Goal: Task Accomplishment & Management: Use online tool/utility

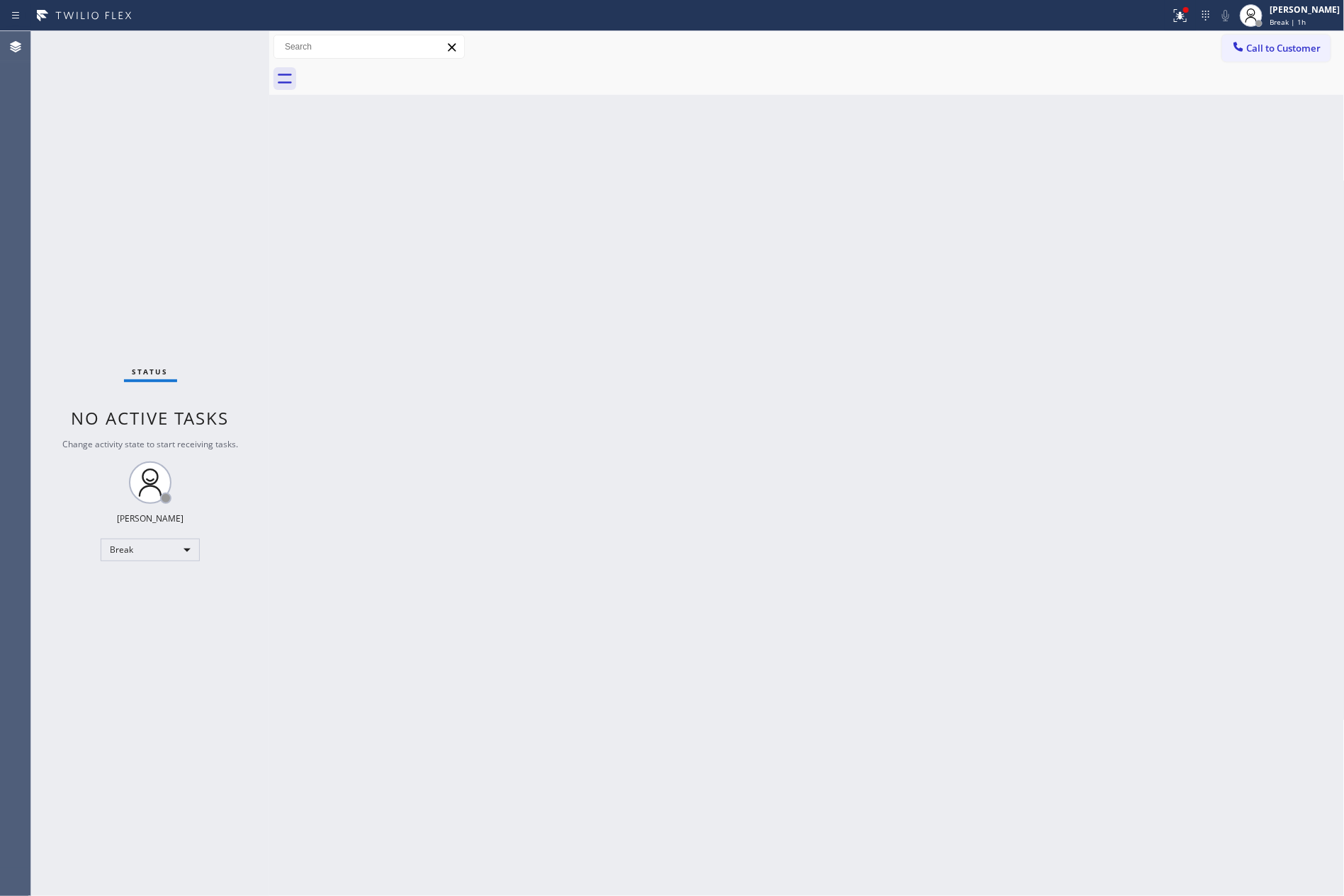
click at [1250, 498] on div "Back to Dashboard Change Sender ID Customers Technicians Select a contact Outbo…" at bounding box center [807, 463] width 1076 height 865
drag, startPoint x: 1060, startPoint y: 536, endPoint x: 695, endPoint y: 680, distance: 392.4
click at [1044, 558] on div "Back to Dashboard Change Sender ID Customers Technicians Select a contact Outbo…" at bounding box center [807, 463] width 1076 height 865
click at [196, 549] on div "Break" at bounding box center [150, 549] width 99 height 23
click at [143, 587] on li "Available" at bounding box center [148, 587] width 96 height 17
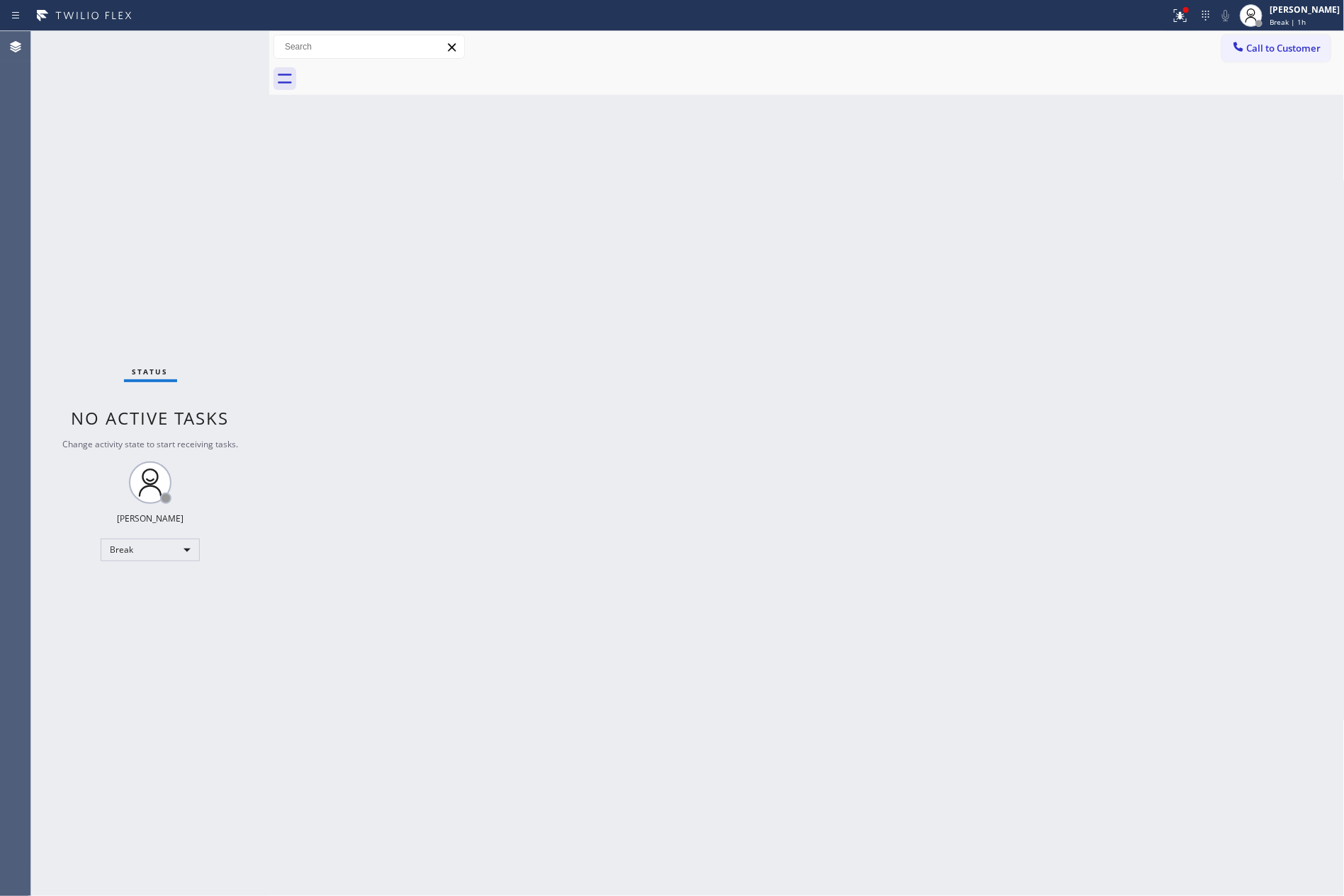
click at [827, 389] on div "Back to Dashboard Change Sender ID Customers Technicians Select a contact Outbo…" at bounding box center [807, 463] width 1076 height 865
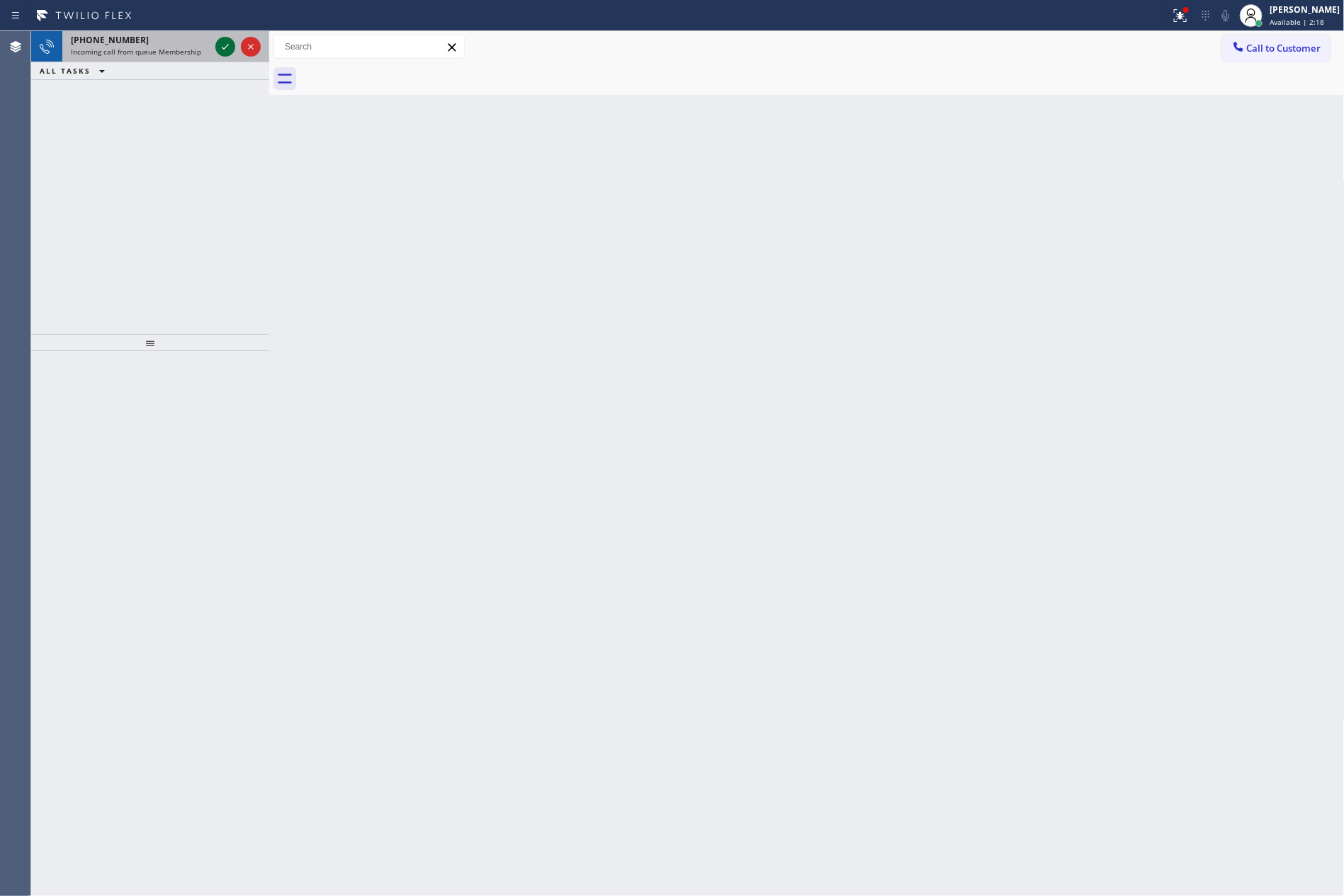
click at [223, 43] on icon at bounding box center [225, 46] width 17 height 17
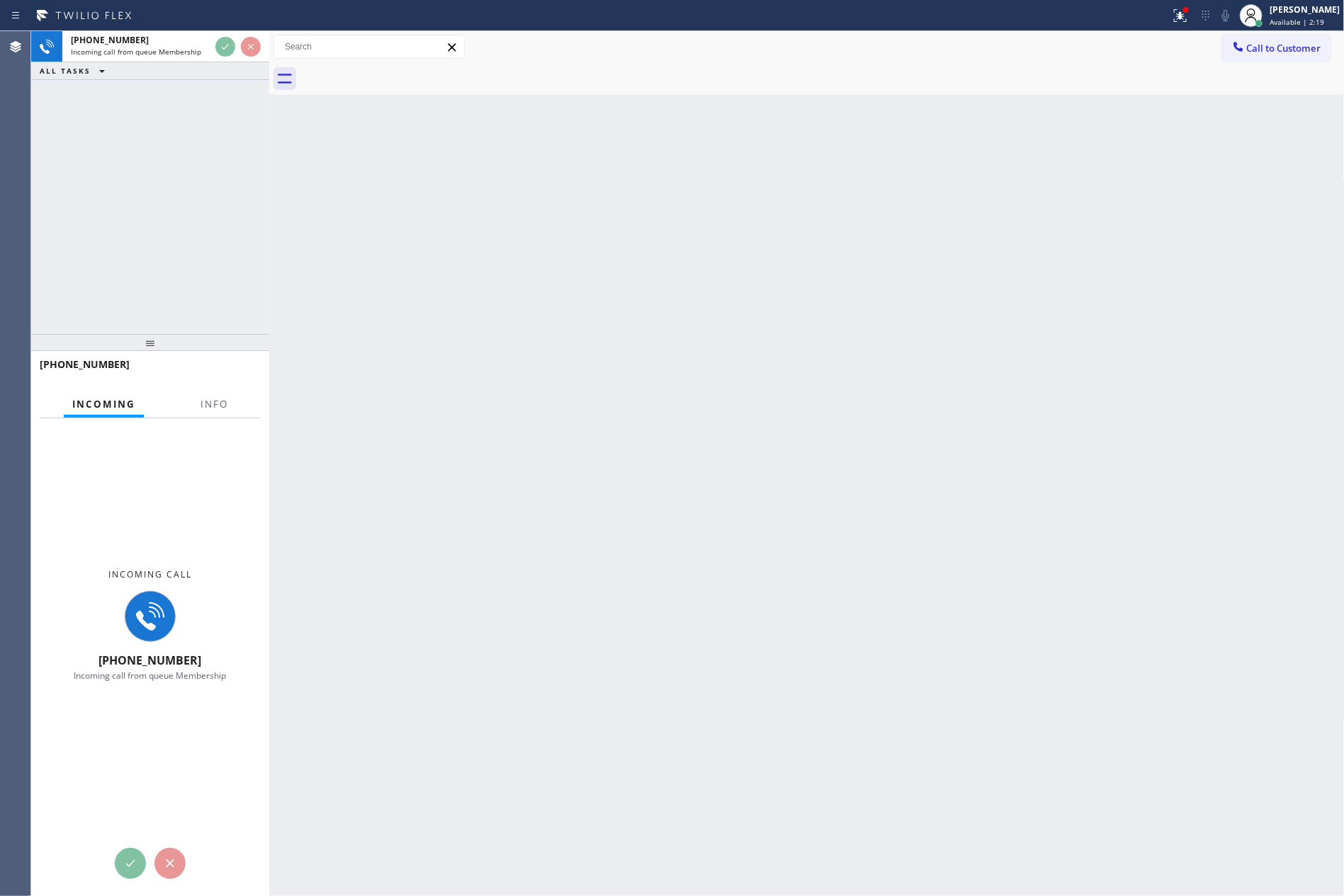
click at [240, 206] on div "[PHONE_NUMBER] Incoming call from queue Membership ALL TASKS ALL TASKS ACTIVE T…" at bounding box center [150, 182] width 238 height 303
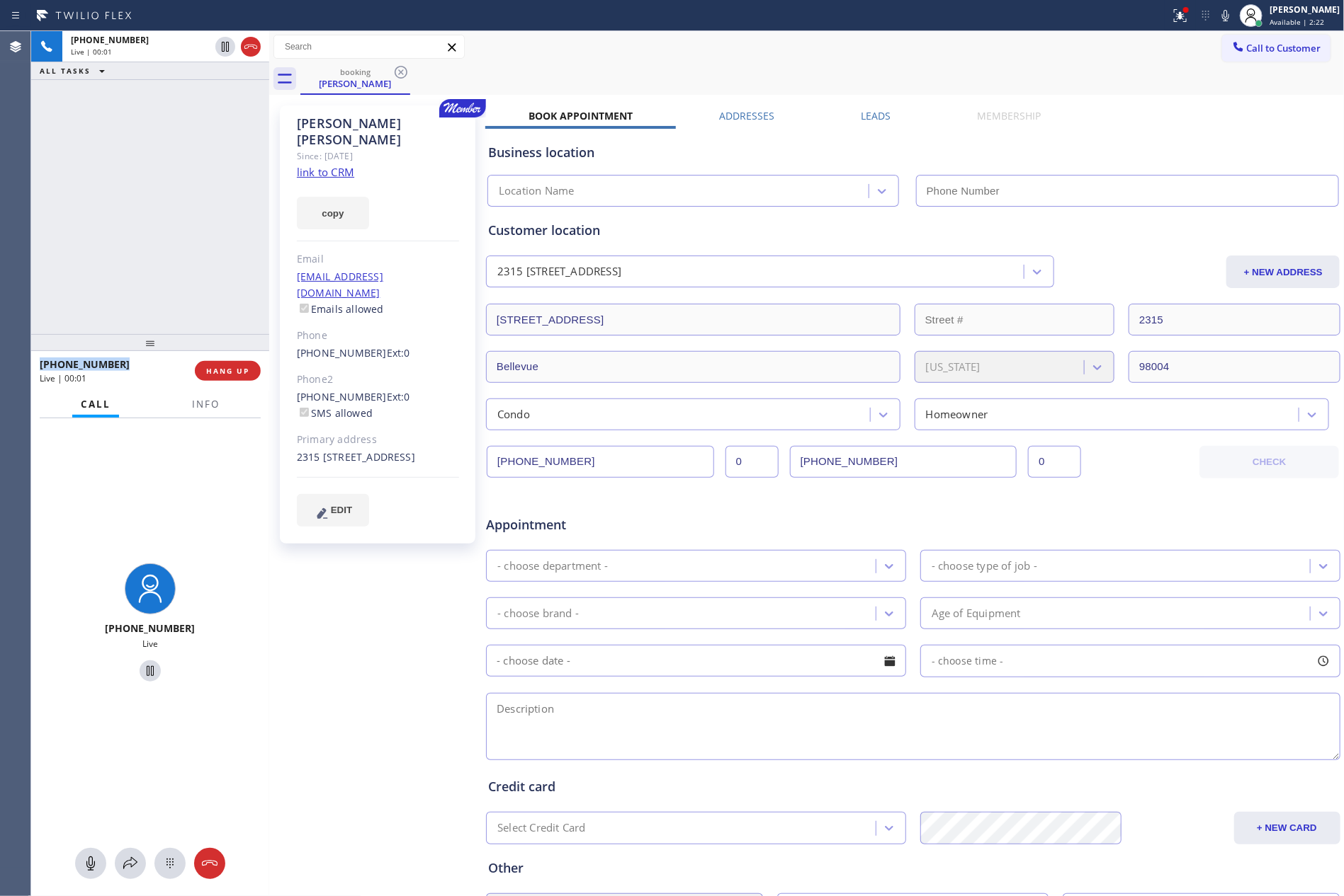
type input "[PHONE_NUMBER]"
click at [122, 217] on div "[PHONE_NUMBER] Live | 00:11 ALL TASKS ALL TASKS ACTIVE TASKS TASKS IN WRAP UP" at bounding box center [150, 182] width 238 height 303
click at [122, 217] on div "[PHONE_NUMBER] Live | 00:12 ALL TASKS ALL TASKS ACTIVE TASKS TASKS IN WRAP UP" at bounding box center [150, 182] width 238 height 303
click at [155, 185] on div "[PHONE_NUMBER] Live | 01:45 ALL TASKS ALL TASKS ACTIVE TASKS TASKS IN WRAP UP" at bounding box center [150, 182] width 238 height 303
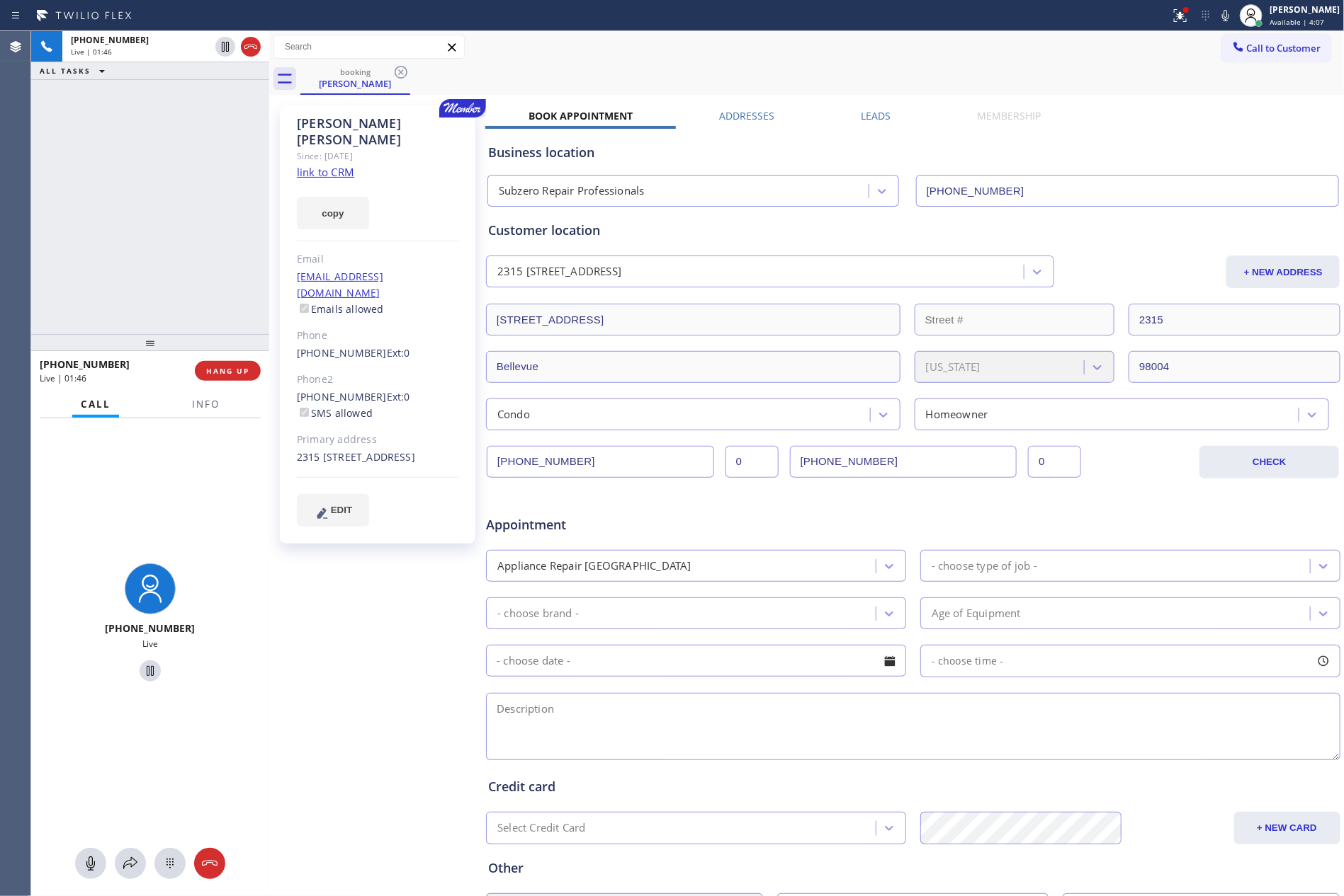
click at [326, 165] on link "link to CRM" at bounding box center [325, 172] width 57 height 15
click at [207, 270] on div "[PHONE_NUMBER] Live | 04:07 ALL TASKS ALL TASKS ACTIVE TASKS TASKS IN WRAP UP" at bounding box center [150, 182] width 238 height 303
click at [207, 262] on div "[PHONE_NUMBER] Live | 04:07 ALL TASKS ALL TASKS ACTIVE TASKS TASKS IN WRAP UP" at bounding box center [150, 182] width 238 height 303
click at [124, 170] on div "[PHONE_NUMBER] Live | 04:08 ALL TASKS ALL TASKS ACTIVE TASKS TASKS IN WRAP UP" at bounding box center [150, 182] width 238 height 303
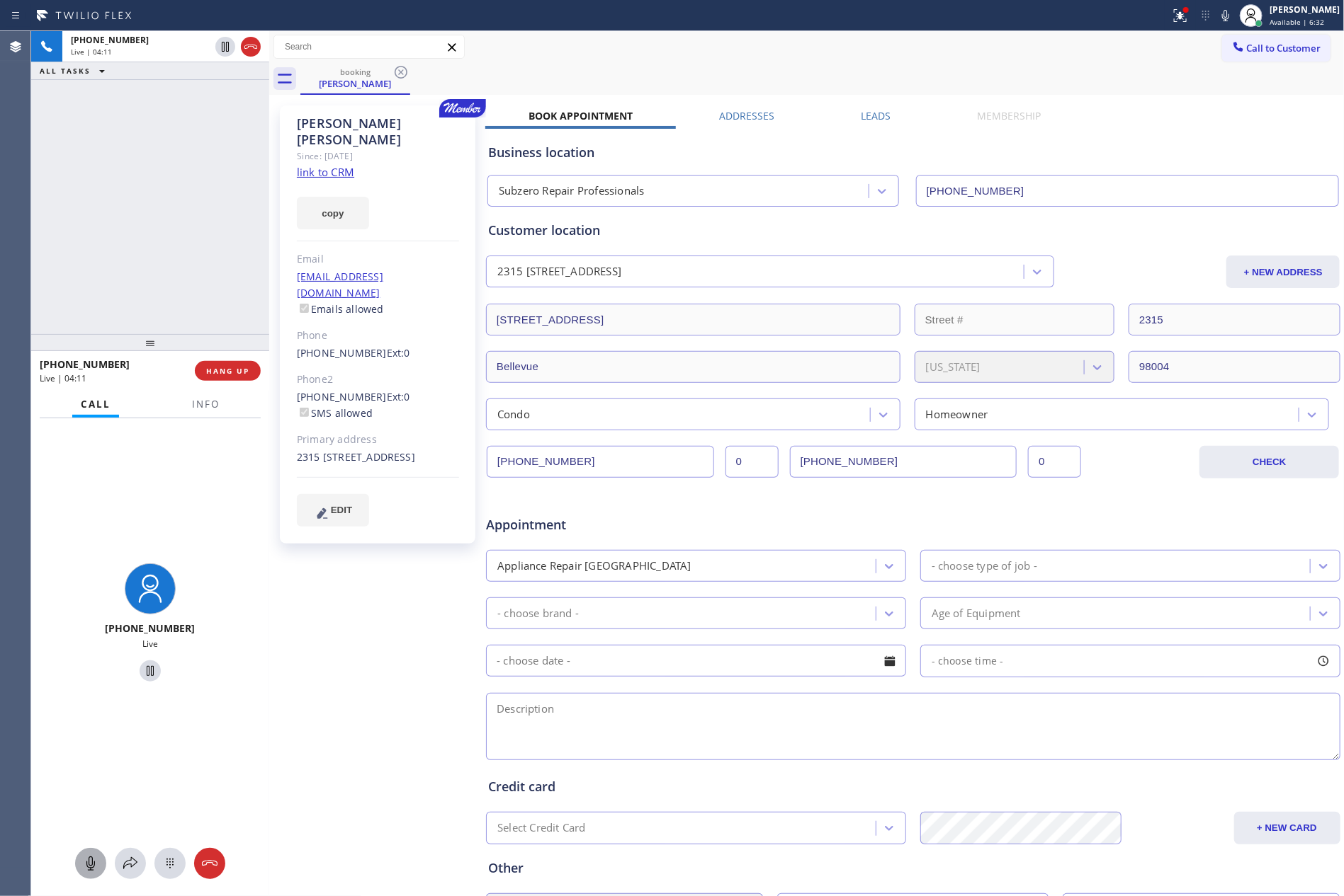
click at [90, 865] on icon at bounding box center [90, 864] width 8 height 15
drag, startPoint x: 396, startPoint y: 445, endPoint x: 281, endPoint y: 428, distance: 116.2
click at [281, 428] on div "[PERSON_NAME] Since: [DATE] link to CRM copy Email [EMAIL_ADDRESS][DOMAIN_NAME]…" at bounding box center [377, 325] width 196 height 438
copy div "2315 [STREET_ADDRESS]"
click at [844, 33] on div "Call to Customer Outbound call Location Search location Your caller id phone nu…" at bounding box center [807, 46] width 1076 height 32
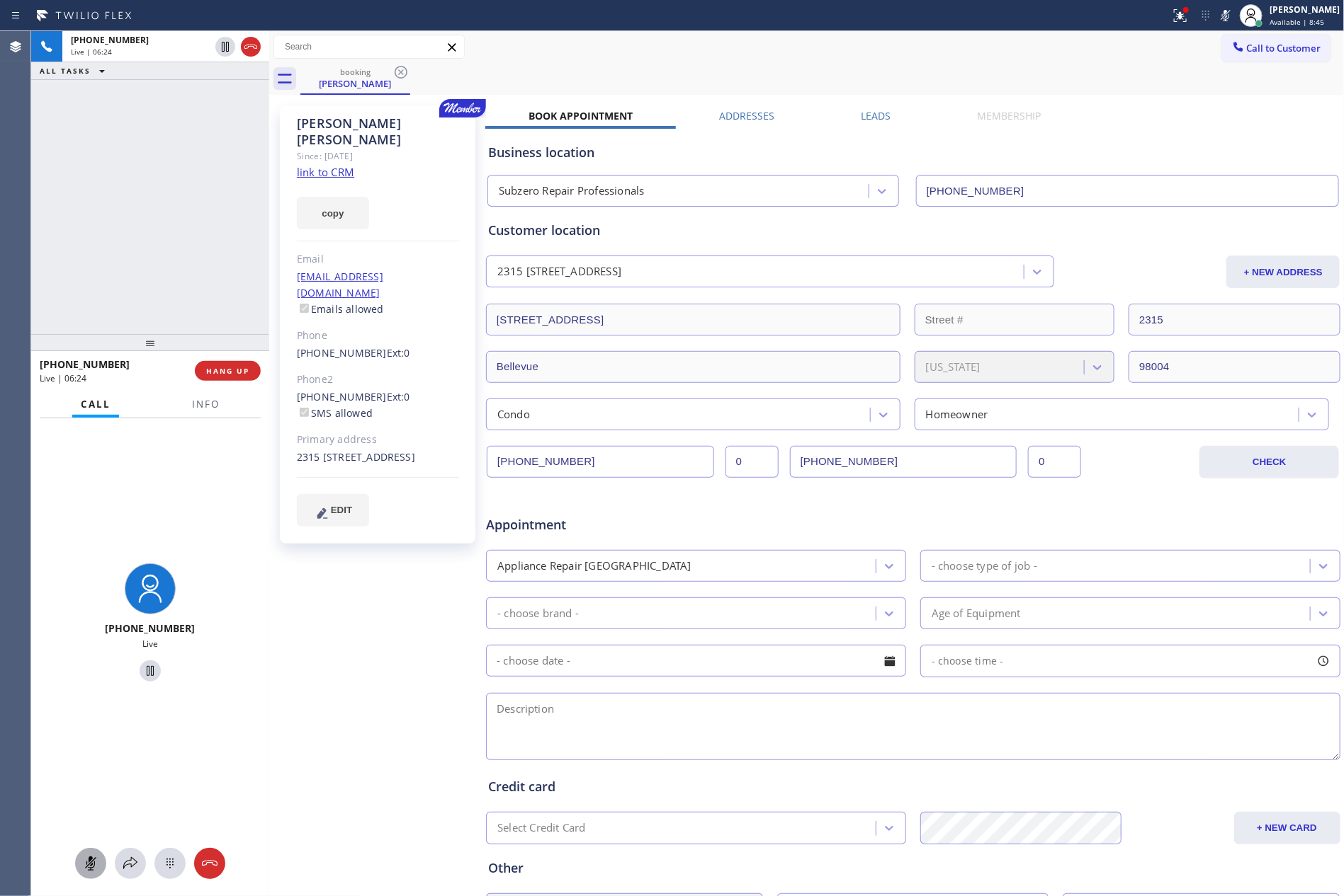
click at [146, 138] on div "[PHONE_NUMBER] Live | 06:24 ALL TASKS ALL TASKS ACTIVE TASKS TASKS IN WRAP UP" at bounding box center [150, 182] width 238 height 303
click at [94, 873] on button at bounding box center [91, 863] width 31 height 31
click at [192, 205] on div "[PHONE_NUMBER] Live | 06:26 ALL TASKS ALL TASKS ACTIVE TASKS TASKS IN WRAP UP" at bounding box center [150, 182] width 238 height 303
click at [192, 204] on div "[PHONE_NUMBER] Live | 06:26 ALL TASKS ALL TASKS ACTIVE TASKS TASKS IN WRAP UP" at bounding box center [150, 182] width 238 height 303
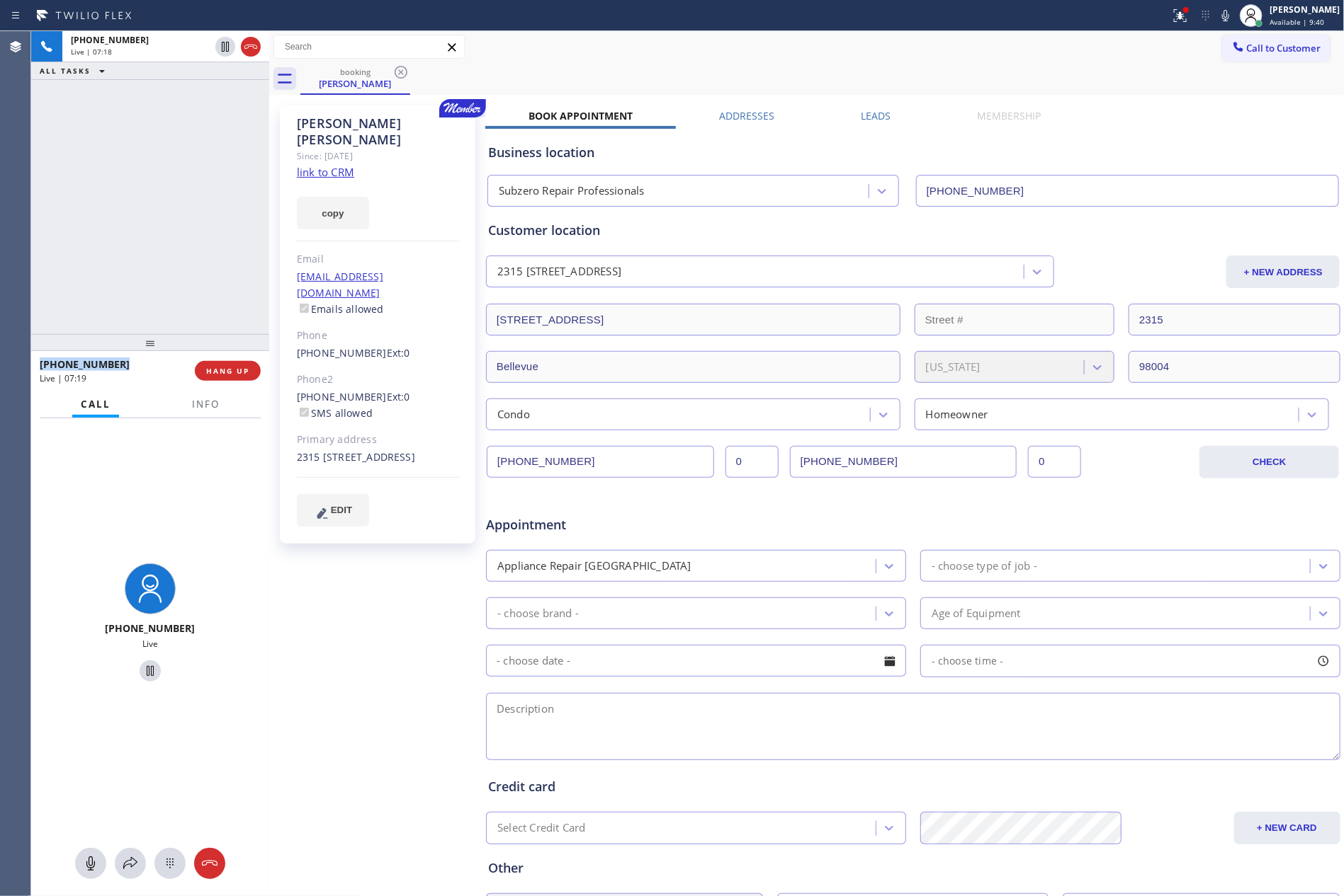
click at [86, 865] on icon at bounding box center [90, 863] width 17 height 17
click at [89, 859] on icon at bounding box center [90, 864] width 8 height 15
click at [123, 228] on div "[PHONE_NUMBER] Live | 08:21 ALL TASKS ALL TASKS ACTIVE TASKS TASKS IN WRAP UP […" at bounding box center [150, 182] width 238 height 303
click at [124, 226] on div "[PHONE_NUMBER] Live | 08:21 ALL TASKS ALL TASKS ACTIVE TASKS TASKS IN WRAP UP […" at bounding box center [150, 182] width 238 height 303
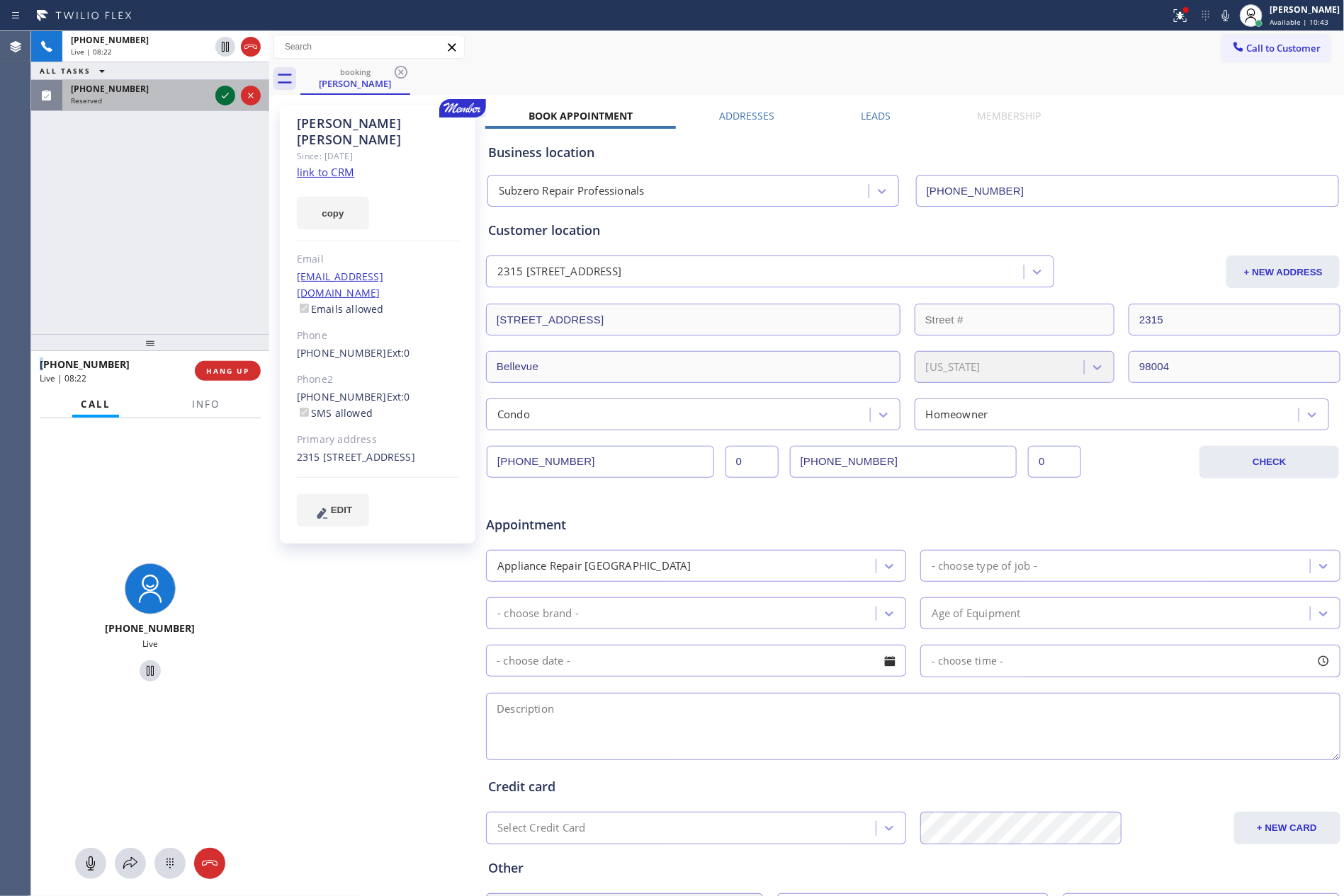
click at [226, 95] on icon at bounding box center [225, 96] width 17 height 17
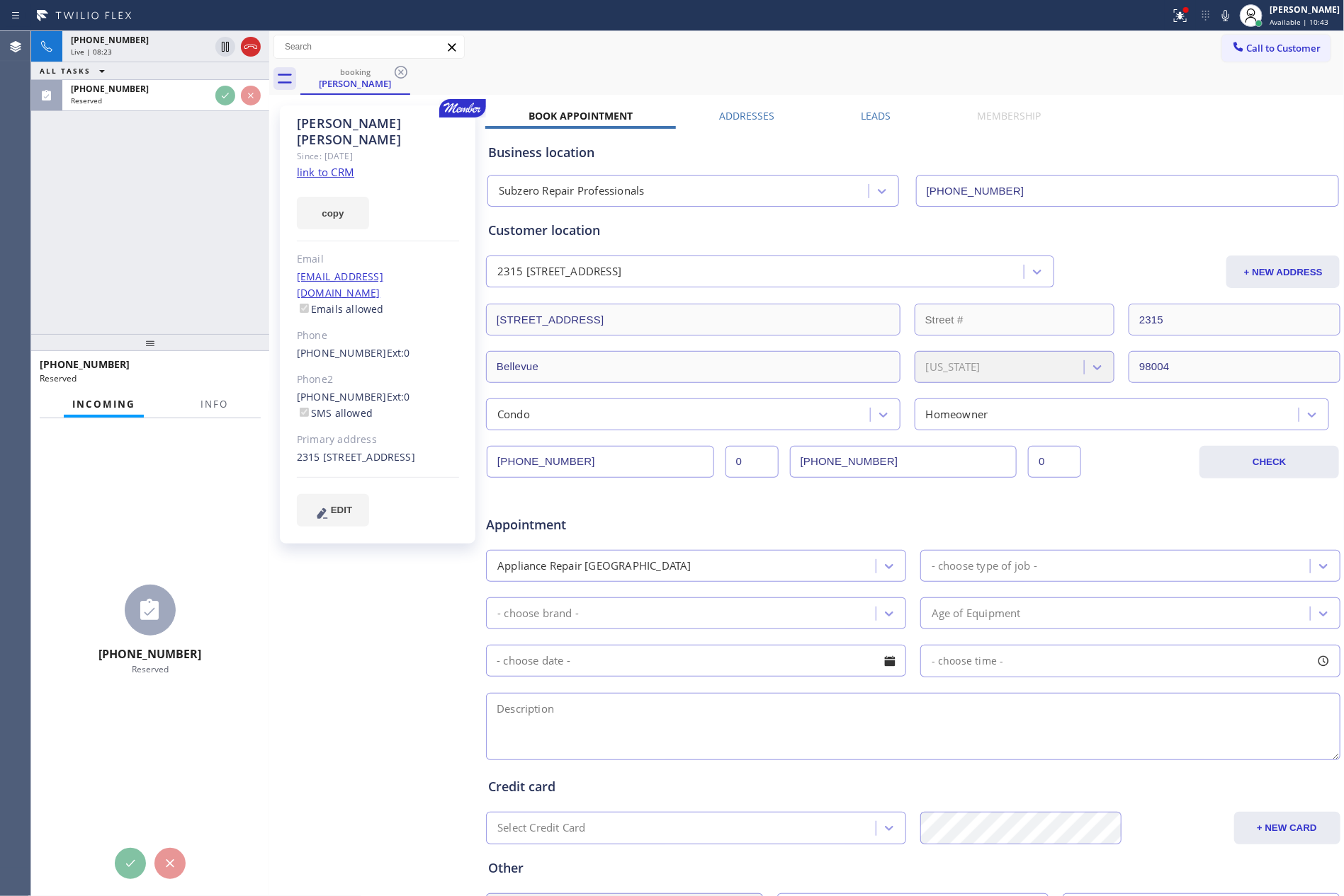
click at [162, 280] on div "[PHONE_NUMBER] Live | 08:23 ALL TASKS ALL TASKS ACTIVE TASKS TASKS IN WRAP UP […" at bounding box center [150, 182] width 238 height 303
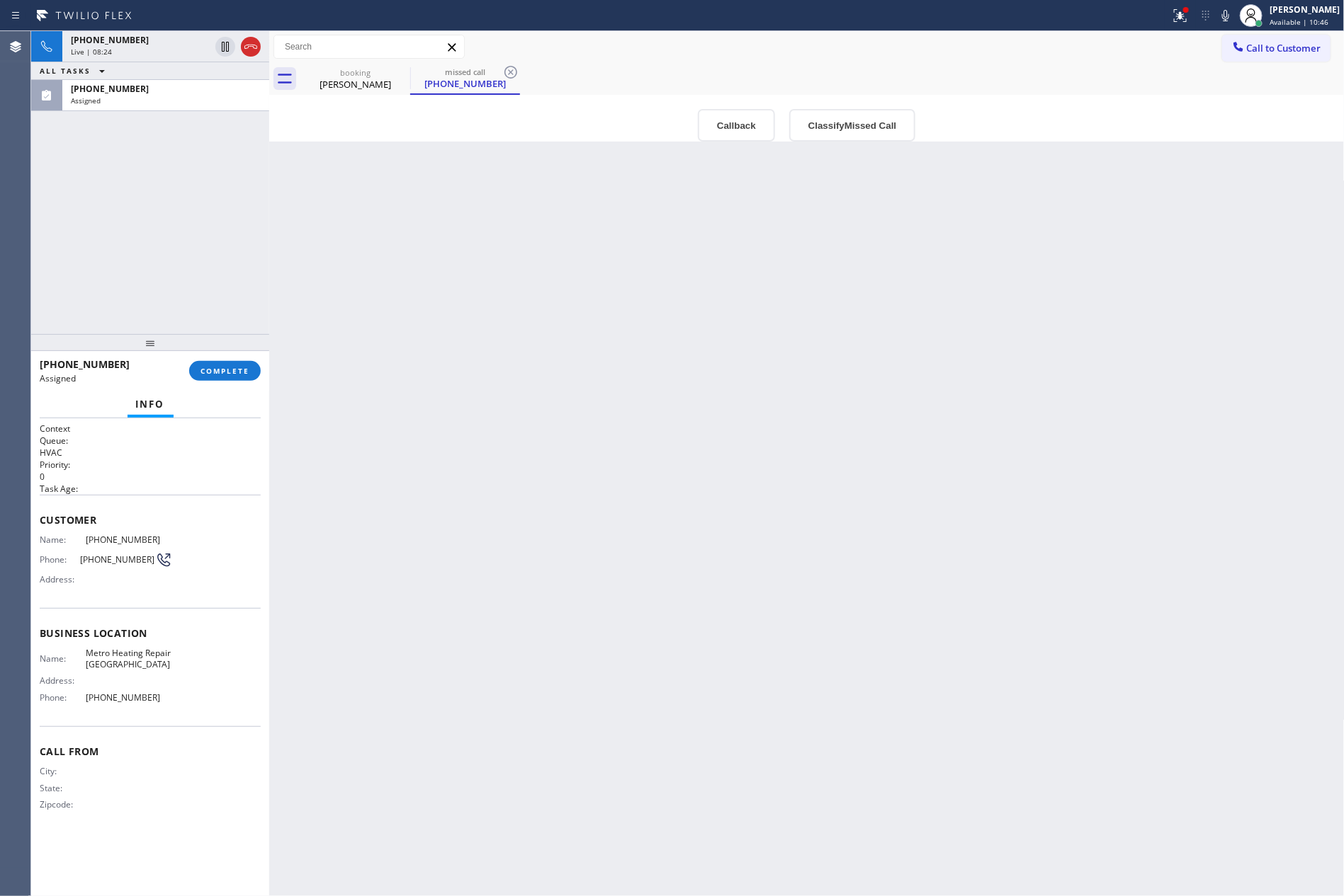
click at [162, 280] on div "[PHONE_NUMBER] Live | 08:24 ALL TASKS ALL TASKS ACTIVE TASKS TASKS IN WRAP UP […" at bounding box center [150, 182] width 238 height 303
click at [515, 550] on div "Back to Dashboard Change Sender ID Customers Technicians Select a contact Outbo…" at bounding box center [807, 463] width 1076 height 865
click at [531, 296] on div "Back to Dashboard Change Sender ID Customers Technicians Select a contact Outbo…" at bounding box center [807, 463] width 1076 height 865
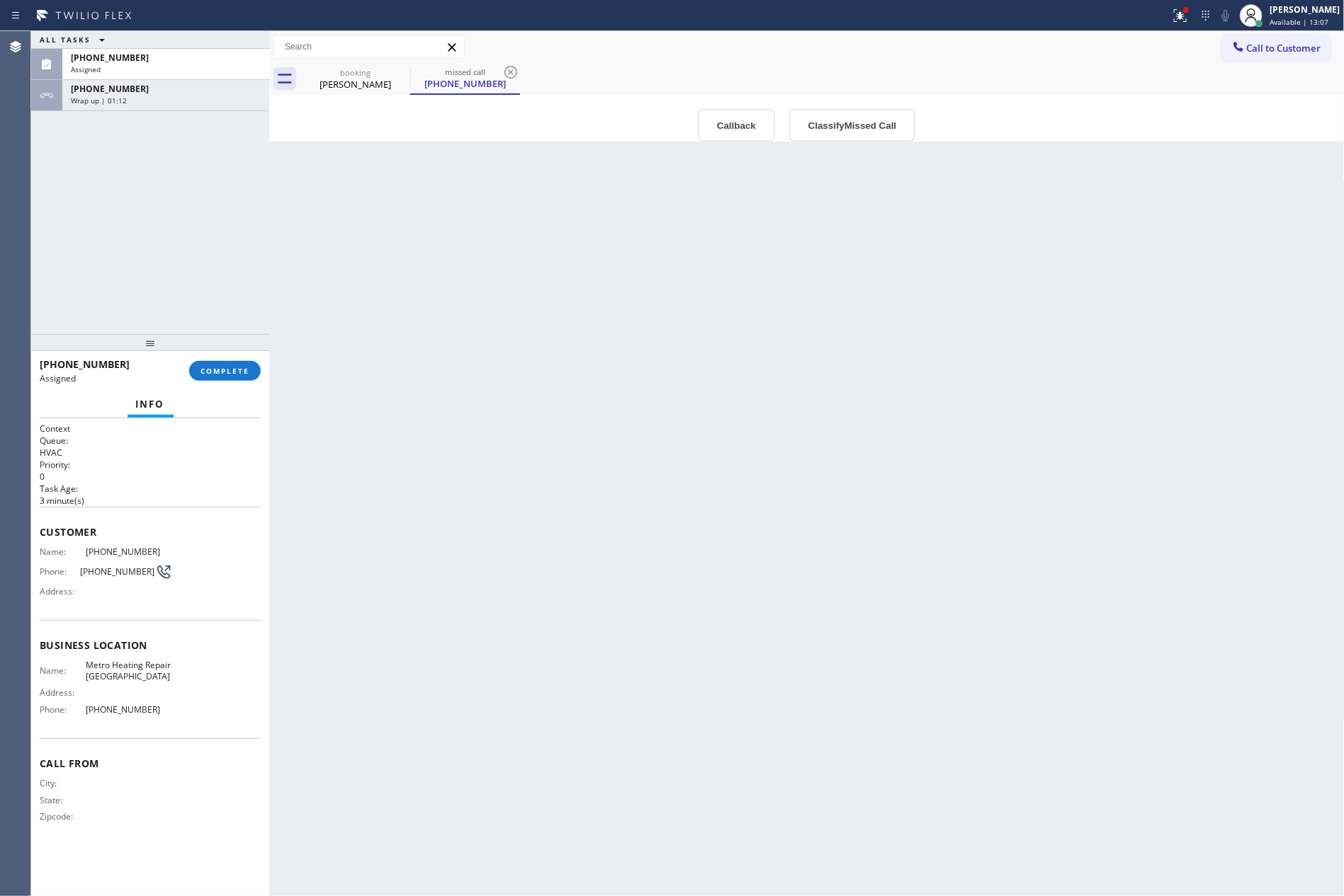
click at [571, 423] on div "Back to Dashboard Change Sender ID Customers Technicians Select a contact Outbo…" at bounding box center [807, 463] width 1076 height 865
drag, startPoint x: 140, startPoint y: 217, endPoint x: 178, endPoint y: 120, distance: 104.2
click at [149, 216] on div "ALL TASKS ALL TASKS ACTIVE TASKS TASKS IN WRAP UP [PHONE_NUMBER] Assigned [PHON…" at bounding box center [150, 182] width 238 height 303
click at [179, 103] on div "Wrap up | 01:13" at bounding box center [166, 100] width 190 height 10
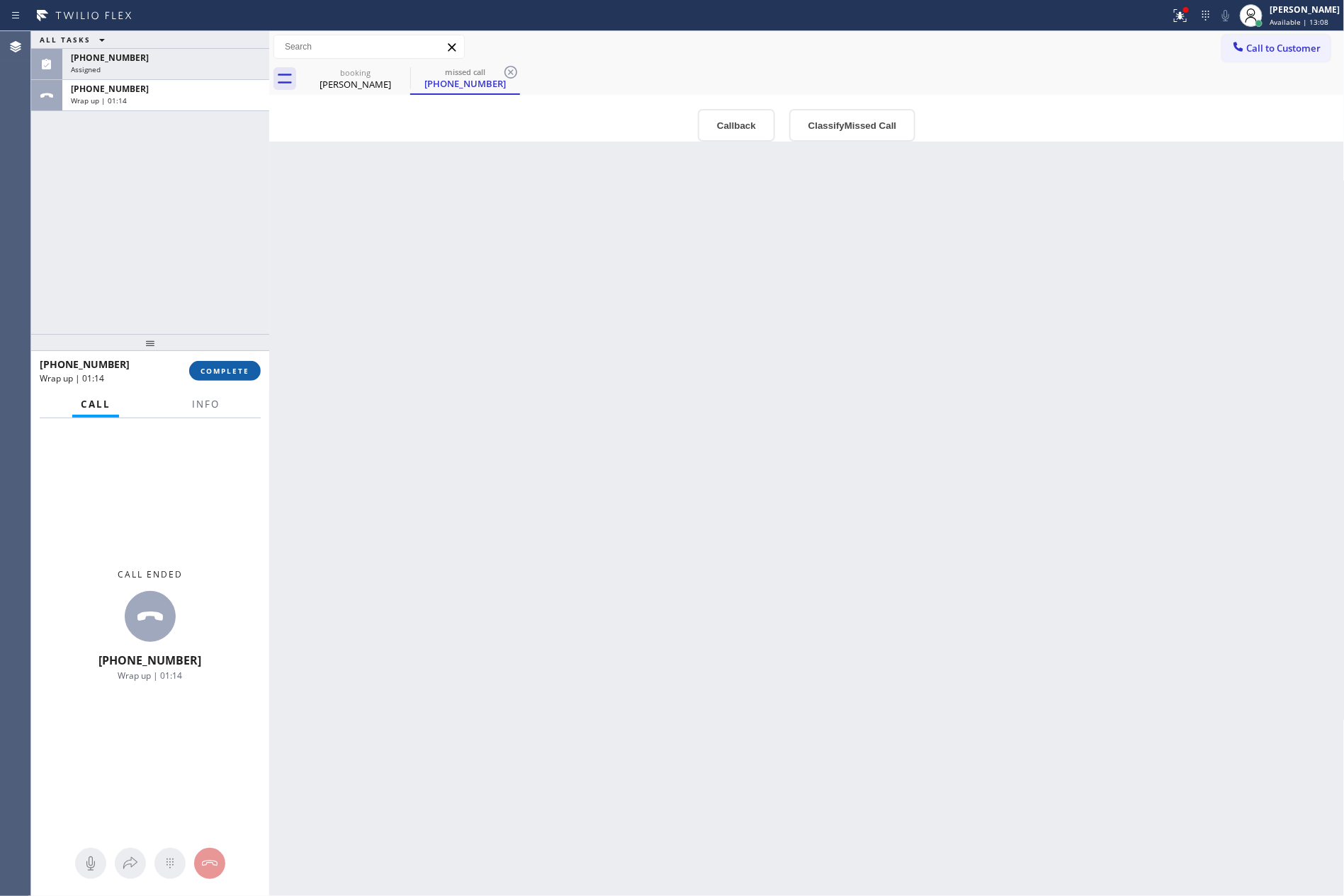
click at [238, 368] on span "COMPLETE" at bounding box center [225, 370] width 49 height 10
click at [230, 186] on div "ALL TASKS ALL TASKS ACTIVE TASKS TASKS IN WRAP UP [PHONE_NUMBER] Assigned [PHON…" at bounding box center [150, 182] width 238 height 303
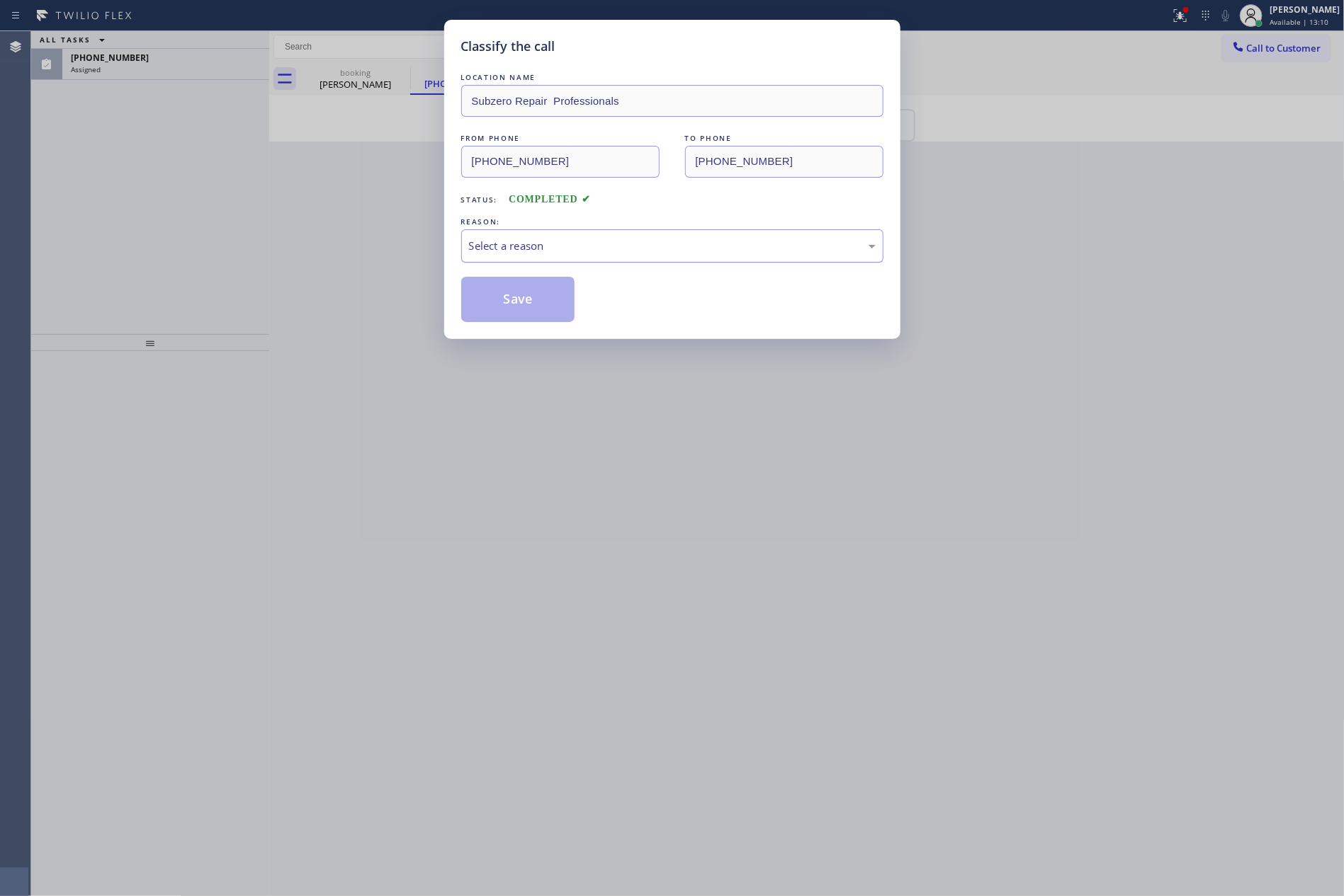
click at [497, 257] on div "Select a reason" at bounding box center [672, 246] width 422 height 34
click at [493, 304] on button "Save" at bounding box center [518, 299] width 114 height 45
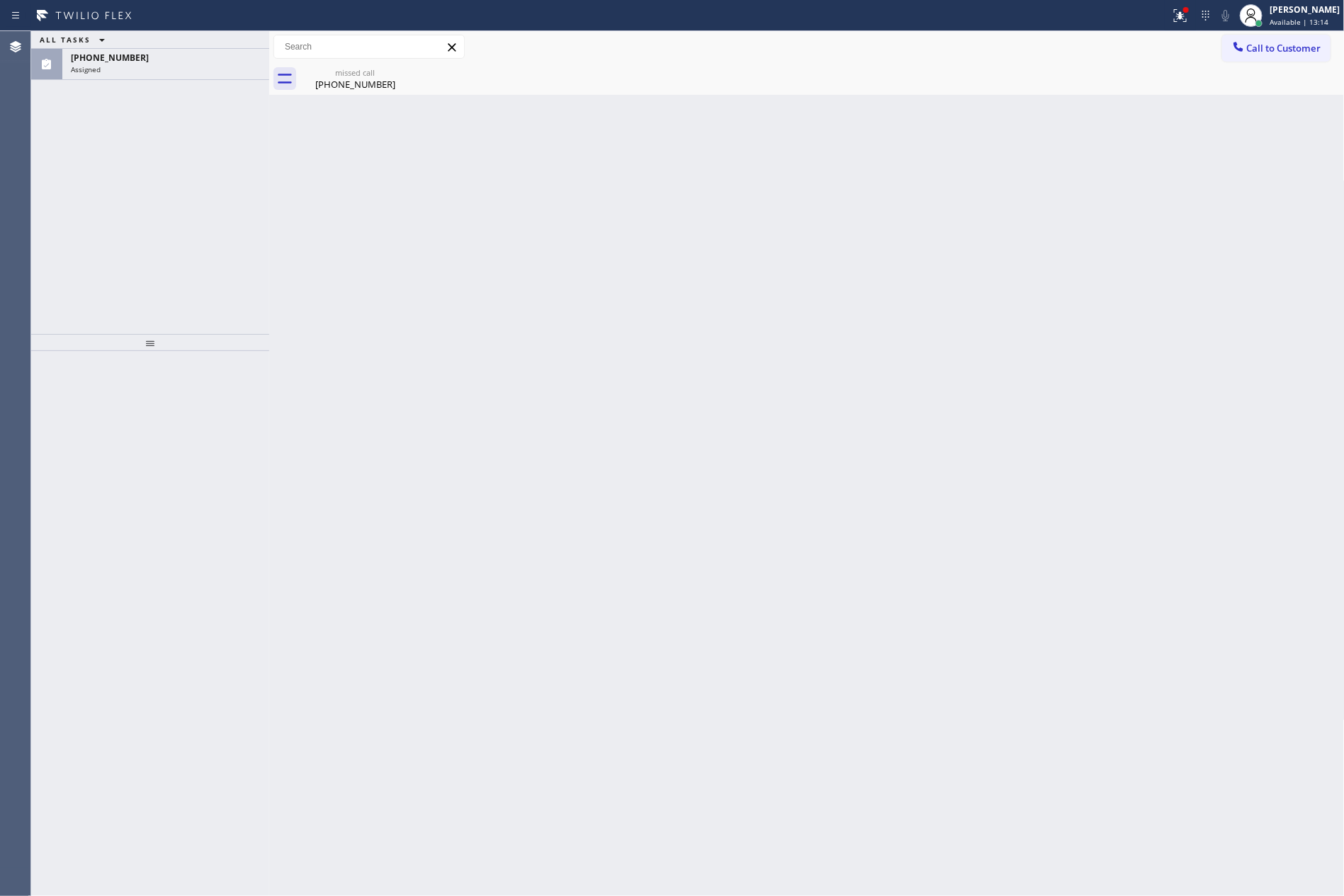
click at [177, 224] on div "ALL TASKS ALL TASKS ACTIVE TASKS TASKS IN WRAP UP [PHONE_NUMBER] Assigned" at bounding box center [150, 182] width 238 height 303
drag, startPoint x: 597, startPoint y: 343, endPoint x: 857, endPoint y: 19, distance: 415.4
click at [636, 324] on div "Back to Dashboard Change Sender ID Customers Technicians Select a contact Outbo…" at bounding box center [807, 463] width 1076 height 865
drag, startPoint x: 194, startPoint y: 186, endPoint x: 197, endPoint y: 141, distance: 45.1
click at [196, 179] on div "ALL TASKS ALL TASKS ACTIVE TASKS TASKS IN WRAP UP [PHONE_NUMBER] Assigned" at bounding box center [150, 182] width 238 height 303
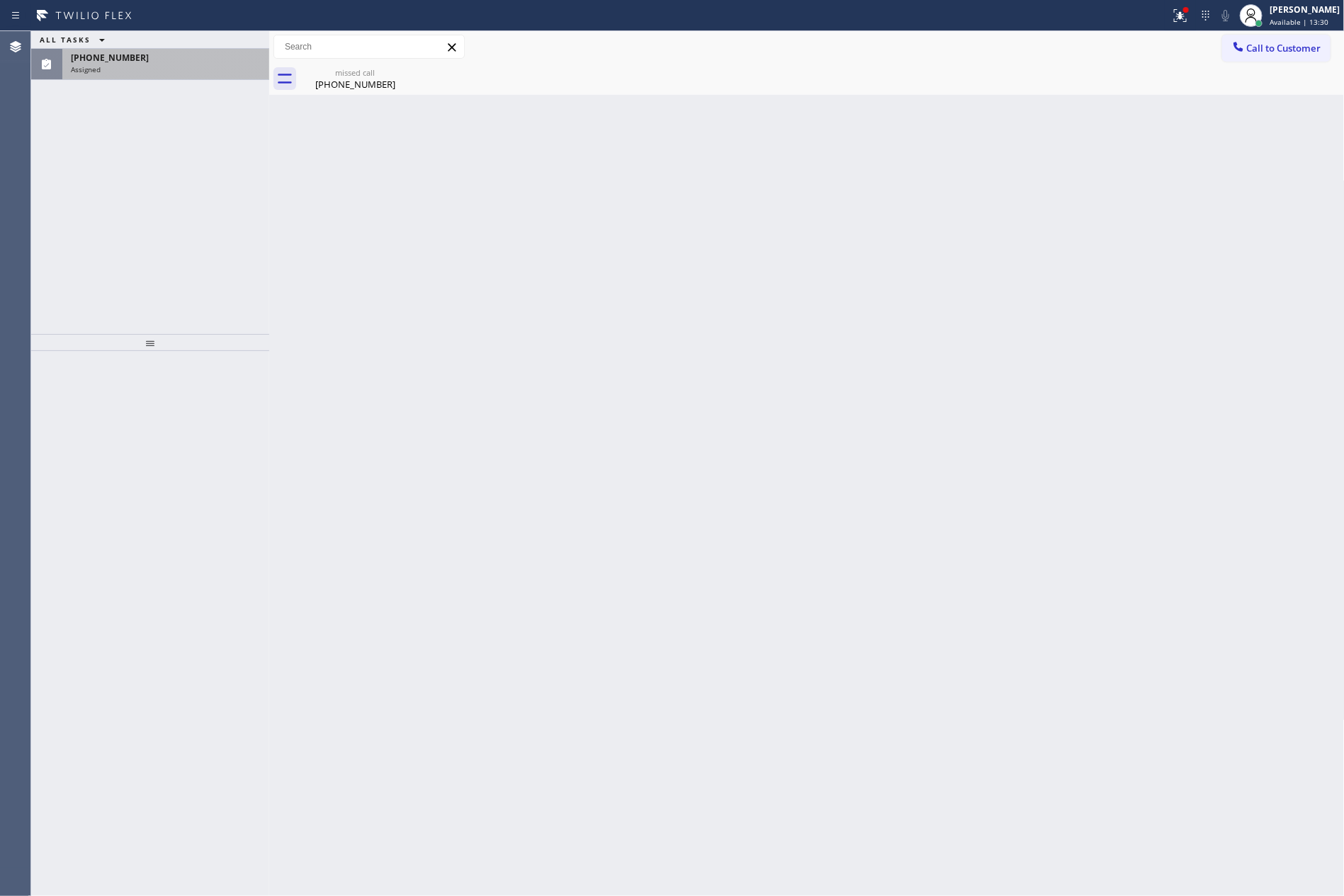
click at [179, 66] on div "Assigned" at bounding box center [166, 69] width 190 height 10
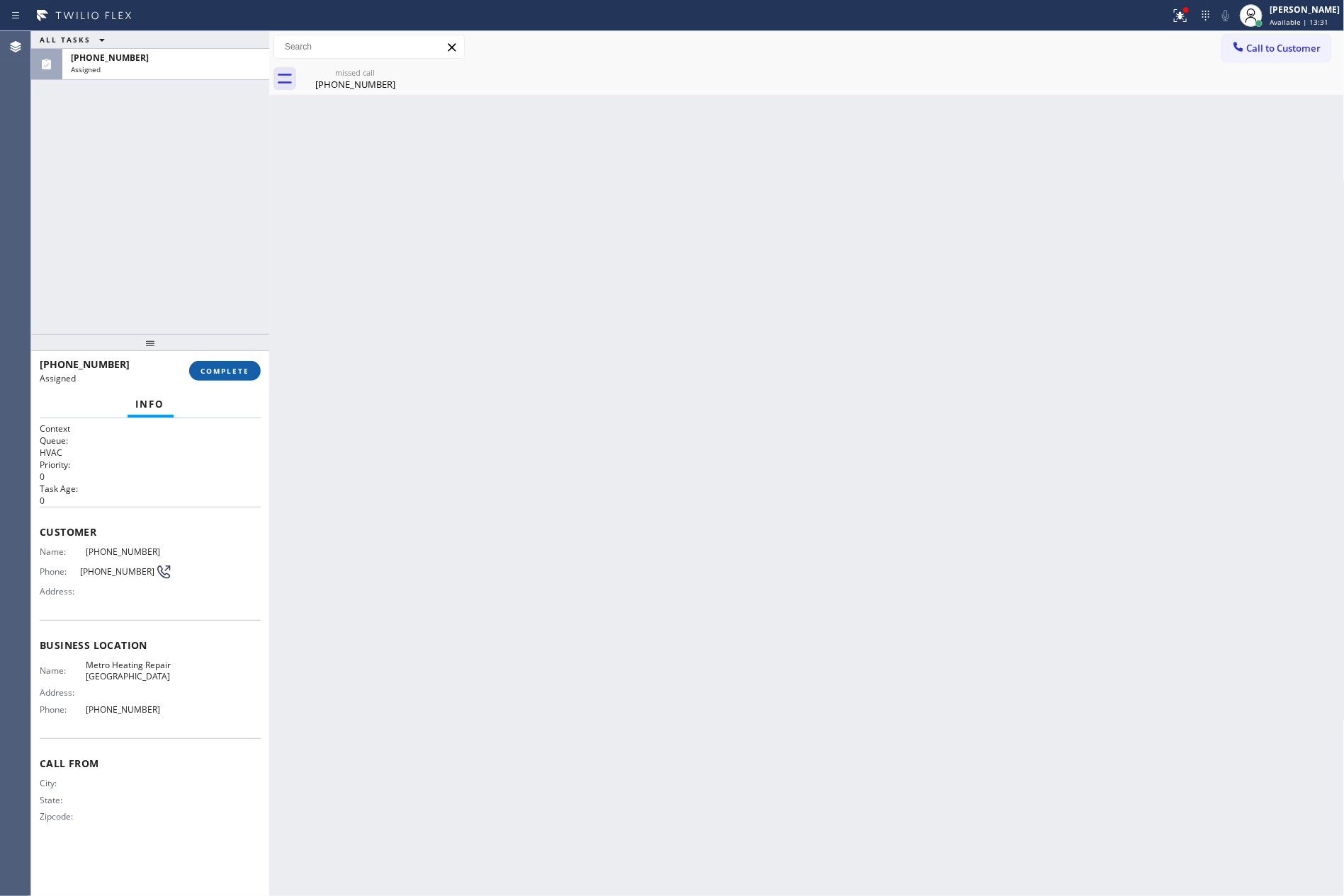
drag, startPoint x: 210, startPoint y: 370, endPoint x: 162, endPoint y: 156, distance: 219.3
click at [210, 366] on span "COMPLETE" at bounding box center [225, 370] width 49 height 10
click at [162, 156] on div "ALL TASKS ALL TASKS ACTIVE TASKS TASKS IN WRAP UP [PHONE_NUMBER] Assigned" at bounding box center [150, 182] width 238 height 303
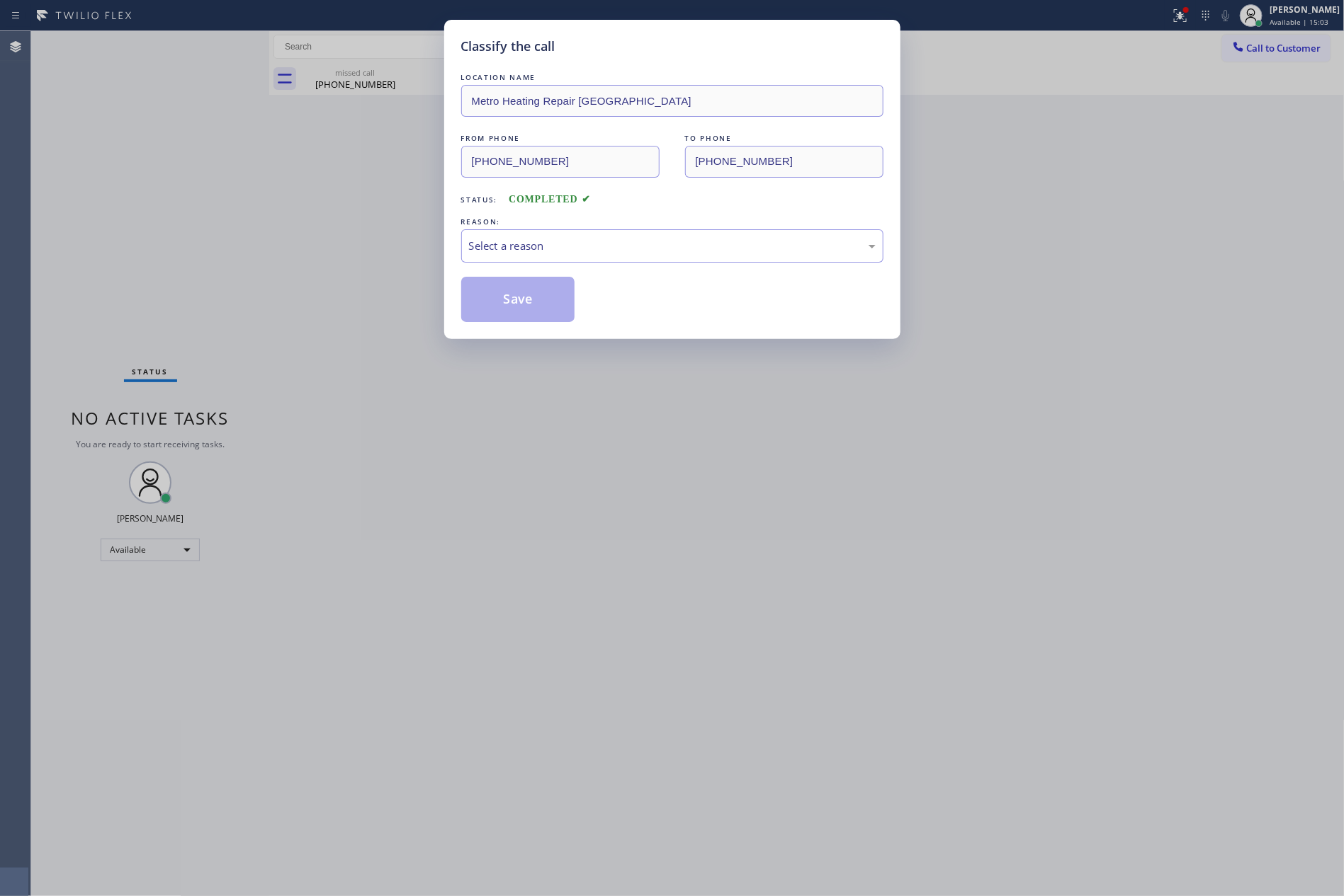
click at [533, 228] on div "REASON:" at bounding box center [672, 222] width 422 height 15
click at [538, 253] on div "Select a reason" at bounding box center [672, 247] width 407 height 16
click at [523, 302] on button "Save" at bounding box center [518, 299] width 114 height 45
drag, startPoint x: 523, startPoint y: 302, endPoint x: 79, endPoint y: 206, distance: 454.3
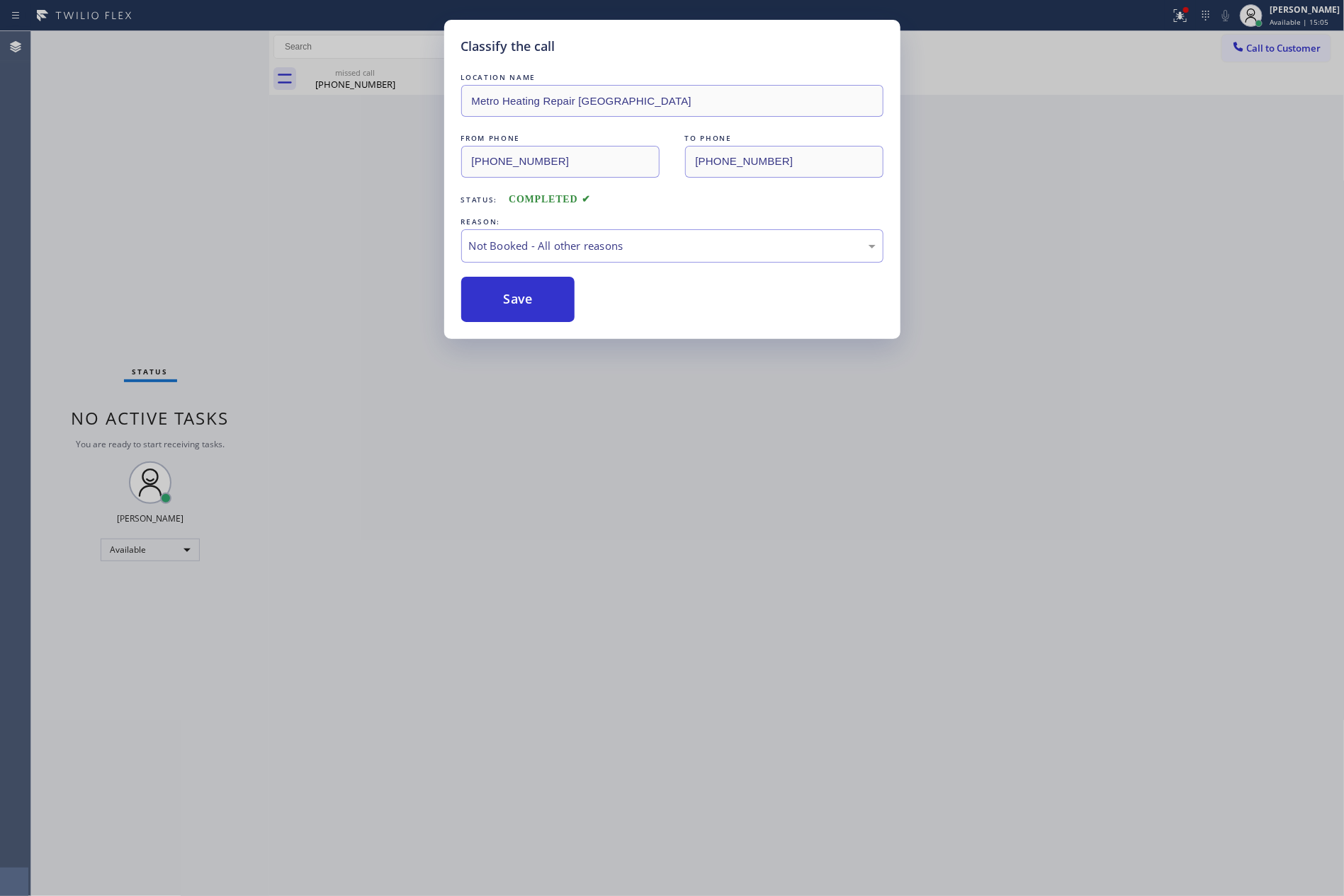
click at [502, 302] on button "Save" at bounding box center [518, 299] width 114 height 45
click at [82, 206] on div "Classify the call LOCATION NAME Metro Heating Repair [GEOGRAPHIC_DATA] FROM PHO…" at bounding box center [672, 448] width 1344 height 896
click at [82, 206] on div "Status No active tasks You are ready to start receiving tasks. [PERSON_NAME] Av…" at bounding box center [150, 463] width 238 height 865
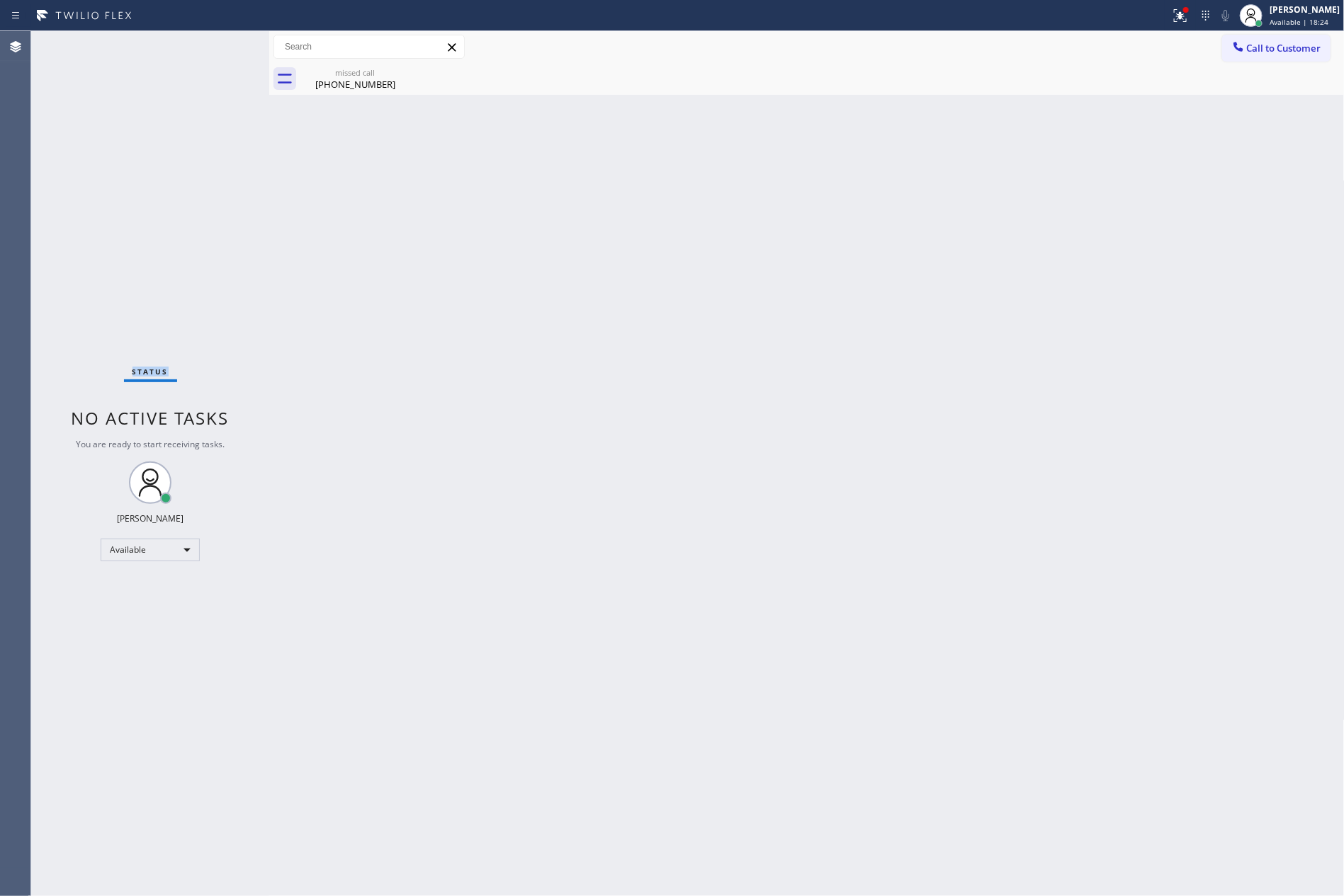
click at [279, 350] on div "Back to Dashboard Change Sender ID Customers Technicians Select a contact Outbo…" at bounding box center [807, 463] width 1076 height 865
click at [1244, 862] on div "Back to Dashboard Change Sender ID Customers Technicians Select a contact Outbo…" at bounding box center [807, 463] width 1076 height 865
click at [803, 529] on div "Back to Dashboard Change Sender ID Customers Technicians Select a contact Outbo…" at bounding box center [807, 463] width 1076 height 865
click at [445, 417] on div "Status No active tasks You are ready to start receiving tasks. [PERSON_NAME] Av…" at bounding box center [687, 463] width 1312 height 865
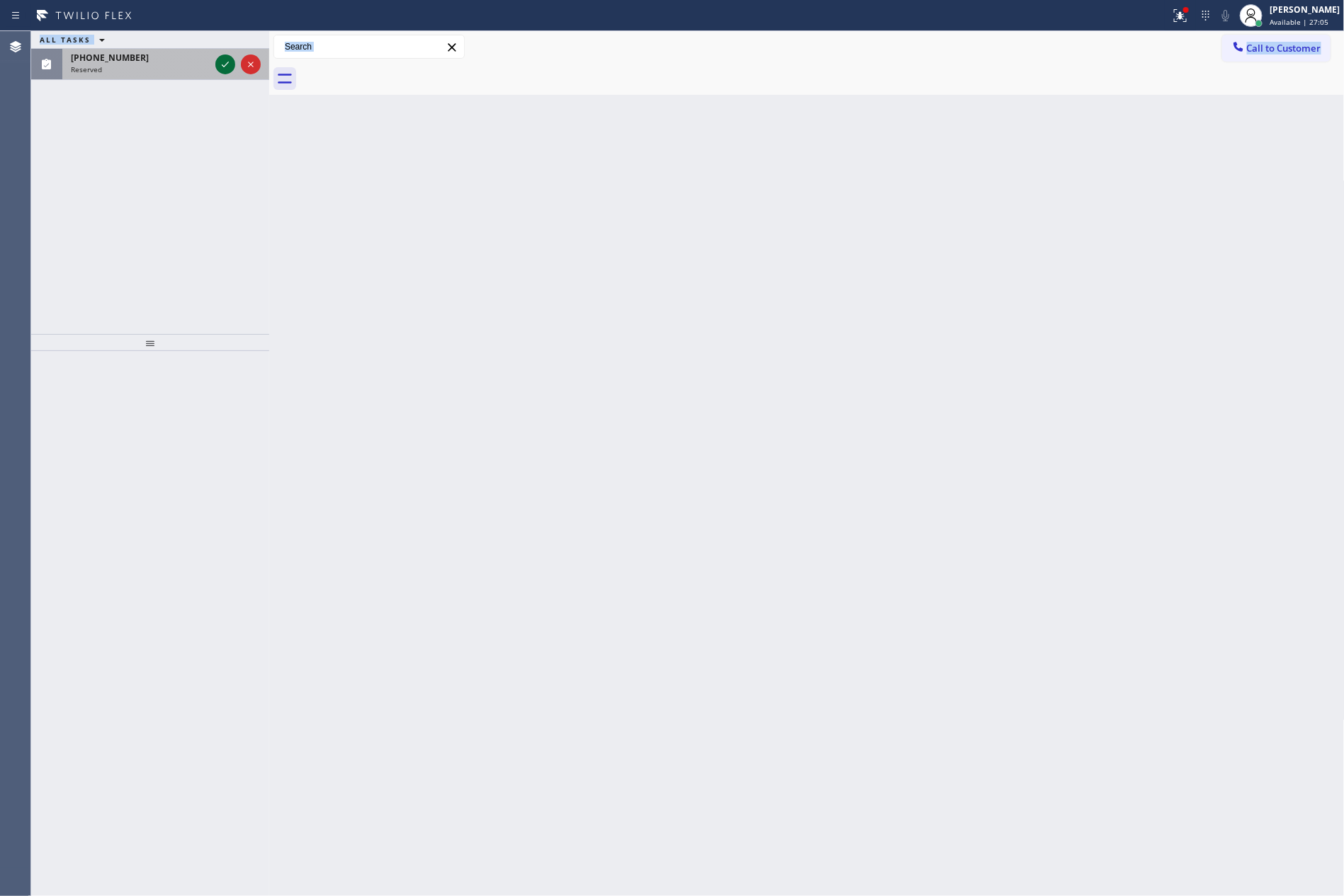
click at [222, 71] on icon at bounding box center [225, 64] width 17 height 17
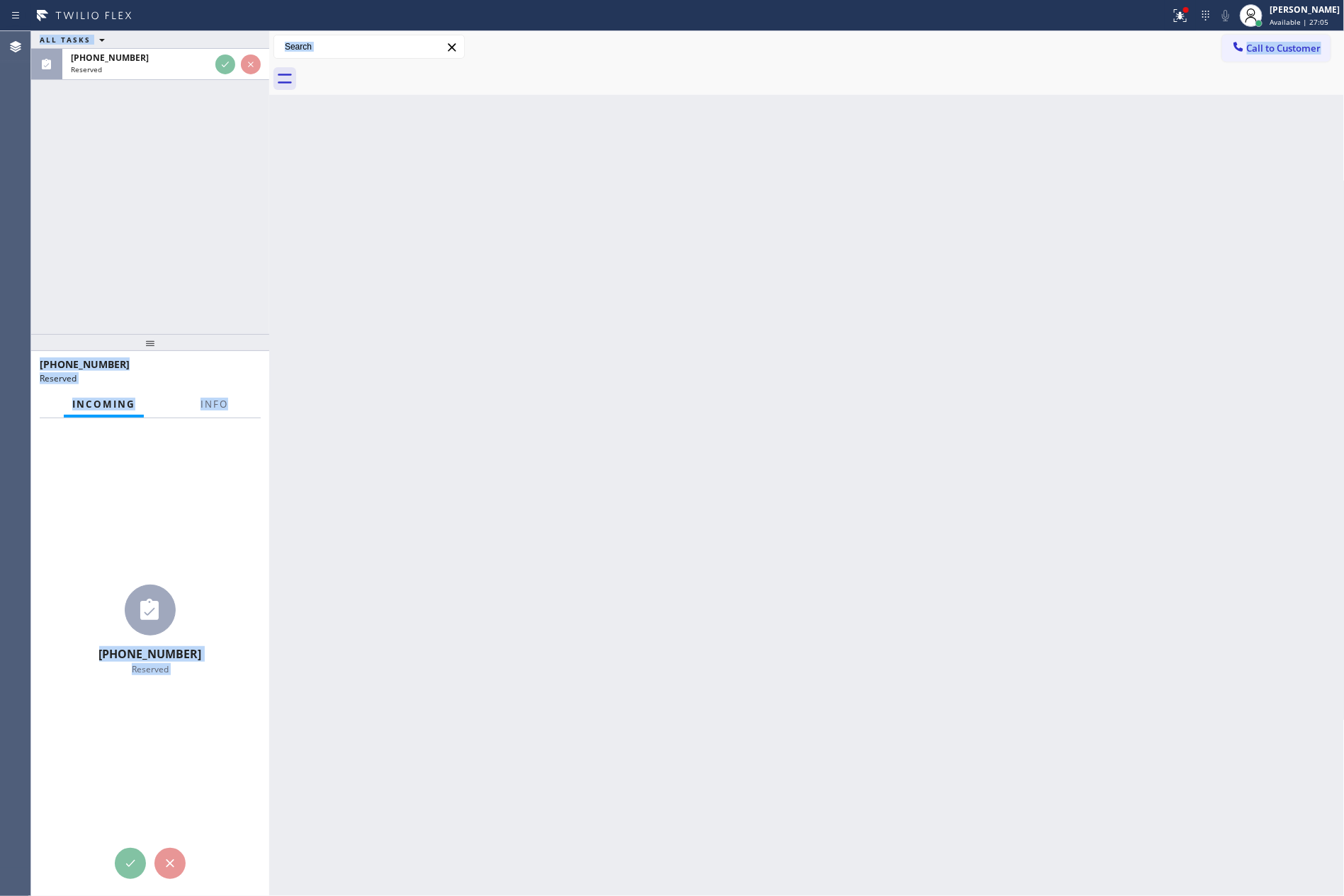
click at [180, 197] on div "ALL TASKS ALL TASKS ACTIVE TASKS TASKS IN WRAP UP [PHONE_NUMBER] Reserved" at bounding box center [150, 182] width 238 height 303
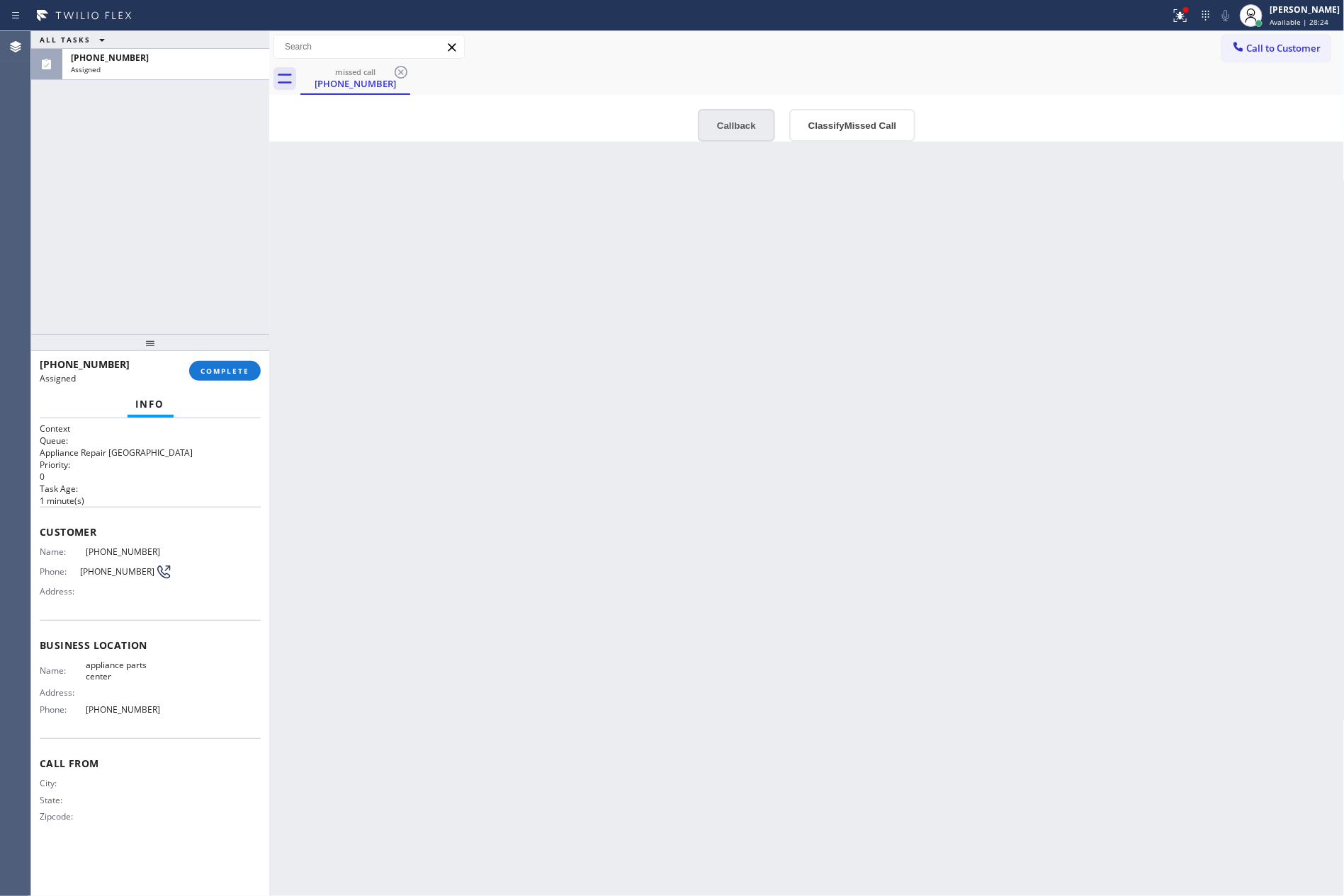
click at [742, 133] on button "Callback" at bounding box center [736, 126] width 77 height 33
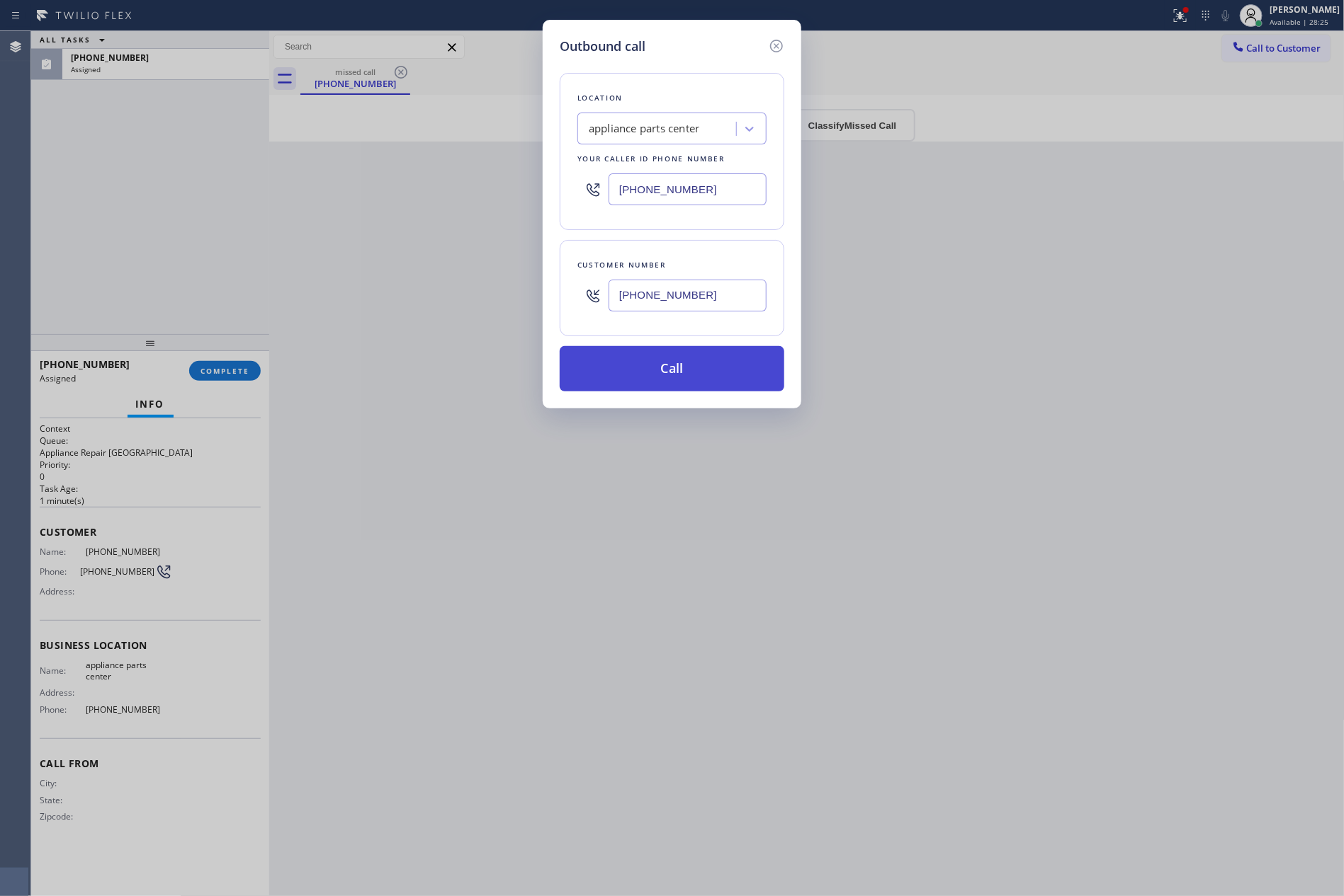
click at [695, 387] on button "Call" at bounding box center [672, 369] width 225 height 45
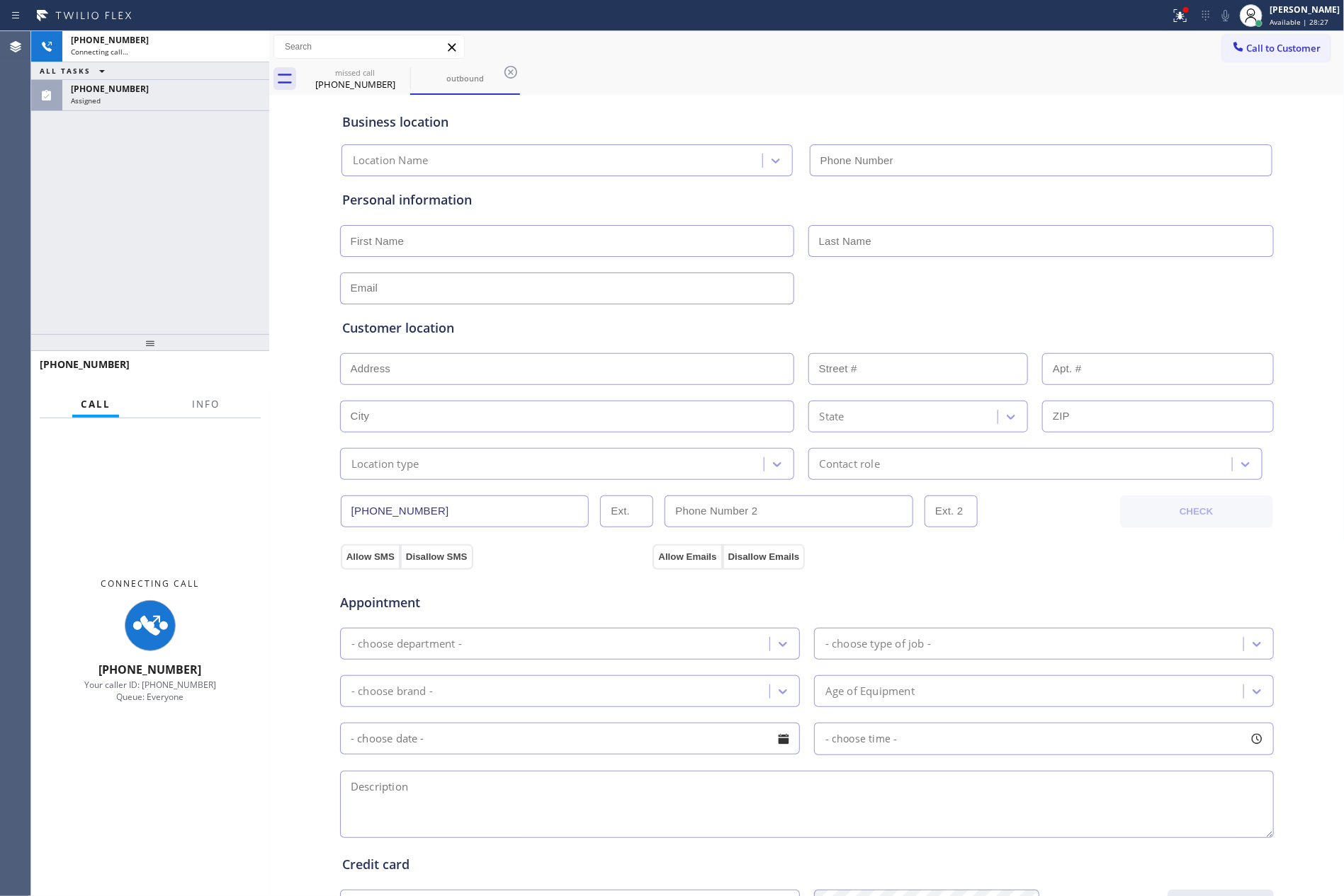
type input "[PHONE_NUMBER]"
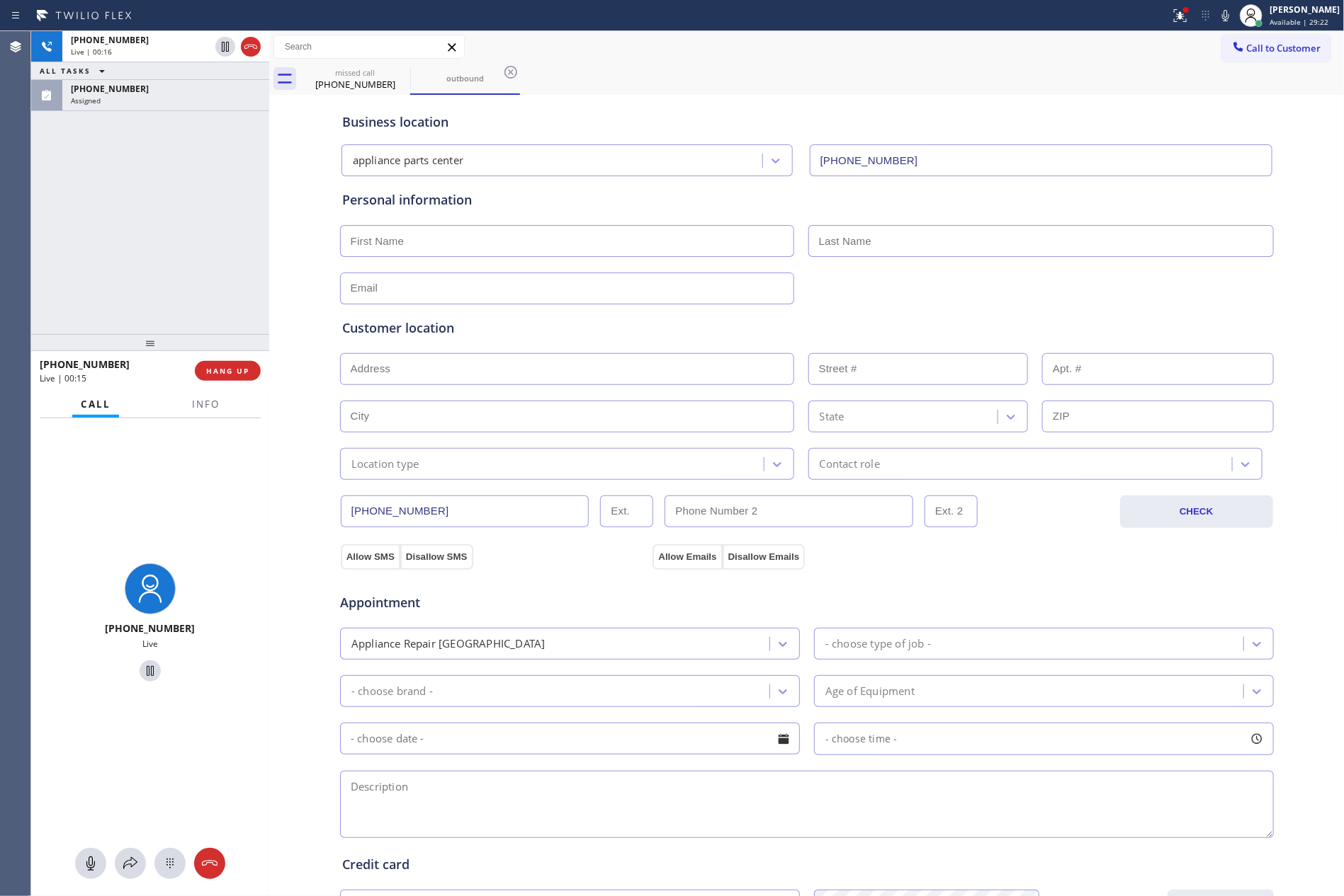
click at [98, 238] on div "[PHONE_NUMBER] Live | 00:16 ALL TASKS ALL TASKS ACTIVE TASKS TASKS IN WRAP UP […" at bounding box center [150, 182] width 238 height 303
click at [98, 238] on div "[PHONE_NUMBER] Live | 00:17 ALL TASKS ALL TASKS ACTIVE TASKS TASKS IN WRAP UP […" at bounding box center [150, 182] width 238 height 303
click at [219, 372] on span "HANG UP" at bounding box center [227, 370] width 43 height 10
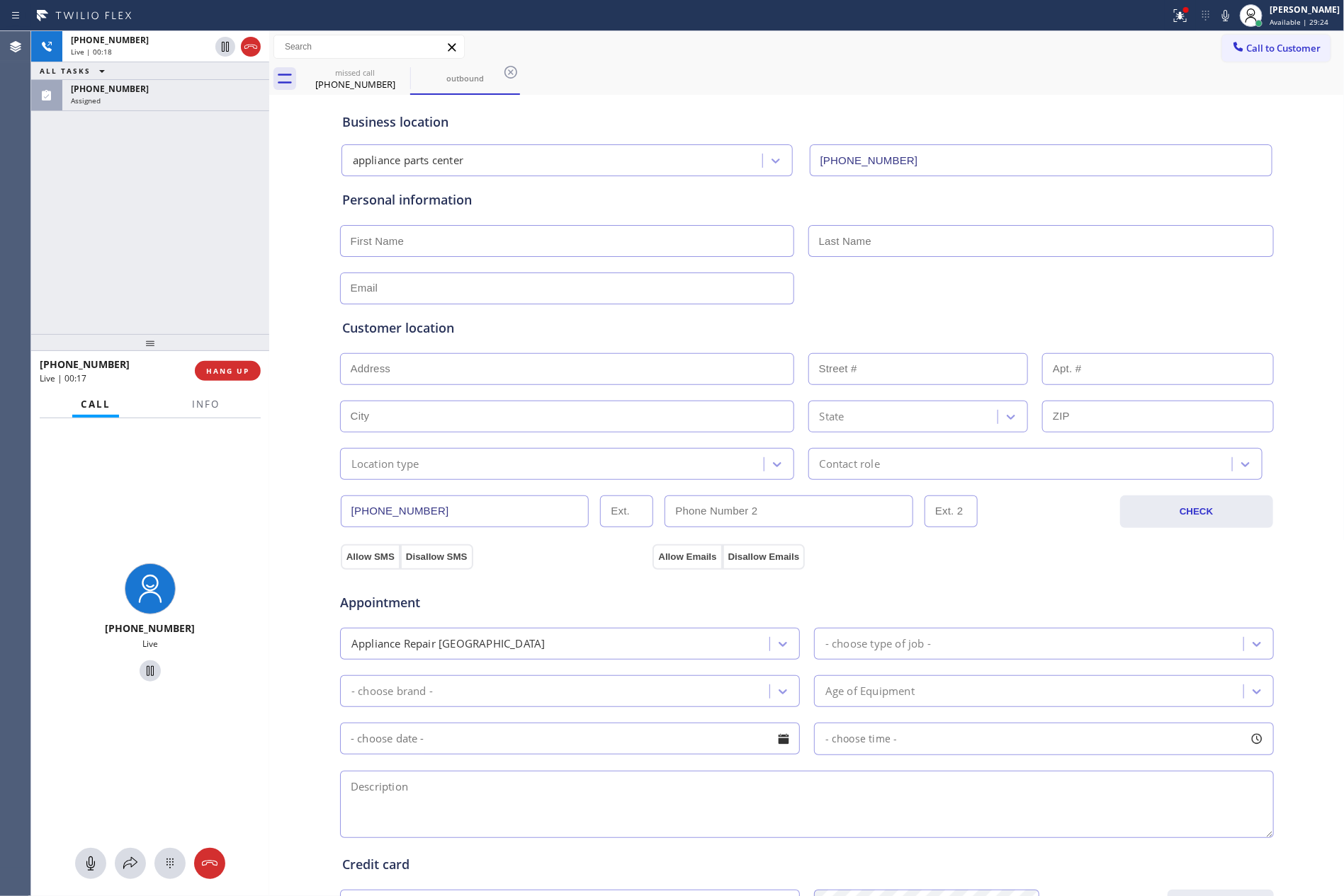
click at [197, 238] on div "[PHONE_NUMBER] Live | 00:18 ALL TASKS ALL TASKS ACTIVE TASKS TASKS IN WRAP UP […" at bounding box center [150, 182] width 238 height 303
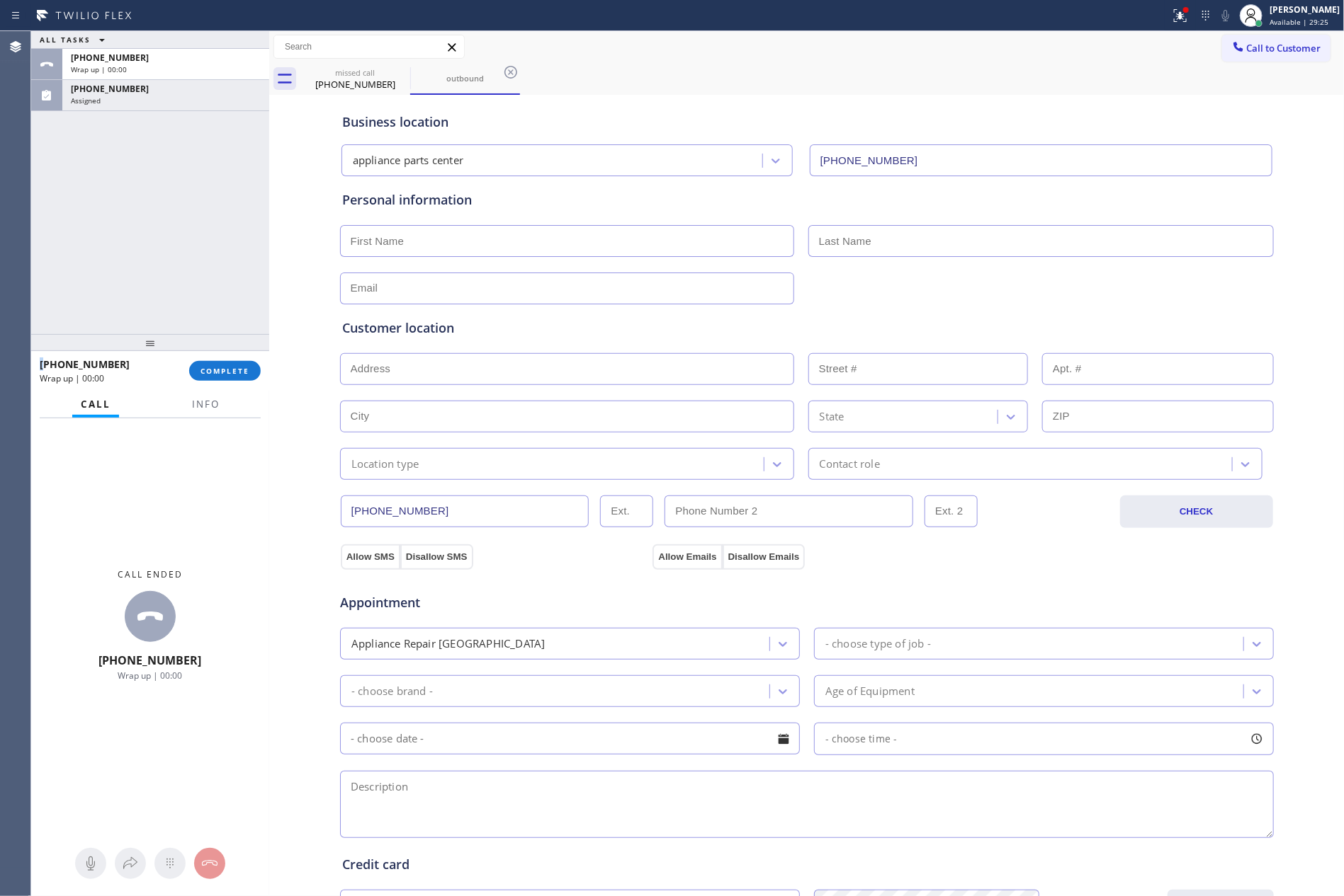
click at [232, 91] on div "[PHONE_NUMBER]" at bounding box center [166, 88] width 190 height 12
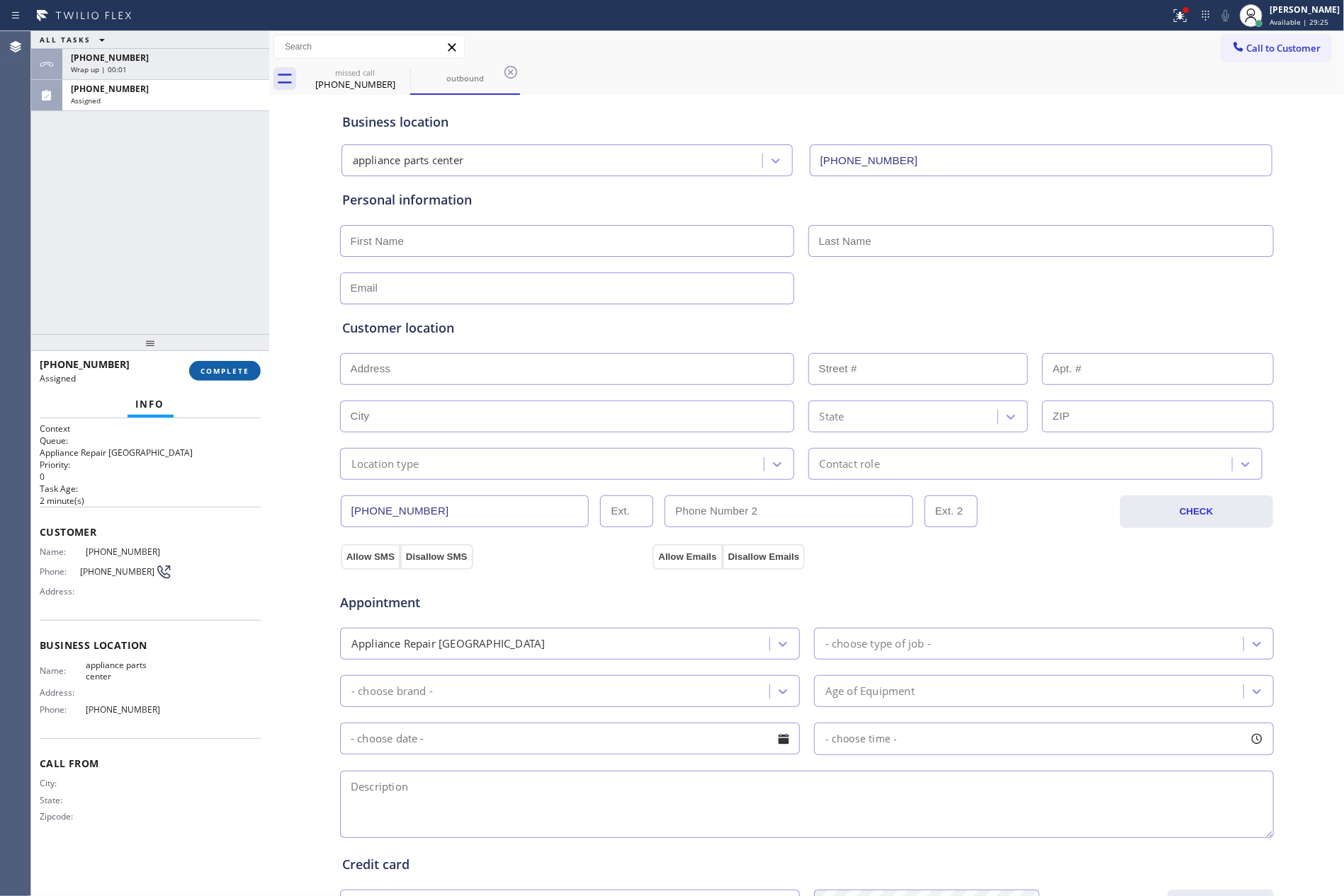
click at [232, 362] on button "COMPLETE" at bounding box center [225, 371] width 72 height 20
click at [204, 165] on div "ALL TASKS ALL TASKS ACTIVE TASKS TASKS IN WRAP UP [PHONE_NUMBER] Wrap up | 00:[…" at bounding box center [150, 182] width 238 height 303
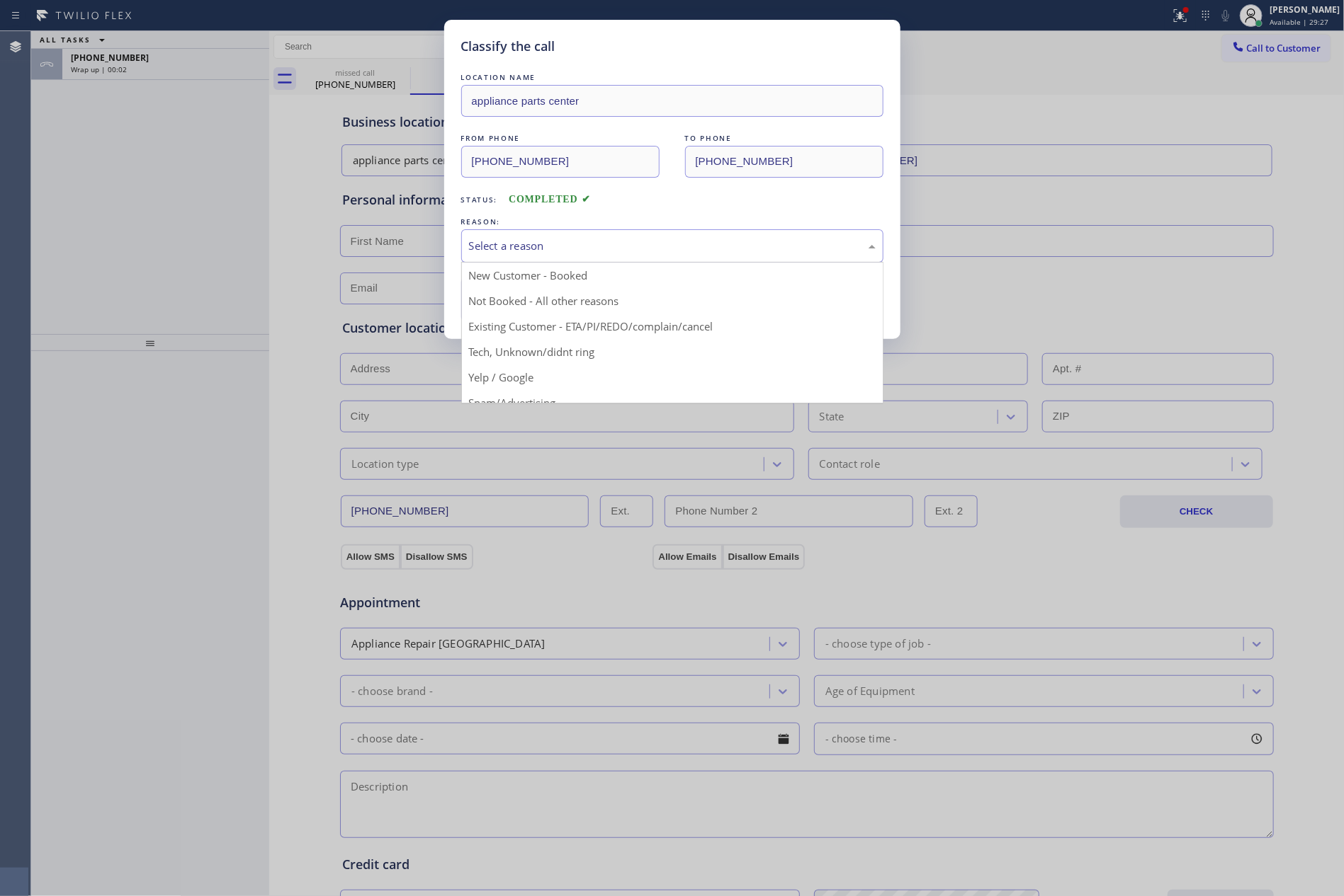
click at [527, 247] on div "Select a reason" at bounding box center [672, 247] width 407 height 16
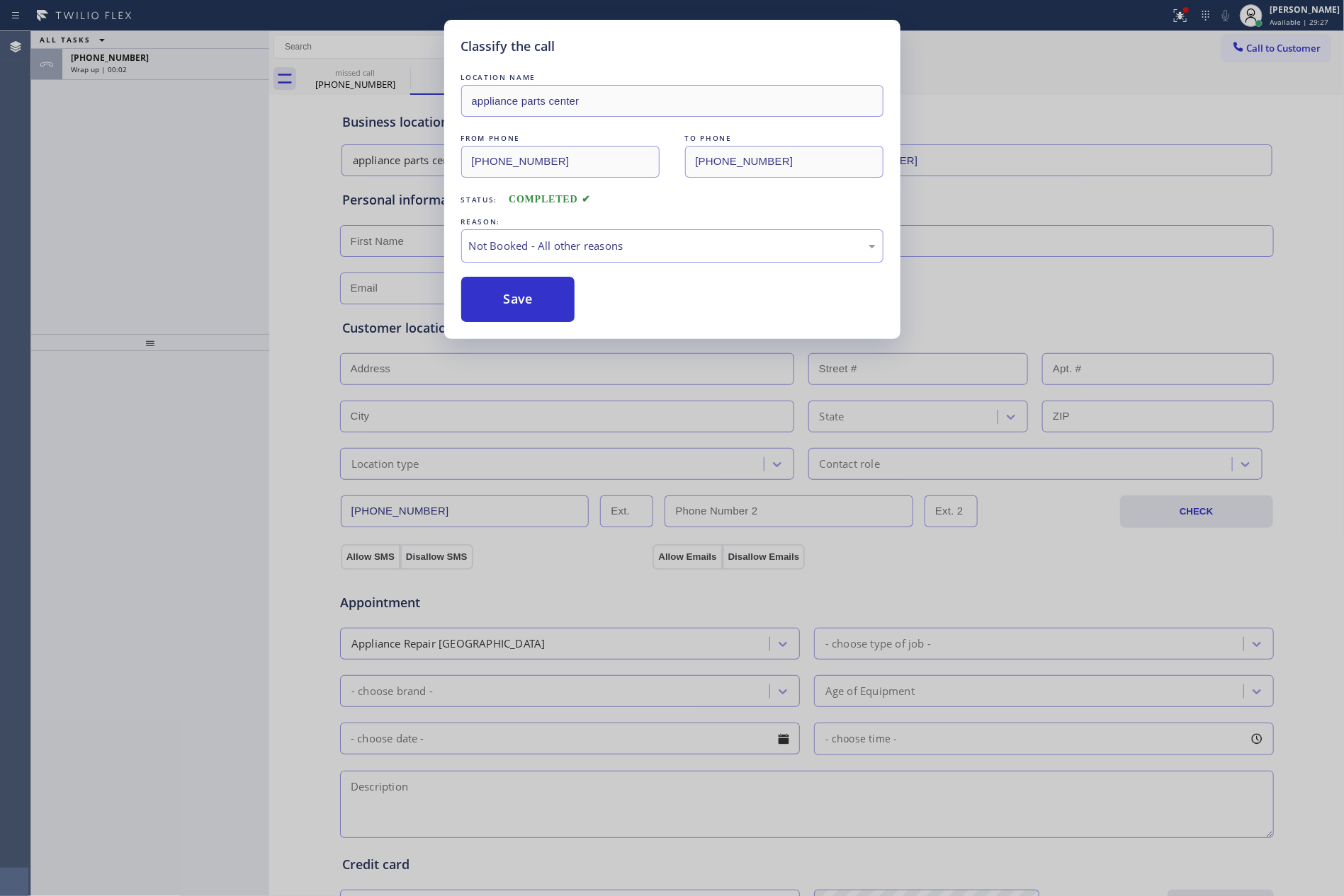
click at [520, 292] on button "Save" at bounding box center [518, 299] width 114 height 45
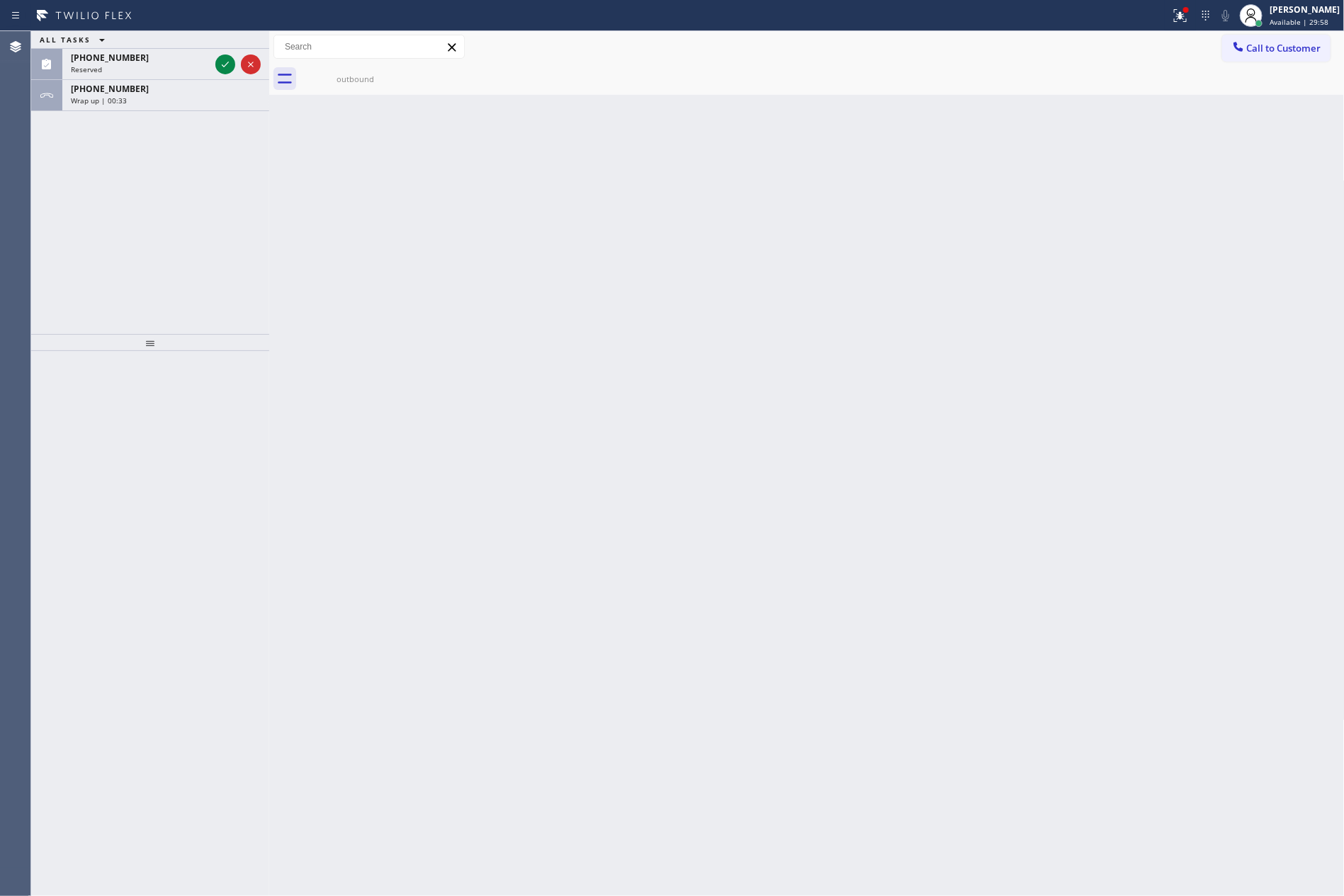
click at [520, 287] on div "Back to Dashboard Change Sender ID Customers Technicians Select a contact Outbo…" at bounding box center [807, 463] width 1076 height 865
click at [158, 108] on div "[PHONE_NUMBER] Wrap up | 00:34" at bounding box center [162, 96] width 201 height 31
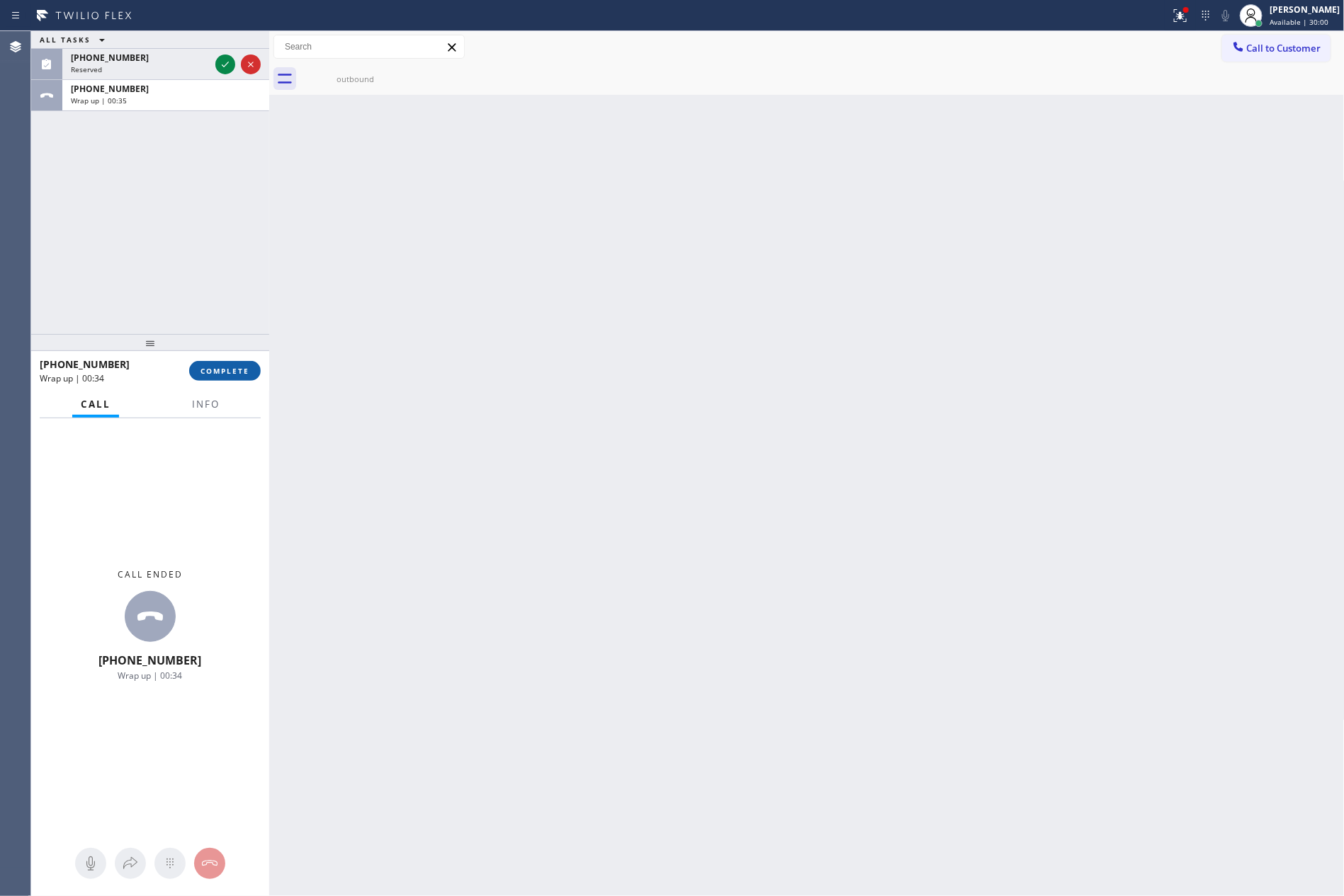
click at [200, 369] on span "COMPLETE" at bounding box center [225, 370] width 49 height 10
click at [181, 238] on div "ALL TASKS ALL TASKS ACTIVE TASKS TASKS IN WRAP UP [PHONE_NUMBER] Reserved [PHON…" at bounding box center [150, 182] width 238 height 303
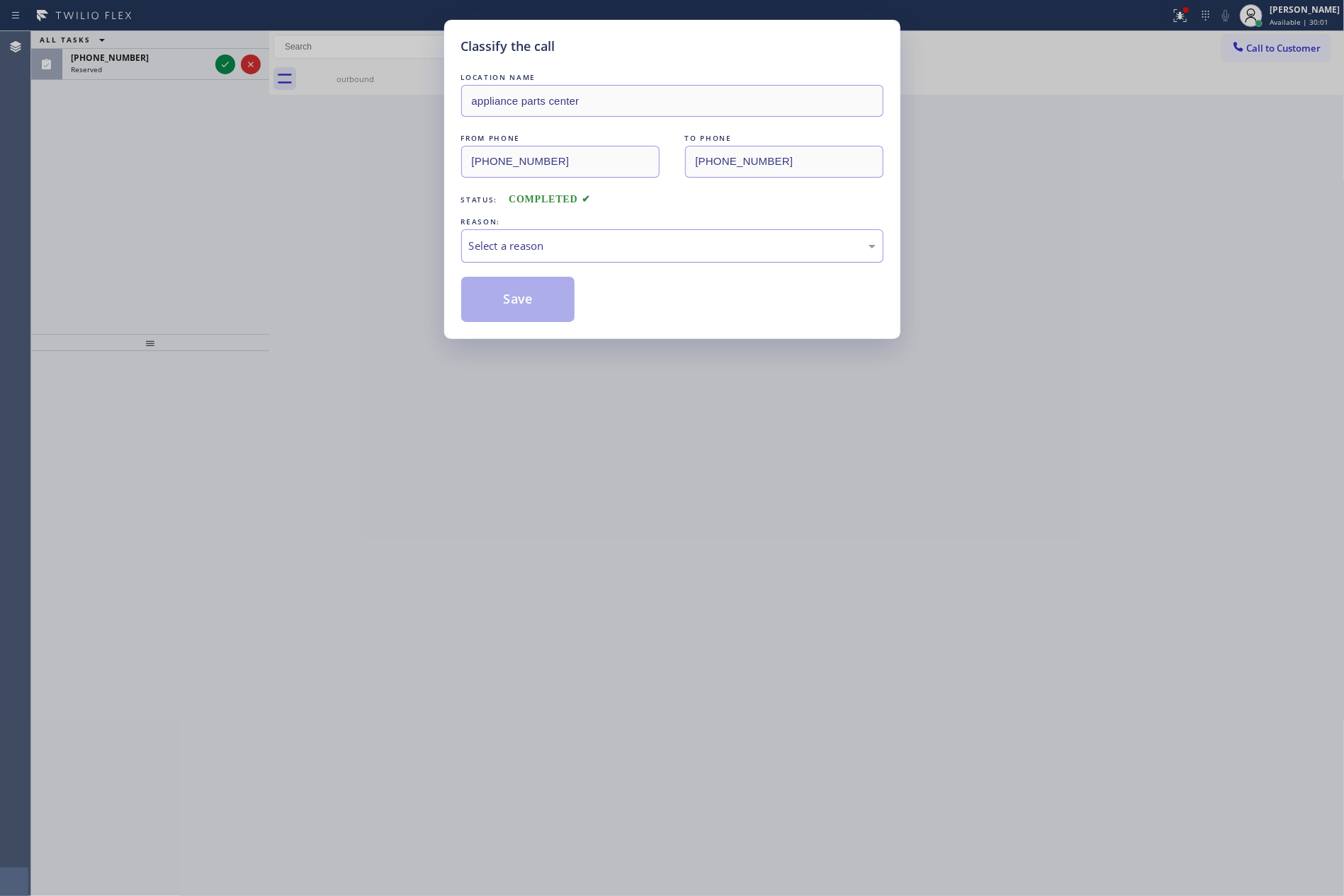
click at [549, 247] on div "Select a reason" at bounding box center [672, 247] width 407 height 16
click at [497, 298] on button "Save" at bounding box center [518, 299] width 114 height 45
click at [76, 237] on div "Classify the call LOCATION NAME appliance parts center FROM PHONE [PHONE_NUMBER…" at bounding box center [672, 448] width 1344 height 896
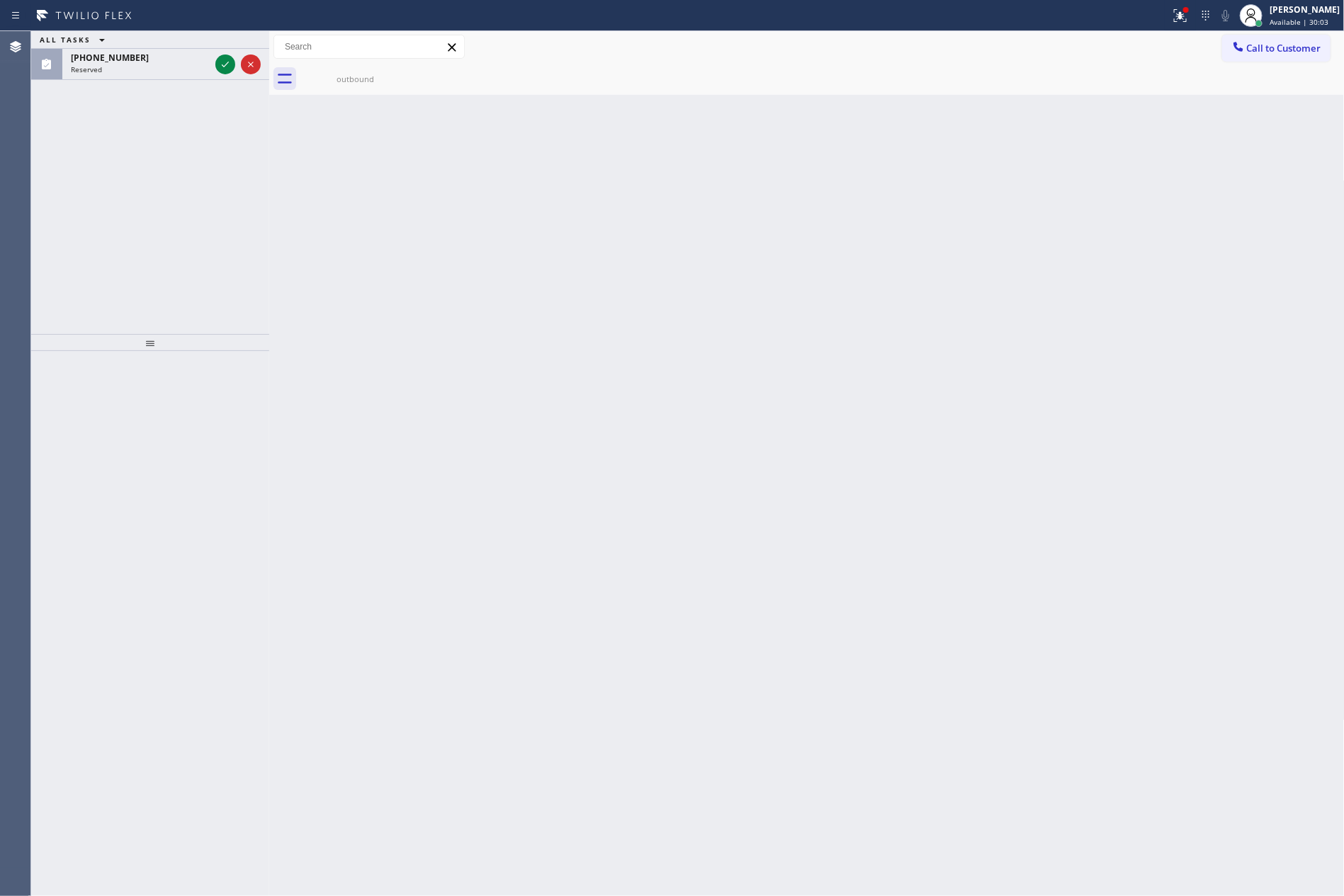
click at [77, 237] on div "ALL TASKS ALL TASKS ACTIVE TASKS TASKS IN WRAP UP [PHONE_NUMBER] Reserved" at bounding box center [150, 182] width 238 height 303
click at [227, 64] on icon at bounding box center [226, 65] width 7 height 5
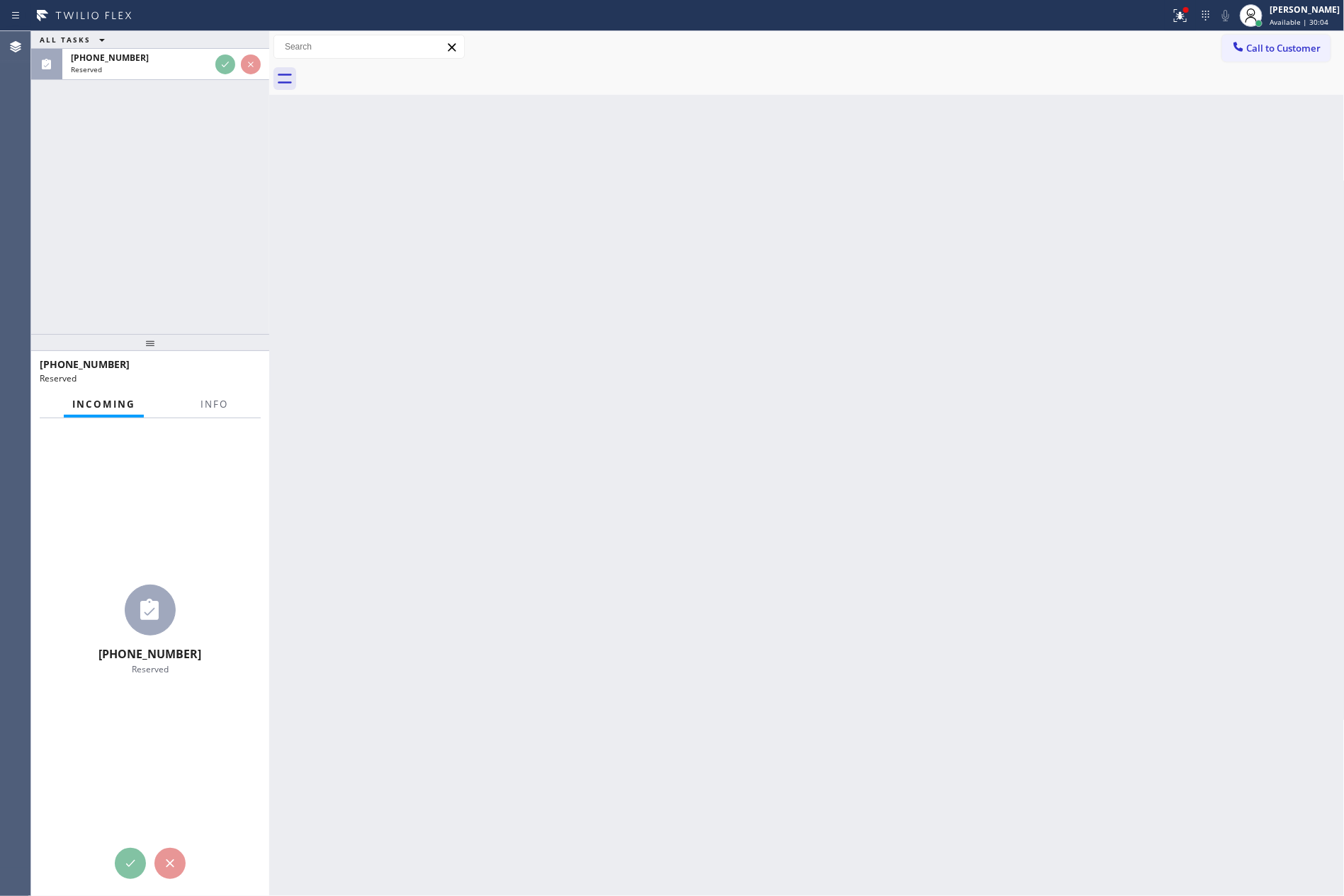
click at [189, 247] on div "ALL TASKS ALL TASKS ACTIVE TASKS TASKS IN WRAP UP [PHONE_NUMBER] Reserved" at bounding box center [150, 182] width 238 height 303
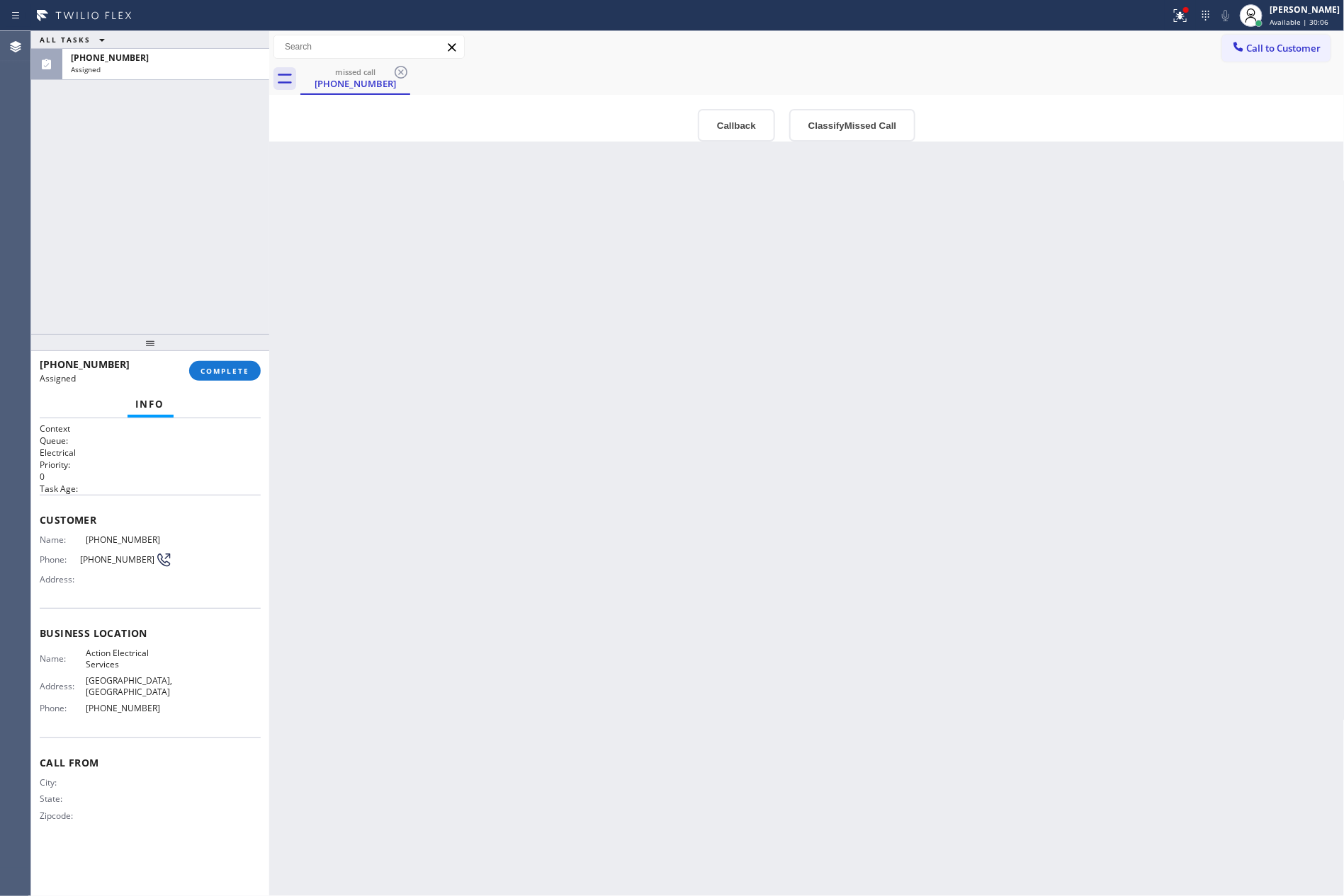
click at [189, 247] on div "ALL TASKS ALL TASKS ACTIVE TASKS TASKS IN WRAP UP [PHONE_NUMBER] Assigned" at bounding box center [150, 182] width 238 height 303
click at [821, 455] on div "Back to Dashboard Change Sender ID Customers Technicians Select a contact Outbo…" at bounding box center [807, 463] width 1076 height 865
click at [742, 132] on button "Callback" at bounding box center [736, 126] width 77 height 33
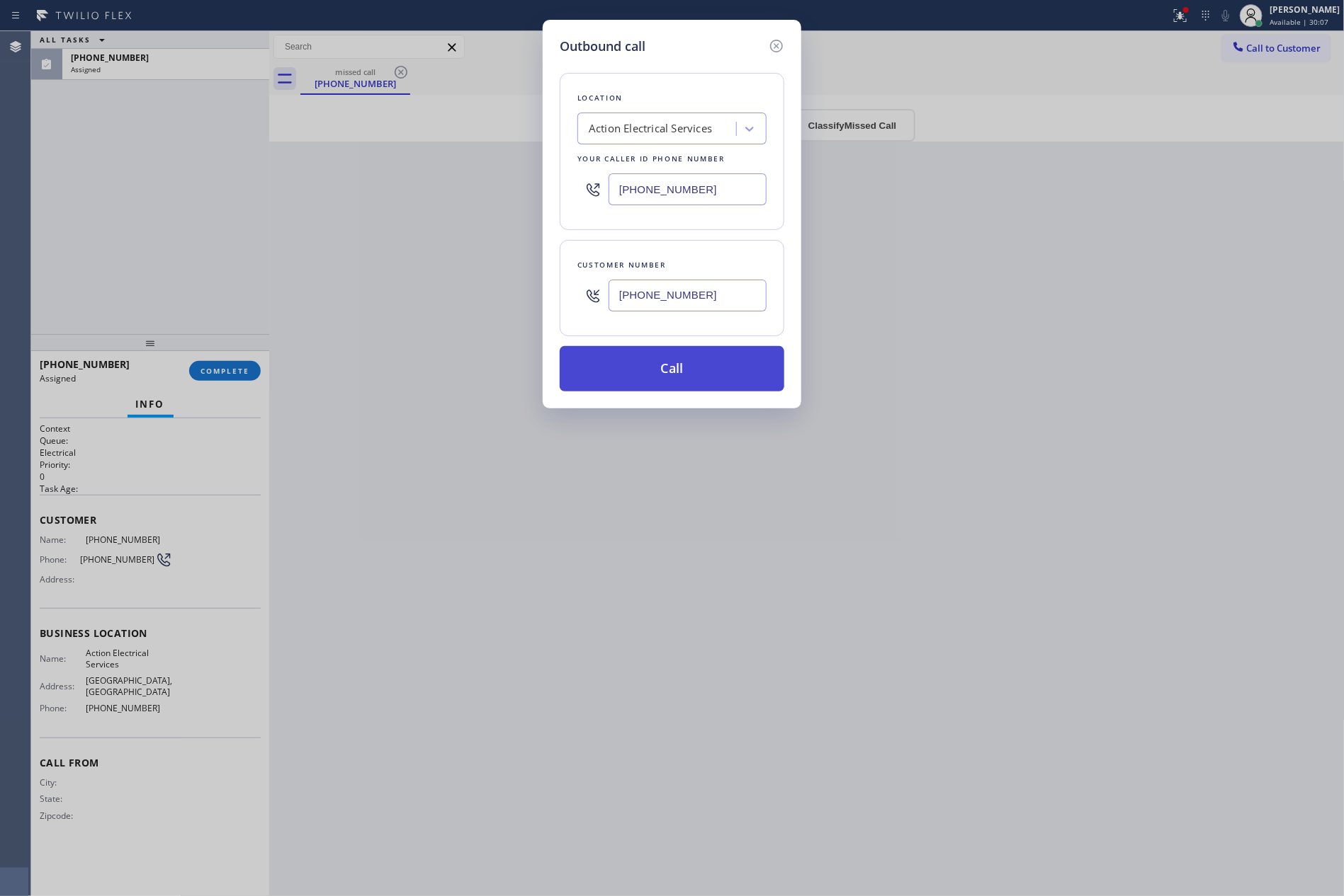
click at [702, 376] on button "Call" at bounding box center [672, 369] width 225 height 45
click at [126, 208] on div "ALL TASKS ALL TASKS ACTIVE TASKS TASKS IN WRAP UP [PHONE_NUMBER] Assigned" at bounding box center [150, 182] width 238 height 303
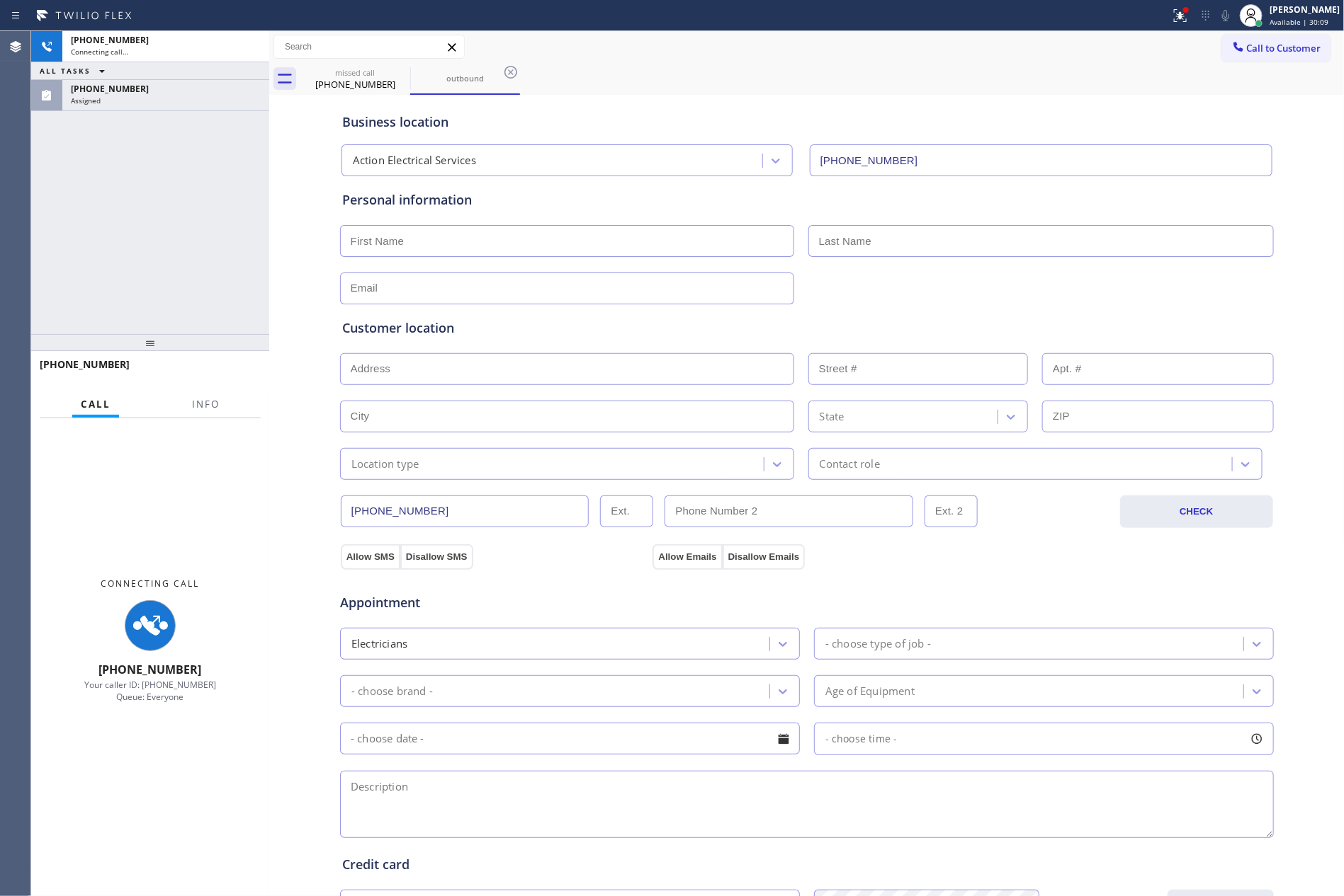
type input "[PHONE_NUMBER]"
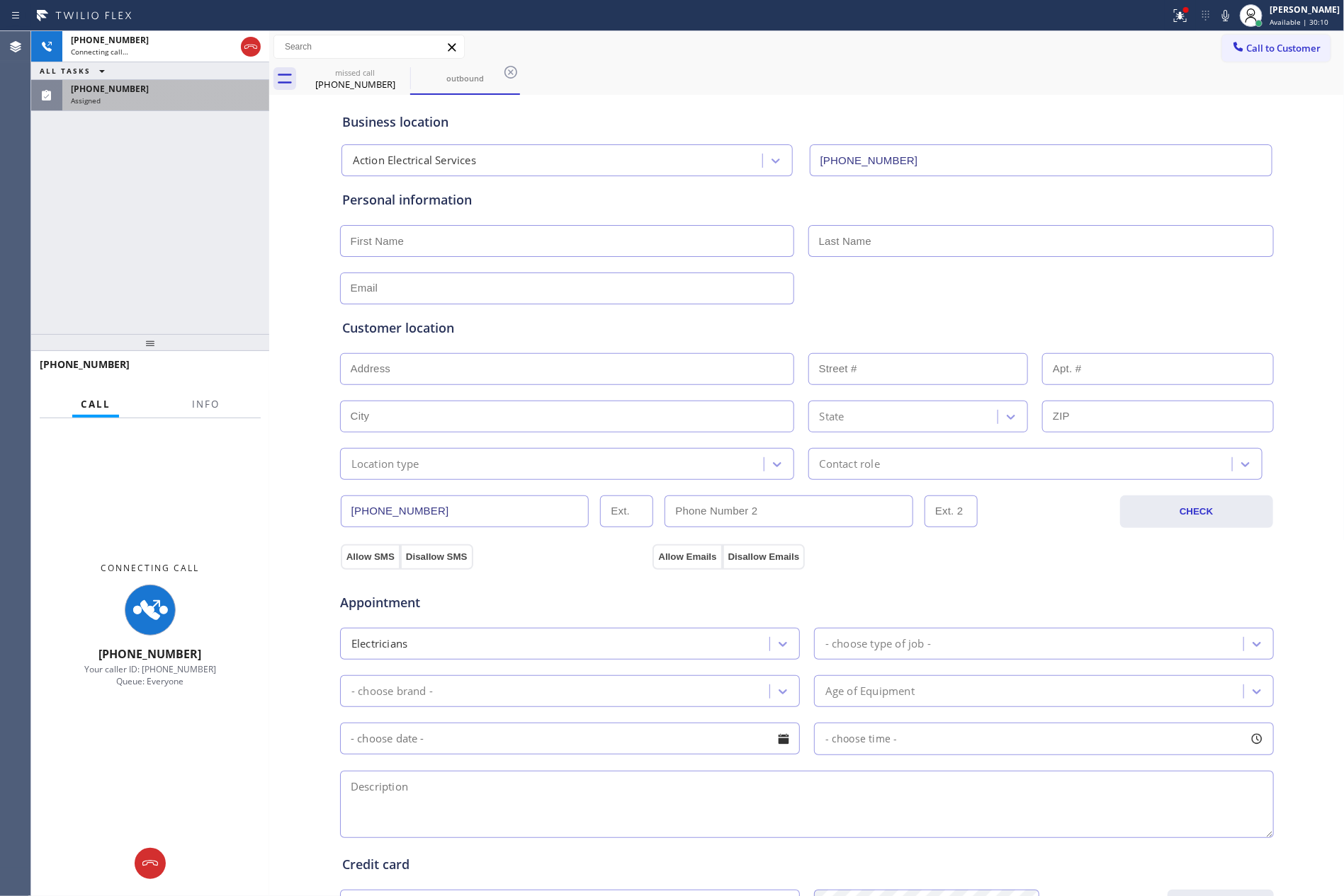
drag, startPoint x: 59, startPoint y: 193, endPoint x: 171, endPoint y: 94, distance: 149.5
click at [65, 186] on div "[PHONE_NUMBER] Connecting call… ALL TASKS ALL TASKS ACTIVE TASKS TASKS IN WRAP …" at bounding box center [150, 182] width 238 height 303
click at [127, 108] on div "[PHONE_NUMBER] Assigned" at bounding box center [162, 96] width 201 height 31
click at [168, 82] on div "[PHONE_NUMBER] Connecting call… ALL TASKS ALL TASKS ACTIVE TASKS TASKS IN WRAP …" at bounding box center [150, 71] width 238 height 80
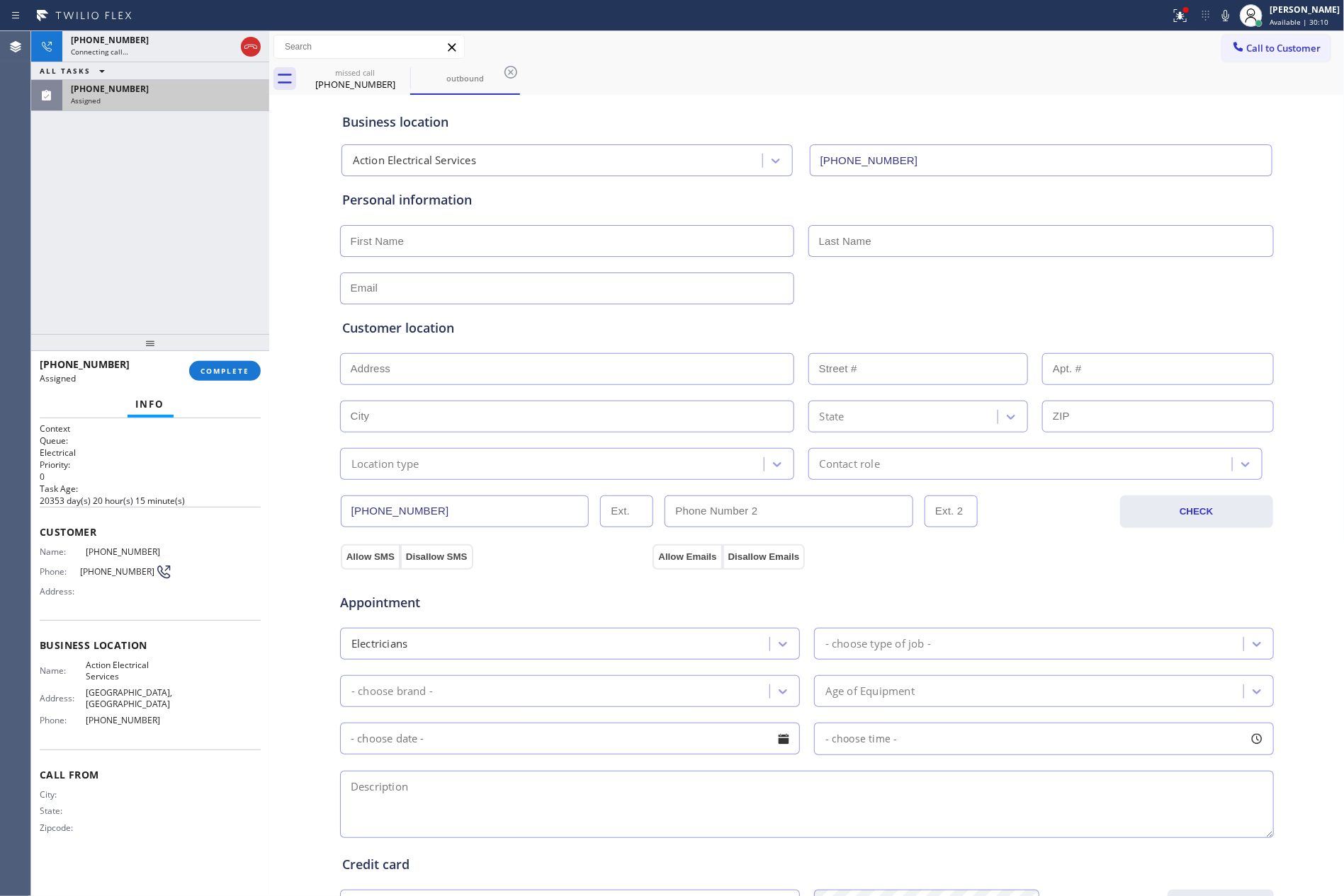
click at [172, 96] on div "Assigned" at bounding box center [166, 100] width 190 height 10
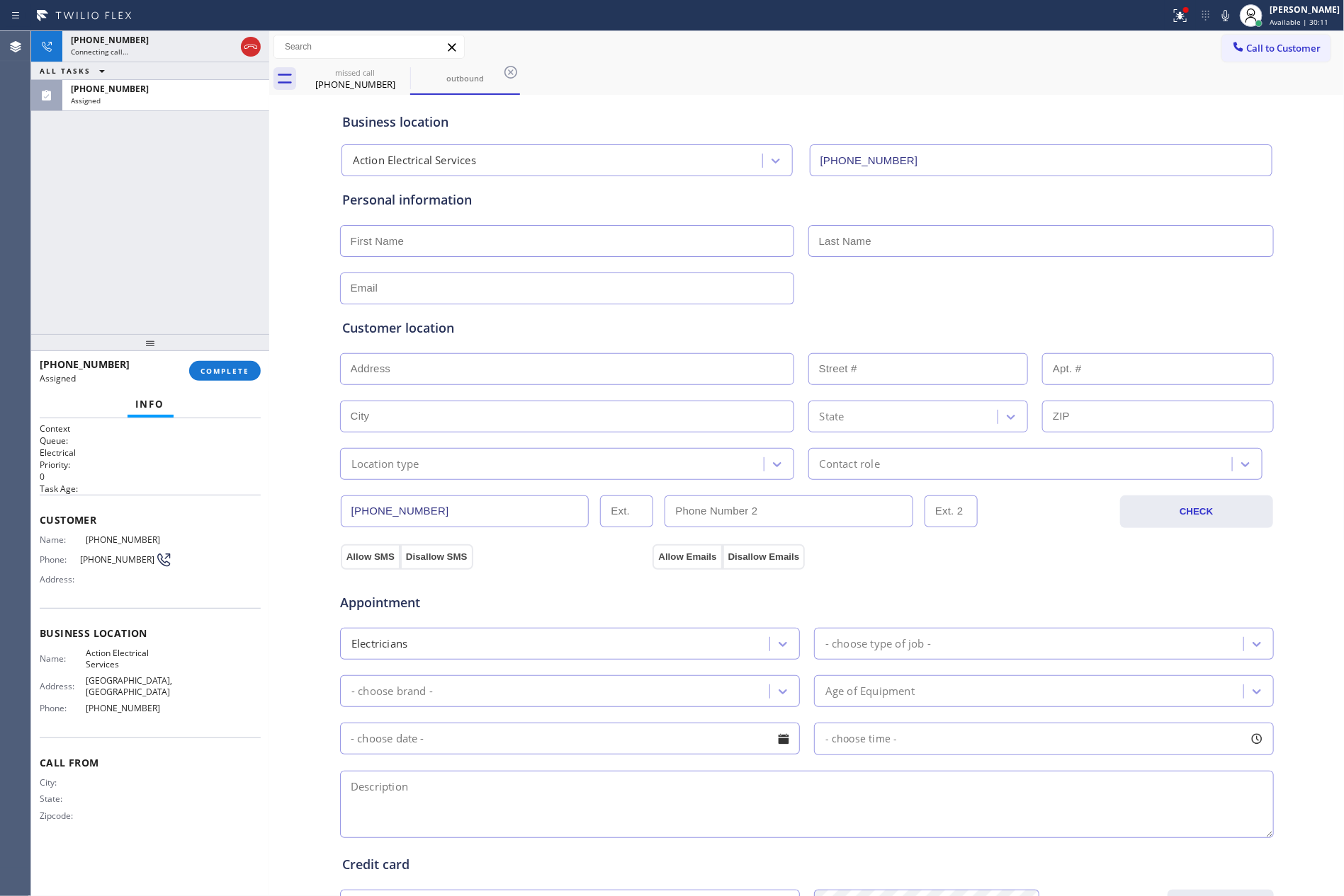
click at [251, 366] on button "COMPLETE" at bounding box center [225, 371] width 72 height 20
click at [227, 210] on div "[PHONE_NUMBER] Connecting call… ALL TASKS ALL TASKS ACTIVE TASKS TASKS IN WRAP …" at bounding box center [150, 182] width 238 height 303
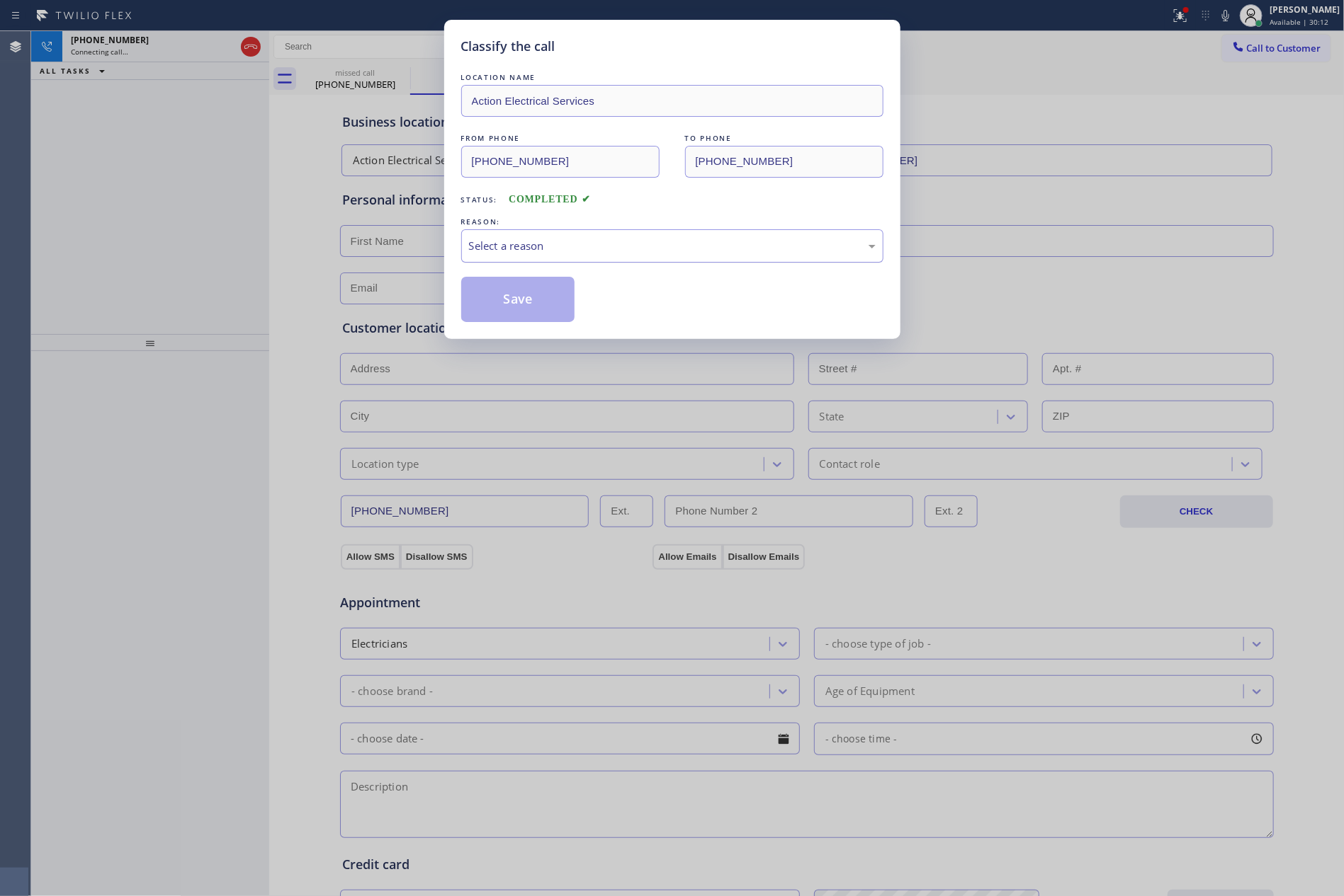
click at [517, 240] on div "Select a reason" at bounding box center [672, 247] width 407 height 16
click at [504, 302] on button "Save" at bounding box center [518, 299] width 114 height 45
click at [148, 190] on div "Classify the call LOCATION NAME Action Electrical Services FROM PHONE [PHONE_NU…" at bounding box center [672, 448] width 1344 height 896
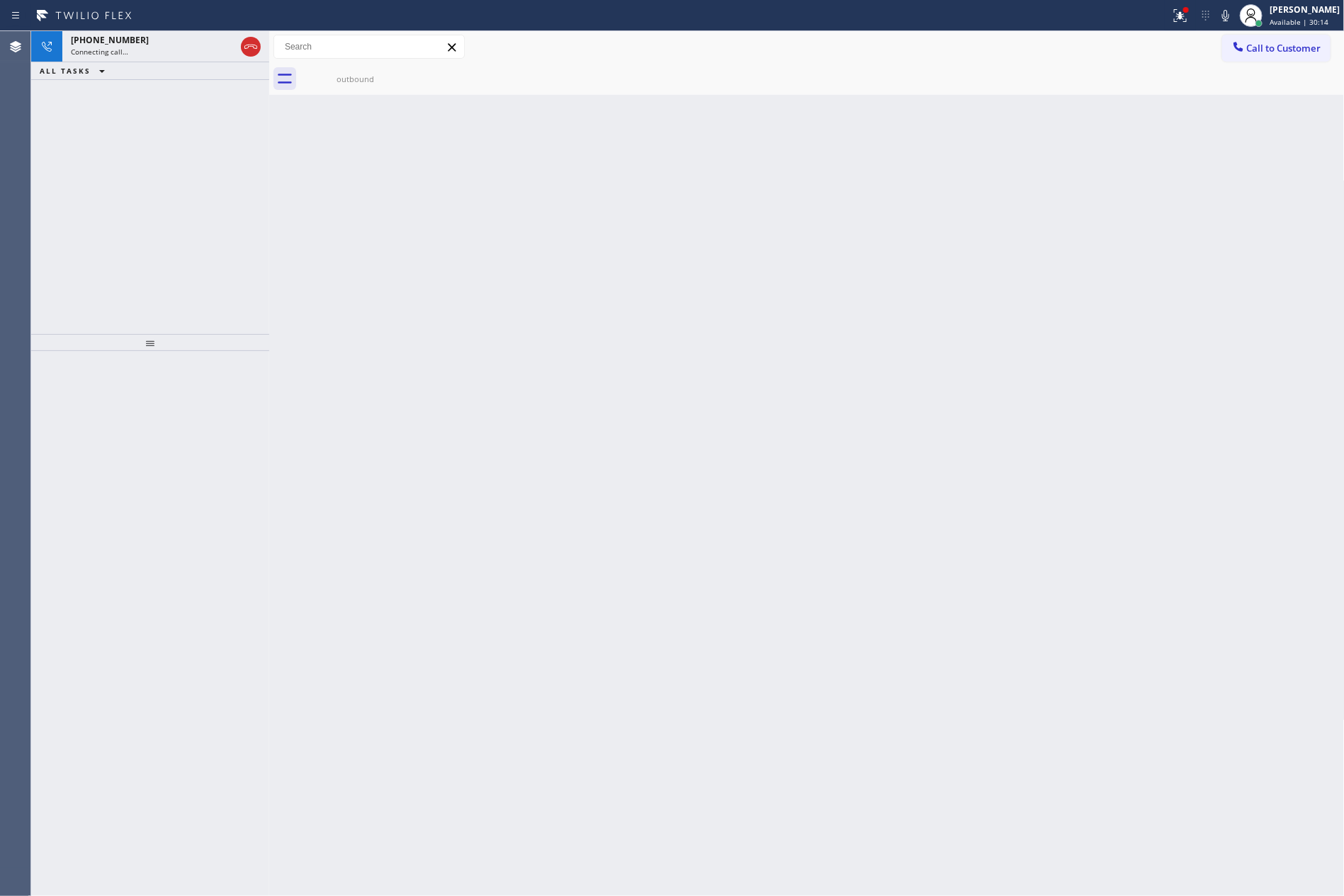
drag, startPoint x: 170, startPoint y: 196, endPoint x: 872, endPoint y: 9, distance: 726.5
click at [234, 181] on div "[PHONE_NUMBER] Connecting call… ALL TASKS ALL TASKS ACTIVE TASKS TASKS IN WRAP …" at bounding box center [150, 182] width 238 height 303
click at [337, 77] on div "outbound" at bounding box center [356, 79] width 107 height 11
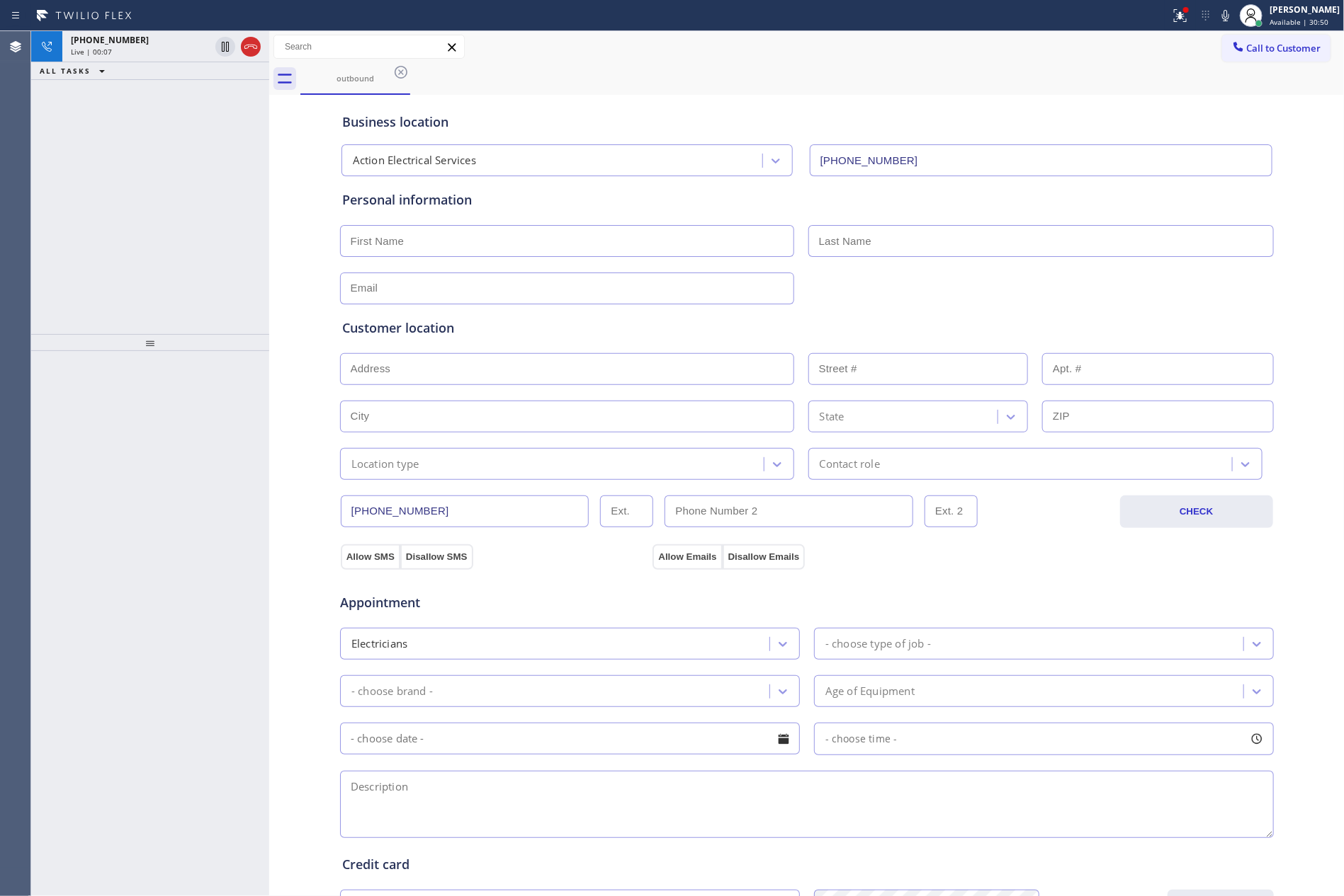
click at [977, 299] on div at bounding box center [806, 287] width 936 height 35
click at [158, 240] on div "[PHONE_NUMBER] Live | 00:36 ALL TASKS ALL TASKS ACTIVE TASKS TASKS IN WRAP UP" at bounding box center [150, 182] width 238 height 303
click at [158, 240] on div "[PHONE_NUMBER] Live | 00:37 ALL TASKS ALL TASKS ACTIVE TASKS TASKS IN WRAP UP" at bounding box center [150, 182] width 238 height 303
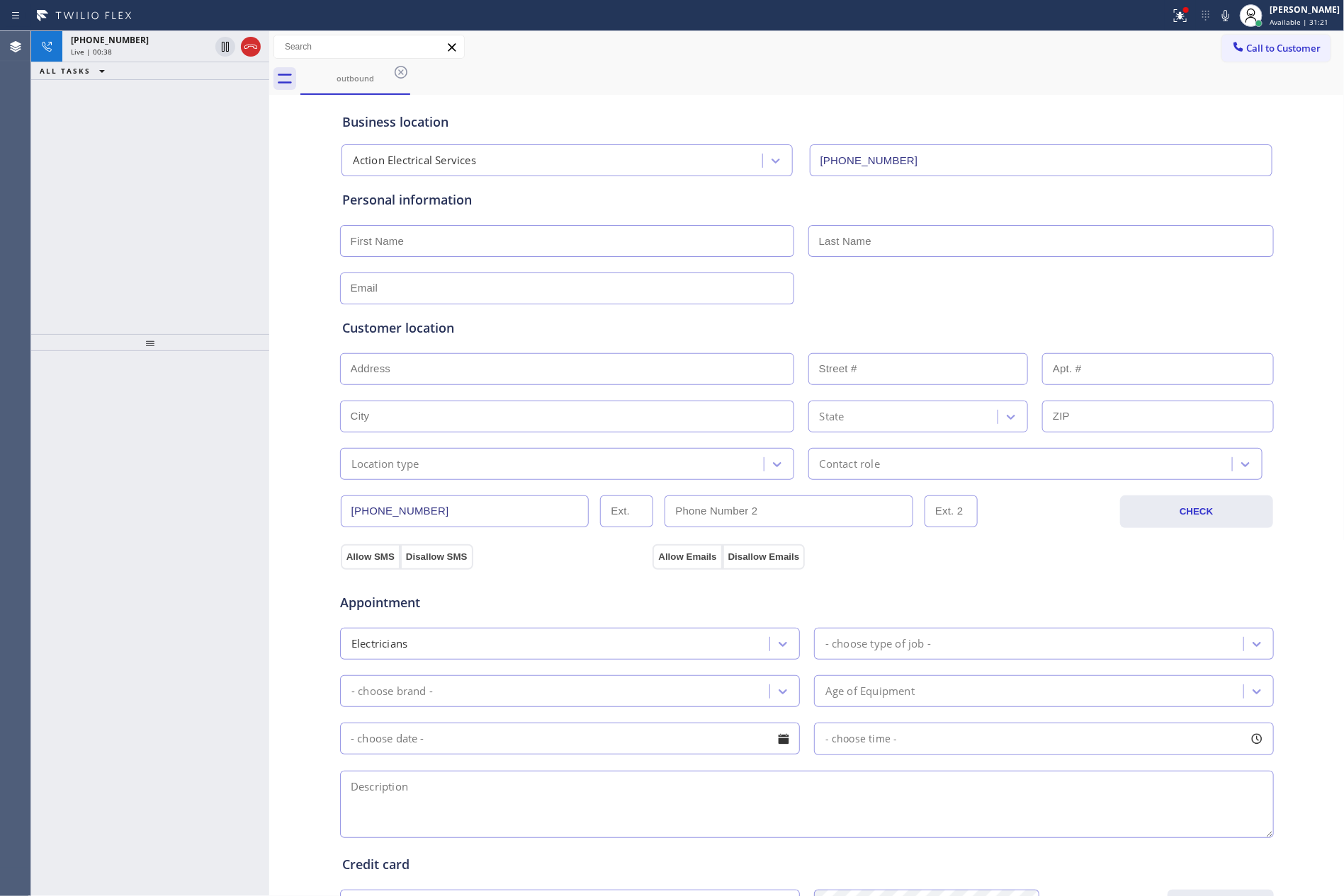
click at [158, 240] on div "[PHONE_NUMBER] Live | 00:38 ALL TASKS ALL TASKS ACTIVE TASKS TASKS IN WRAP UP" at bounding box center [150, 182] width 238 height 303
click at [158, 240] on div "[PHONE_NUMBER] Live | 00:39 ALL TASKS ALL TASKS ACTIVE TASKS TASKS IN WRAP UP" at bounding box center [150, 182] width 238 height 303
click at [253, 51] on icon at bounding box center [250, 46] width 17 height 17
click at [236, 216] on div "[PHONE_NUMBER] Live | 01:02 ALL TASKS ALL TASKS ACTIVE TASKS TASKS IN WRAP UP" at bounding box center [150, 182] width 238 height 303
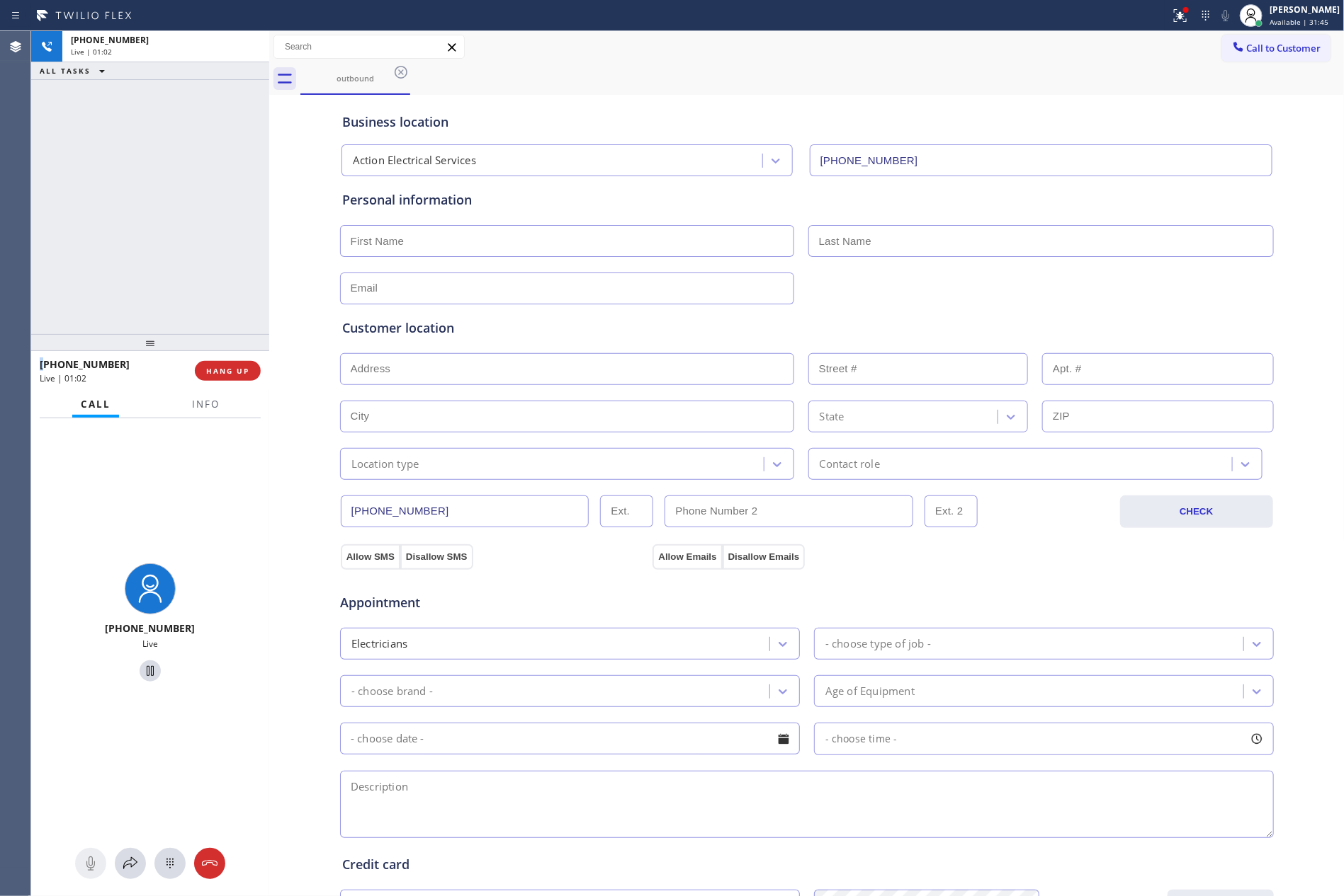
click at [236, 216] on div "[PHONE_NUMBER] Live | 01:02 ALL TASKS ALL TASKS ACTIVE TASKS TASKS IN WRAP UP" at bounding box center [150, 182] width 238 height 303
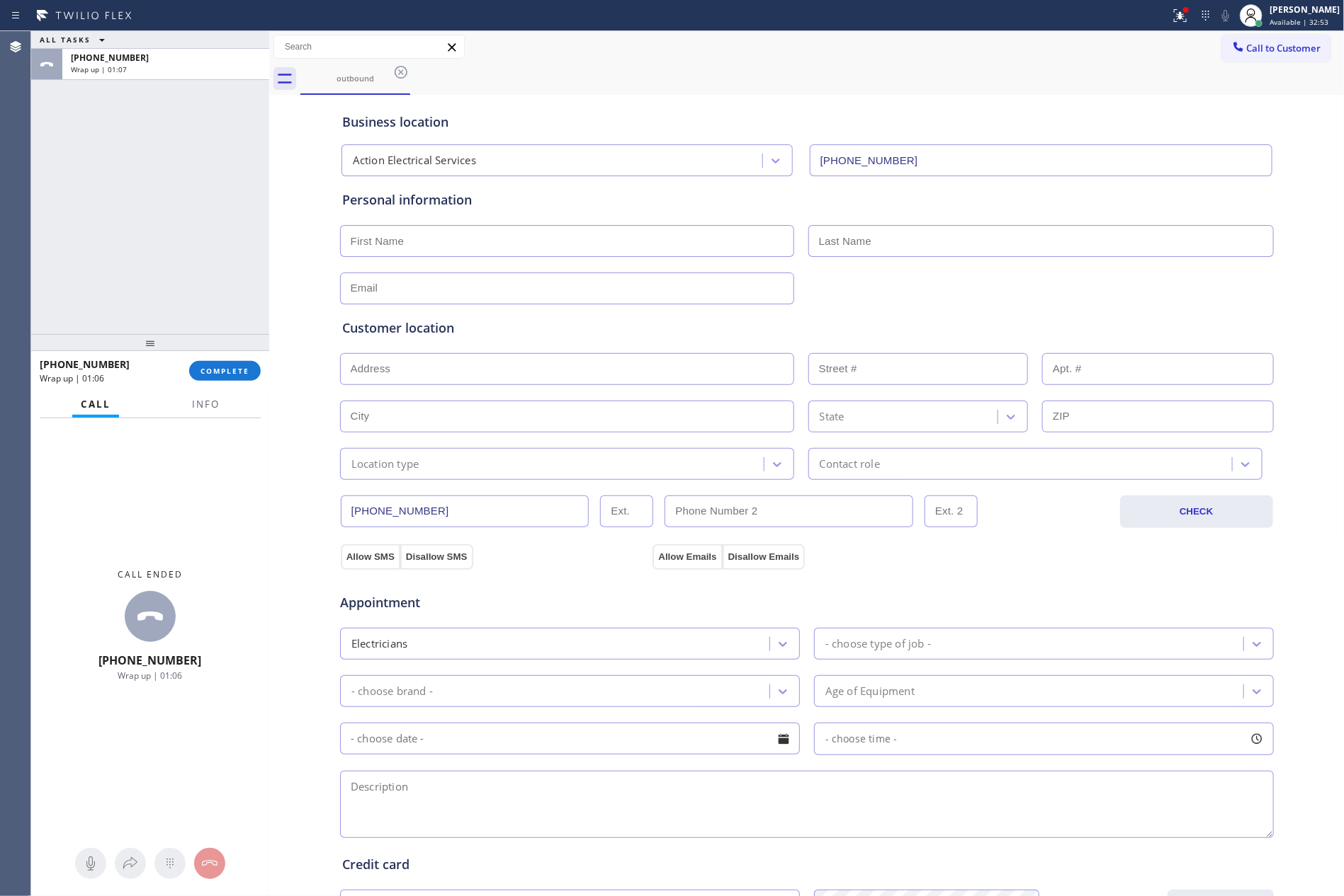
click at [200, 243] on div "ALL TASKS ALL TASKS ACTIVE TASKS TASKS IN WRAP UP [PHONE_NUMBER] Wrap up | 01:07" at bounding box center [150, 182] width 238 height 303
click at [226, 374] on span "COMPLETE" at bounding box center [225, 370] width 49 height 10
click at [219, 249] on div "ALL TASKS ALL TASKS ACTIVE TASKS TASKS IN WRAP UP [PHONE_NUMBER] Wrap up | 01:08" at bounding box center [150, 182] width 238 height 303
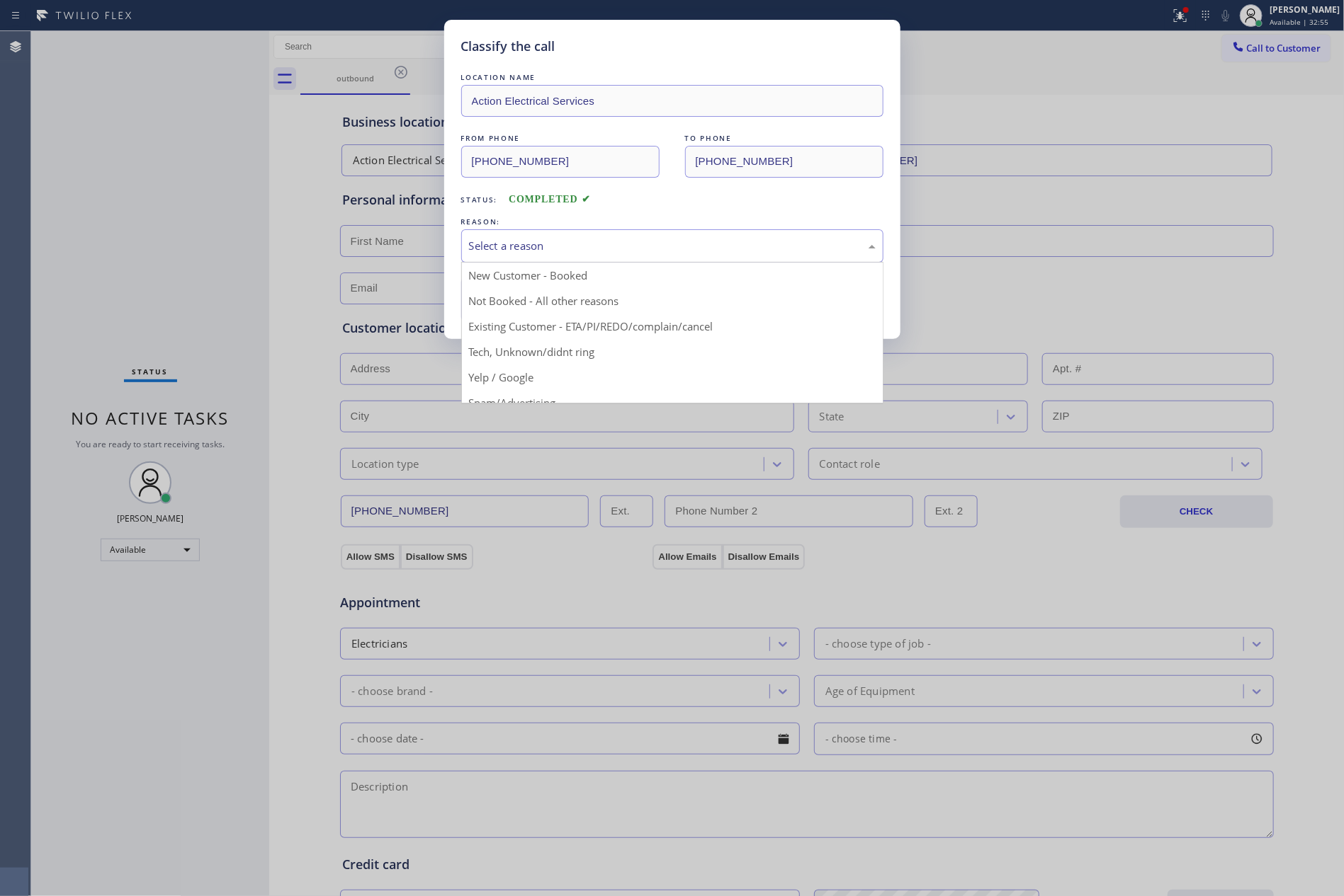
click at [538, 247] on div "Select a reason" at bounding box center [672, 247] width 407 height 16
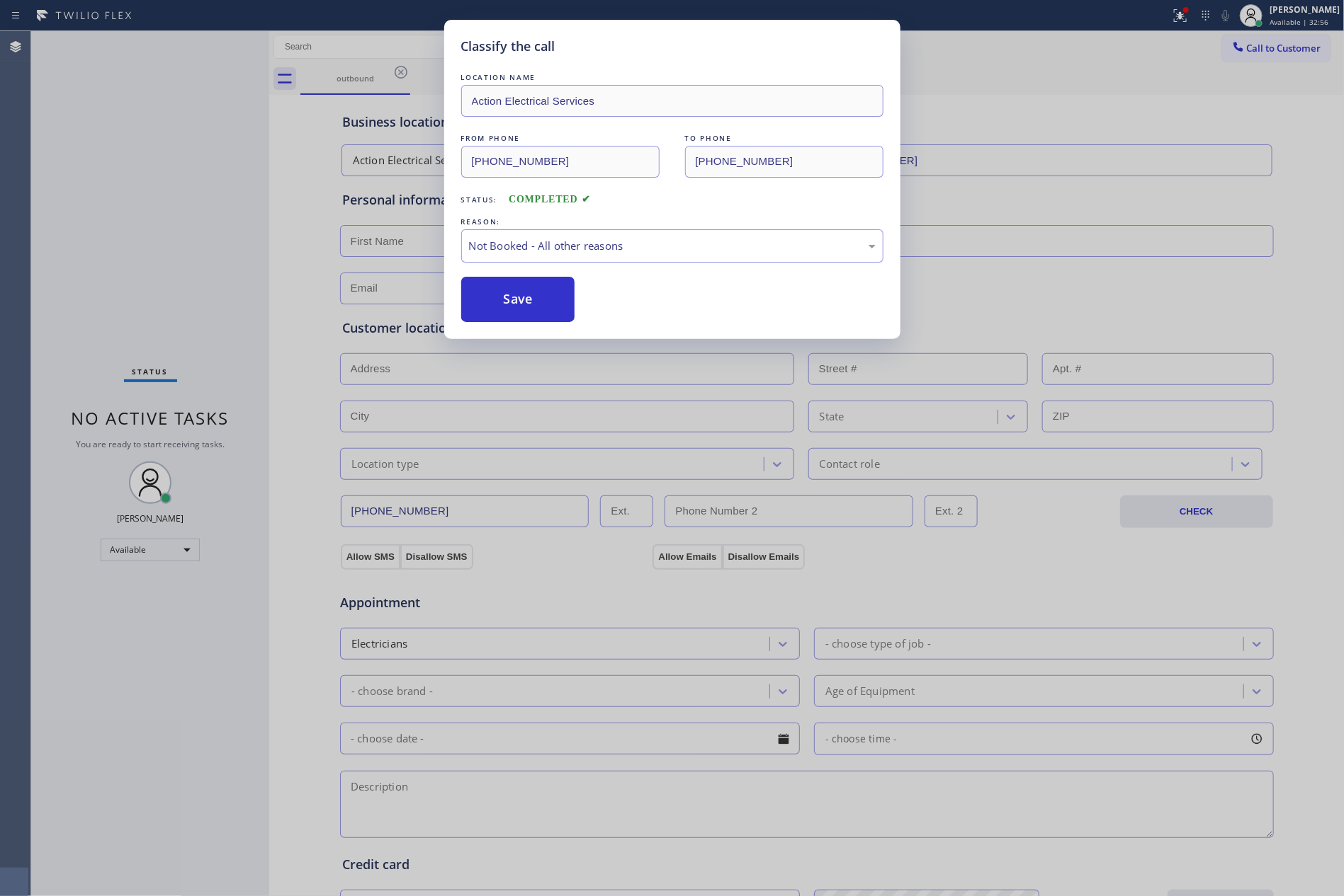
click at [523, 302] on button "Save" at bounding box center [518, 299] width 114 height 45
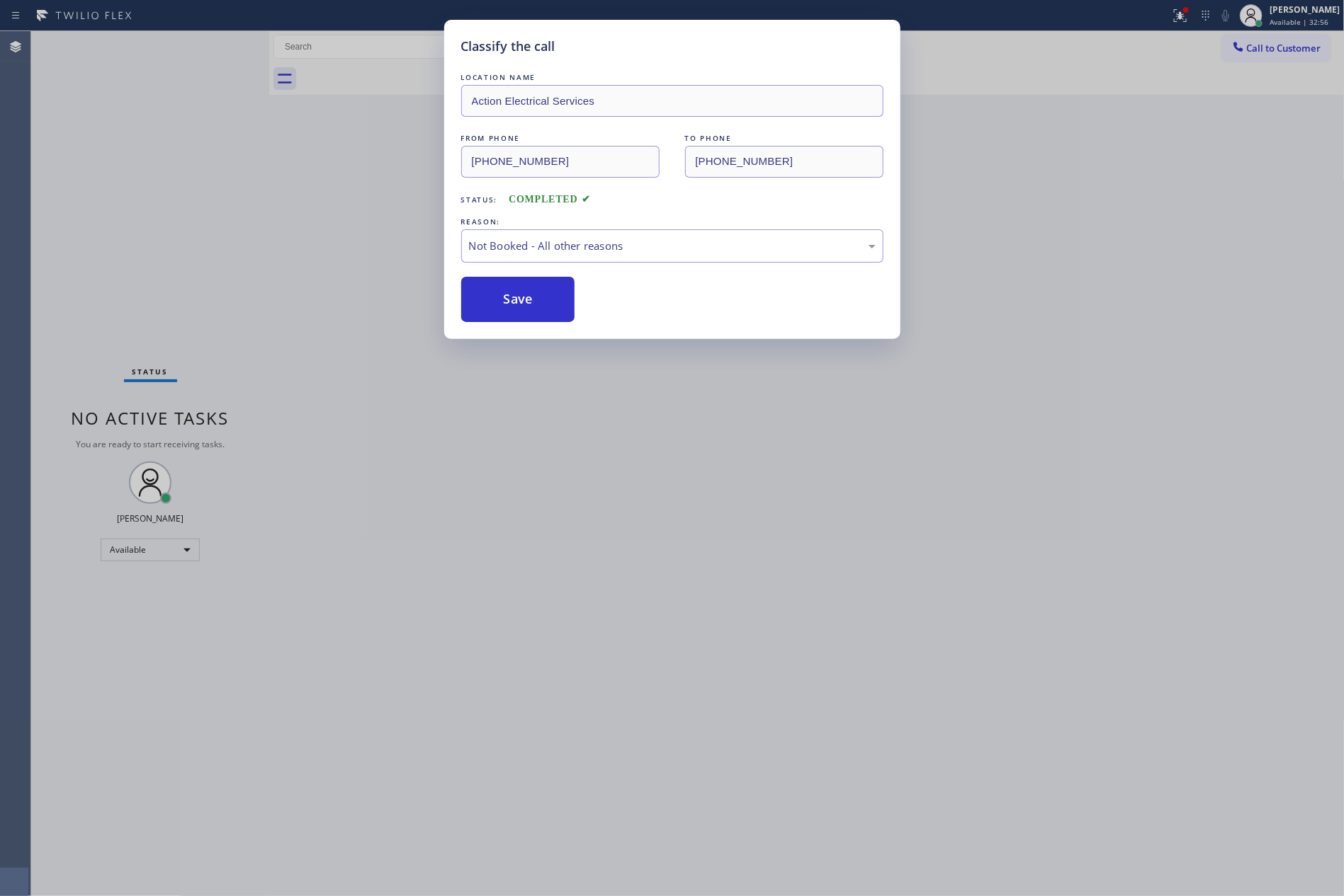
click at [523, 302] on button "Save" at bounding box center [518, 299] width 114 height 45
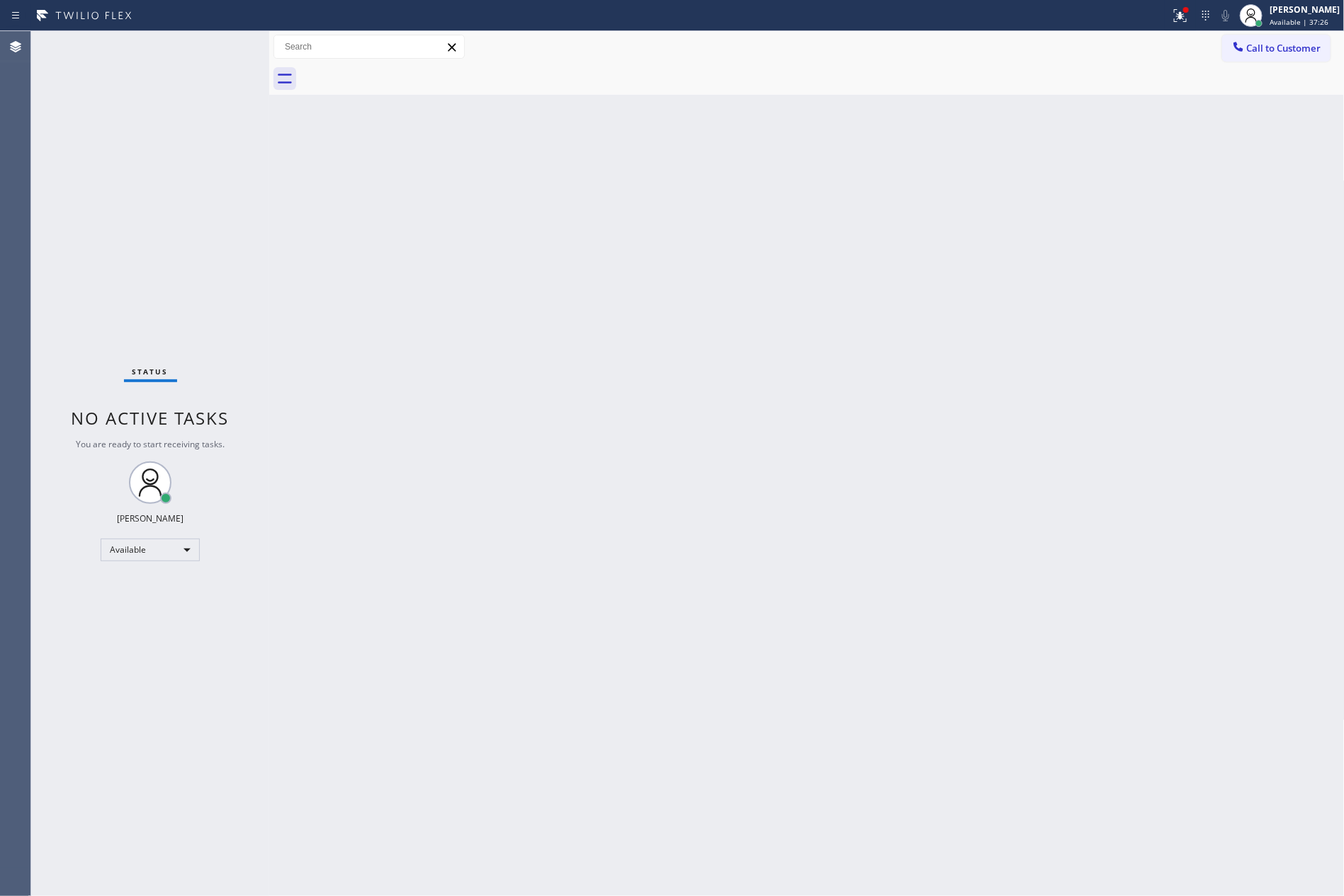
click at [576, 242] on div "Back to Dashboard Change Sender ID Customers Technicians Select a contact Outbo…" at bounding box center [807, 463] width 1076 height 865
drag, startPoint x: 500, startPoint y: 5, endPoint x: 978, endPoint y: 270, distance: 546.5
click at [975, 584] on div "Back to Dashboard Change Sender ID Customers Technicians Select a contact Outbo…" at bounding box center [807, 463] width 1076 height 865
click at [483, 393] on div "Back to Dashboard Change Sender ID Customers Technicians Select a contact Outbo…" at bounding box center [807, 463] width 1076 height 865
click at [174, 558] on div "Available" at bounding box center [150, 549] width 99 height 23
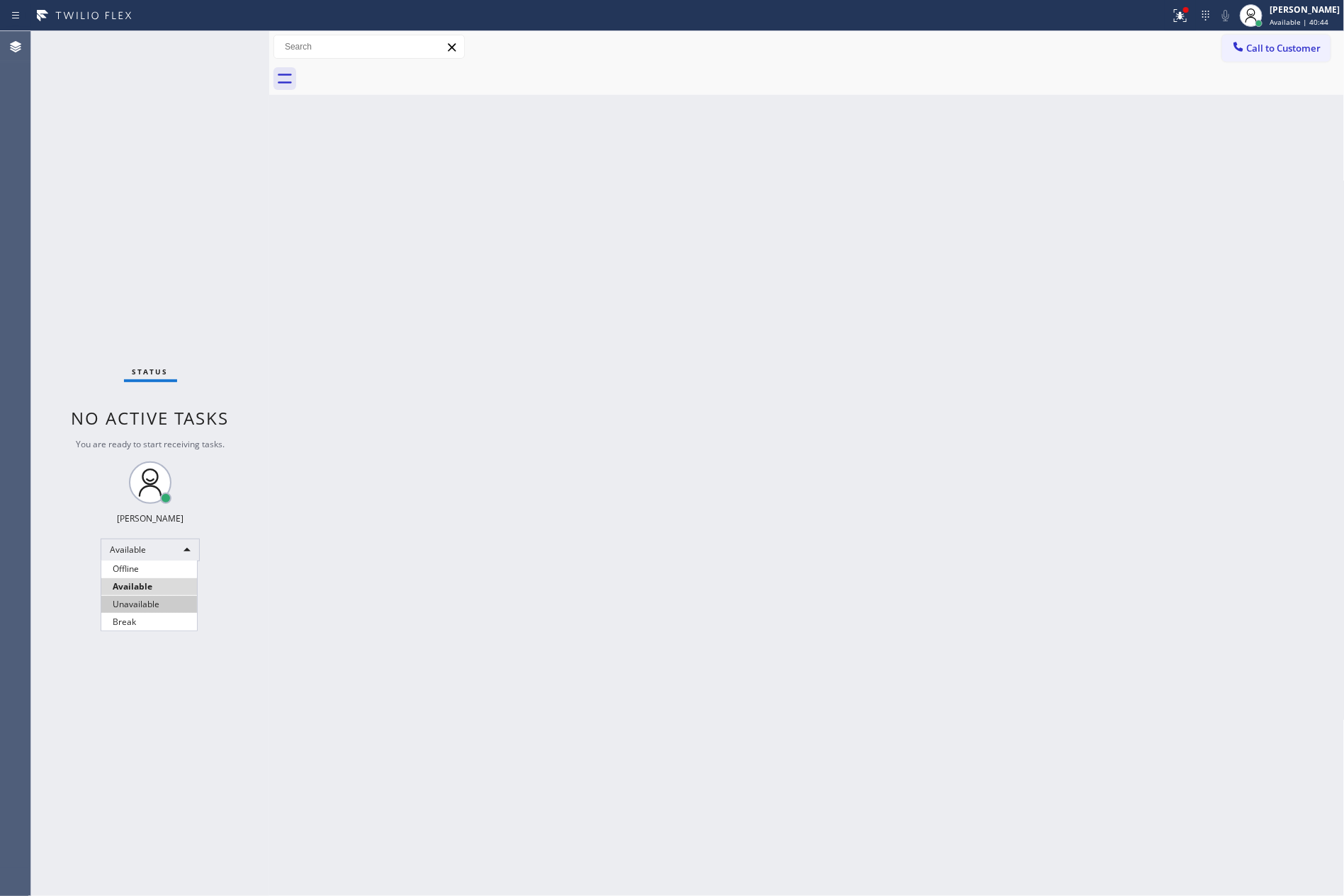
drag, startPoint x: 165, startPoint y: 609, endPoint x: 184, endPoint y: 610, distance: 19.0
click at [170, 609] on li "Unavailable" at bounding box center [148, 604] width 96 height 17
click at [929, 557] on div "Back to Dashboard Change Sender ID Customers Technicians Select a contact Outbo…" at bounding box center [807, 463] width 1076 height 865
click at [1020, 544] on div "Back to Dashboard Change Sender ID Customers Technicians Select a contact Outbo…" at bounding box center [807, 463] width 1076 height 865
click at [136, 550] on div "Unavailable" at bounding box center [150, 549] width 99 height 23
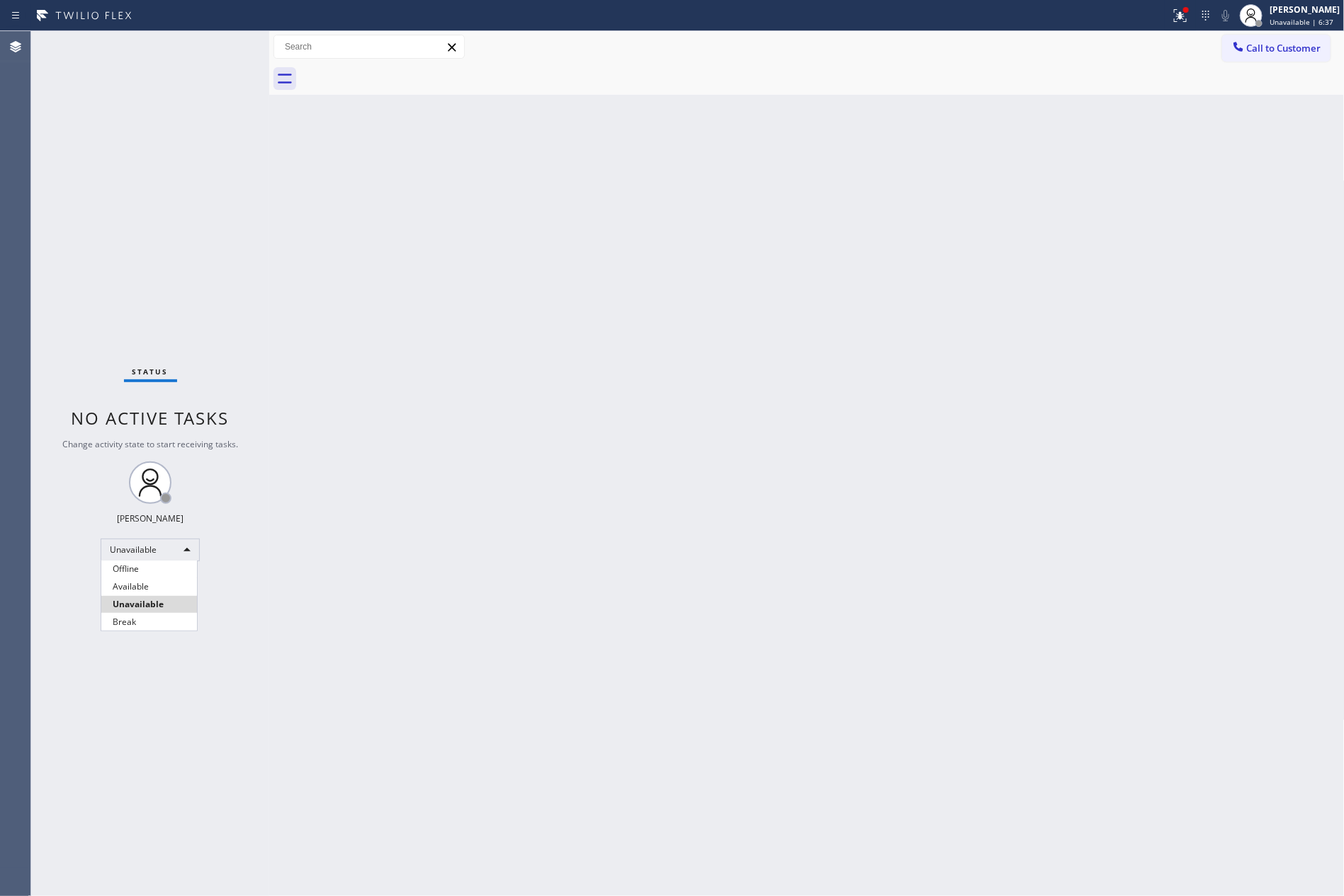
click at [342, 559] on div at bounding box center [672, 448] width 1344 height 896
click at [167, 557] on div "Unavailable" at bounding box center [150, 549] width 99 height 23
click at [167, 587] on li "Available" at bounding box center [148, 587] width 96 height 17
click at [640, 546] on div "Back to Dashboard Change Sender ID Customers Technicians Select a contact Outbo…" at bounding box center [807, 463] width 1076 height 865
click at [721, 459] on div "Back to Dashboard Change Sender ID Customers Technicians Select a contact Outbo…" at bounding box center [807, 463] width 1076 height 865
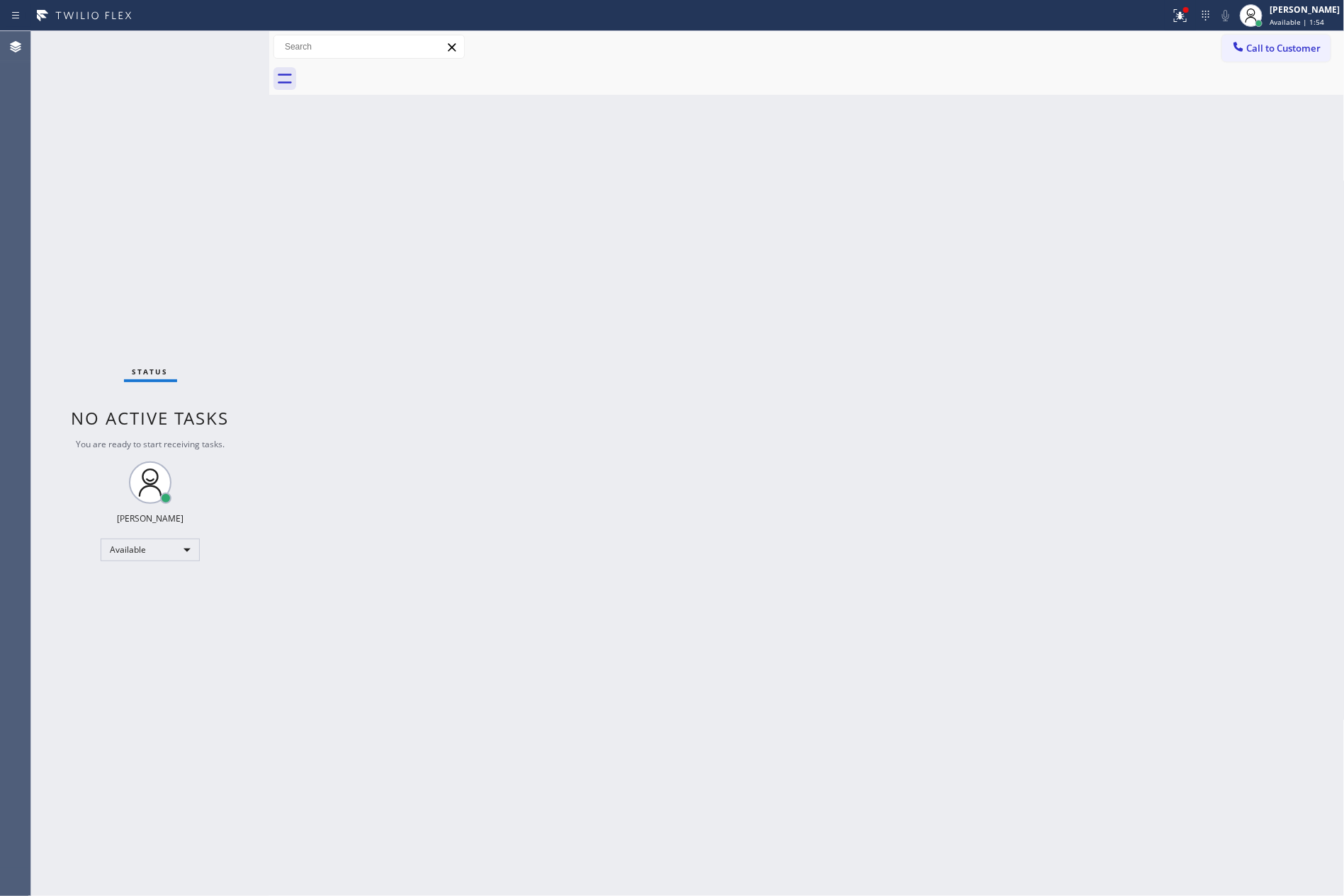
click at [721, 459] on div "Back to Dashboard Change Sender ID Customers Technicians Select a contact Outbo…" at bounding box center [807, 463] width 1076 height 865
click at [128, 555] on div "Available" at bounding box center [150, 549] width 99 height 23
click at [207, 609] on div at bounding box center [672, 448] width 1344 height 896
click at [721, 427] on div "Back to Dashboard Change Sender ID Customers Technicians Select a contact Outbo…" at bounding box center [807, 463] width 1076 height 865
click at [183, 554] on div "Available" at bounding box center [150, 549] width 99 height 23
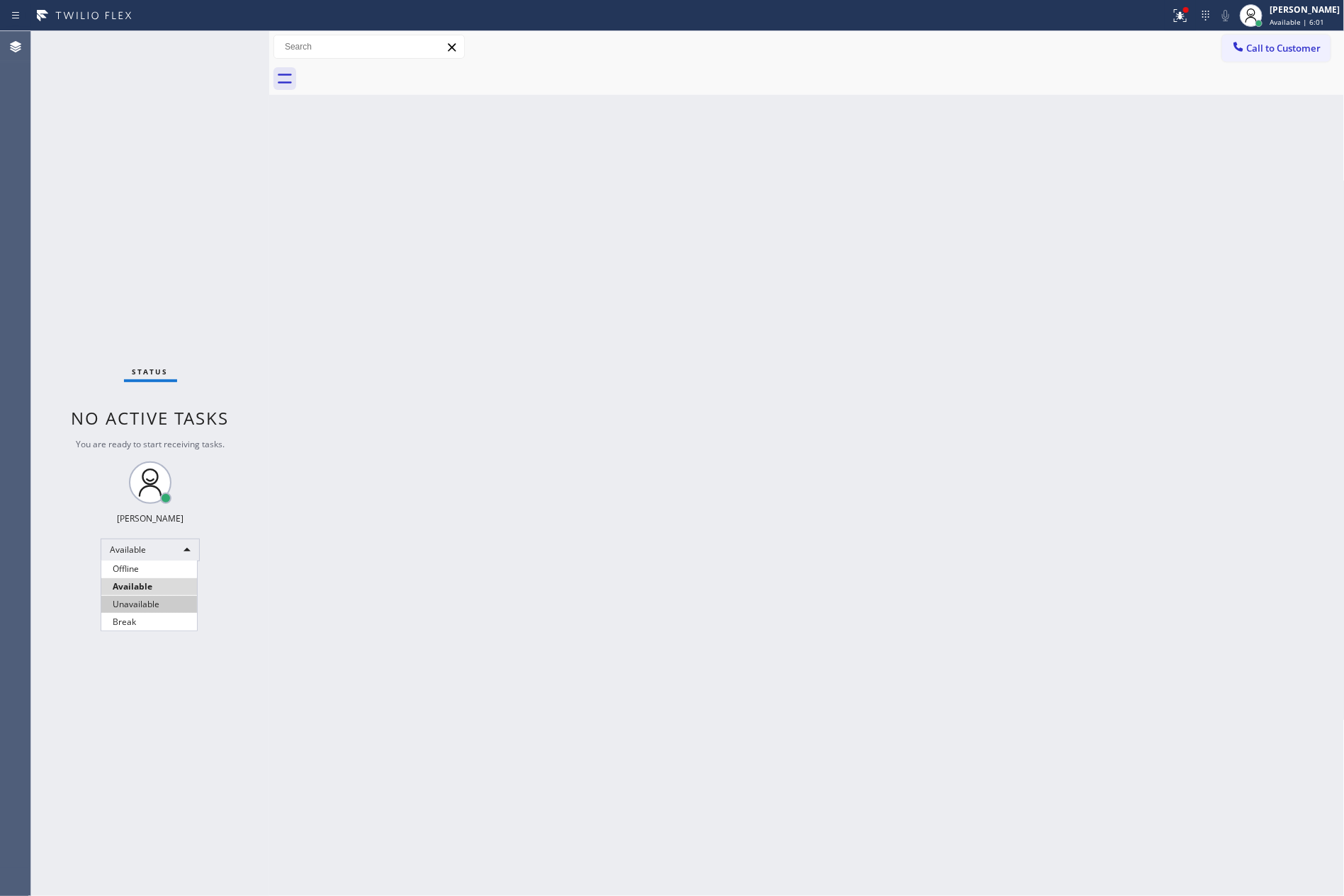
click at [168, 609] on li "Unavailable" at bounding box center [148, 604] width 96 height 17
click at [835, 538] on div "Back to Dashboard Change Sender ID Customers Technicians Select a contact Outbo…" at bounding box center [807, 463] width 1076 height 865
click at [187, 546] on div "Unavailable" at bounding box center [150, 549] width 99 height 23
click at [175, 579] on li "Available" at bounding box center [148, 587] width 96 height 17
click at [530, 518] on div "Back to Dashboard Change Sender ID Customers Technicians Select a contact Outbo…" at bounding box center [807, 463] width 1076 height 865
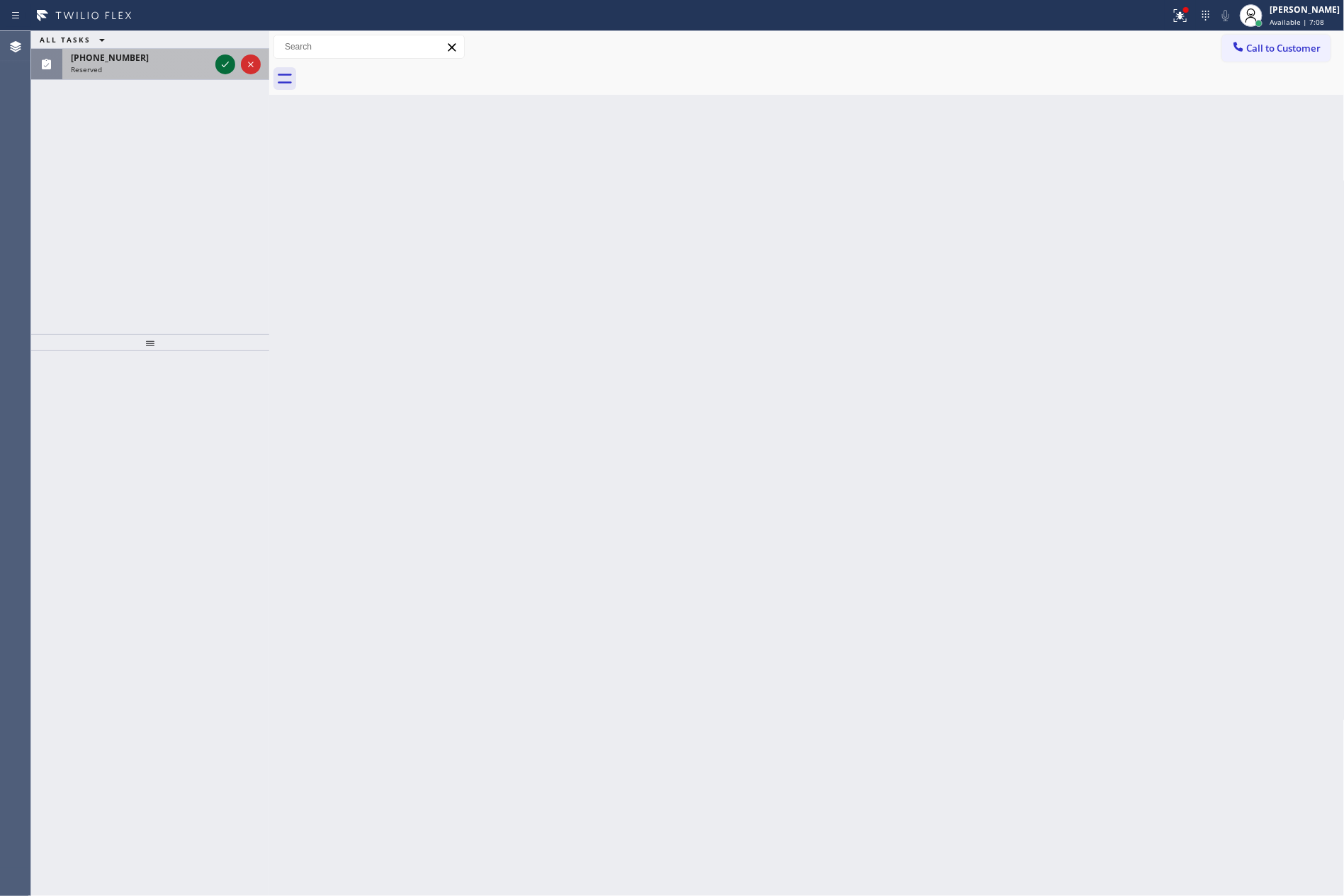
click at [226, 62] on icon at bounding box center [225, 64] width 17 height 17
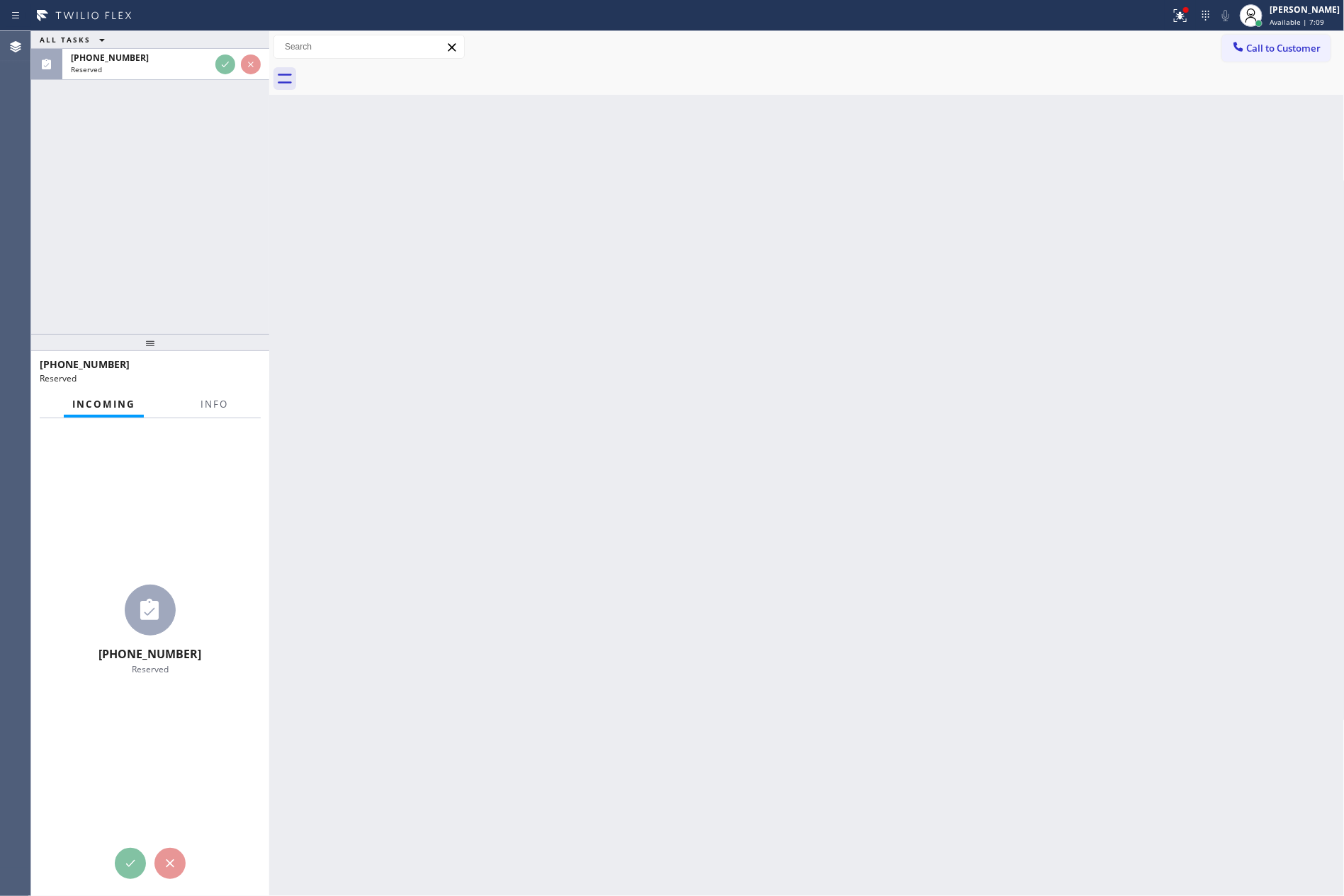
click at [209, 148] on div "ALL TASKS ALL TASKS ACTIVE TASKS TASKS IN WRAP UP [PHONE_NUMBER] Reserved" at bounding box center [150, 182] width 238 height 303
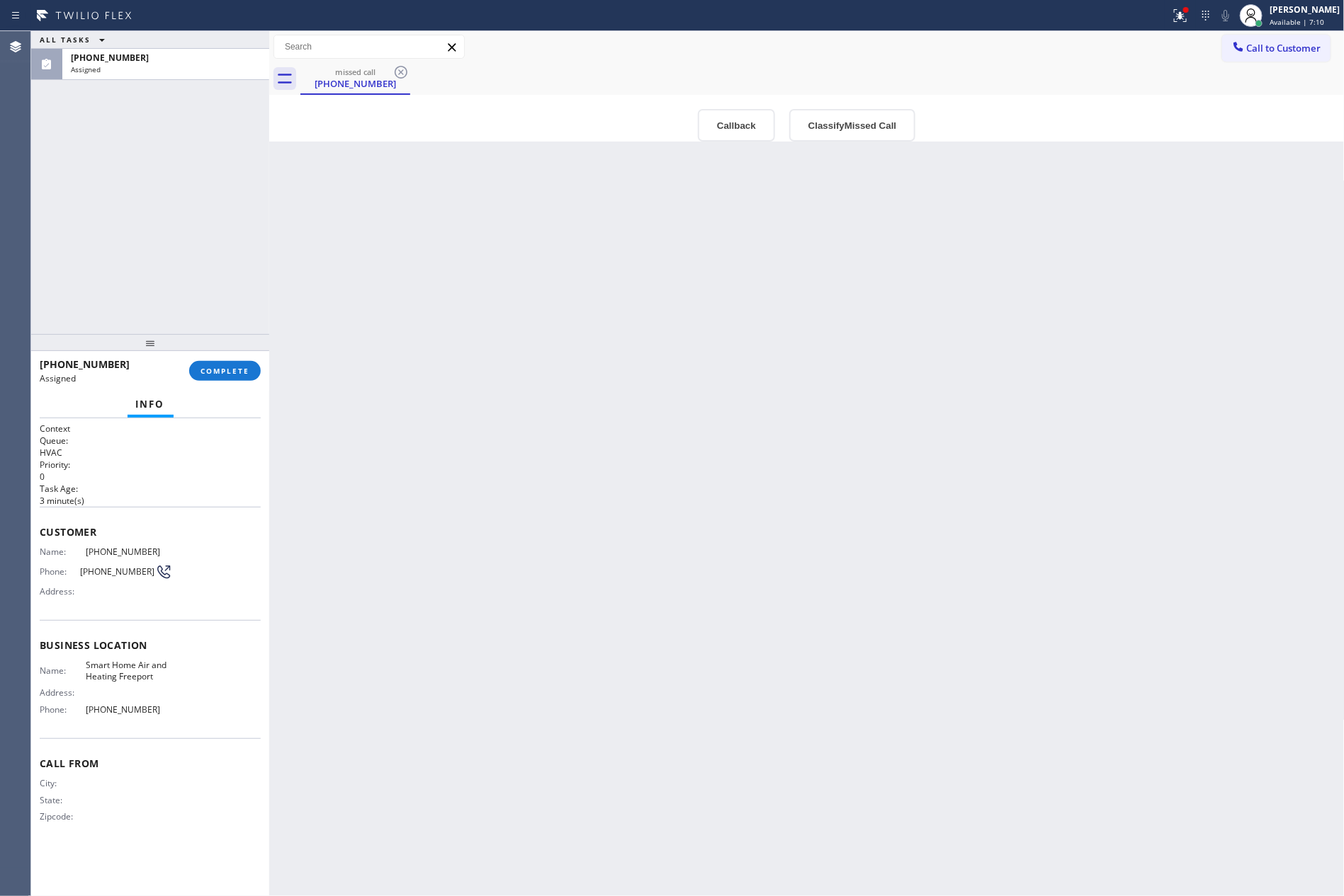
type input "[PHONE_NUMBER]"
click at [716, 111] on button "Callback" at bounding box center [736, 126] width 77 height 33
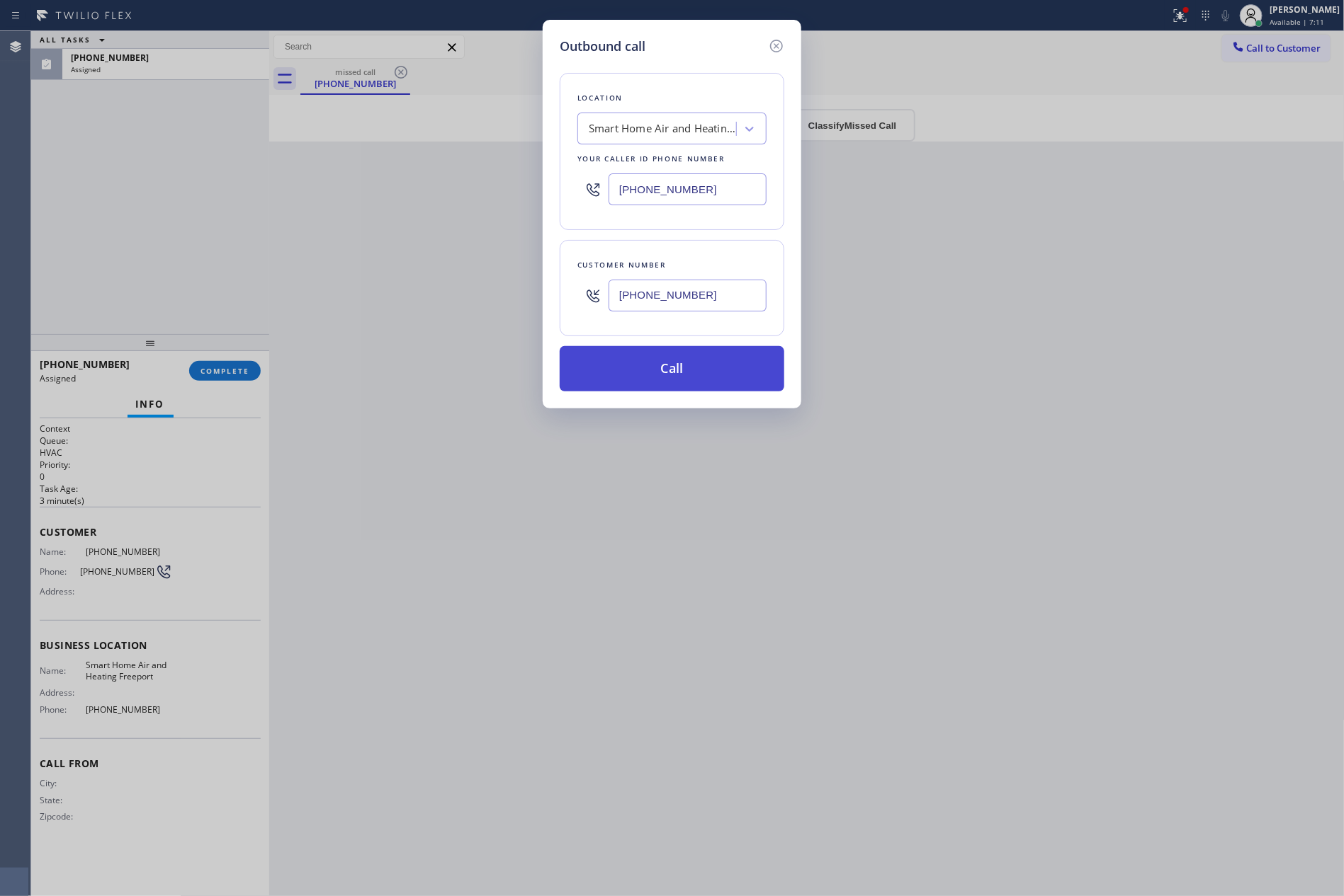
click at [697, 366] on button "Call" at bounding box center [672, 369] width 225 height 45
click at [208, 126] on div "Outbound call Location Smart Home Air and Heating Freeport Your caller id phone…" at bounding box center [672, 448] width 1344 height 896
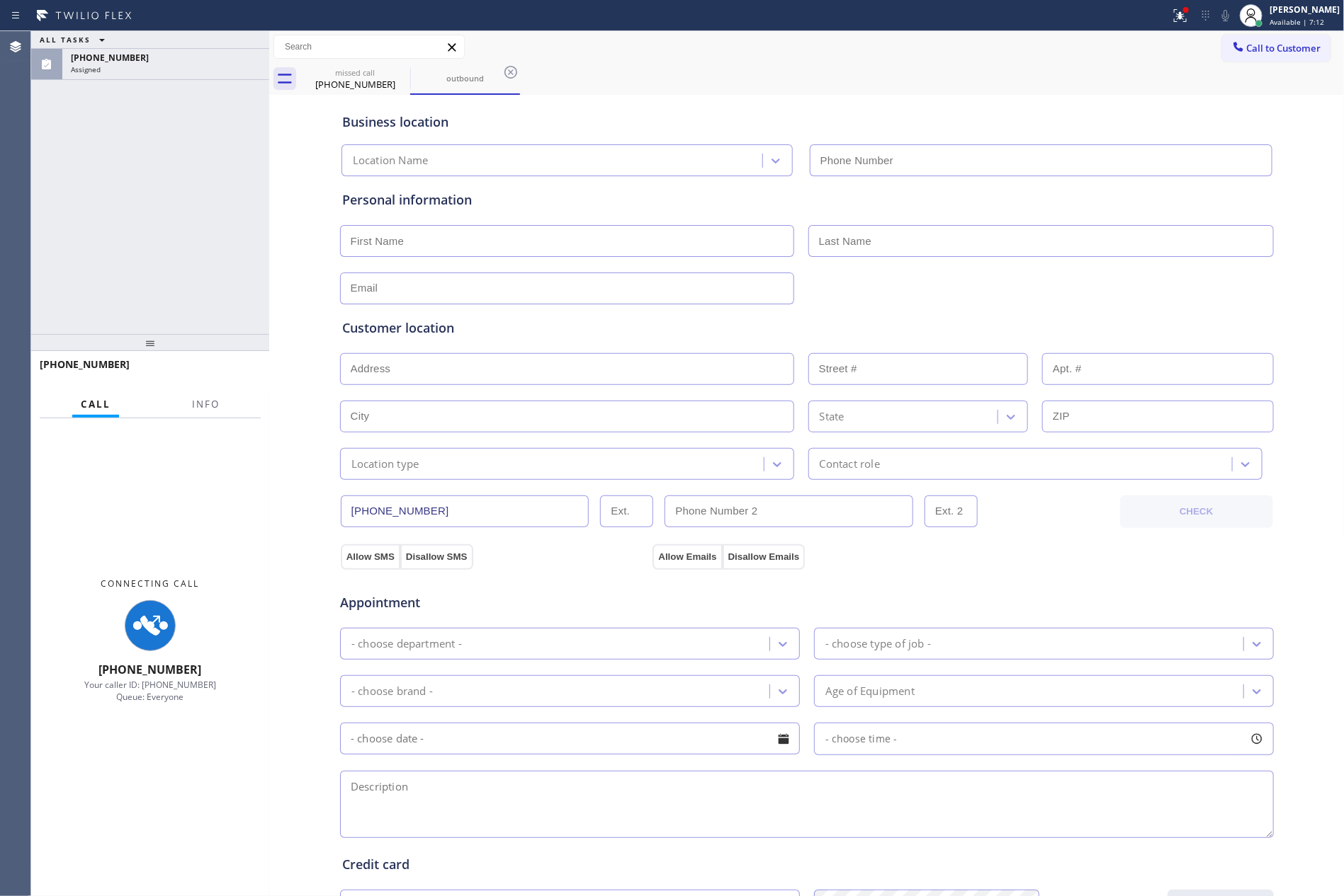
type input "[PHONE_NUMBER]"
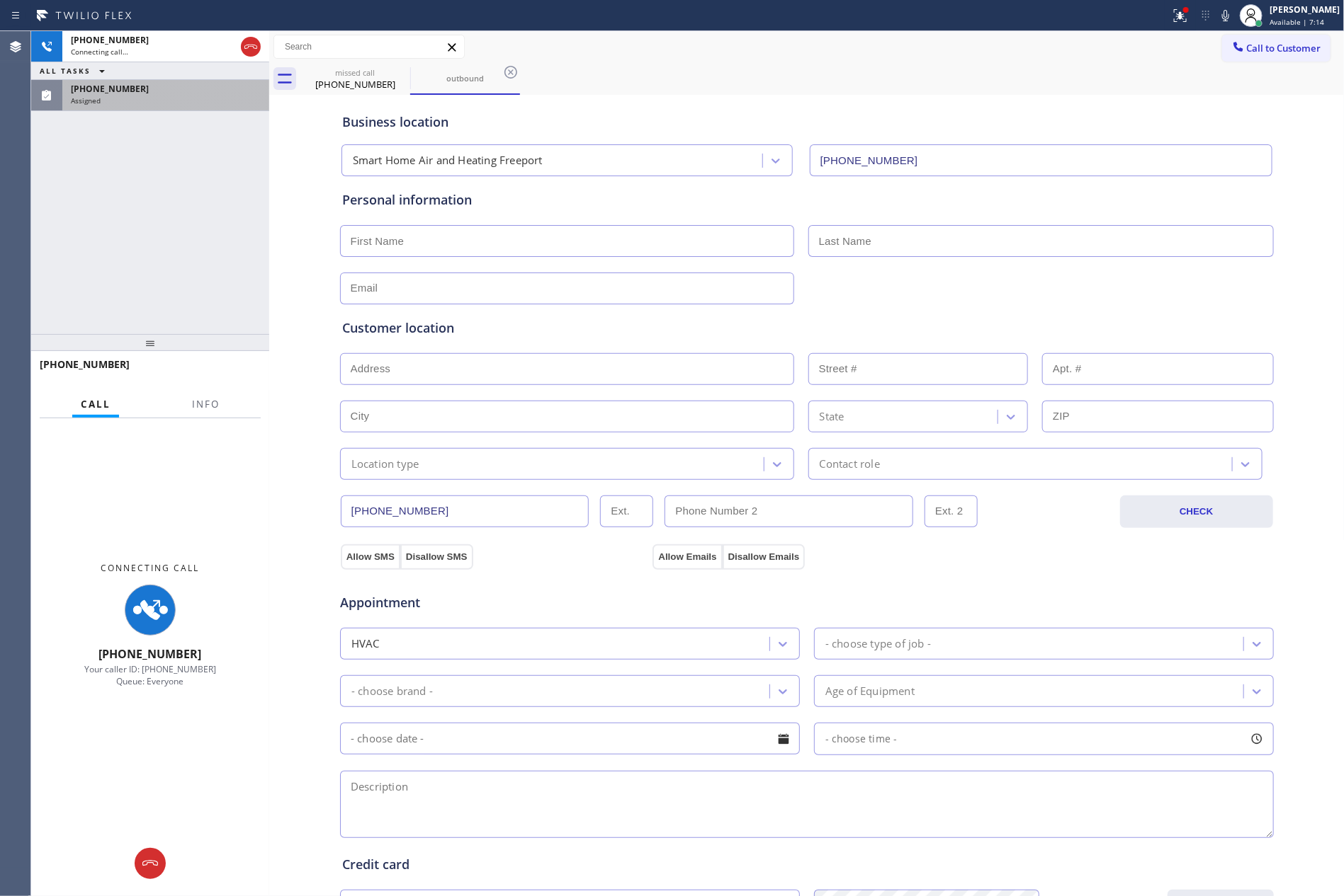
click at [207, 97] on div "Assigned" at bounding box center [166, 100] width 190 height 10
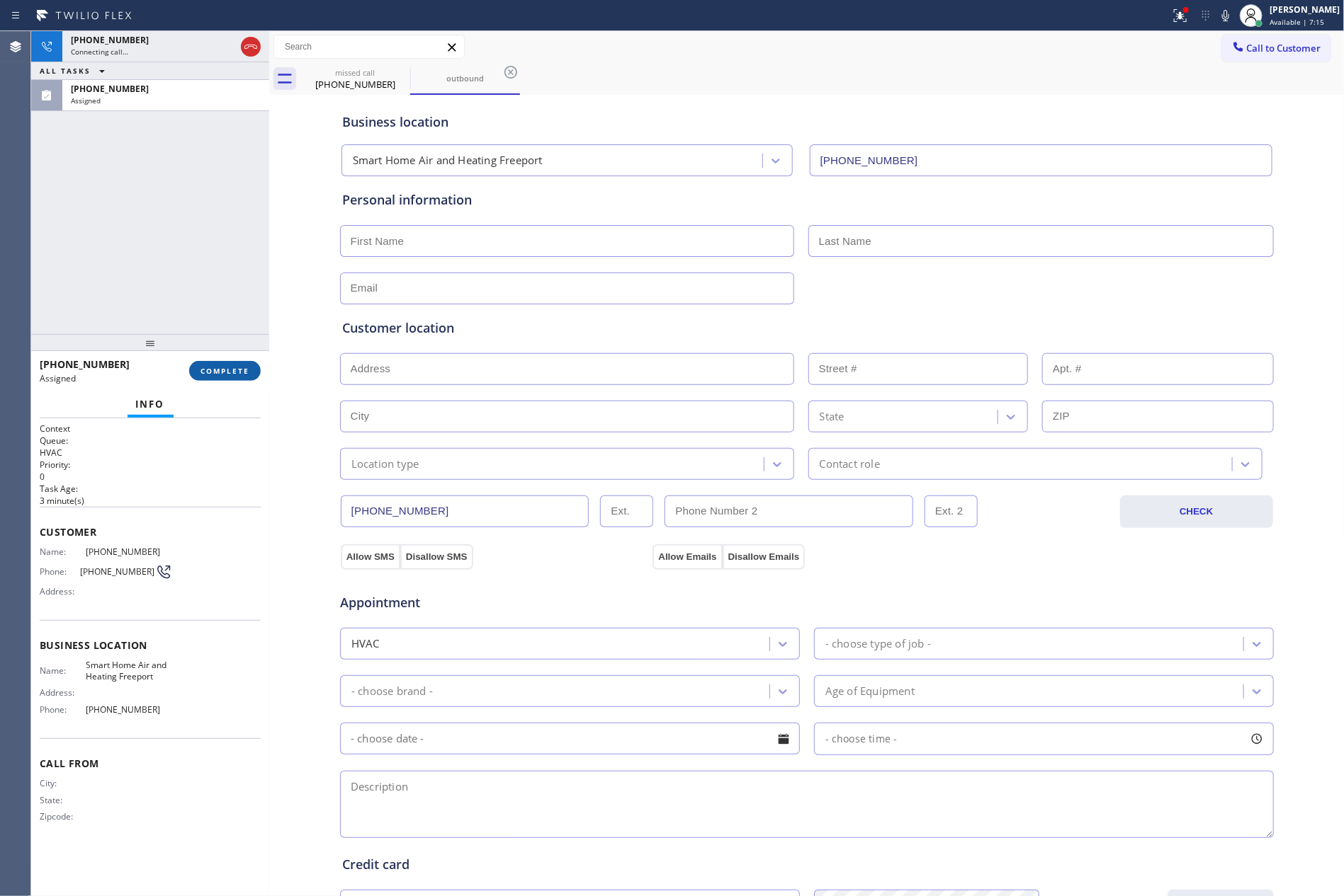
click at [237, 375] on span "COMPLETE" at bounding box center [225, 370] width 49 height 10
click at [185, 126] on div "[PHONE_NUMBER] Connecting call… ALL TASKS ALL TASKS ACTIVE TASKS TASKS IN WRAP …" at bounding box center [150, 182] width 238 height 303
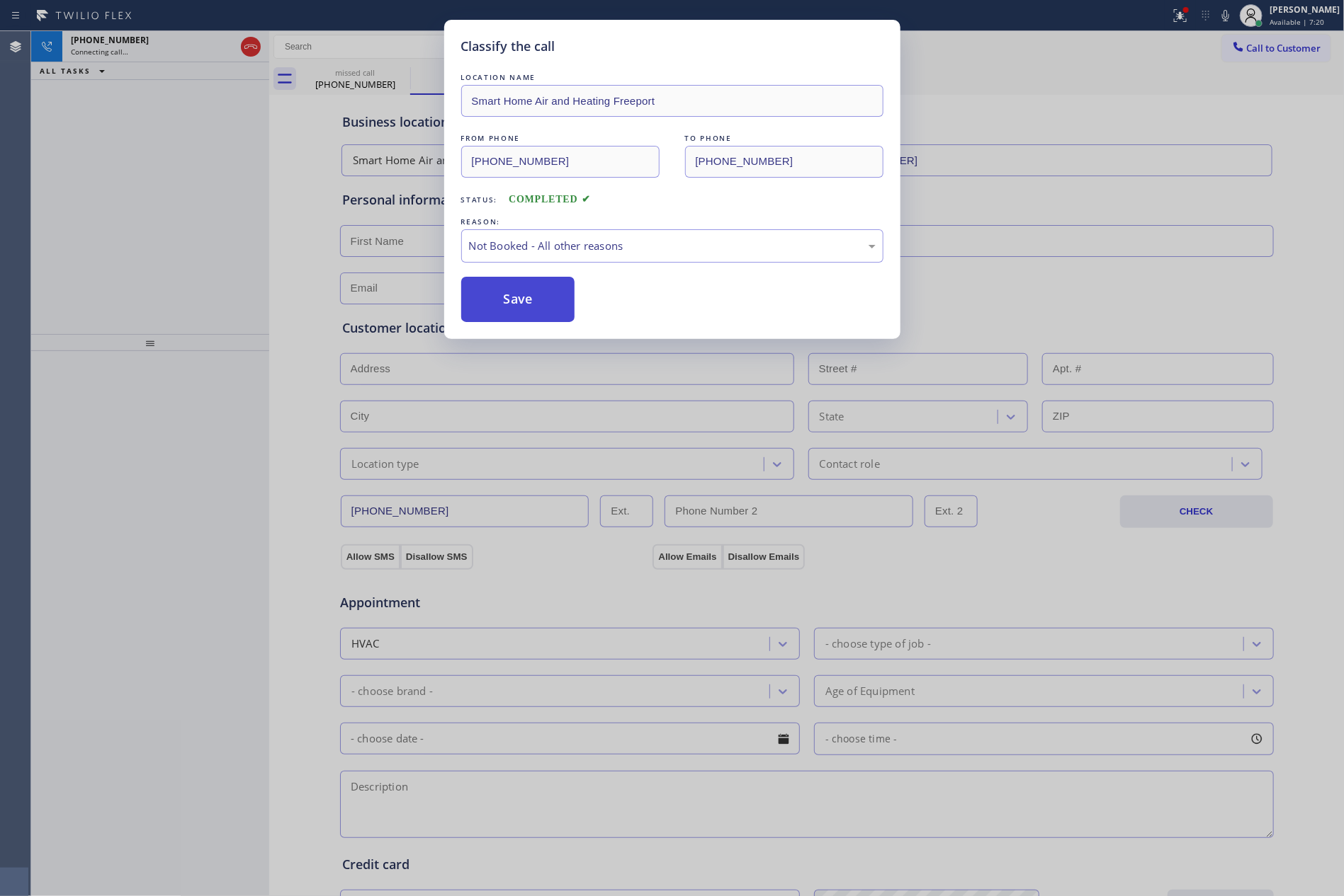
click at [532, 296] on button "Save" at bounding box center [518, 299] width 114 height 45
drag, startPoint x: 532, startPoint y: 296, endPoint x: 2, endPoint y: 181, distance: 542.3
click at [508, 296] on button "Save" at bounding box center [518, 299] width 114 height 45
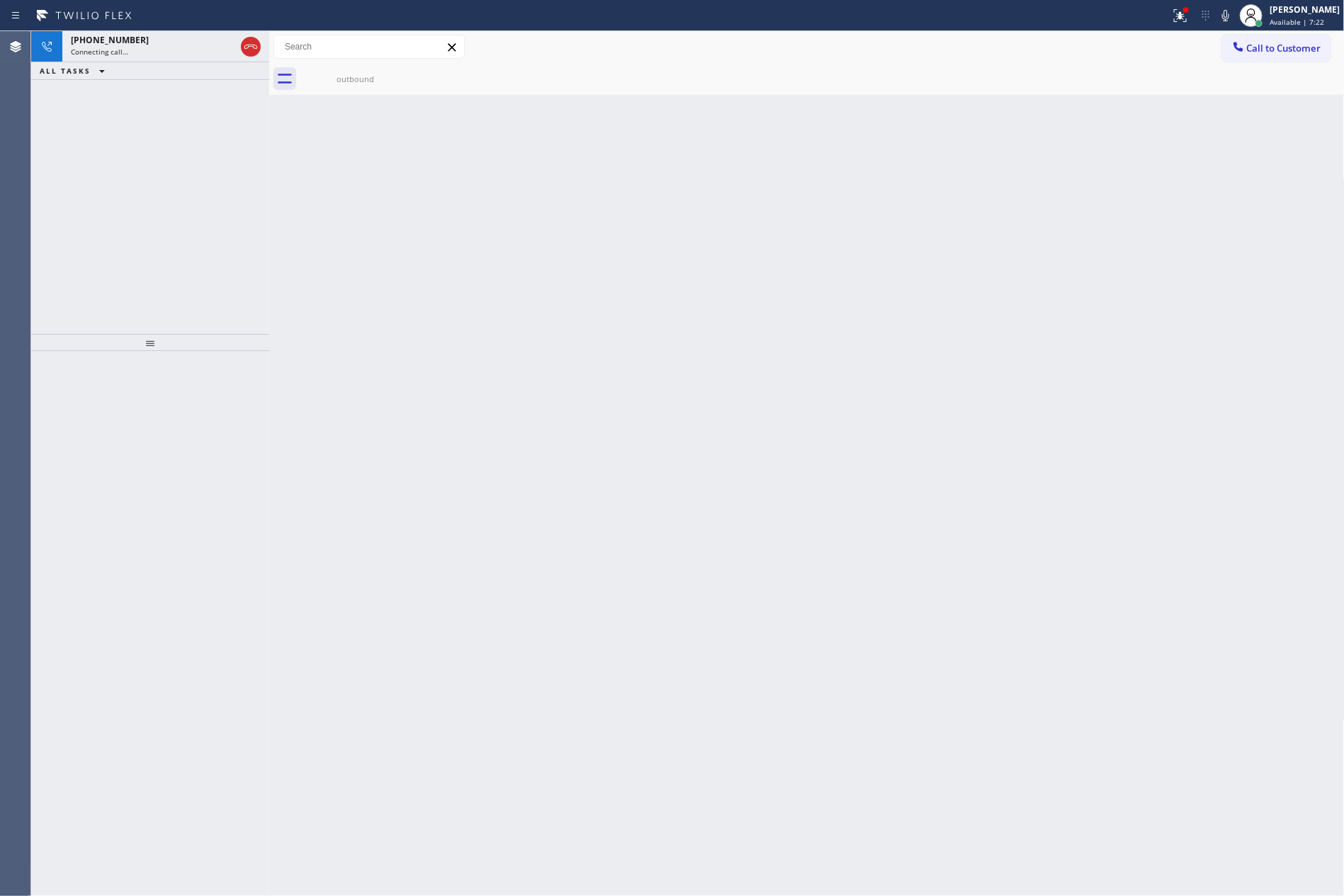
click at [155, 215] on div "[PHONE_NUMBER] Connecting call… ALL TASKS ALL TASKS ACTIVE TASKS TASKS IN WRAP …" at bounding box center [150, 182] width 238 height 303
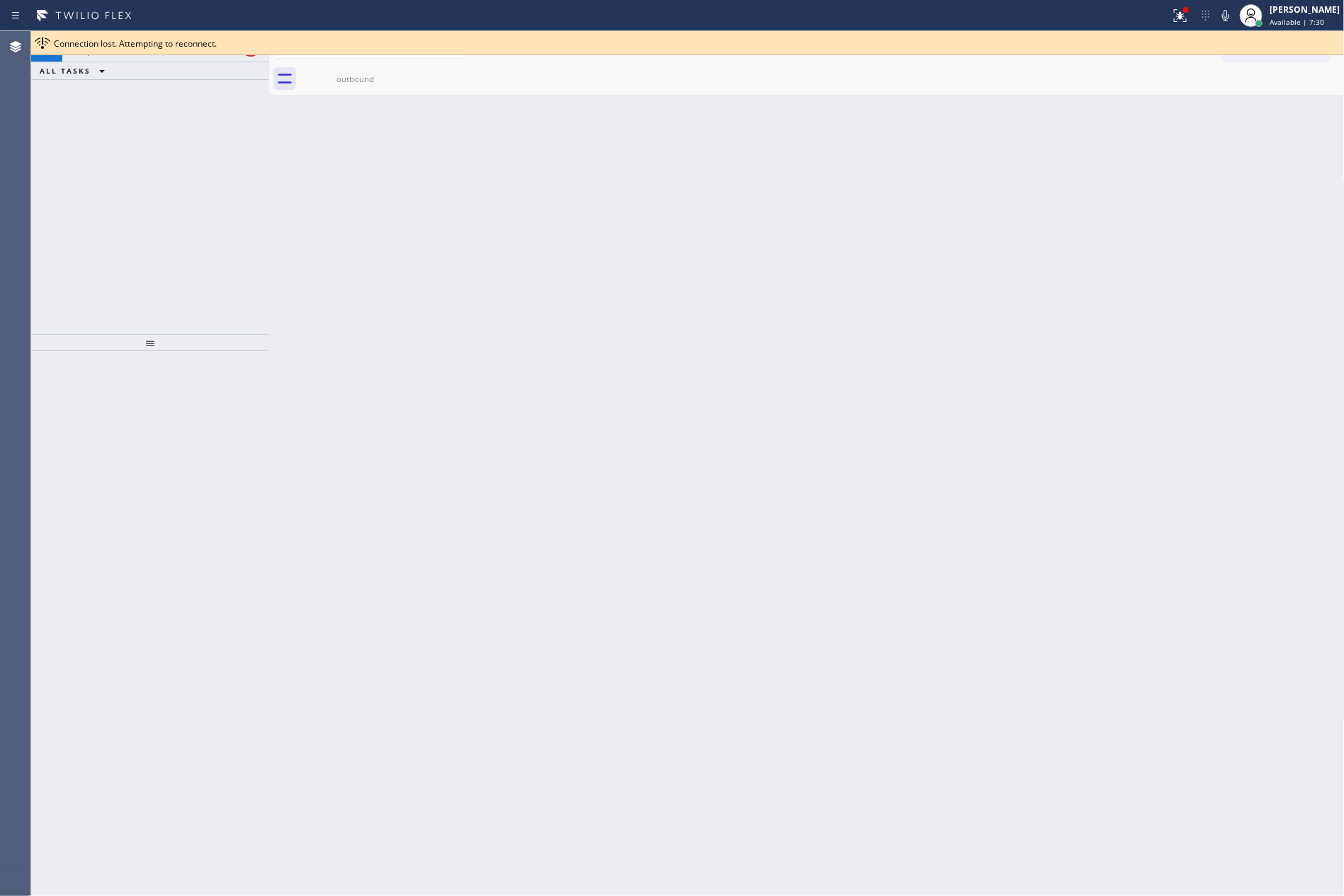
click at [470, 340] on div "Back to Dashboard Change Sender ID Customers Technicians Select a contact Outbo…" at bounding box center [807, 463] width 1076 height 865
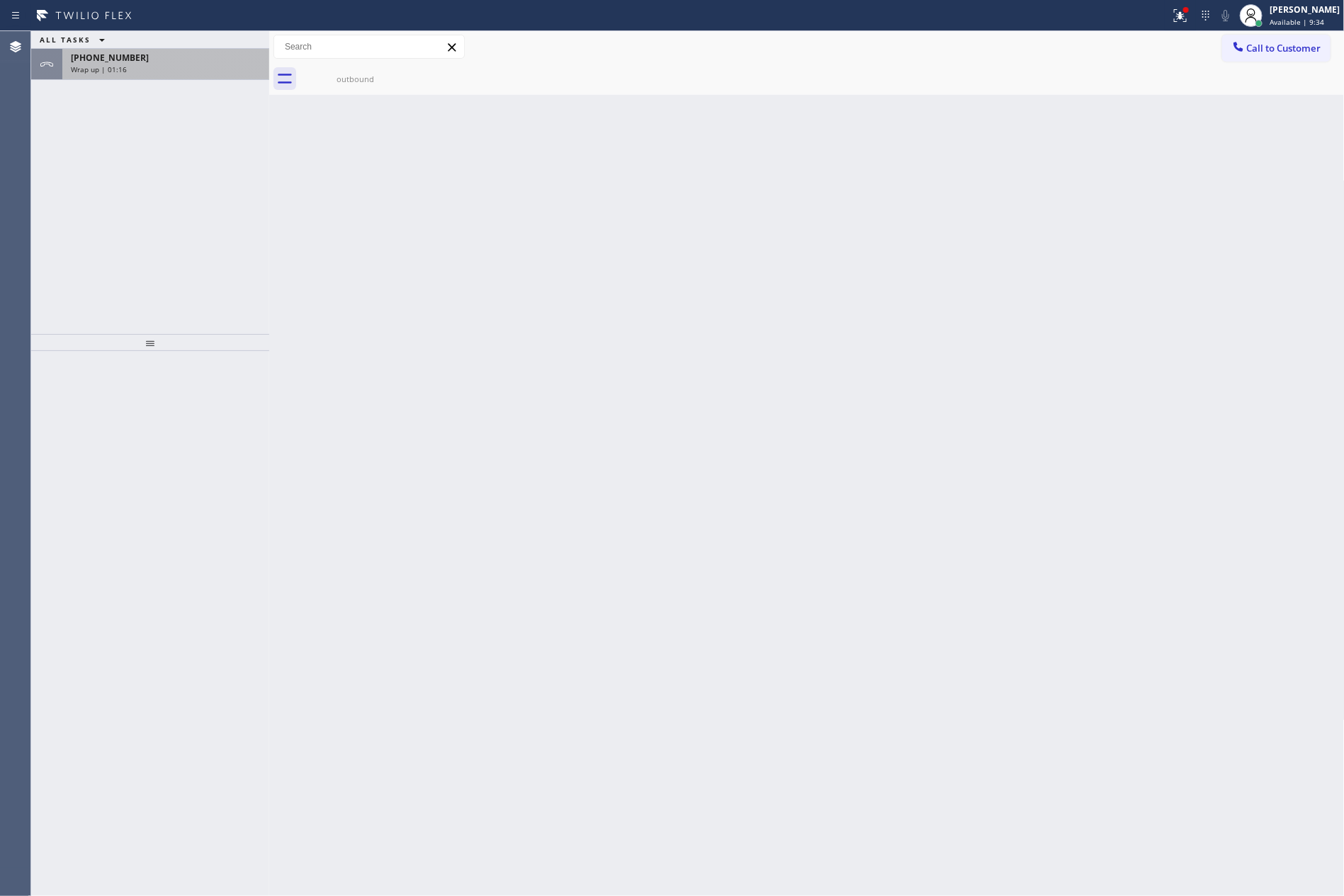
click at [219, 71] on div "Wrap up | 01:16" at bounding box center [166, 69] width 190 height 10
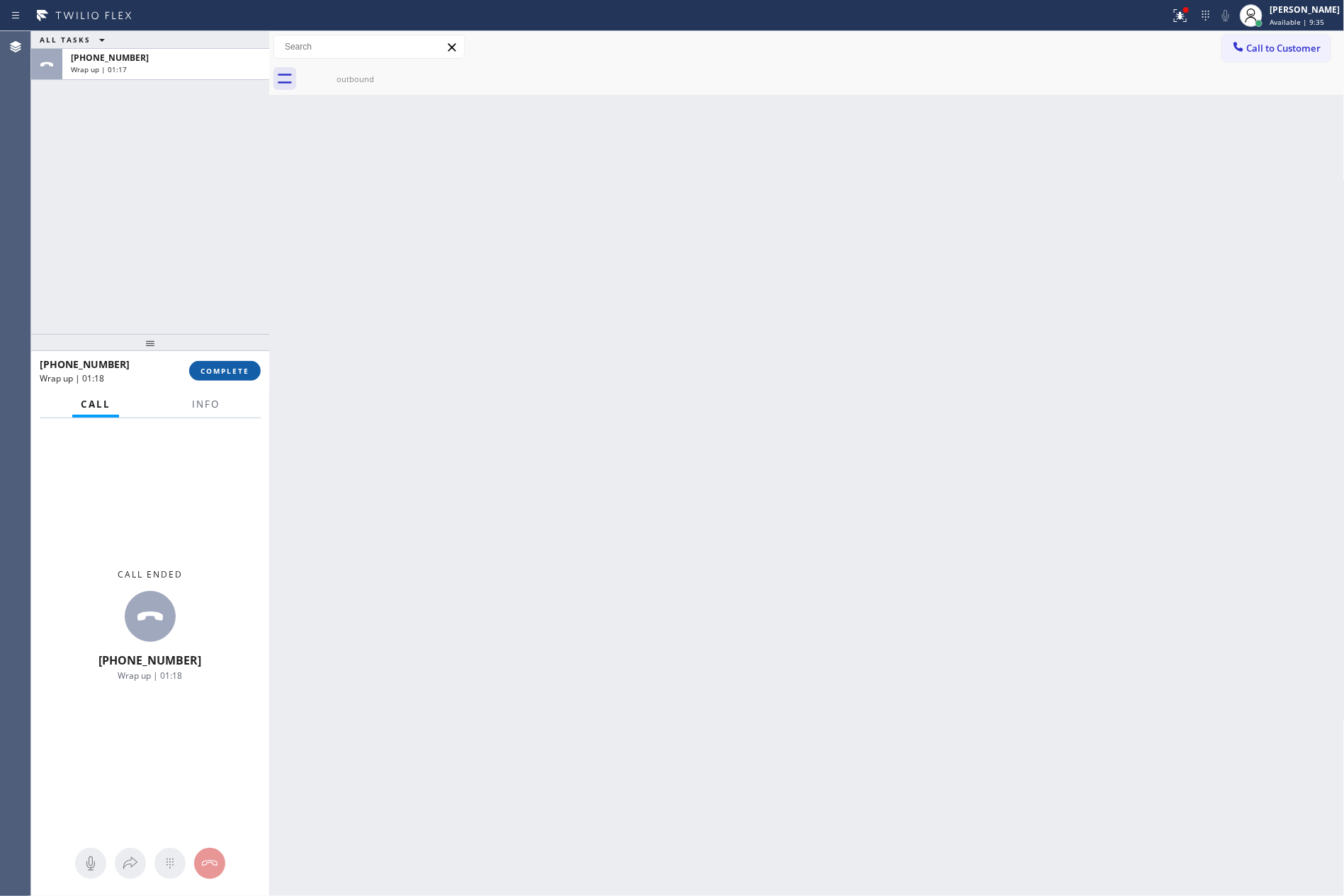
click at [228, 374] on span "COMPLETE" at bounding box center [225, 370] width 49 height 10
click at [224, 152] on div "ALL TASKS ALL TASKS ACTIVE TASKS TASKS IN WRAP UP [PHONE_NUMBER] Wrap up | 01:17" at bounding box center [150, 182] width 238 height 303
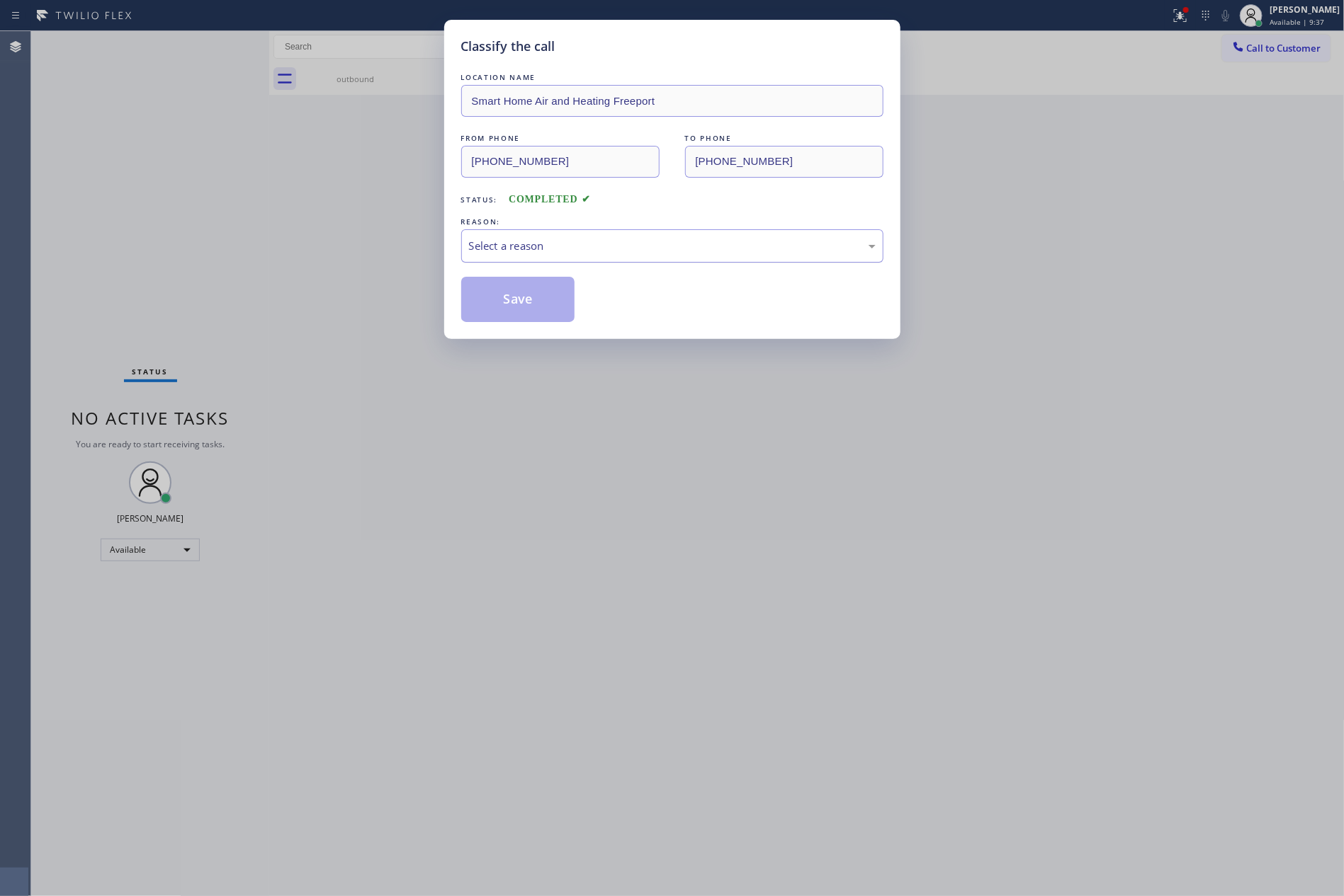
click at [526, 254] on div "Select a reason" at bounding box center [672, 247] width 407 height 16
click at [536, 302] on button "Save" at bounding box center [518, 299] width 114 height 45
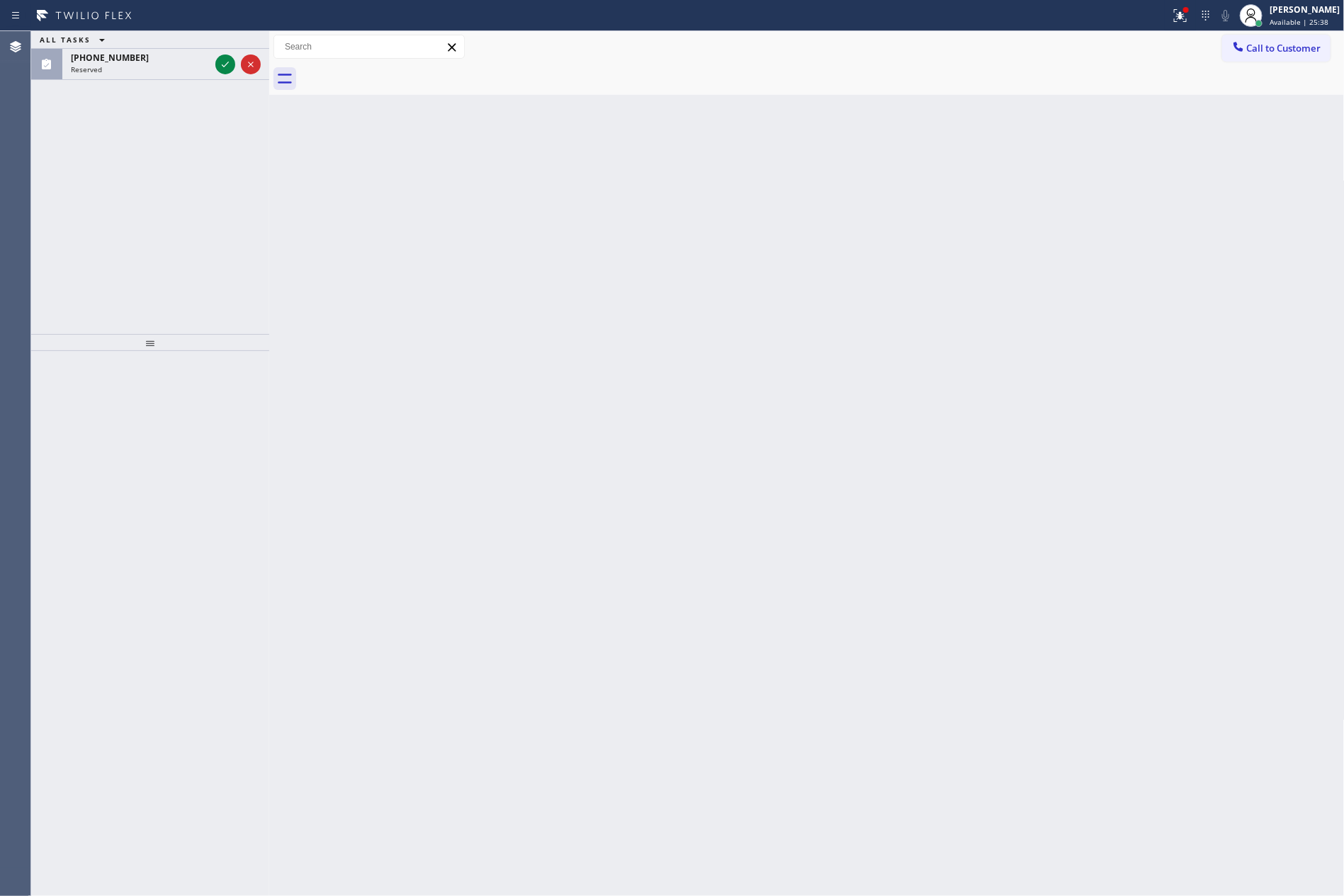
click at [288, 209] on div "Back to Dashboard Change Sender ID Customers Technicians Select a contact Outbo…" at bounding box center [807, 463] width 1076 height 865
drag, startPoint x: 224, startPoint y: 60, endPoint x: 216, endPoint y: 196, distance: 136.2
click at [224, 62] on icon at bounding box center [225, 64] width 17 height 17
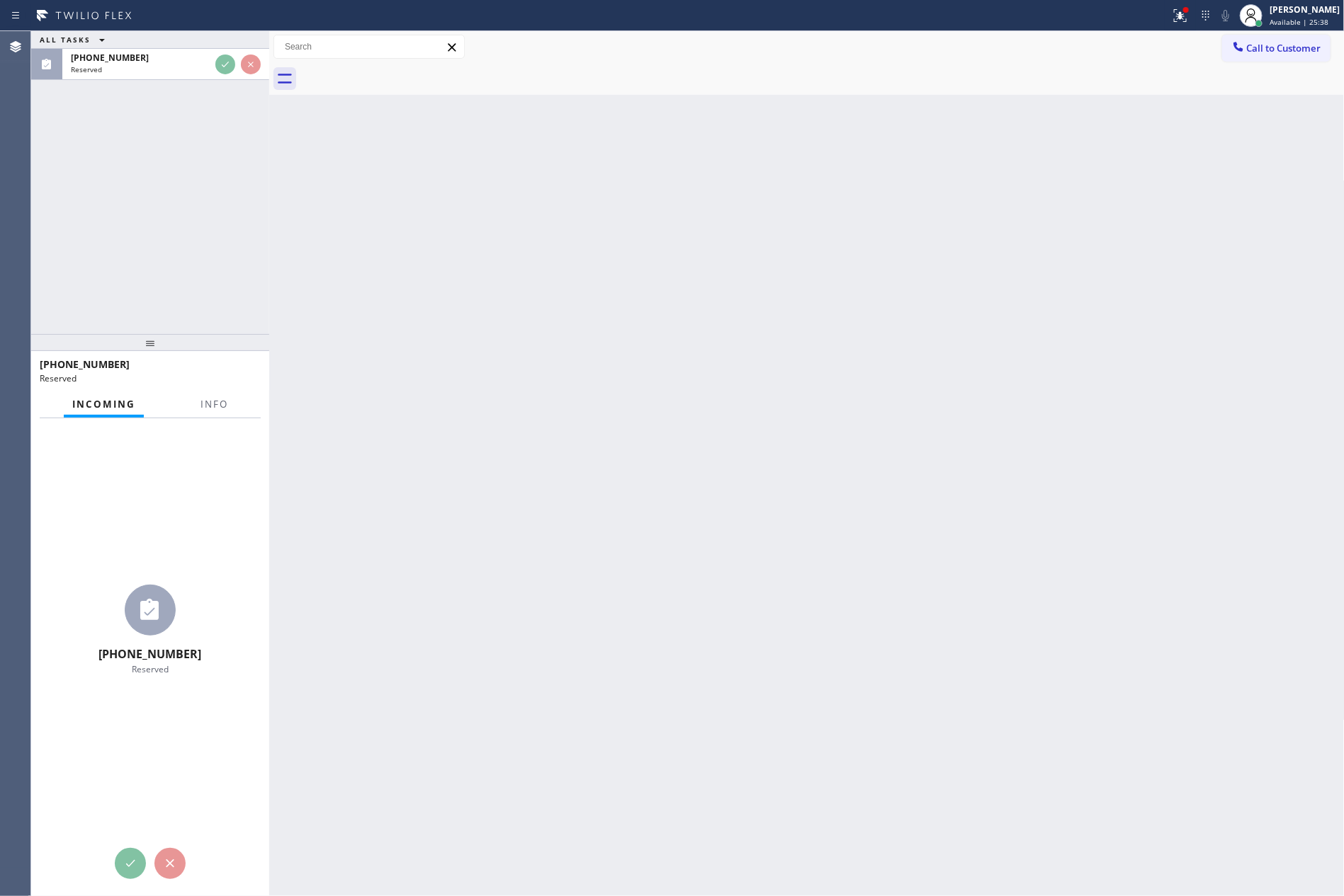
click at [213, 268] on div "ALL TASKS ALL TASKS ACTIVE TASKS TASKS IN WRAP UP [PHONE_NUMBER] Reserved" at bounding box center [150, 182] width 238 height 303
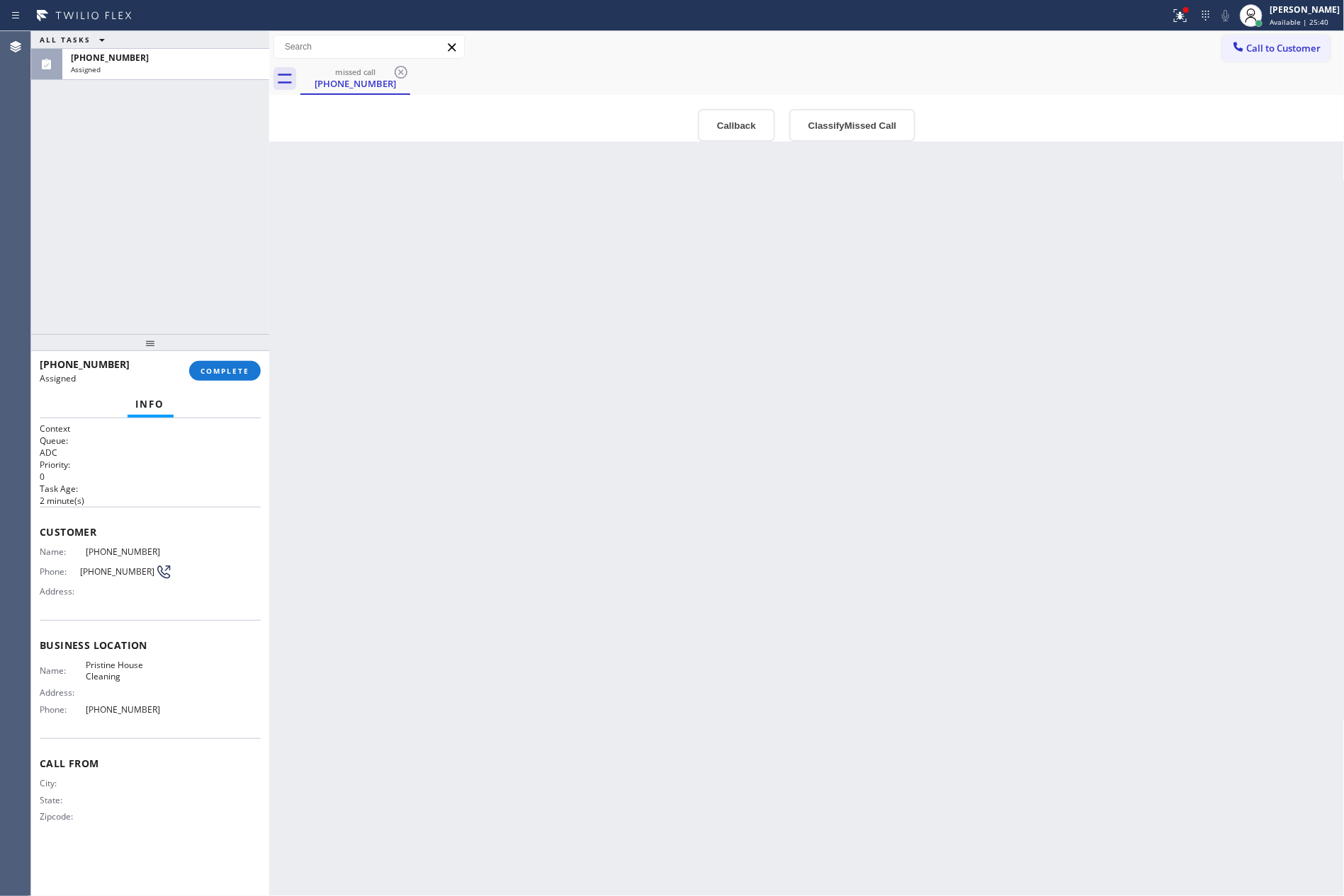
type input "[PHONE_NUMBER]"
click at [216, 266] on div "ALL TASKS ALL TASKS ACTIVE TASKS TASKS IN WRAP UP [PHONE_NUMBER] Assigned" at bounding box center [150, 182] width 238 height 303
click at [853, 404] on div "Back to Dashboard Change Sender ID Customers Technicians Select a contact Outbo…" at bounding box center [807, 463] width 1076 height 865
click at [736, 130] on button "Callback" at bounding box center [736, 126] width 77 height 33
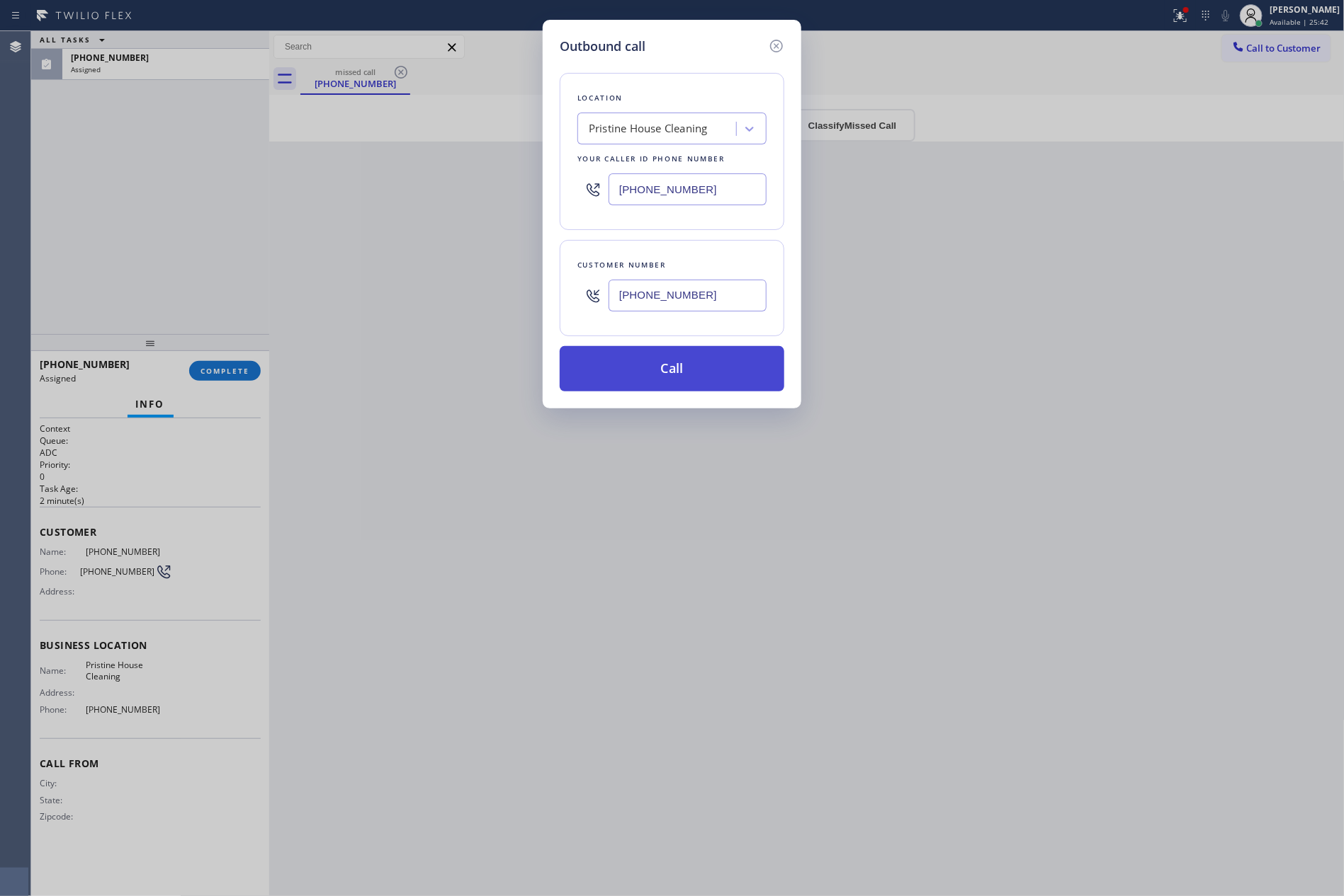
click at [682, 370] on button "Call" at bounding box center [672, 369] width 225 height 45
click at [326, 209] on div "Outbound call Location Pristine House Cleaning Your caller id phone number [PHO…" at bounding box center [672, 448] width 1344 height 896
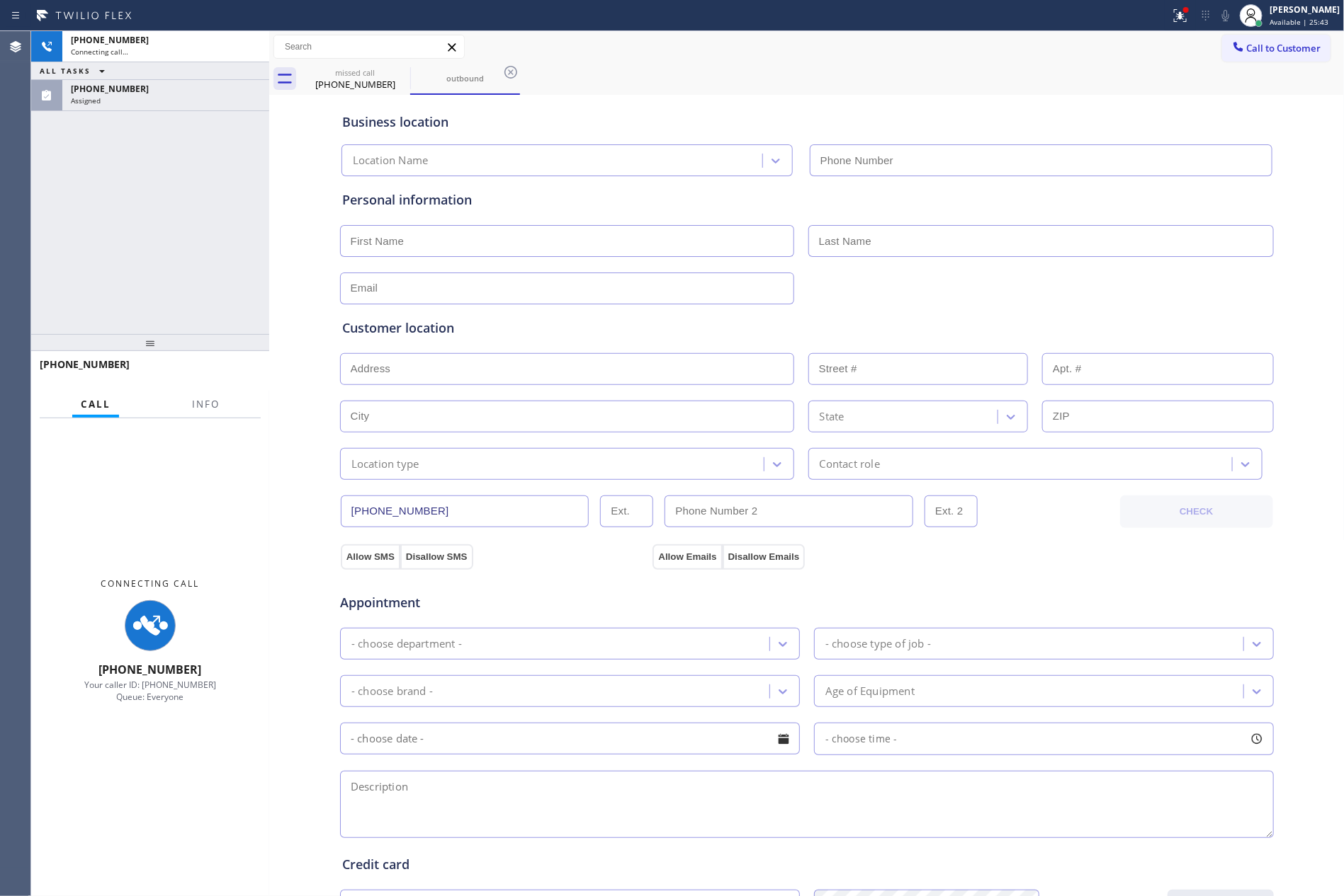
type input "[PHONE_NUMBER]"
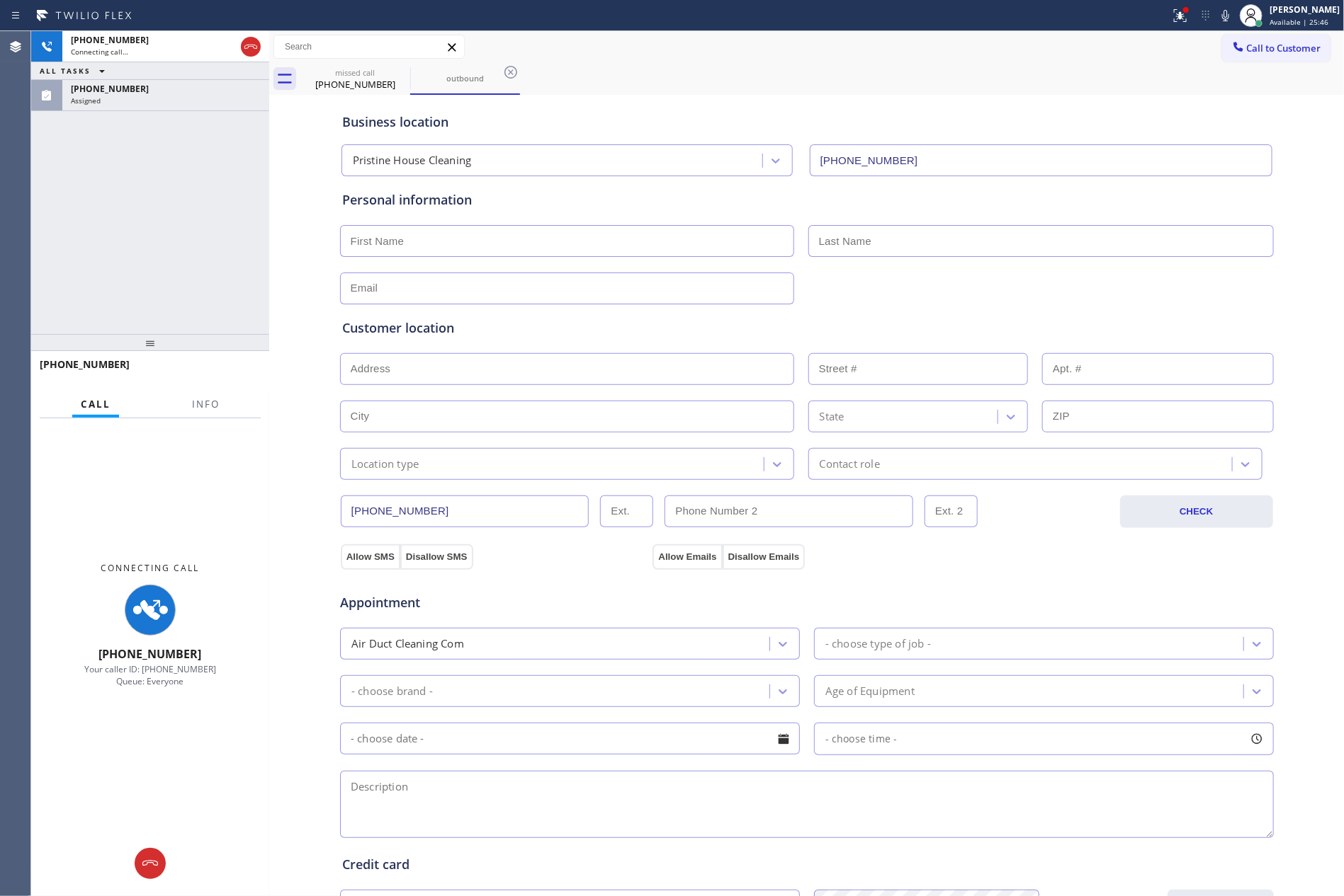
click at [111, 234] on div "[PHONE_NUMBER] Connecting call… ALL TASKS ALL TASKS ACTIVE TASKS TASKS IN WRAP …" at bounding box center [150, 182] width 238 height 303
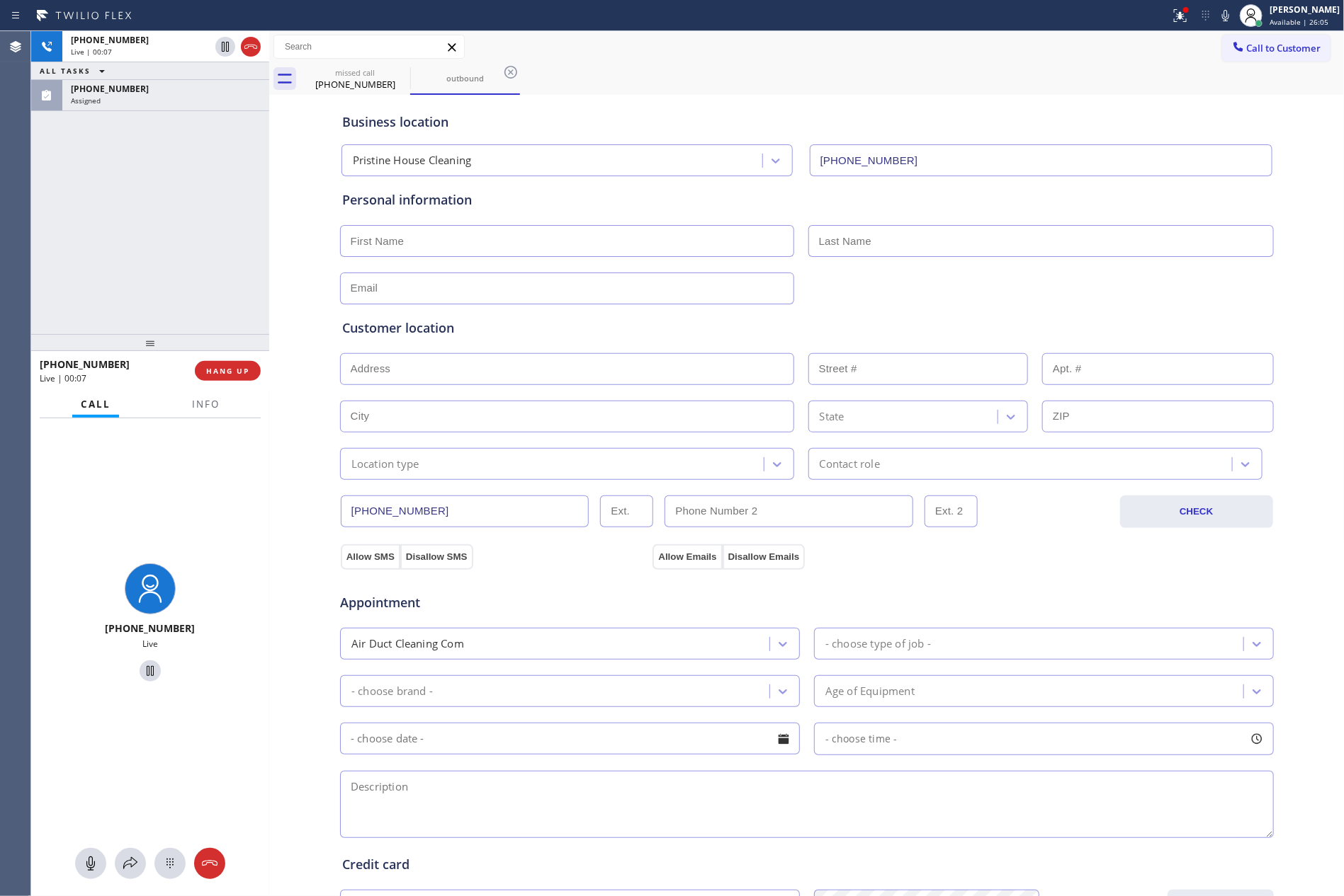
drag, startPoint x: 156, startPoint y: 215, endPoint x: 167, endPoint y: 219, distance: 11.7
click at [158, 215] on div "[PHONE_NUMBER] Live | 00:07 ALL TASKS ALL TASKS ACTIVE TASKS TASKS IN WRAP UP […" at bounding box center [150, 182] width 238 height 303
click at [167, 219] on div "[PHONE_NUMBER] Live | 00:07 ALL TASKS ALL TASKS ACTIVE TASKS TASKS IN WRAP UP […" at bounding box center [150, 182] width 238 height 303
click at [216, 372] on span "HANG UP" at bounding box center [227, 370] width 43 height 10
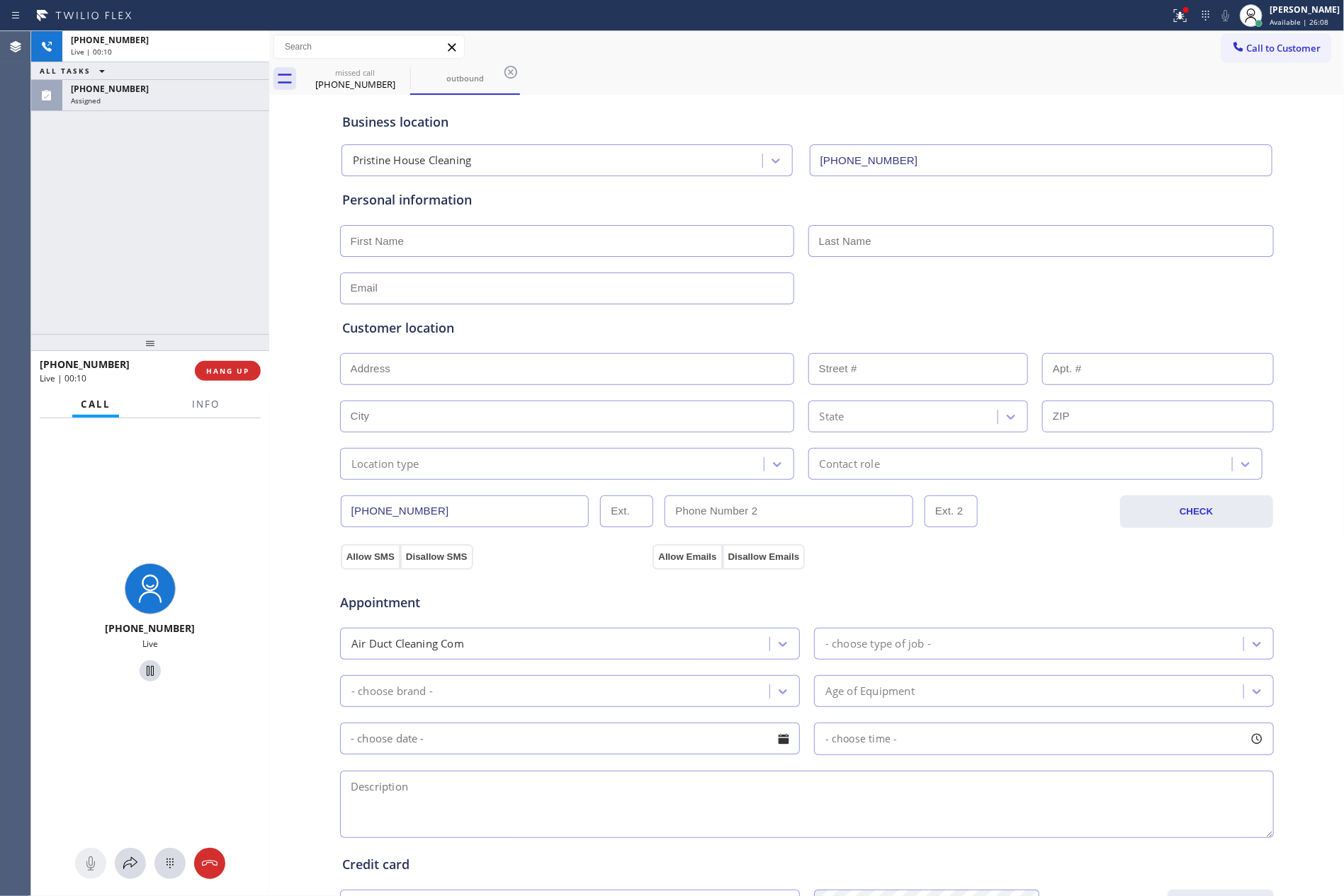
drag, startPoint x: 213, startPoint y: 234, endPoint x: 238, endPoint y: 349, distance: 117.7
click at [226, 272] on div "[PHONE_NUMBER] Live | 00:10 ALL TASKS ALL TASKS ACTIVE TASKS TASKS IN WRAP UP […" at bounding box center [150, 182] width 238 height 303
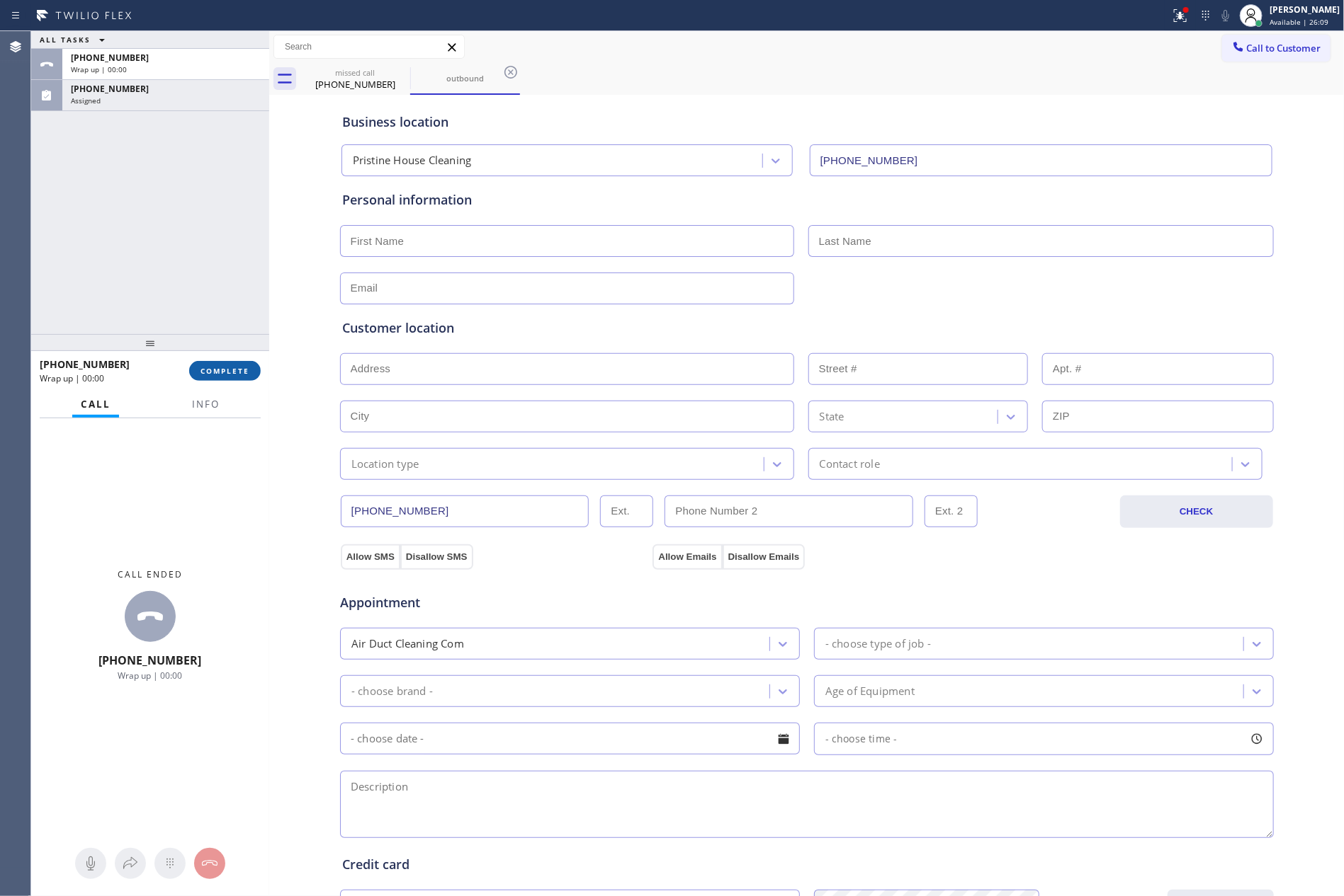
click at [232, 366] on span "COMPLETE" at bounding box center [225, 370] width 49 height 10
click at [207, 208] on div "ALL TASKS ALL TASKS ACTIVE TASKS TASKS IN WRAP UP [PHONE_NUMBER] Wrap up | 00:[…" at bounding box center [150, 182] width 238 height 303
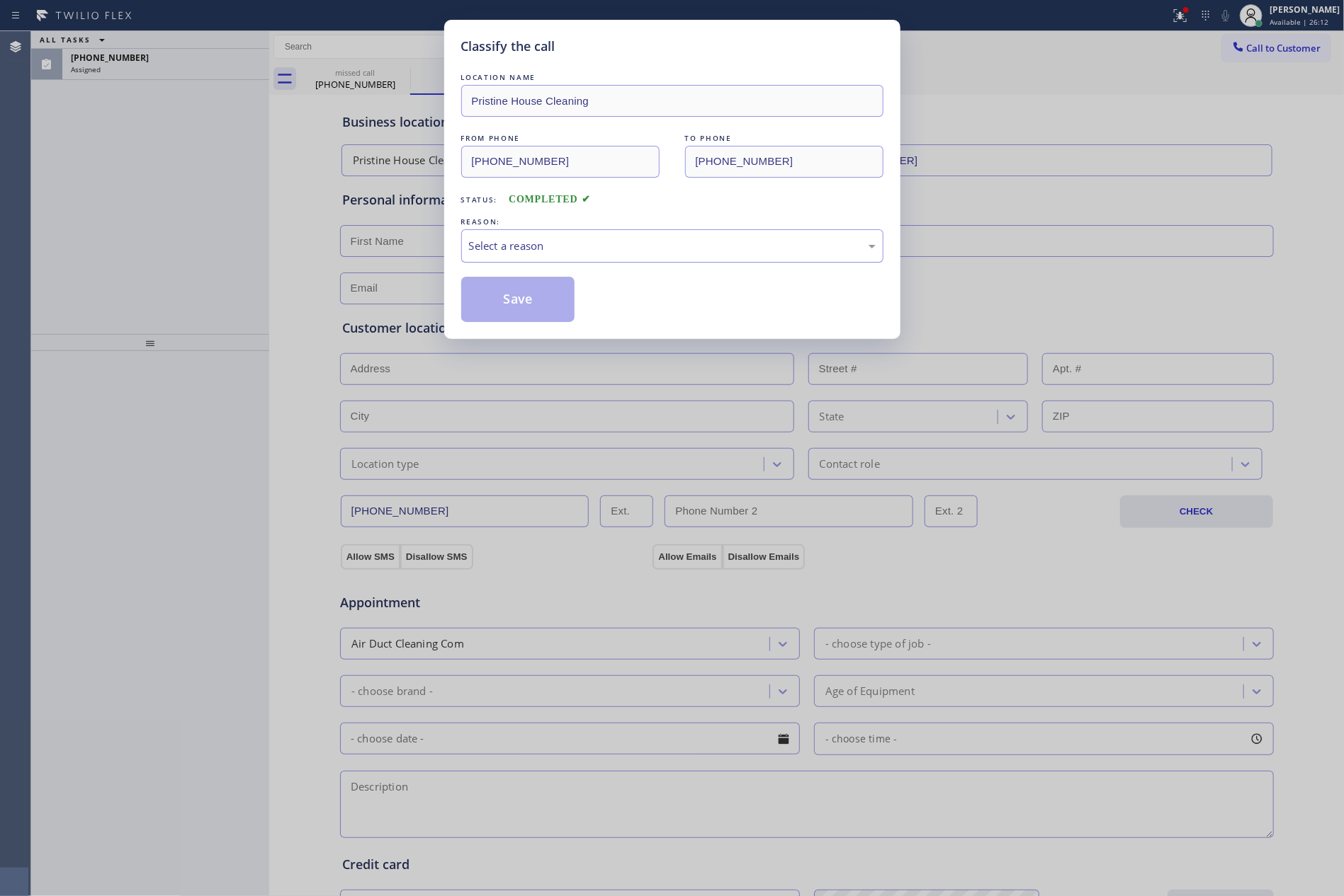
click at [534, 245] on div "Select a reason" at bounding box center [672, 247] width 407 height 16
click at [527, 300] on button "Save" at bounding box center [518, 299] width 114 height 45
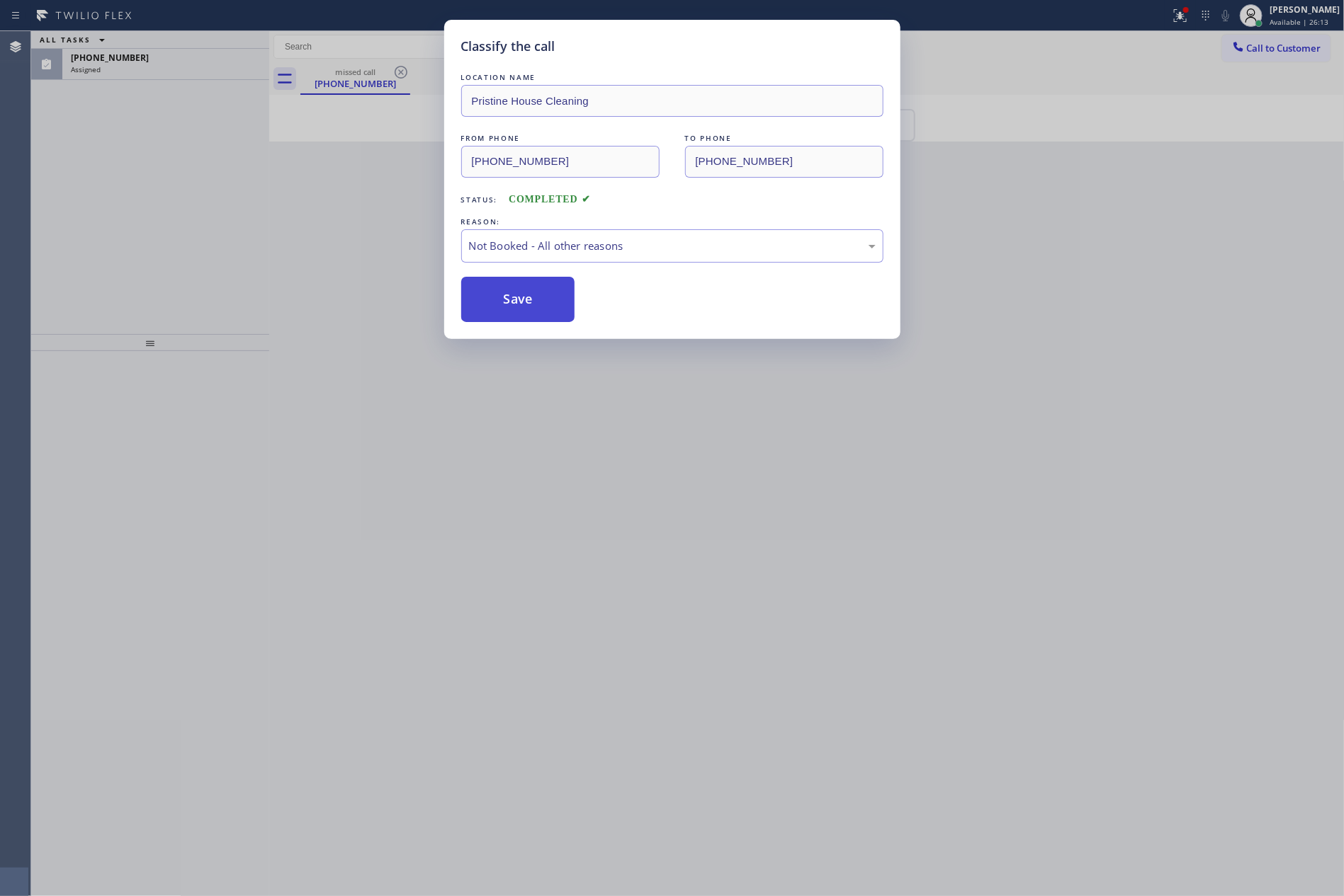
click at [528, 302] on button "Save" at bounding box center [518, 299] width 114 height 45
click at [142, 226] on div "Classify the call LOCATION NAME Pristine House Cleaning FROM PHONE [PHONE_NUMBE…" at bounding box center [672, 448] width 1344 height 896
click at [142, 226] on div "ALL TASKS ALL TASKS ACTIVE TASKS TASKS IN WRAP UP [PHONE_NUMBER] Assigned" at bounding box center [150, 182] width 238 height 303
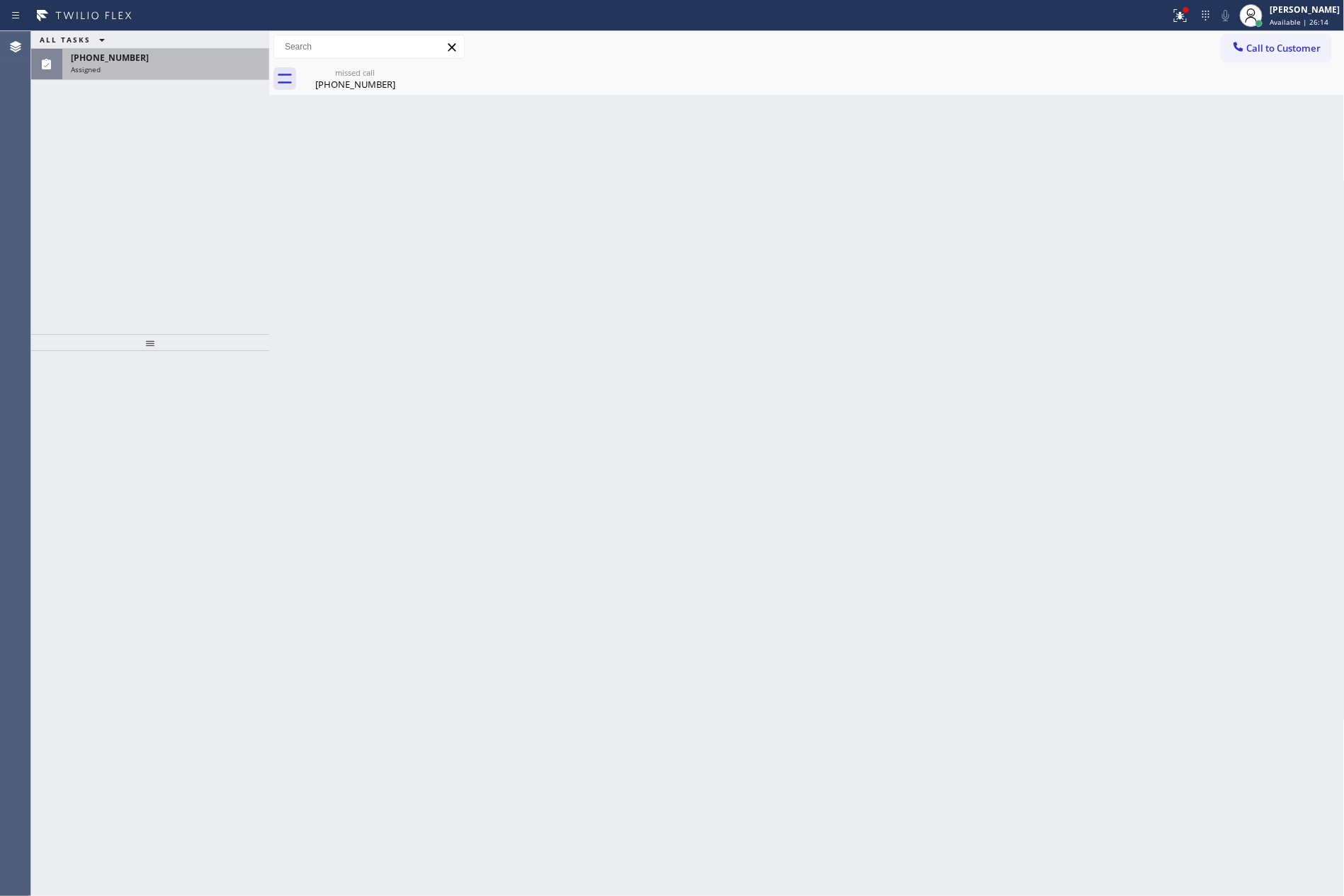
click at [197, 58] on div "[PHONE_NUMBER]" at bounding box center [166, 57] width 190 height 12
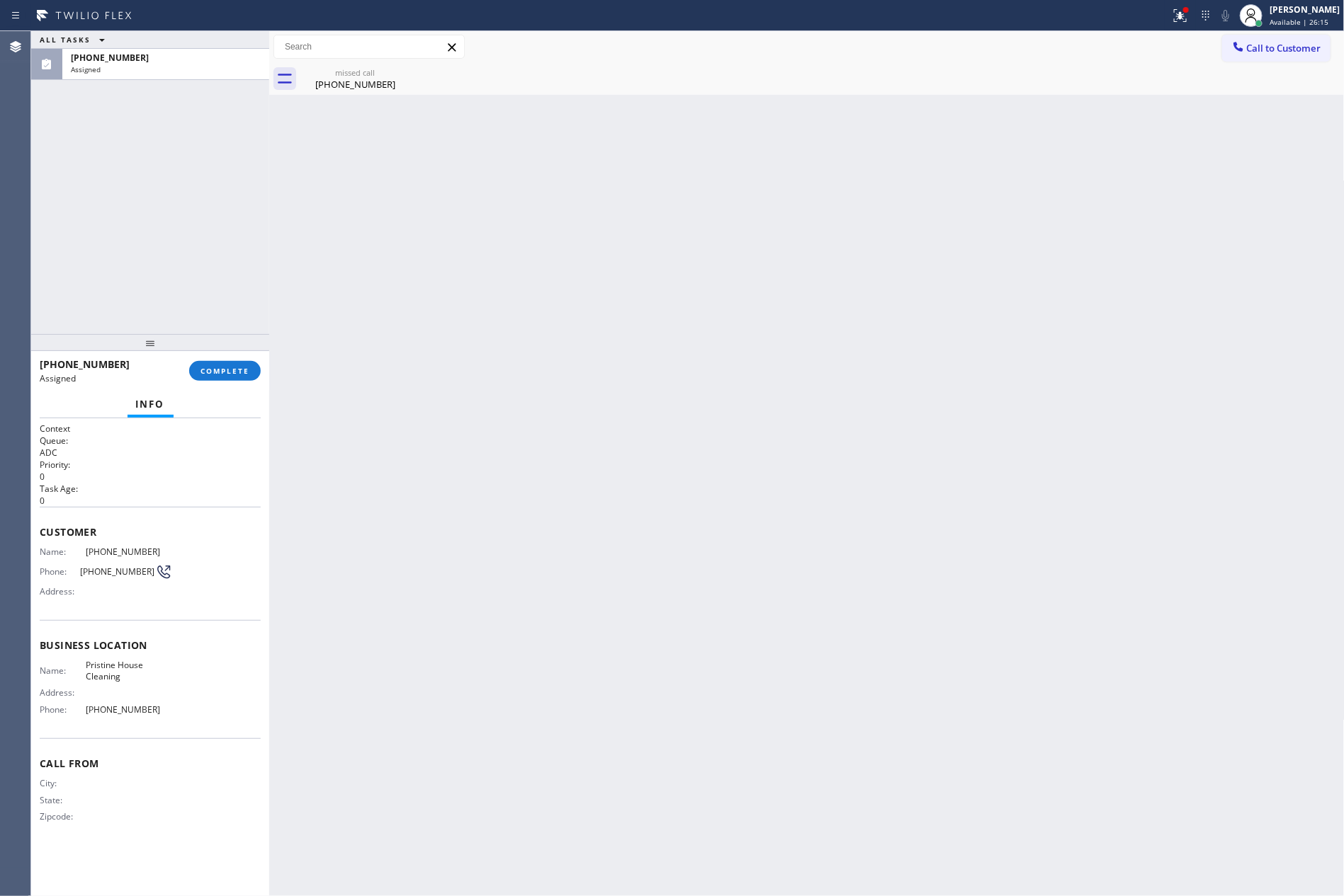
click at [213, 238] on div "ALL TASKS ALL TASKS ACTIVE TASKS TASKS IN WRAP UP [PHONE_NUMBER] Assigned" at bounding box center [150, 182] width 238 height 303
drag, startPoint x: 243, startPoint y: 376, endPoint x: 238, endPoint y: 340, distance: 36.3
click at [243, 372] on button "COMPLETE" at bounding box center [225, 371] width 72 height 20
click at [210, 223] on div "ALL TASKS ALL TASKS ACTIVE TASKS TASKS IN WRAP UP [PHONE_NUMBER] Assigned" at bounding box center [150, 182] width 238 height 303
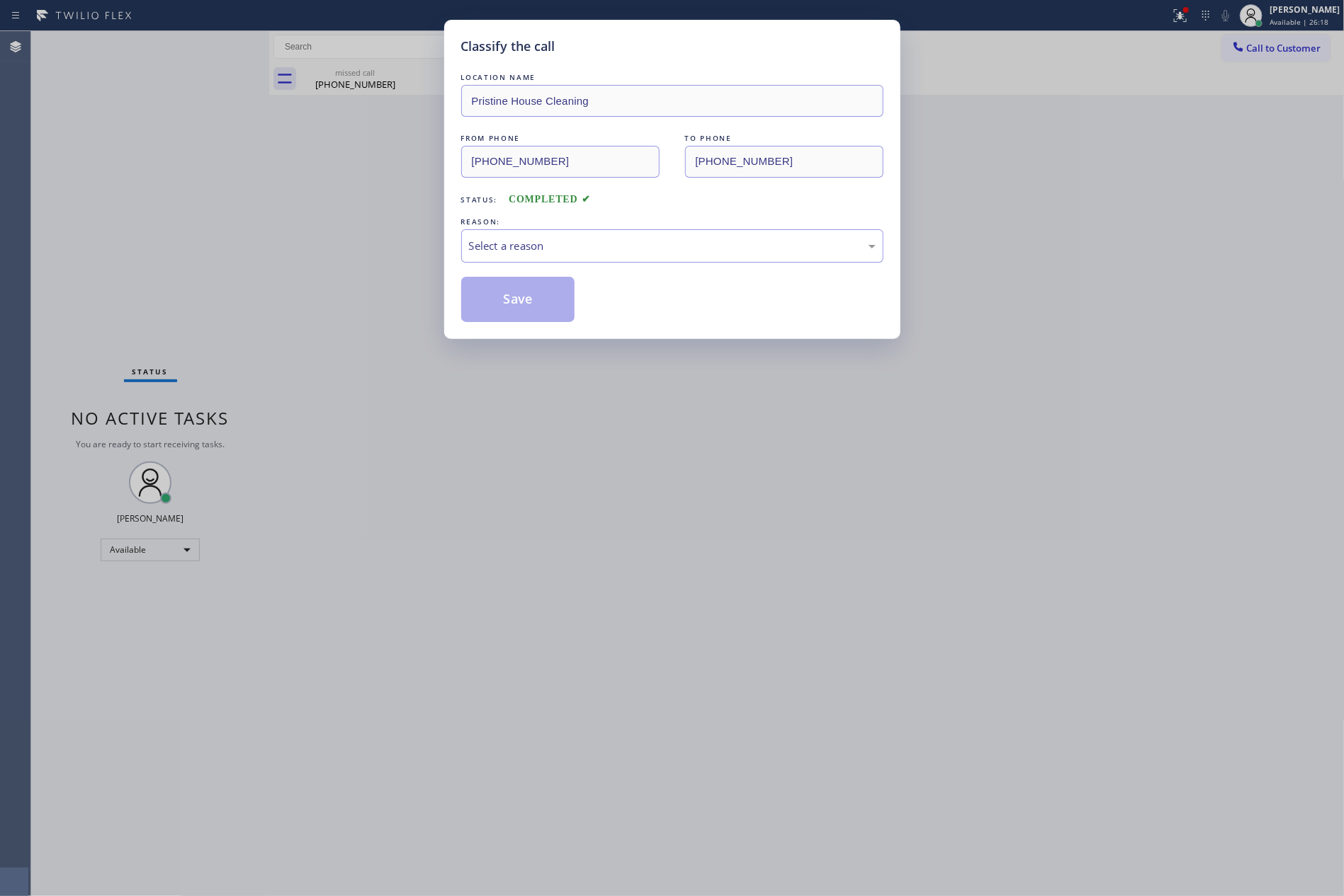
click at [502, 267] on div "LOCATION NAME Pristine House Cleaning FROM PHONE [PHONE_NUMBER] TO PHONE [PHONE…" at bounding box center [672, 196] width 422 height 252
click at [510, 245] on div "Select a reason" at bounding box center [672, 247] width 407 height 16
click at [510, 300] on button "Save" at bounding box center [518, 299] width 114 height 45
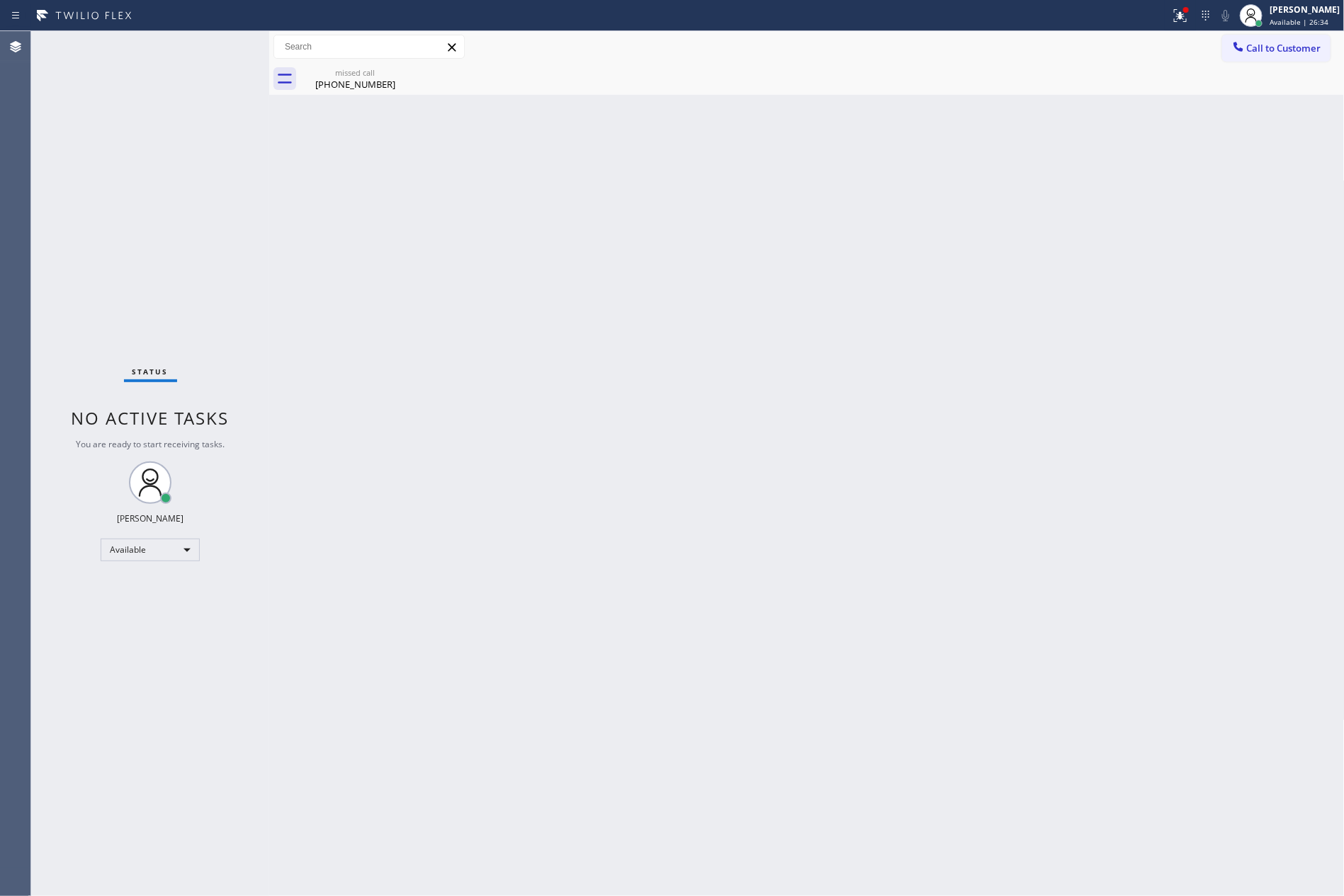
drag, startPoint x: 1056, startPoint y: 359, endPoint x: 1011, endPoint y: 208, distance: 157.6
click at [1052, 350] on div "Back to Dashboard Change Sender ID Customers Technicians Select a contact Outbo…" at bounding box center [807, 463] width 1076 height 865
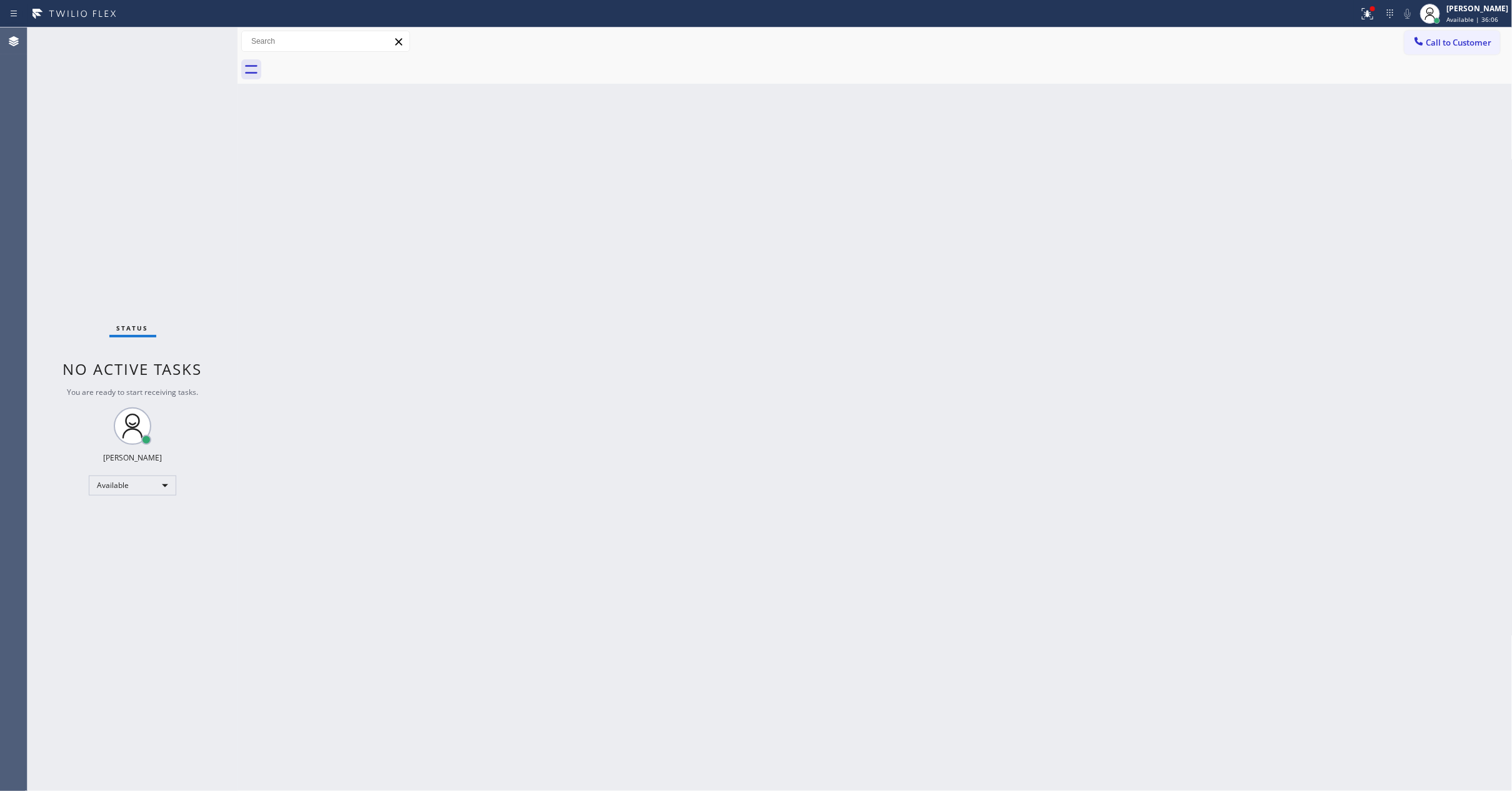
drag, startPoint x: 1170, startPoint y: 456, endPoint x: 785, endPoint y: 169, distance: 480.2
click at [1164, 455] on div "Back to Dashboard Change Sender ID Customers Technicians Select a contact Outbo…" at bounding box center [875, 409] width 1275 height 764
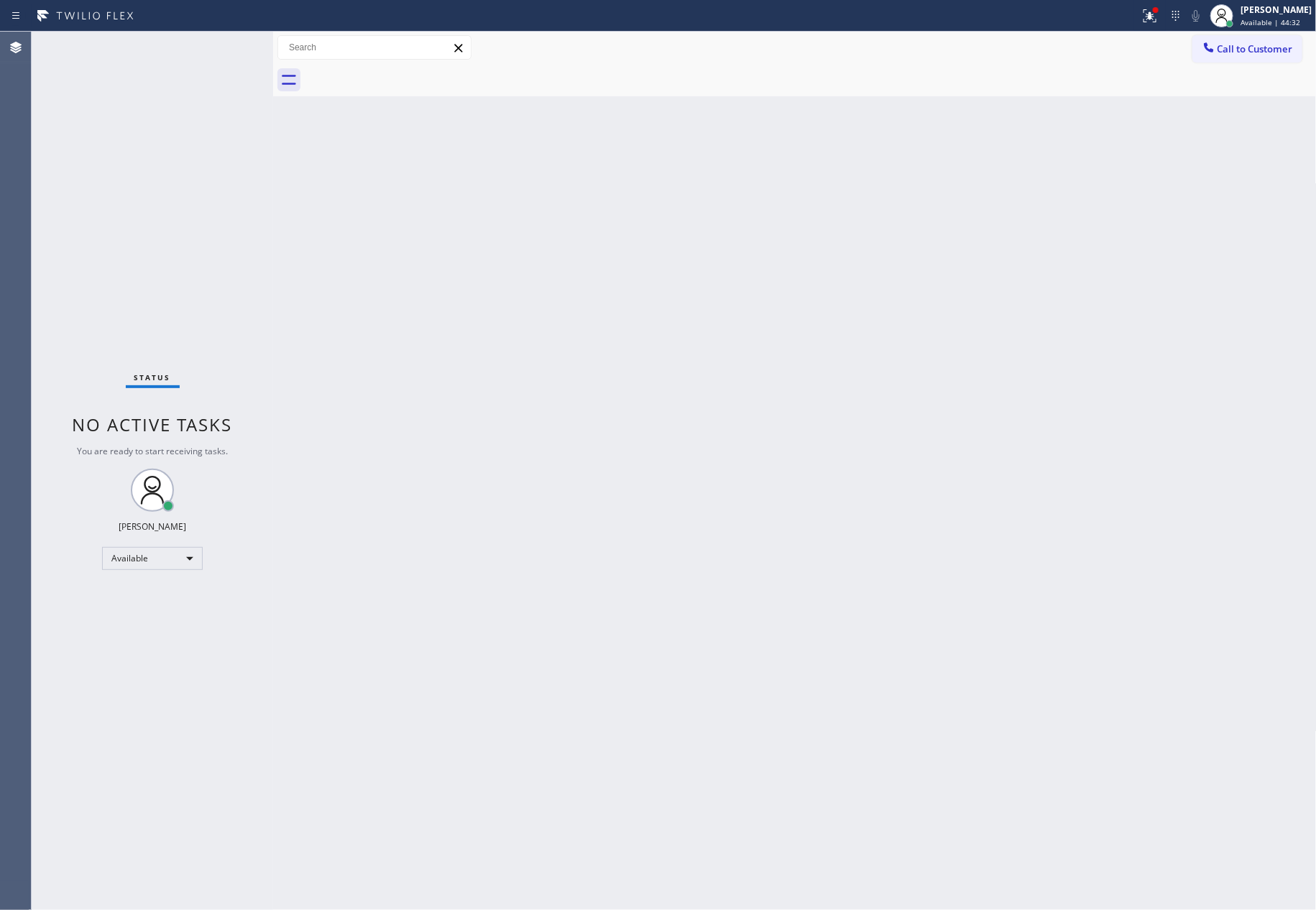
drag, startPoint x: 871, startPoint y: 641, endPoint x: 1266, endPoint y: 302, distance: 520.5
click at [993, 553] on div "Back to Dashboard Change Sender ID Customers Technicians Select a contact Outbo…" at bounding box center [795, 470] width 1044 height 879
click at [1271, 45] on span "Call to Customer" at bounding box center [1256, 49] width 76 height 13
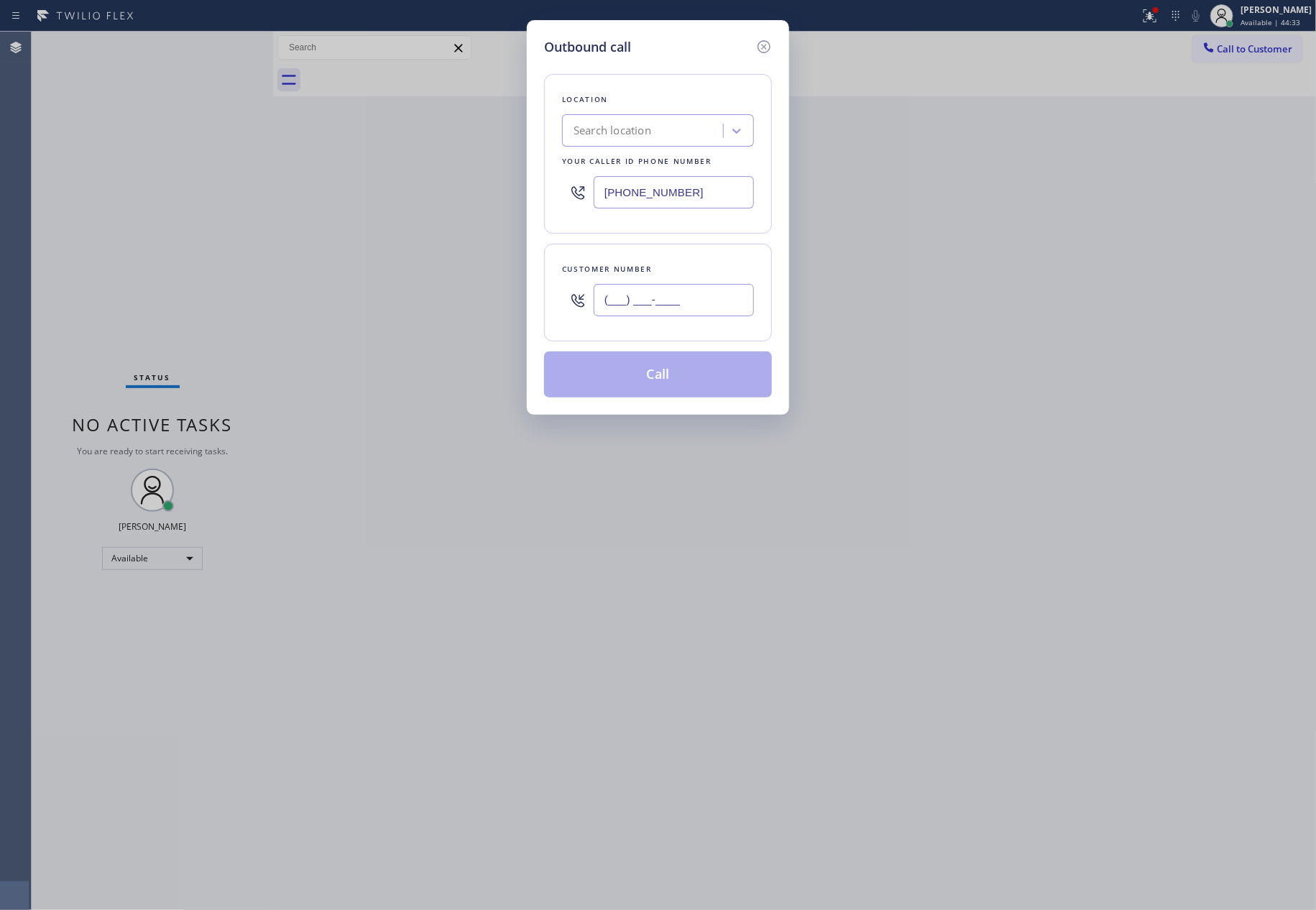
click at [728, 302] on input "(___) ___-____" at bounding box center [674, 299] width 161 height 32
paste input "949) 308-1010"
type input "[PHONE_NUMBER]"
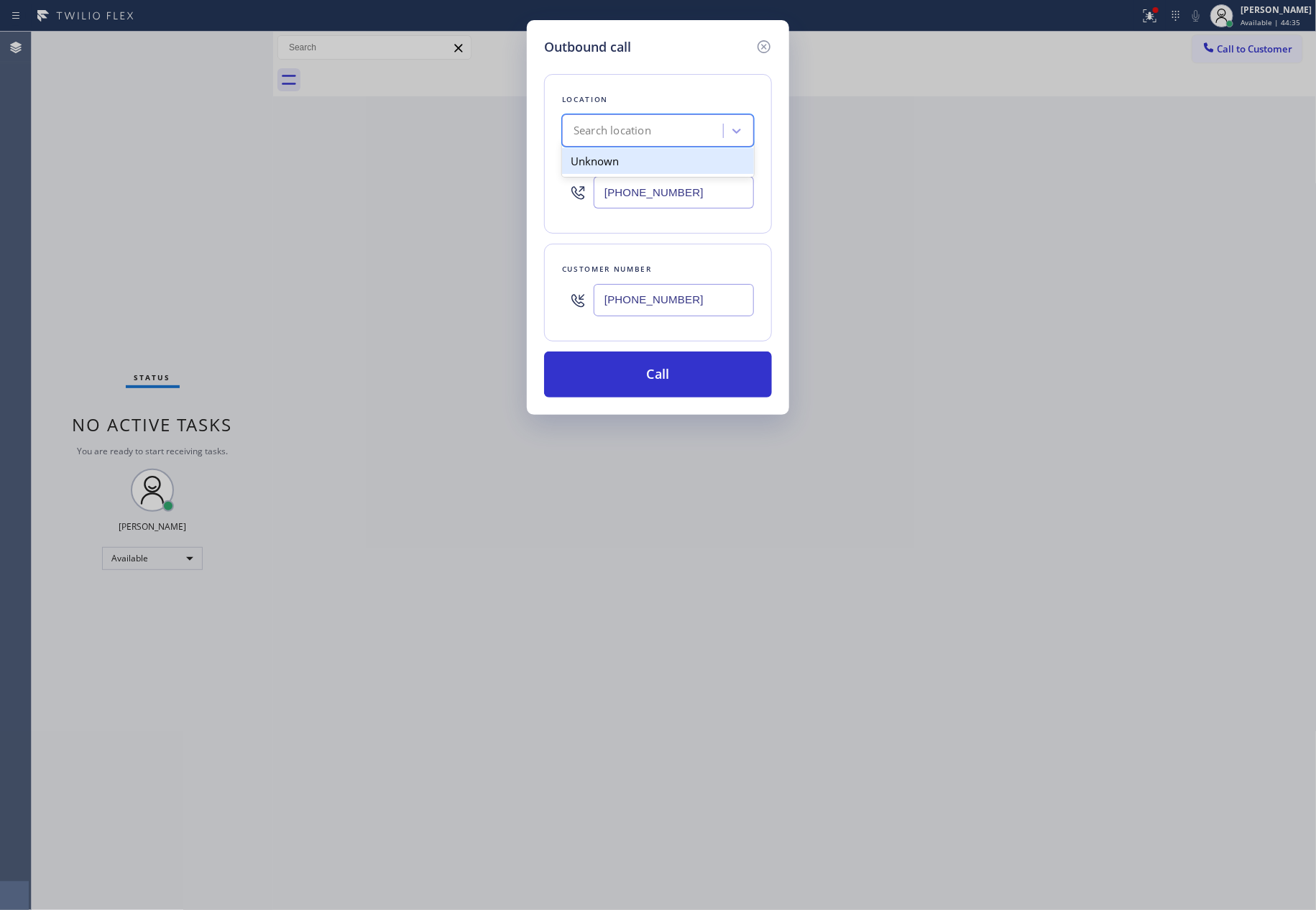
click at [691, 124] on div "Search location" at bounding box center [645, 130] width 157 height 25
type input "h"
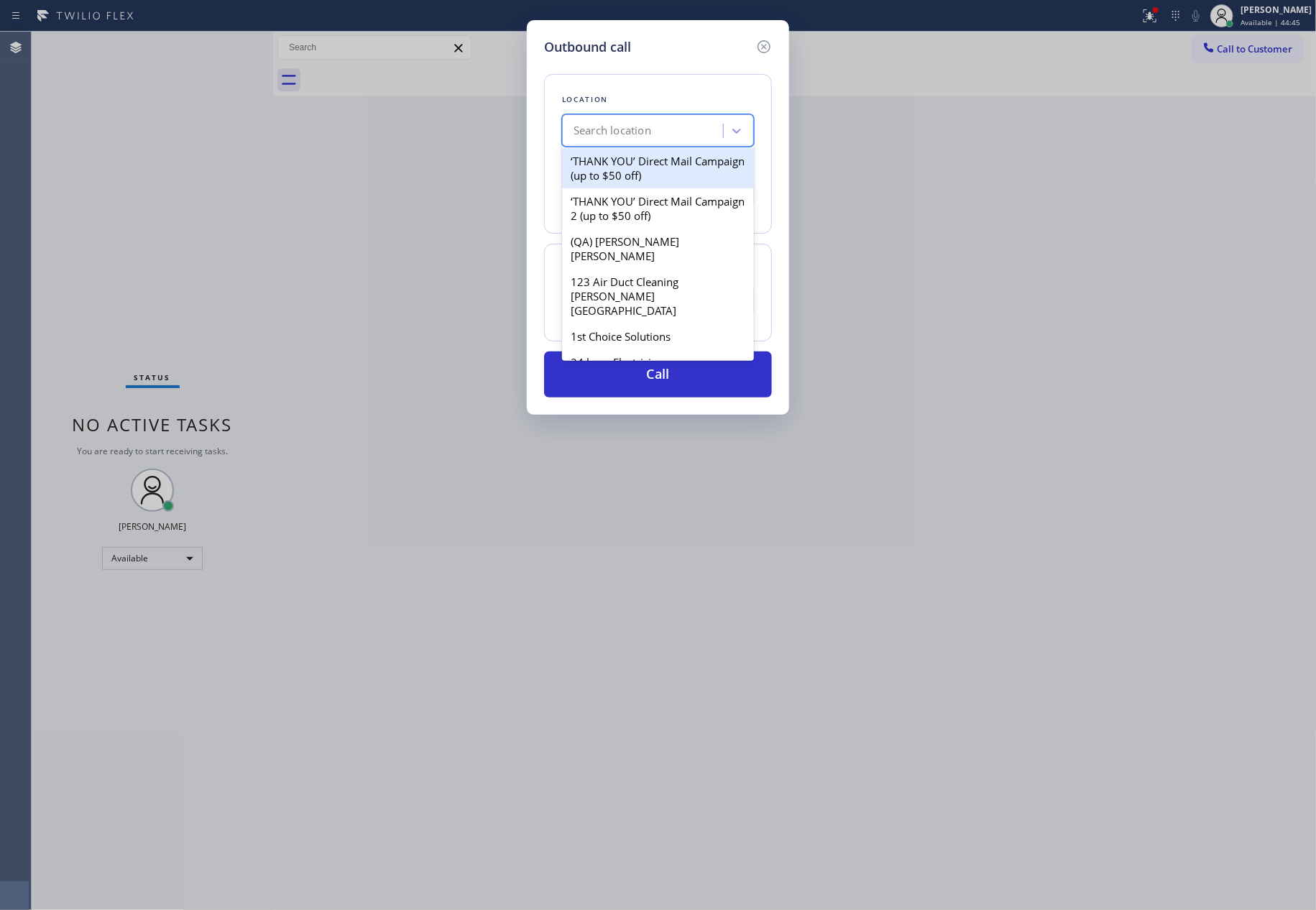
click at [702, 130] on div "Search location" at bounding box center [645, 130] width 157 height 25
paste input "Alhambra Electrical Home Repair"
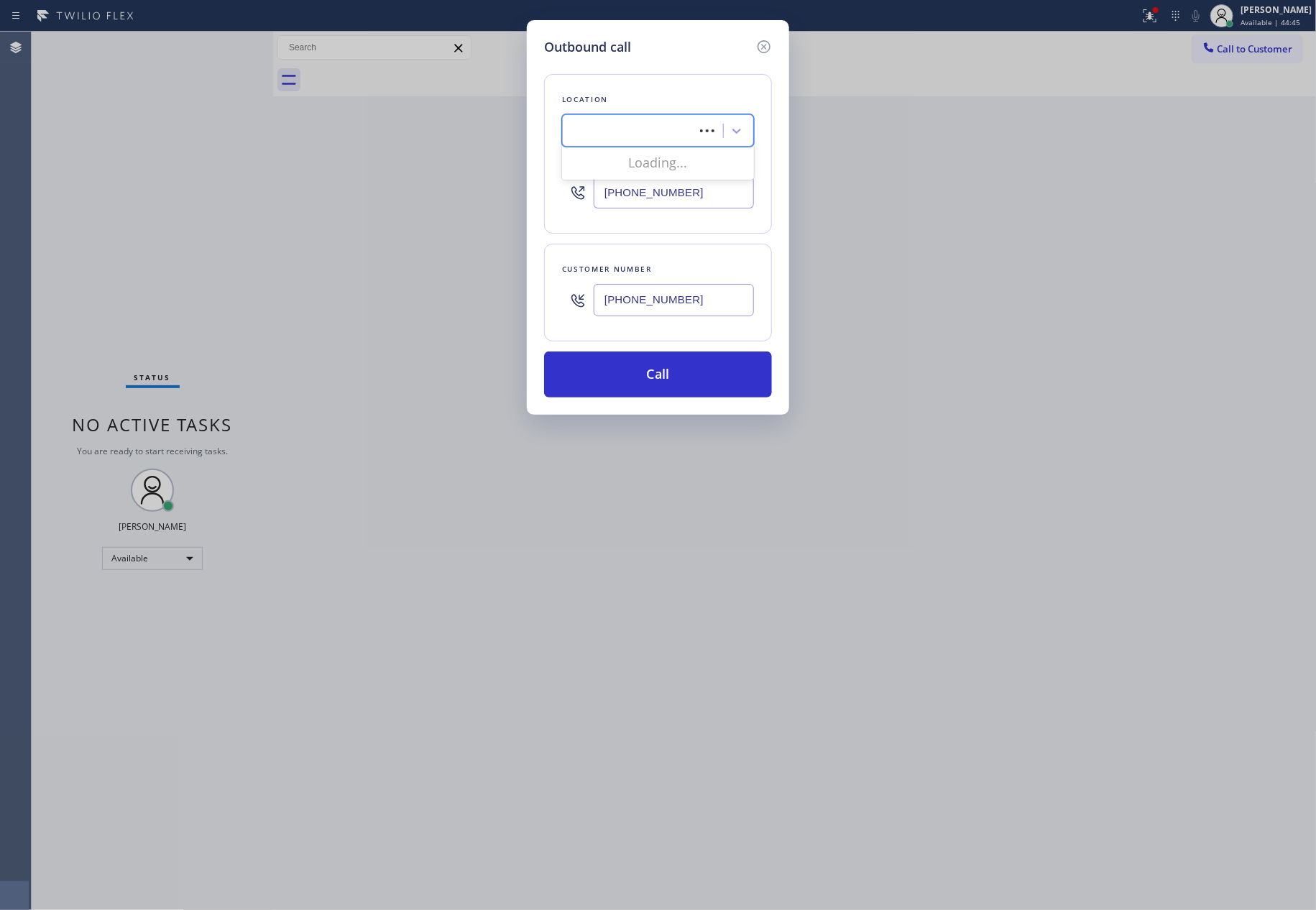
type input "Alhambra Electrical Home Repair"
click at [678, 160] on div "Alhambra Electrical Home Repair" at bounding box center [658, 161] width 192 height 26
type input "[PHONE_NUMBER]"
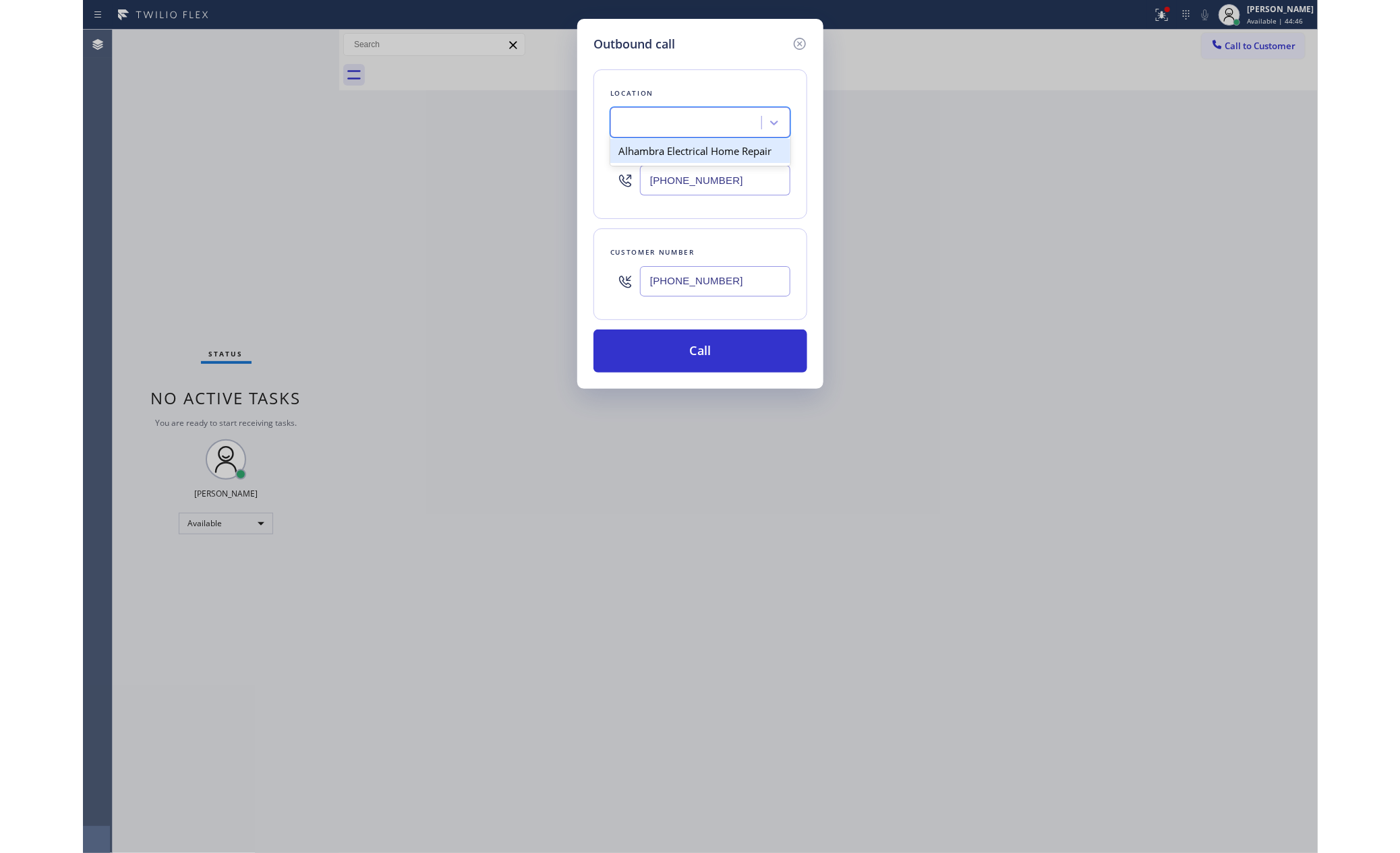
scroll to position [0, 1]
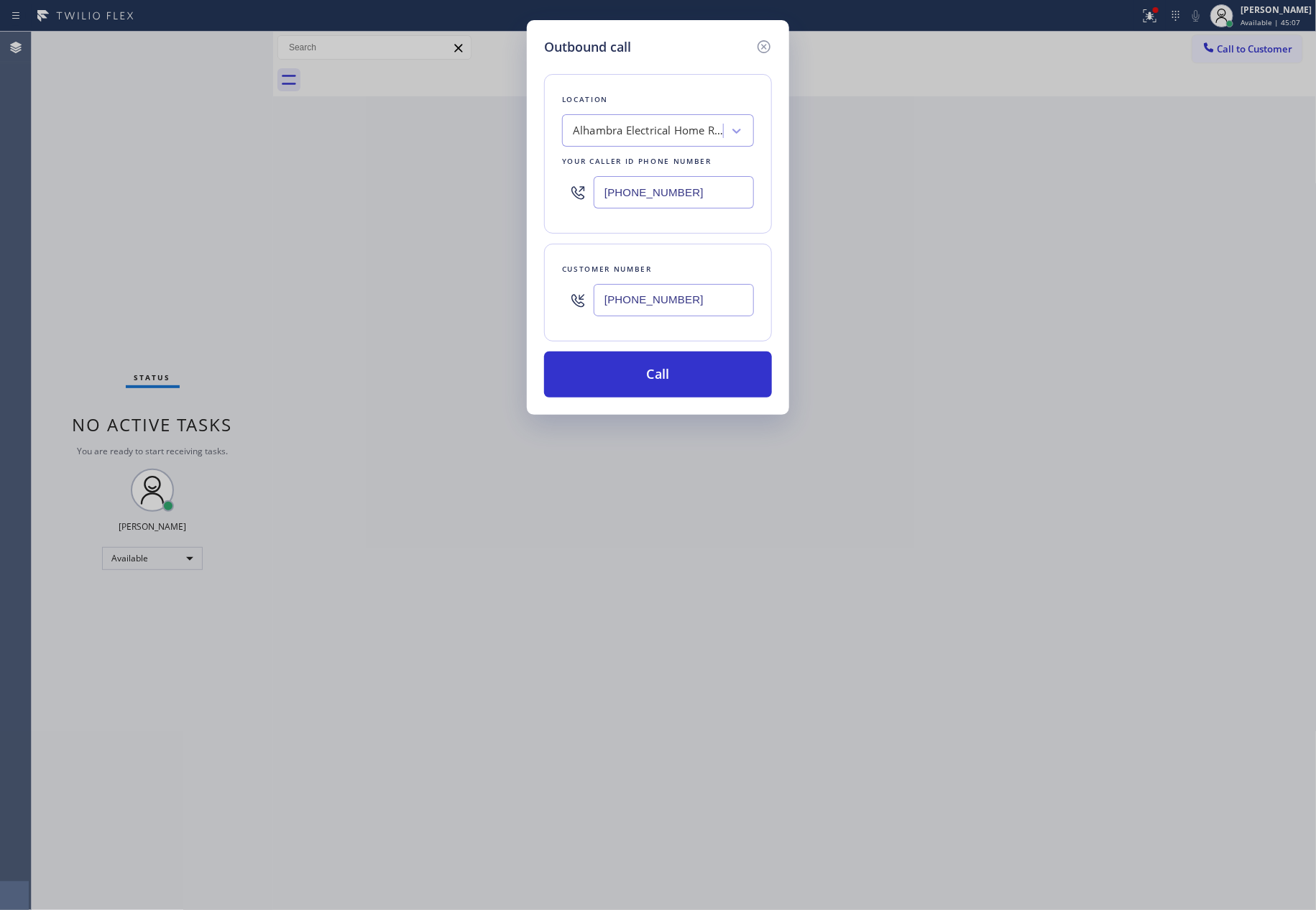
drag, startPoint x: 375, startPoint y: 292, endPoint x: 378, endPoint y: 355, distance: 63.1
click at [375, 292] on div "Outbound call Location [GEOGRAPHIC_DATA] Electrical Home Repair Your caller id …" at bounding box center [658, 455] width 1316 height 910
click at [656, 127] on div "Alhambra Electrical Home Repair" at bounding box center [647, 131] width 151 height 17
drag, startPoint x: 926, startPoint y: 358, endPoint x: 928, endPoint y: 352, distance: 6.3
click at [929, 355] on div "Outbound call Location option [GEOGRAPHIC_DATA] Electrical Home Repair, selecte…" at bounding box center [658, 455] width 1316 height 910
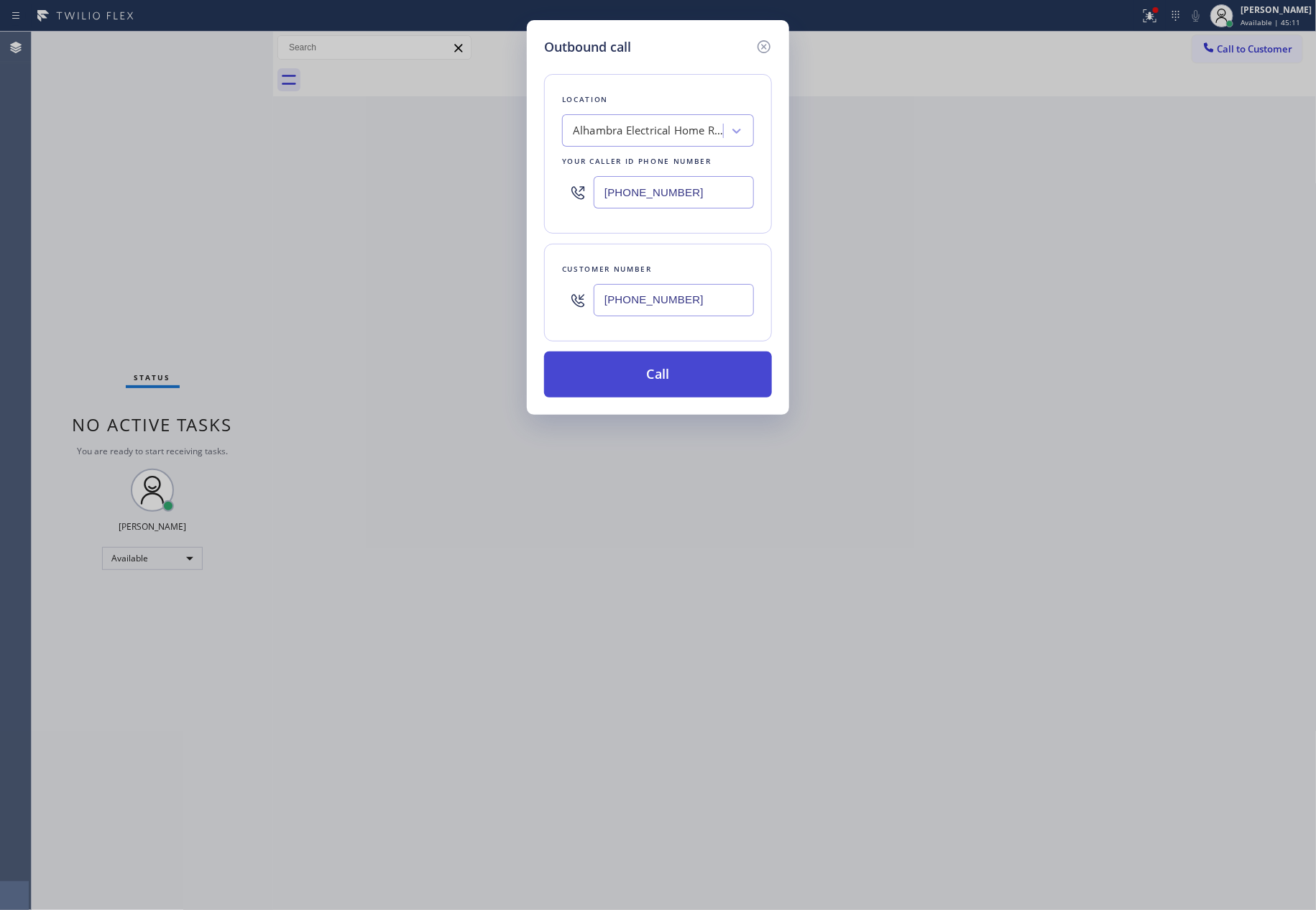
click at [704, 378] on button "Call" at bounding box center [658, 375] width 228 height 46
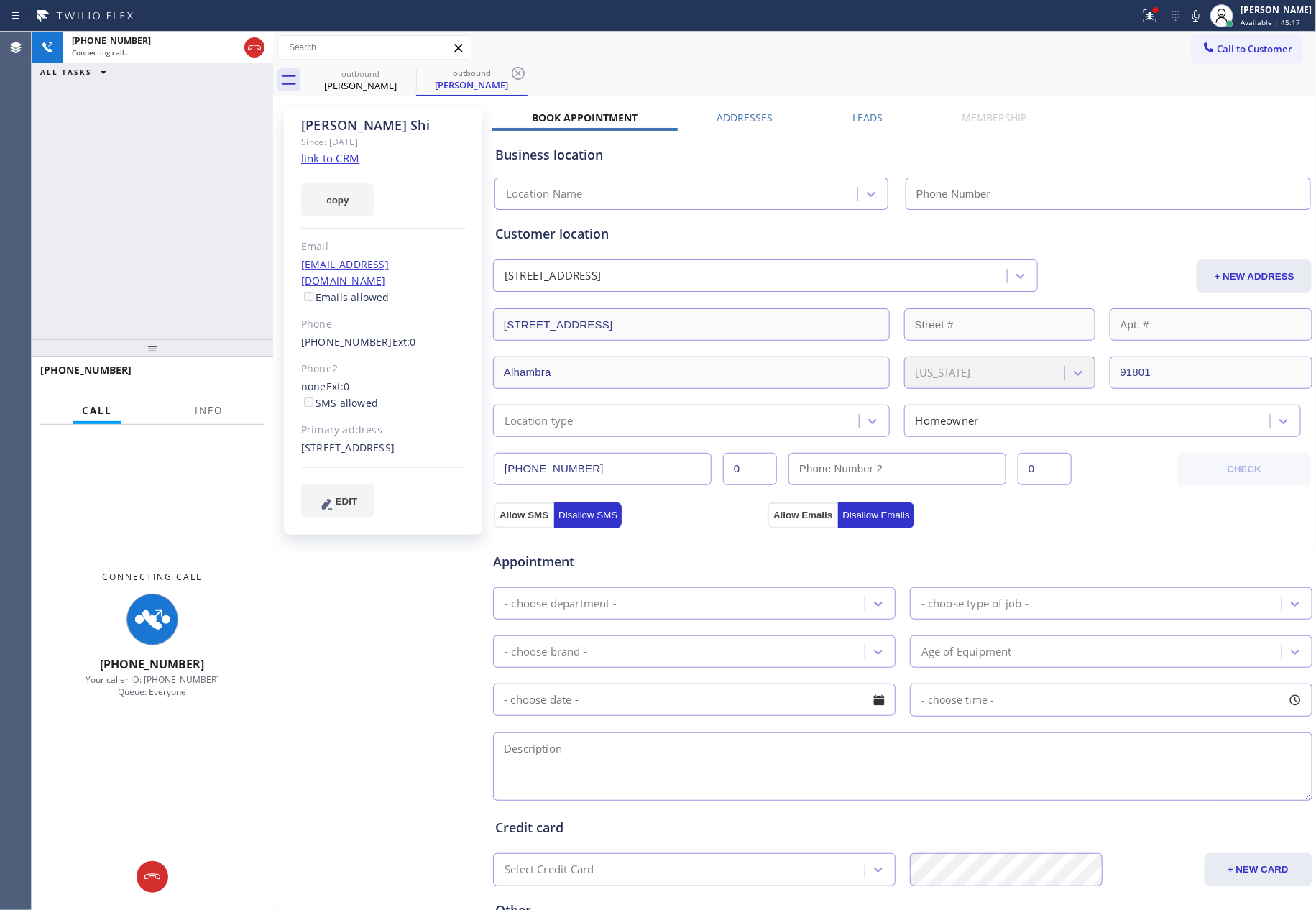
type input "[PHONE_NUMBER]"
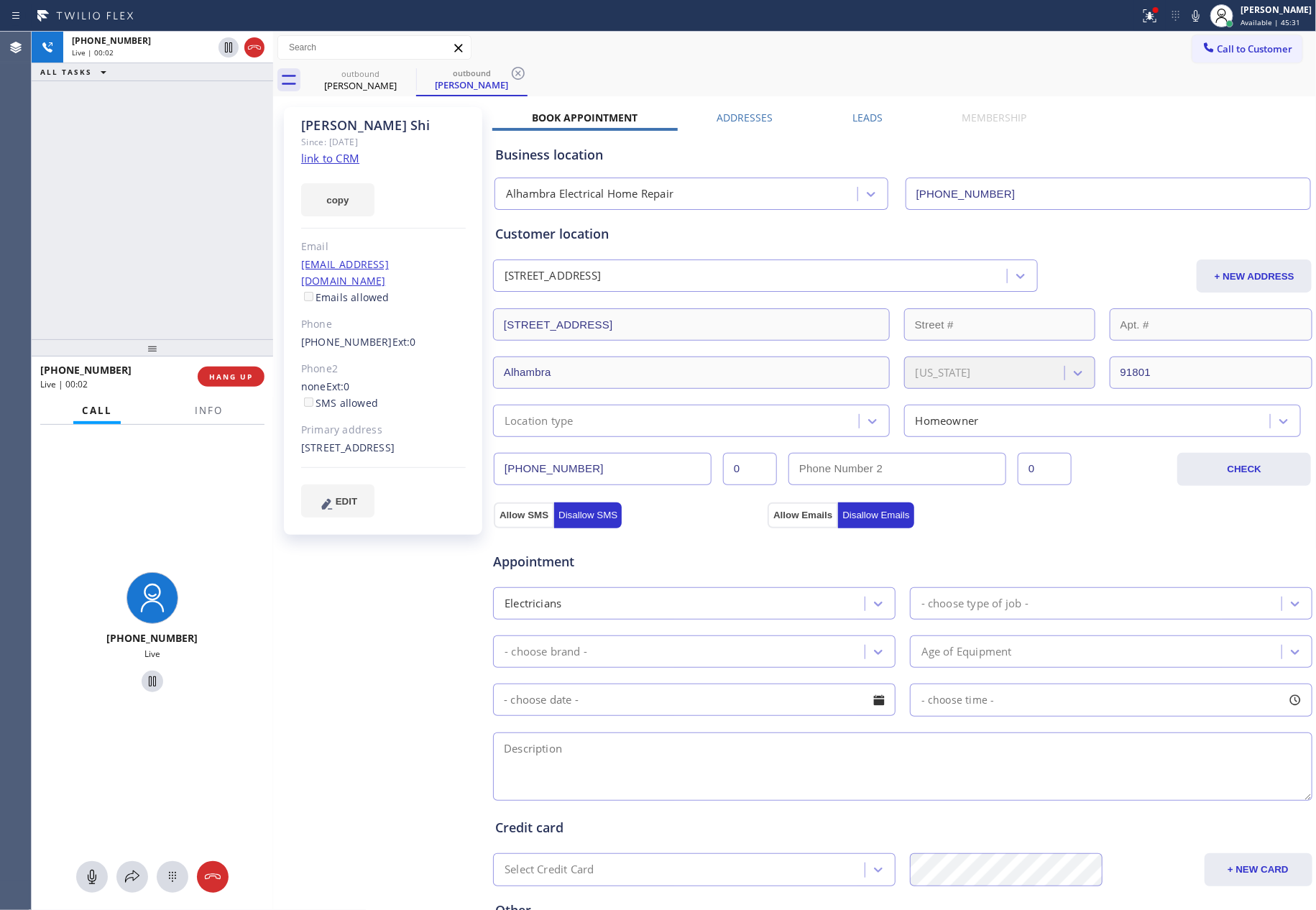
click at [166, 171] on div "[PHONE_NUMBER] Live | 00:02 ALL TASKS ALL TASKS ACTIVE TASKS TASKS IN WRAP UP" at bounding box center [152, 185] width 242 height 308
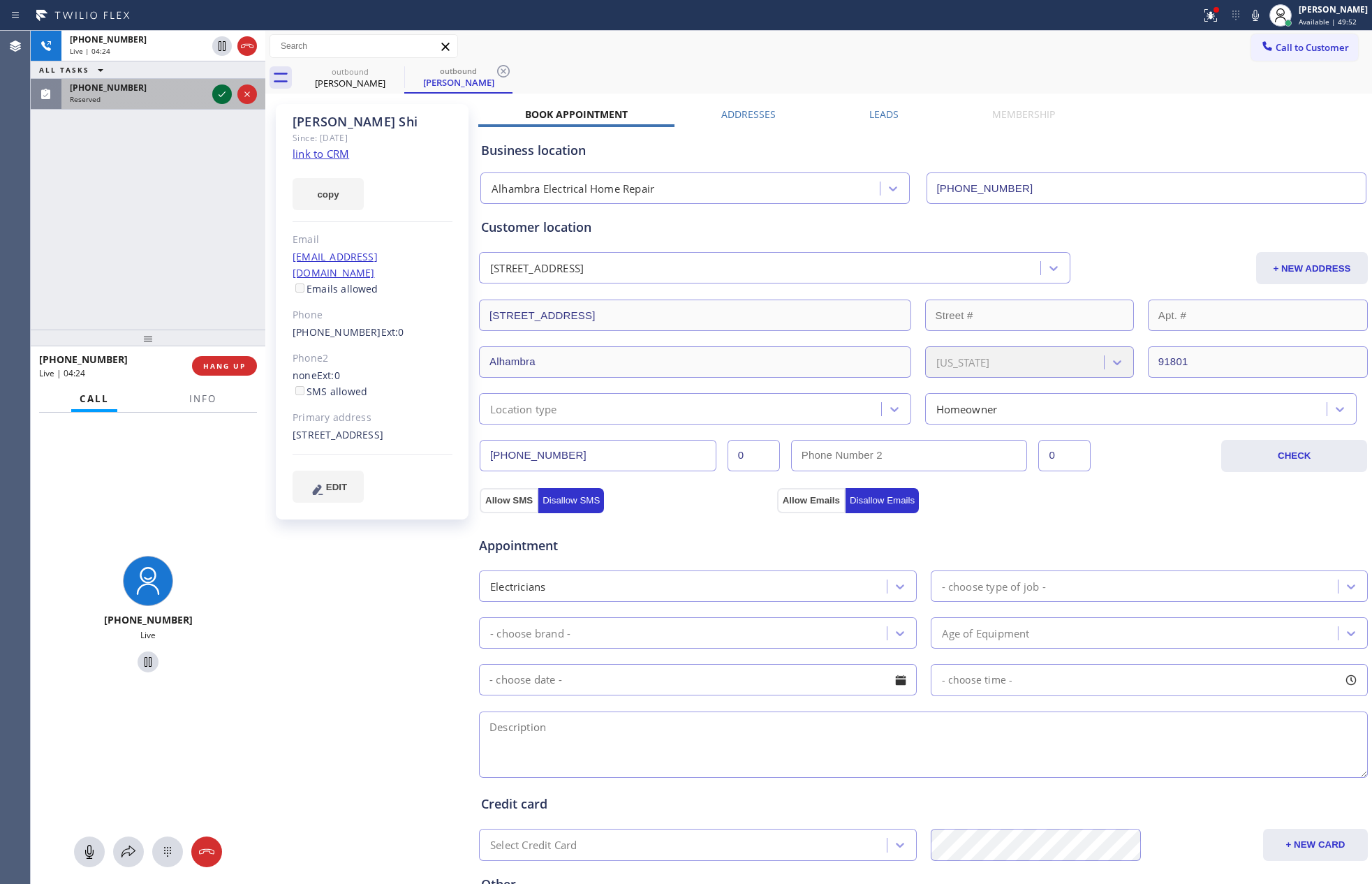
click at [223, 94] on icon at bounding box center [222, 94] width 17 height 17
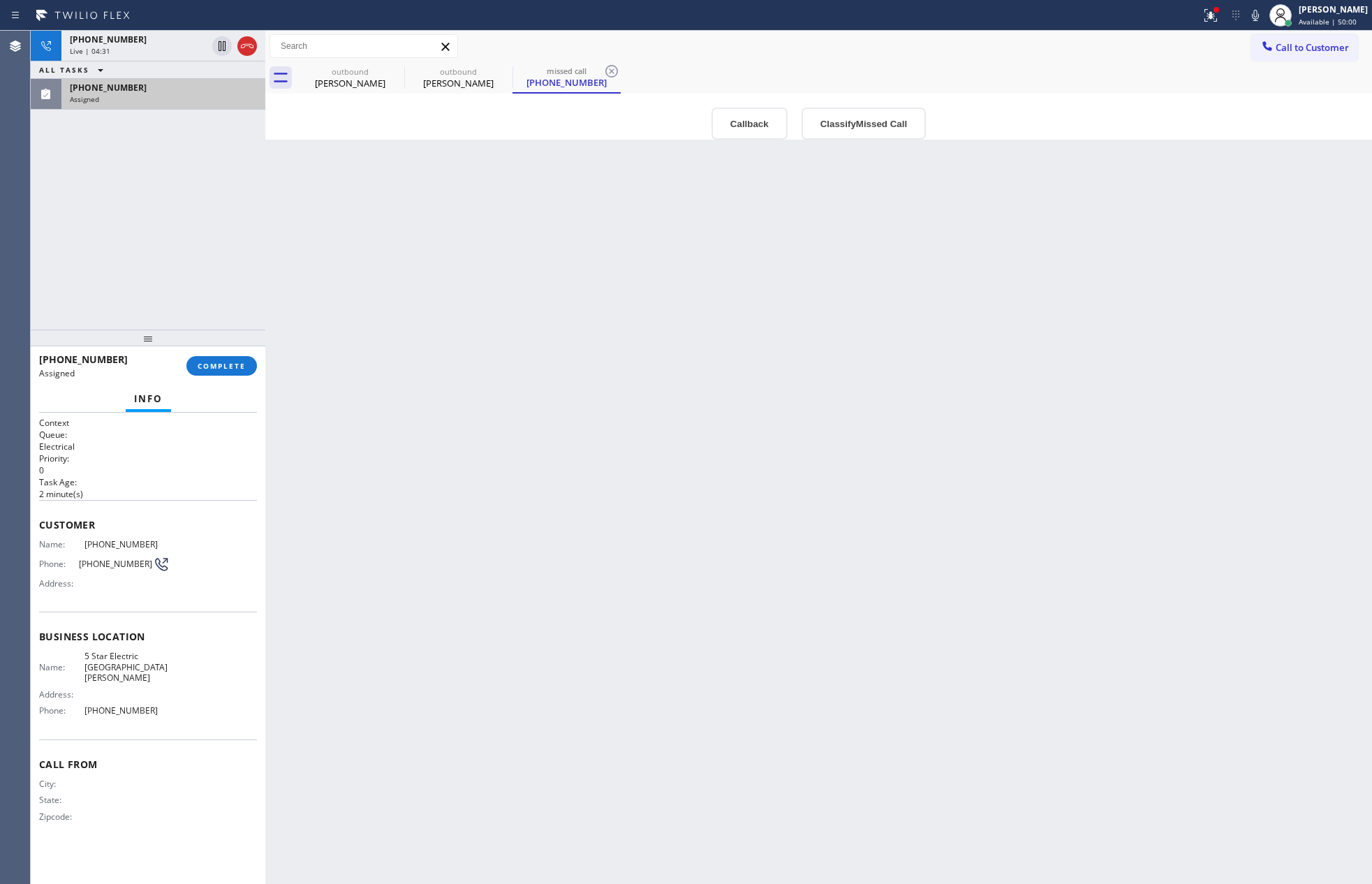
click at [139, 212] on div "[PHONE_NUMBER] Live | 04:31 ALL TASKS ALL TASKS ACTIVE TASKS TASKS IN WRAP UP […" at bounding box center [148, 179] width 235 height 299
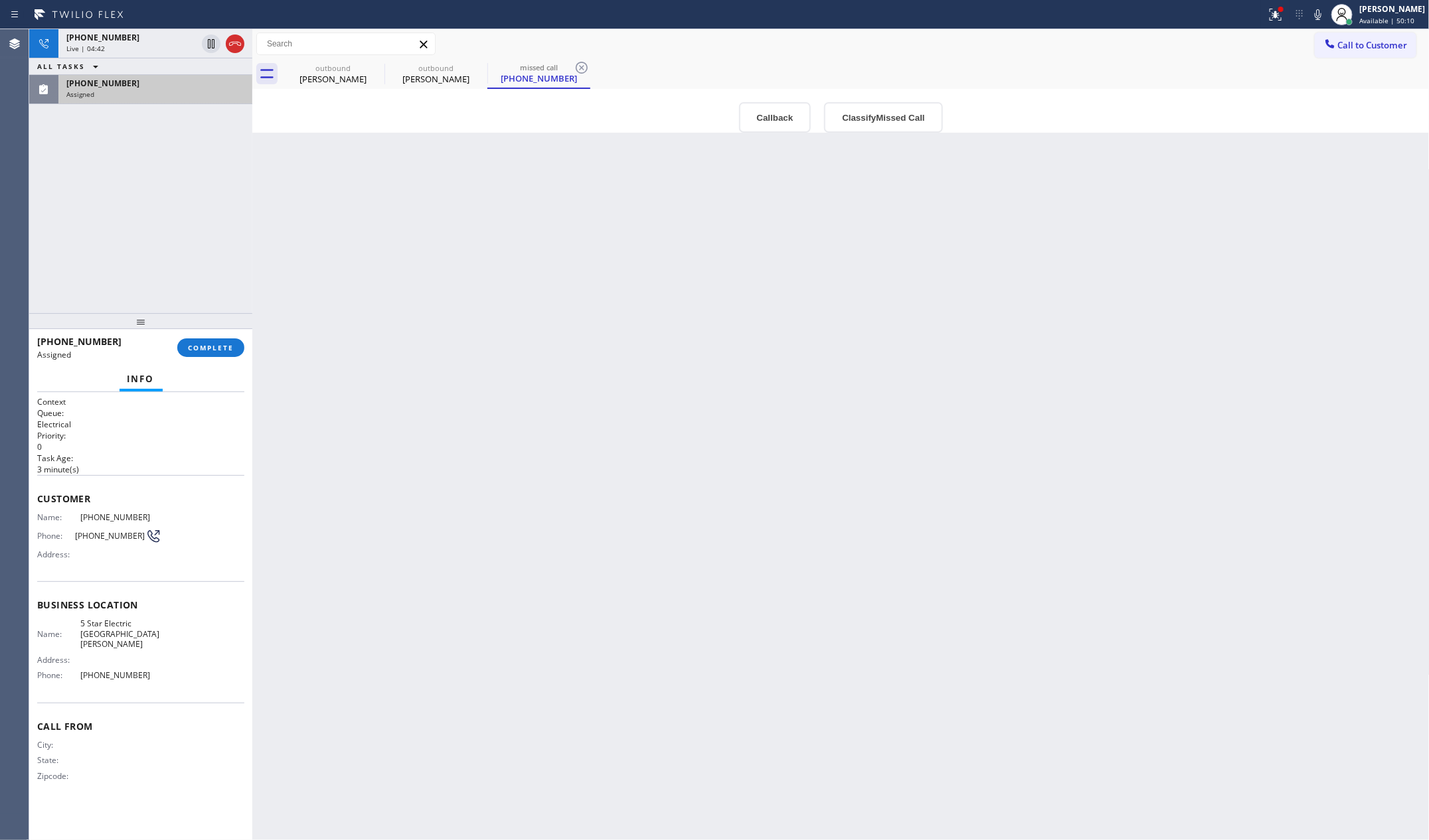
click at [188, 162] on div "[PHONE_NUMBER] Live | 04:42 ALL TASKS ALL TASKS ACTIVE TASKS TASKS IN WRAP UP […" at bounding box center [141, 171] width 224 height 284
click at [449, 80] on div "[PERSON_NAME]" at bounding box center [436, 79] width 101 height 12
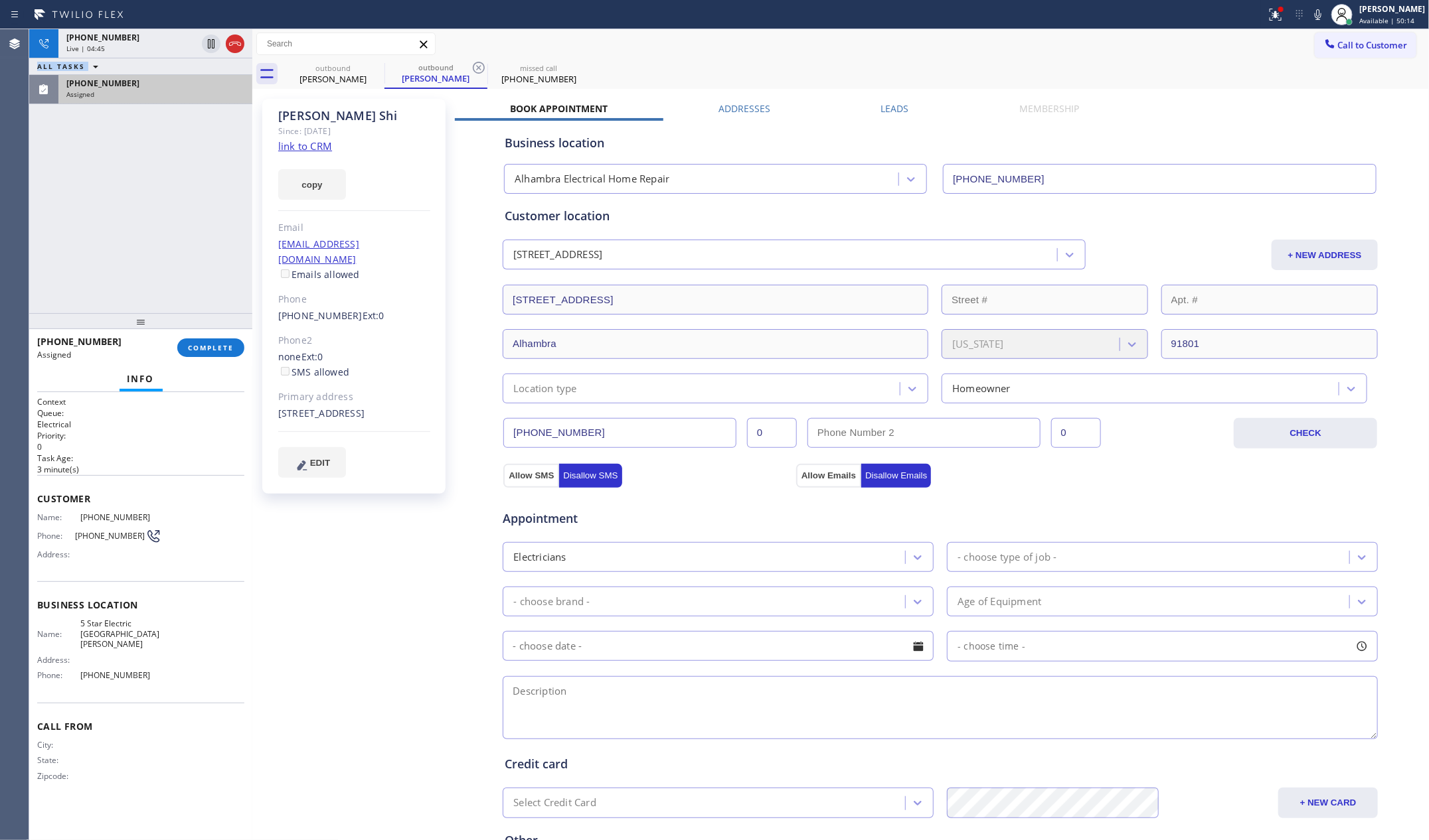
drag, startPoint x: 34, startPoint y: 235, endPoint x: 995, endPoint y: 101, distance: 970.3
click at [206, 240] on div "Agent Desktop Classify the call LOCATION NAME Dryer Vent Cleanings FROM PHONE […" at bounding box center [714, 434] width 1429 height 811
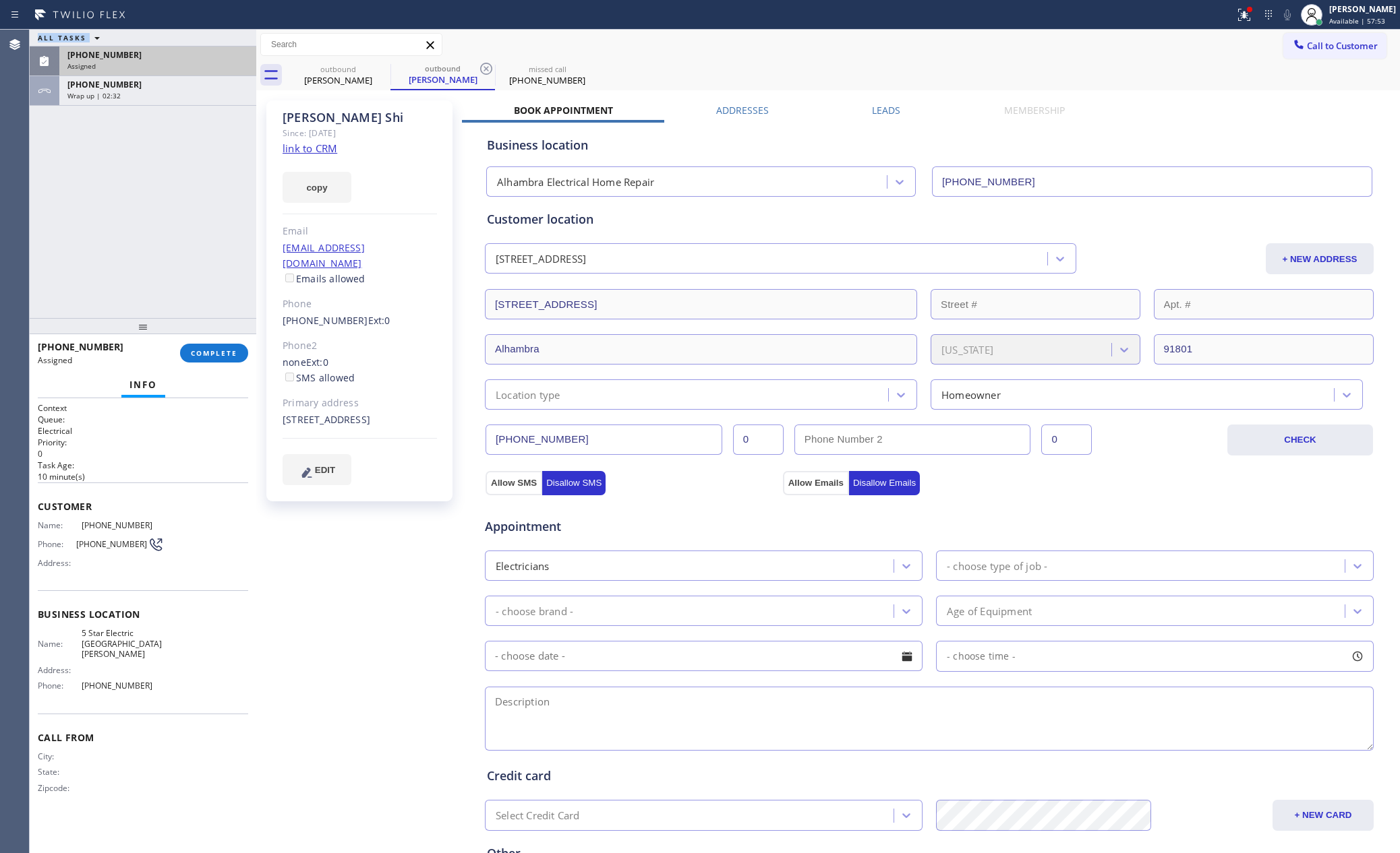
click at [144, 198] on div "ALL TASKS ALL TASKS ACTIVE TASKS TASKS IN WRAP UP [PHONE_NUMBER] Assigned [PHON…" at bounding box center [143, 173] width 227 height 288
click at [197, 289] on div "ALL TASKS ALL TASKS ACTIVE TASKS TASKS IN WRAP UP [PHONE_NUMBER] Assigned [PHON…" at bounding box center [143, 173] width 227 height 288
drag, startPoint x: 282, startPoint y: 306, endPoint x: 357, endPoint y: 303, distance: 75.1
click at [357, 303] on div "[PERSON_NAME] Since: [DATE] link to CRM copy Email [EMAIL_ADDRESS][DOMAIN_NAME]…" at bounding box center [359, 300] width 186 height 401
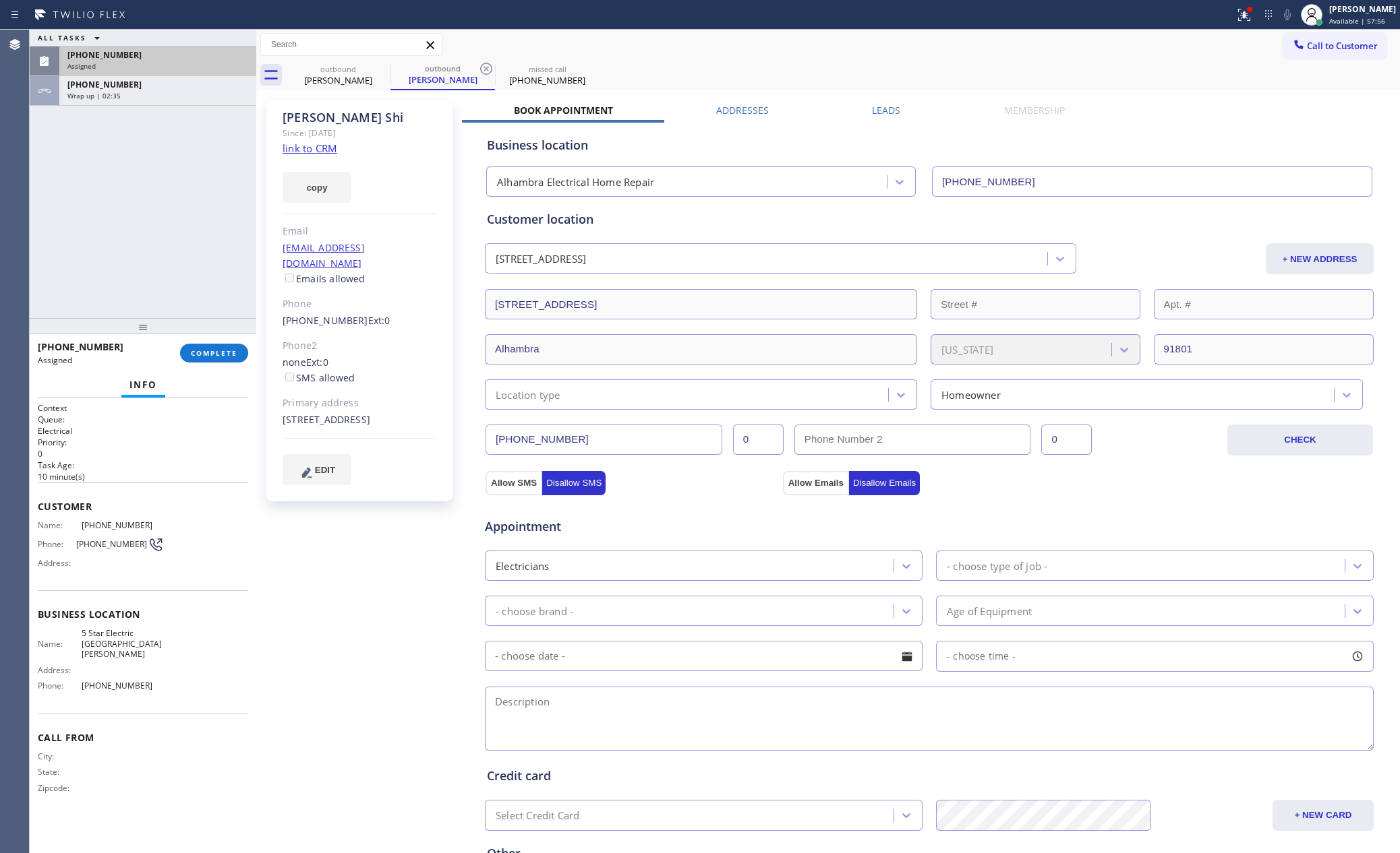
click at [638, 445] on input "[PHONE_NUMBER]" at bounding box center [603, 439] width 237 height 30
drag, startPoint x: 117, startPoint y: 253, endPoint x: 132, endPoint y: 283, distance: 33.5
click at [123, 257] on div "ALL TASKS ALL TASKS ACTIVE TASKS TASKS IN WRAP UP [PHONE_NUMBER] Assigned [PHON…" at bounding box center [143, 173] width 227 height 288
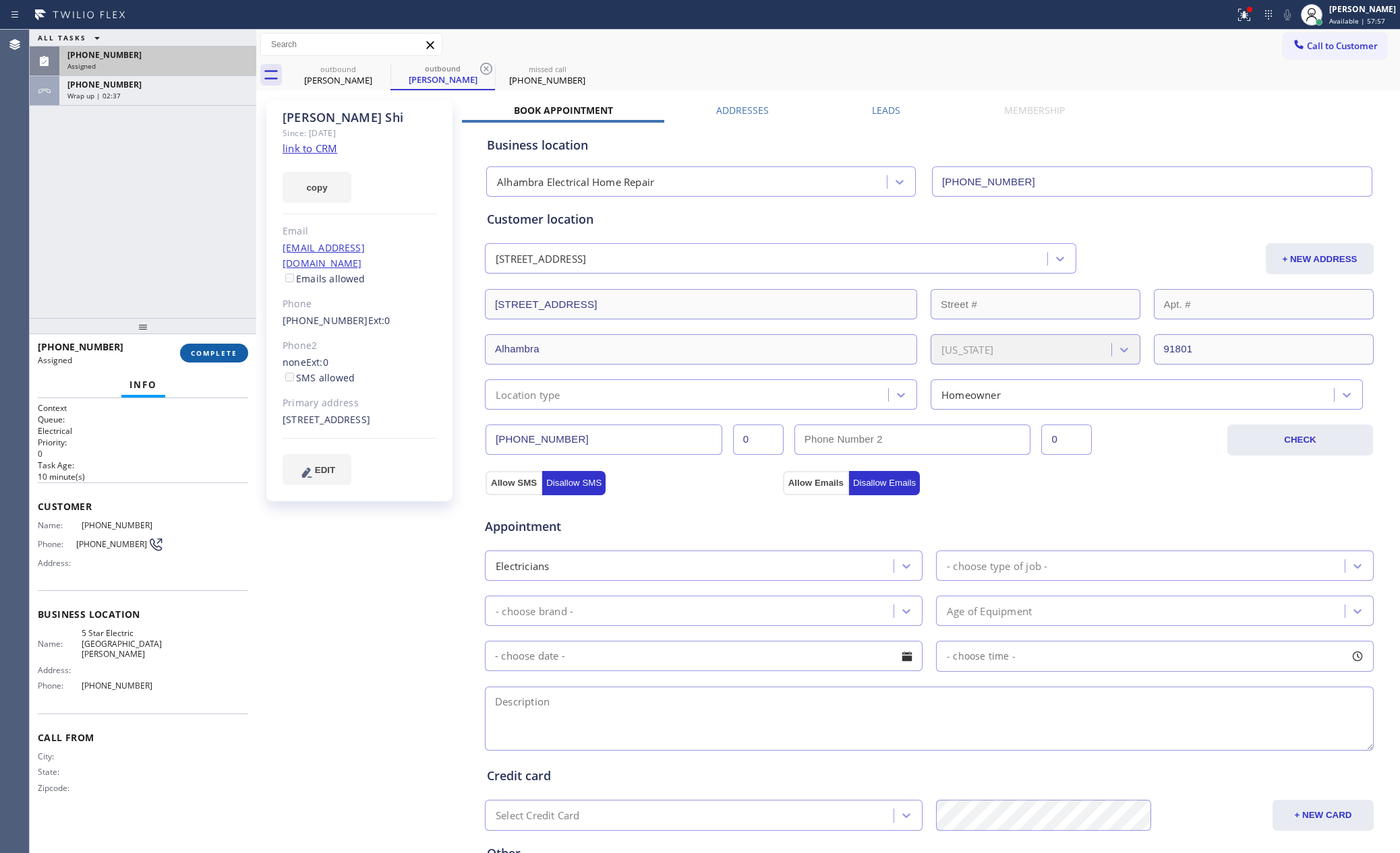
click at [197, 346] on button "COMPLETE" at bounding box center [214, 353] width 68 height 19
click at [157, 241] on div "ALL TASKS ALL TASKS ACTIVE TASKS TASKS IN WRAP UP [PHONE_NUMBER] Assigned [PHON…" at bounding box center [143, 173] width 227 height 288
click at [157, 239] on div "ALL TASKS ALL TASKS ACTIVE TASKS TASKS IN WRAP UP [PHONE_NUMBER] Assigned [PHON…" at bounding box center [143, 173] width 227 height 288
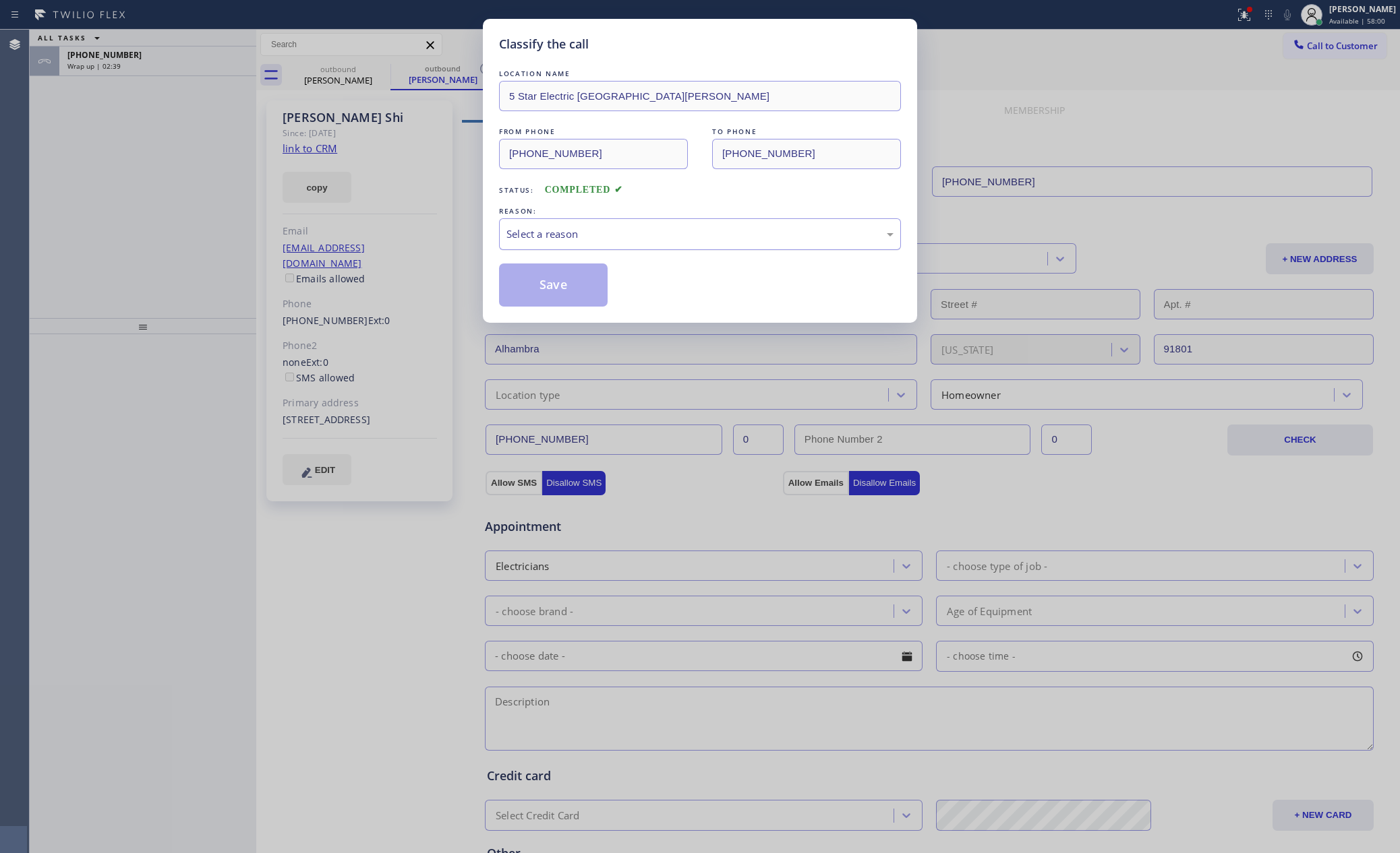
click at [635, 242] on div "Select a reason" at bounding box center [700, 235] width 387 height 16
click at [593, 286] on button "Save" at bounding box center [553, 285] width 108 height 43
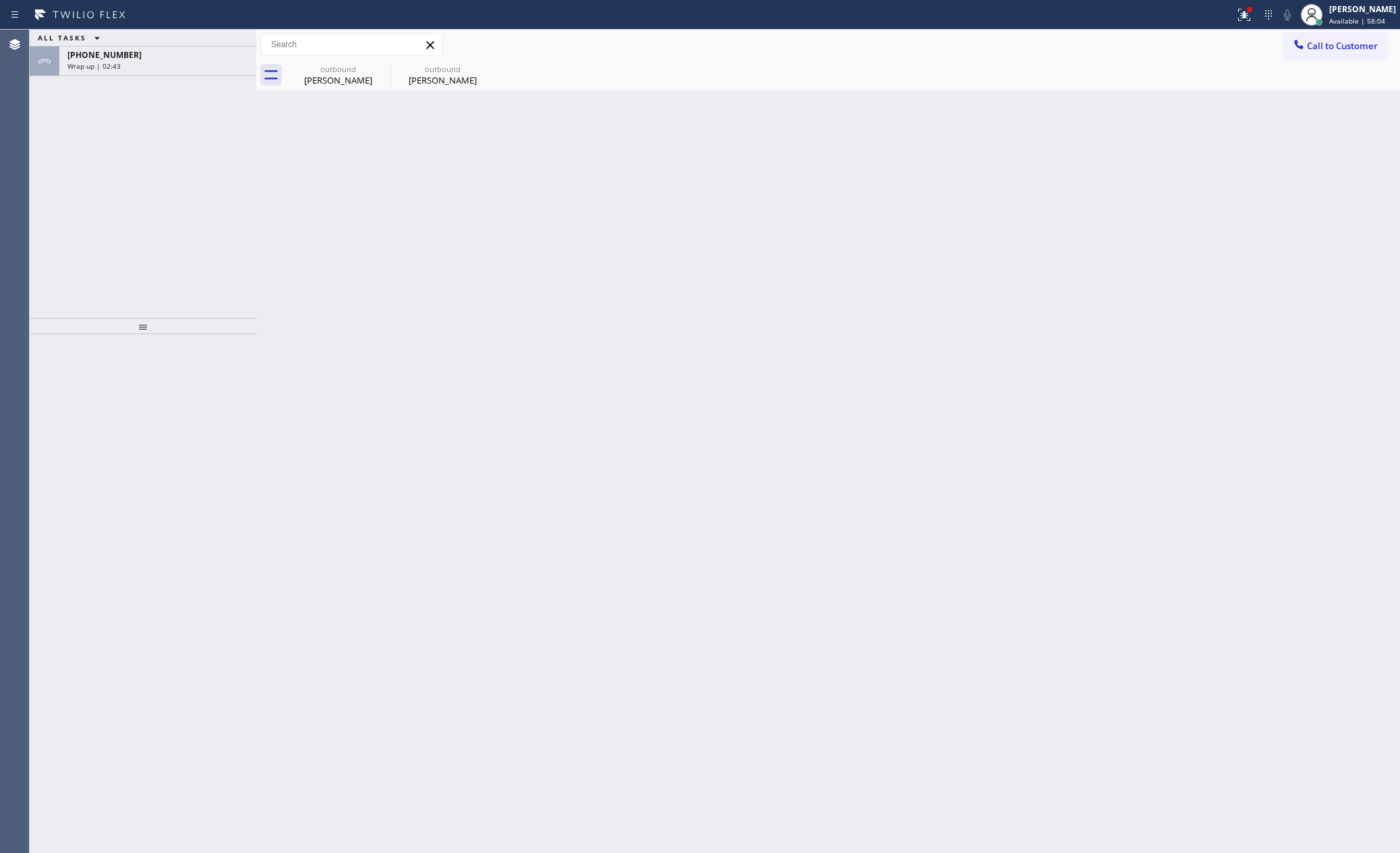
click at [553, 295] on div "Back to Dashboard Change Sender ID Customers Technicians Select a contact Outbo…" at bounding box center [828, 441] width 1144 height 824
click at [322, 71] on div "outbound" at bounding box center [339, 69] width 102 height 10
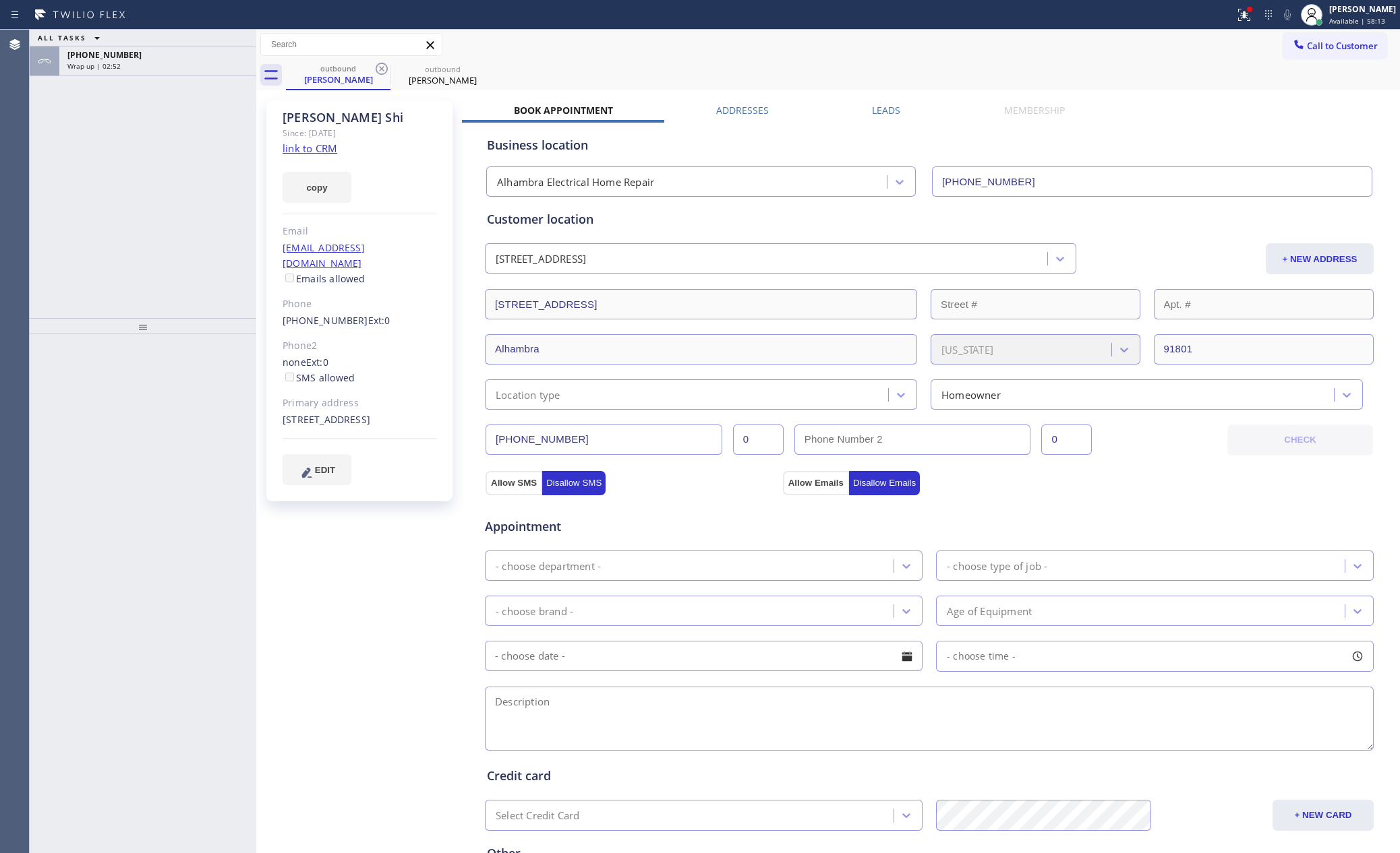
drag, startPoint x: 164, startPoint y: 239, endPoint x: 150, endPoint y: 86, distance: 153.6
click at [165, 231] on div "ALL TASKS ALL TASKS ACTIVE TASKS TASKS IN WRAP UP [PHONE_NUMBER] Wrap up | 02:52" at bounding box center [143, 173] width 227 height 288
click at [156, 61] on div "Wrap up | 02:53" at bounding box center [158, 66] width 181 height 10
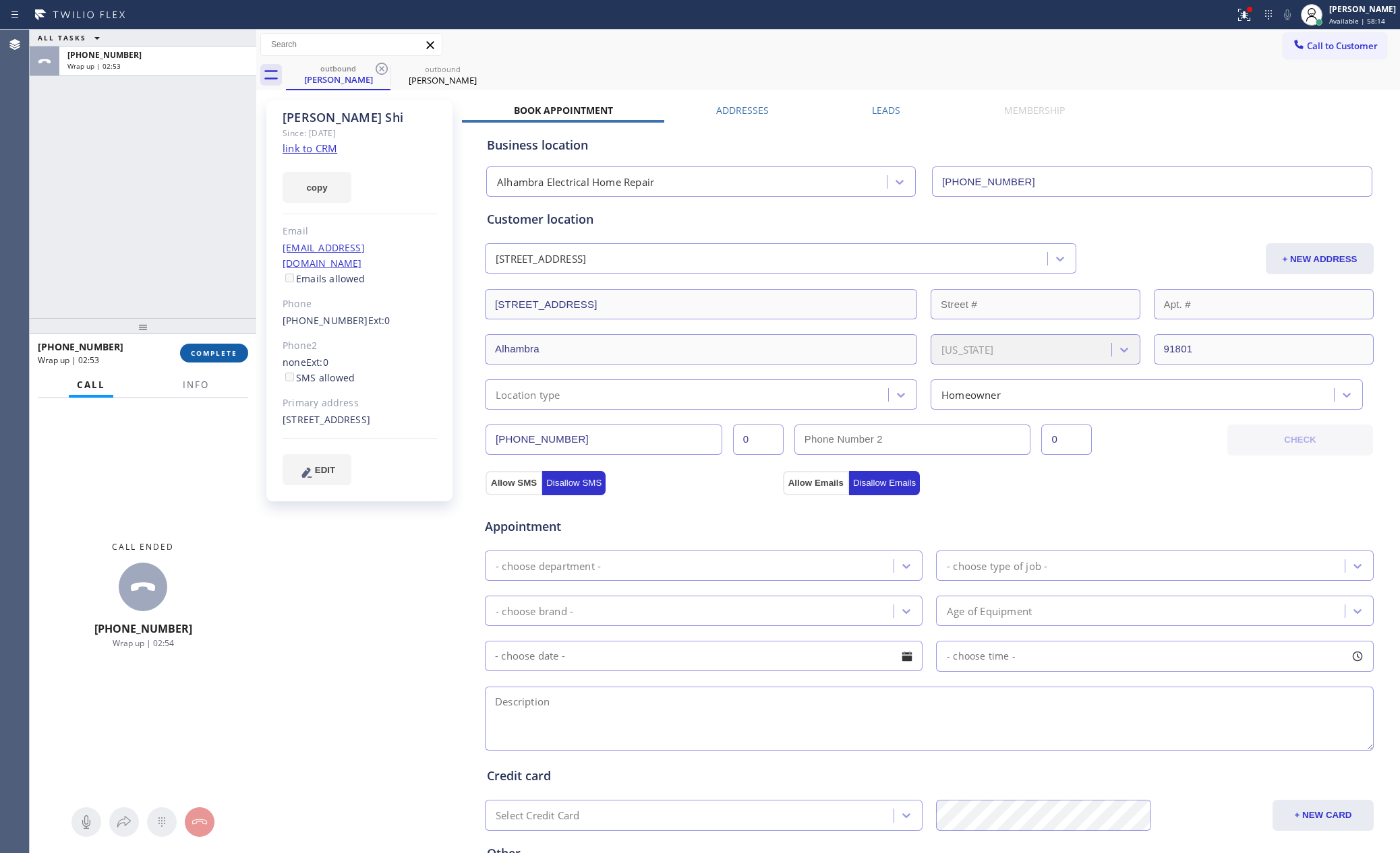
click at [219, 348] on span "COMPLETE" at bounding box center [214, 352] width 47 height 10
click at [197, 118] on div "ALL TASKS ALL TASKS ACTIVE TASKS TASKS IN WRAP UP [PHONE_NUMBER] Wrap up | 02:54" at bounding box center [143, 173] width 227 height 288
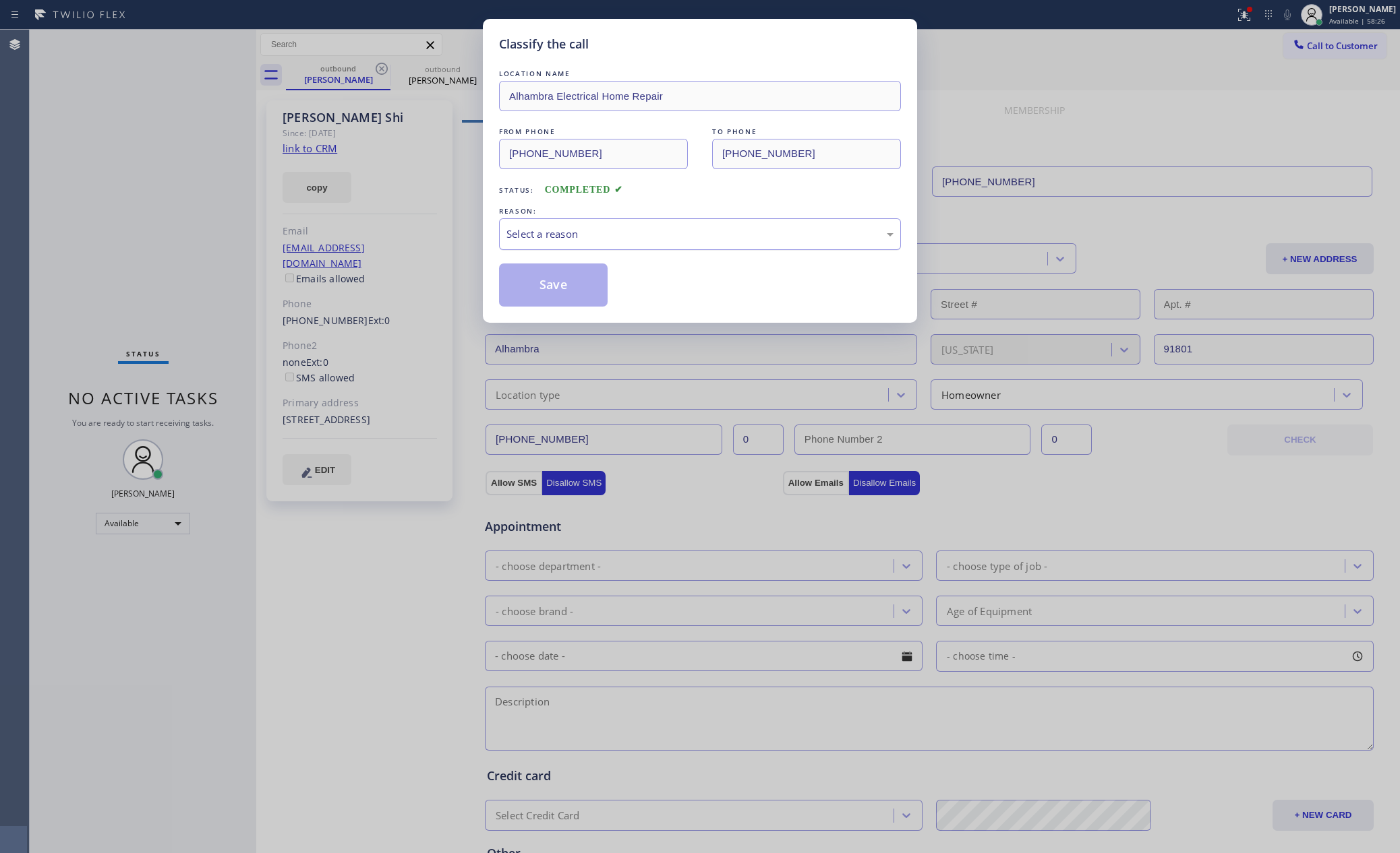
click at [571, 248] on div "Select a reason" at bounding box center [700, 234] width 402 height 32
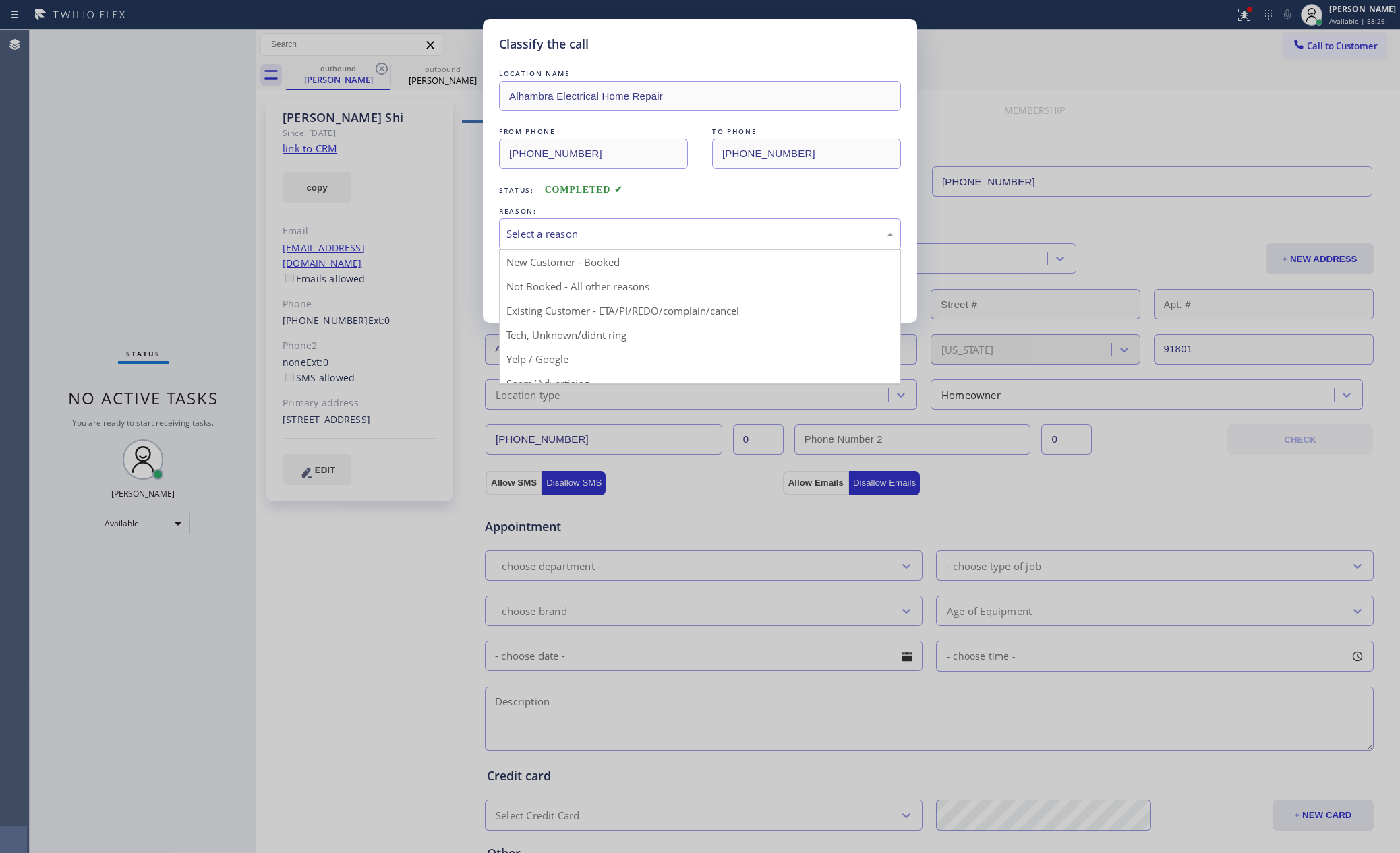
drag, startPoint x: 561, startPoint y: 257, endPoint x: 570, endPoint y: 303, distance: 46.9
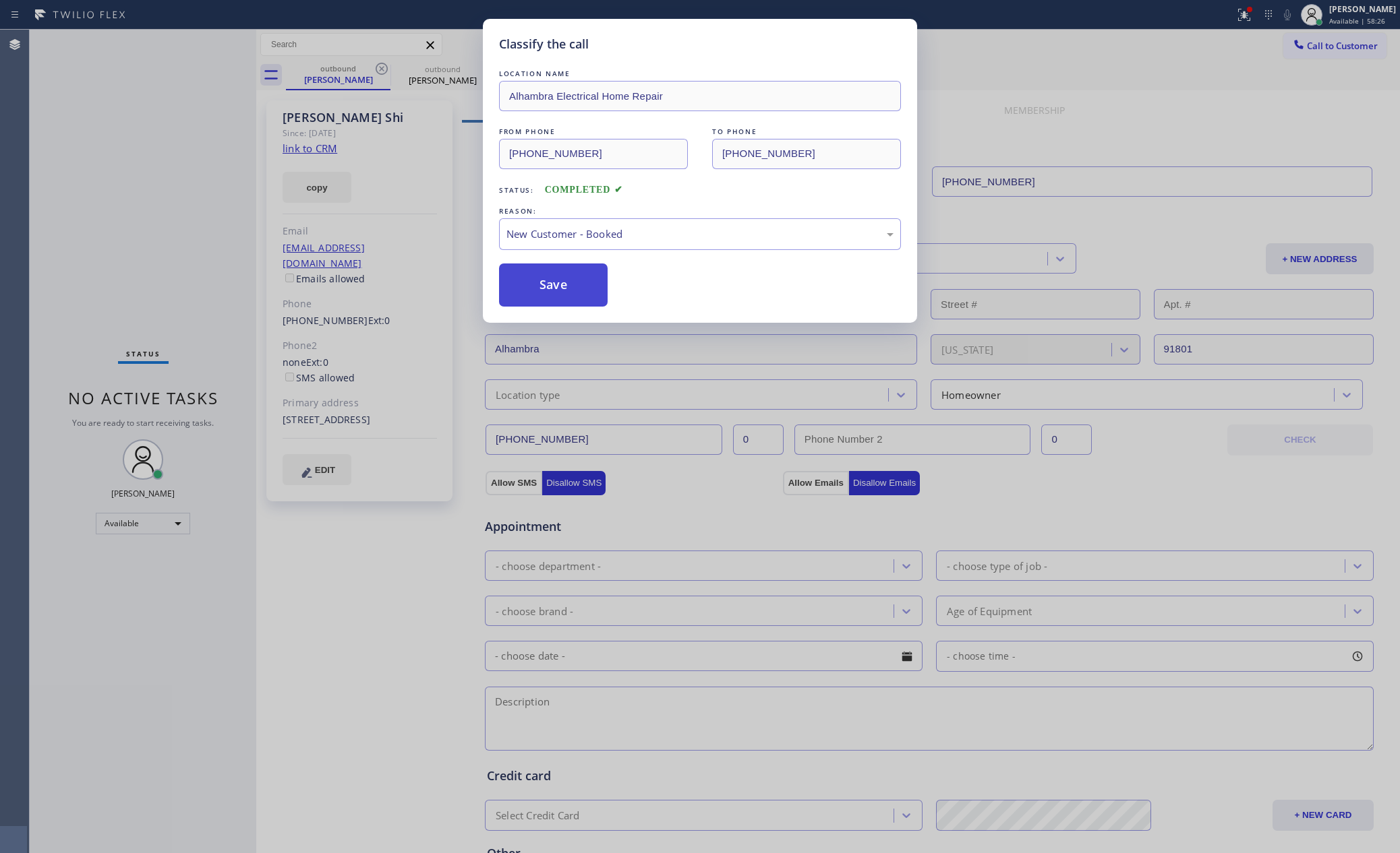
click at [570, 291] on button "Save" at bounding box center [553, 285] width 108 height 43
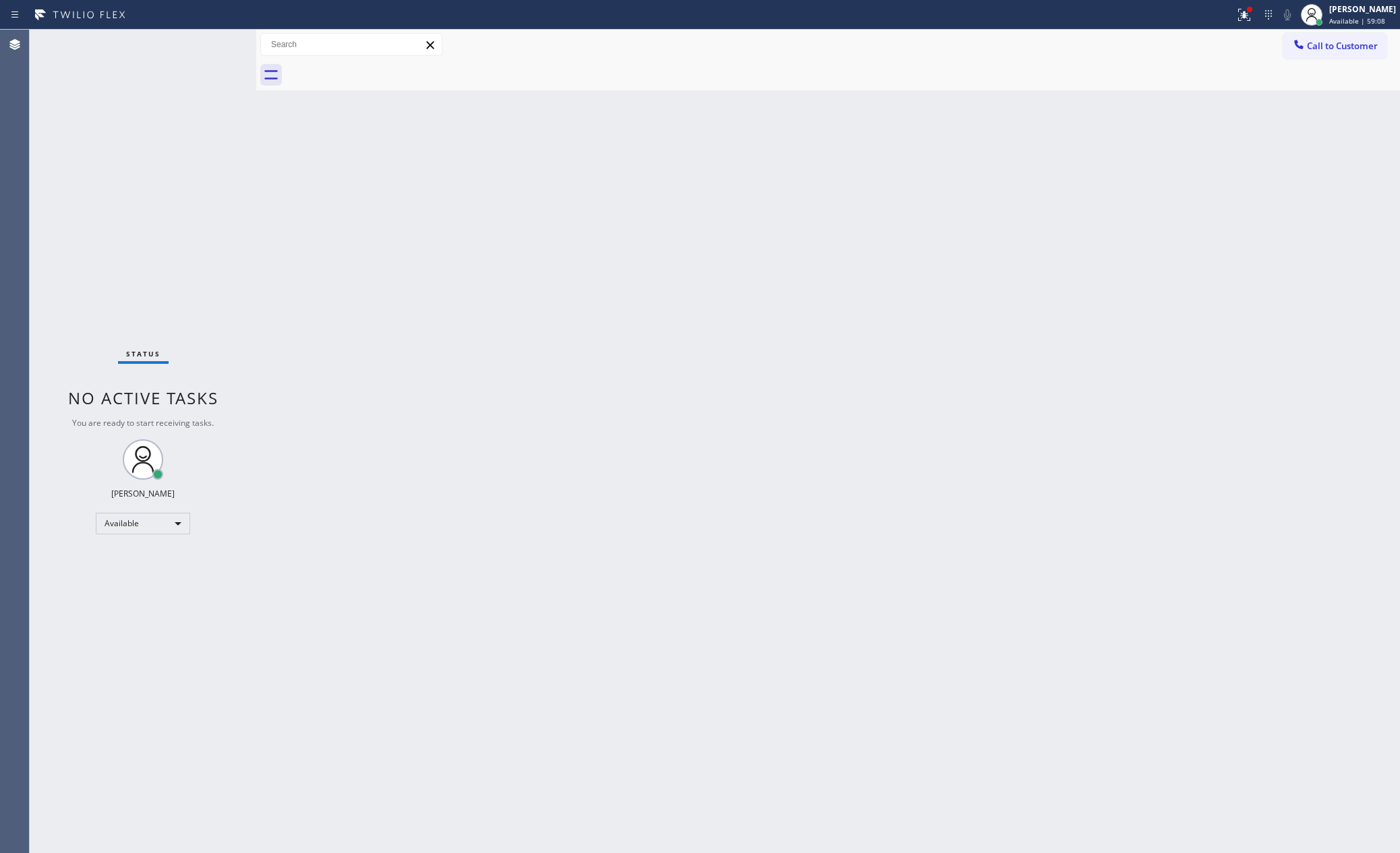
click at [336, 346] on div "Back to Dashboard Change Sender ID Customers Technicians Select a contact Outbo…" at bounding box center [828, 441] width 1144 height 824
click at [417, 507] on div "Back to Dashboard Change Sender ID Customers Technicians Select a contact Outbo…" at bounding box center [828, 441] width 1144 height 824
click at [648, 424] on div "Back to Dashboard Change Sender ID Customers Technicians Select a contact Outbo…" at bounding box center [828, 441] width 1144 height 824
click at [392, 288] on div "Back to Dashboard Change Sender ID Customers Technicians Select a contact Outbo…" at bounding box center [828, 441] width 1144 height 824
click at [671, 492] on div "Back to Dashboard Change Sender ID Customers Technicians Select a contact Outbo…" at bounding box center [828, 441] width 1144 height 824
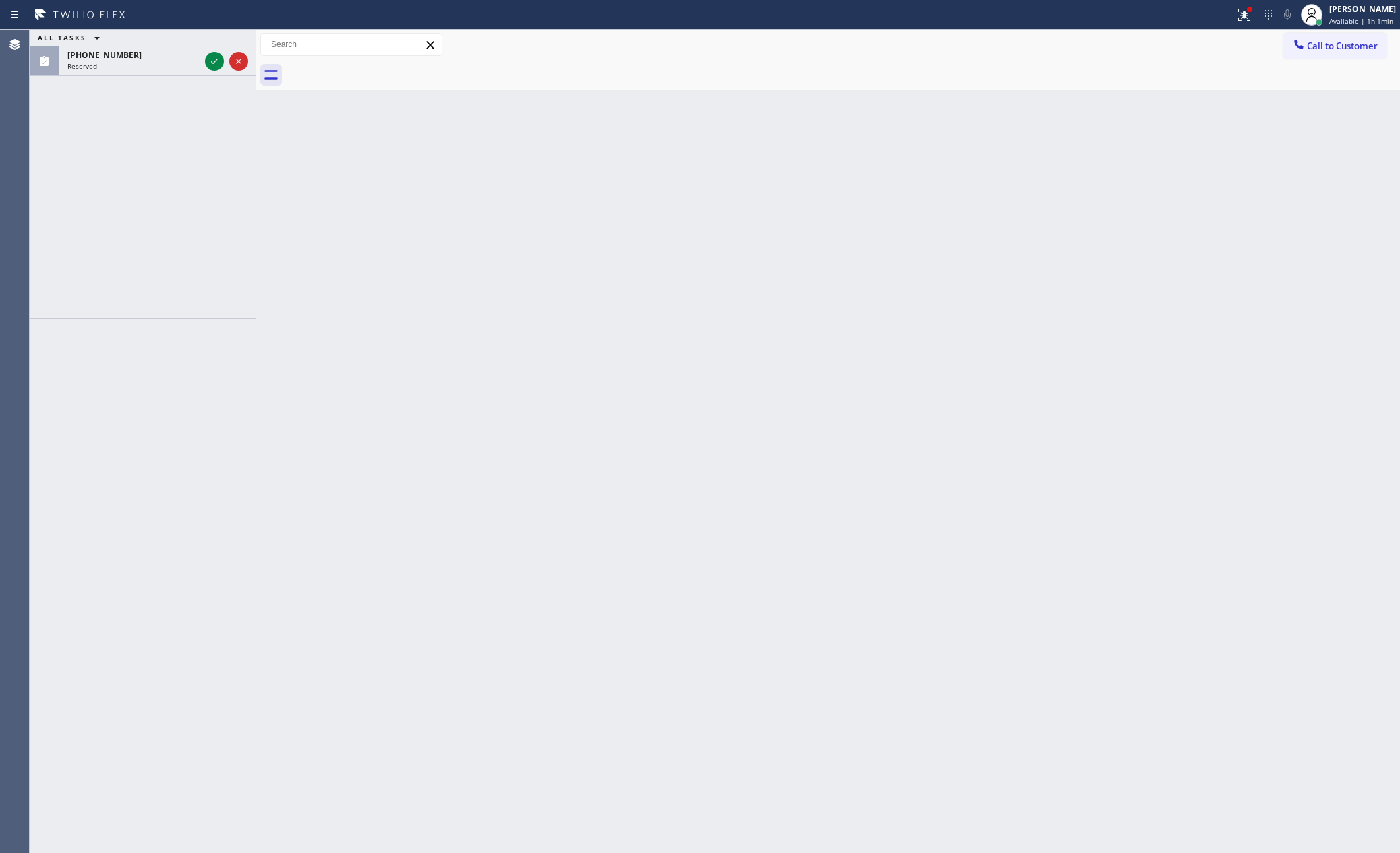
click at [213, 176] on div "ALL TASKS ALL TASKS ACTIVE TASKS TASKS IN WRAP UP [PHONE_NUMBER] Reserved" at bounding box center [143, 173] width 227 height 288
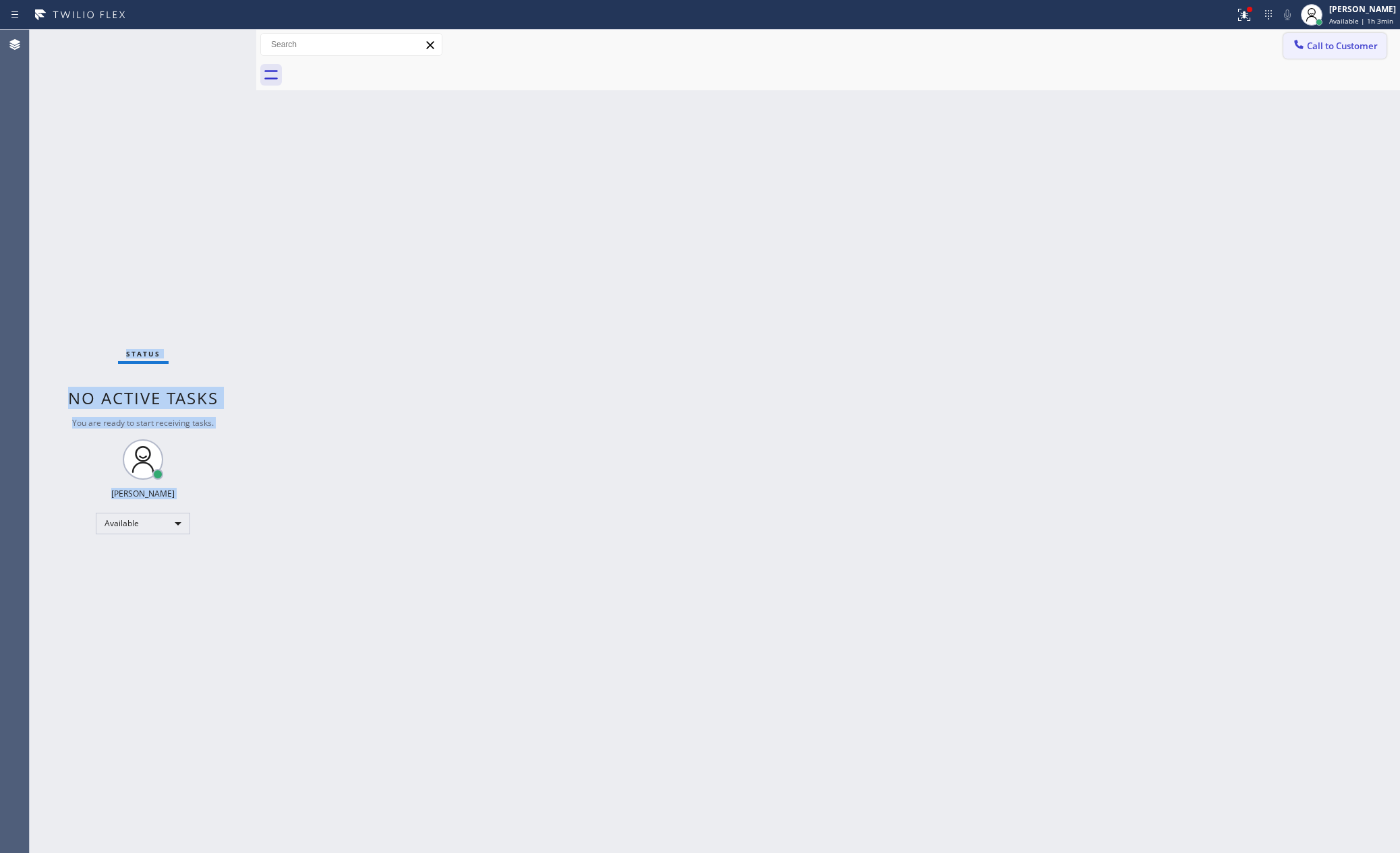
click at [1279, 42] on span "Call to Customer" at bounding box center [1342, 46] width 71 height 12
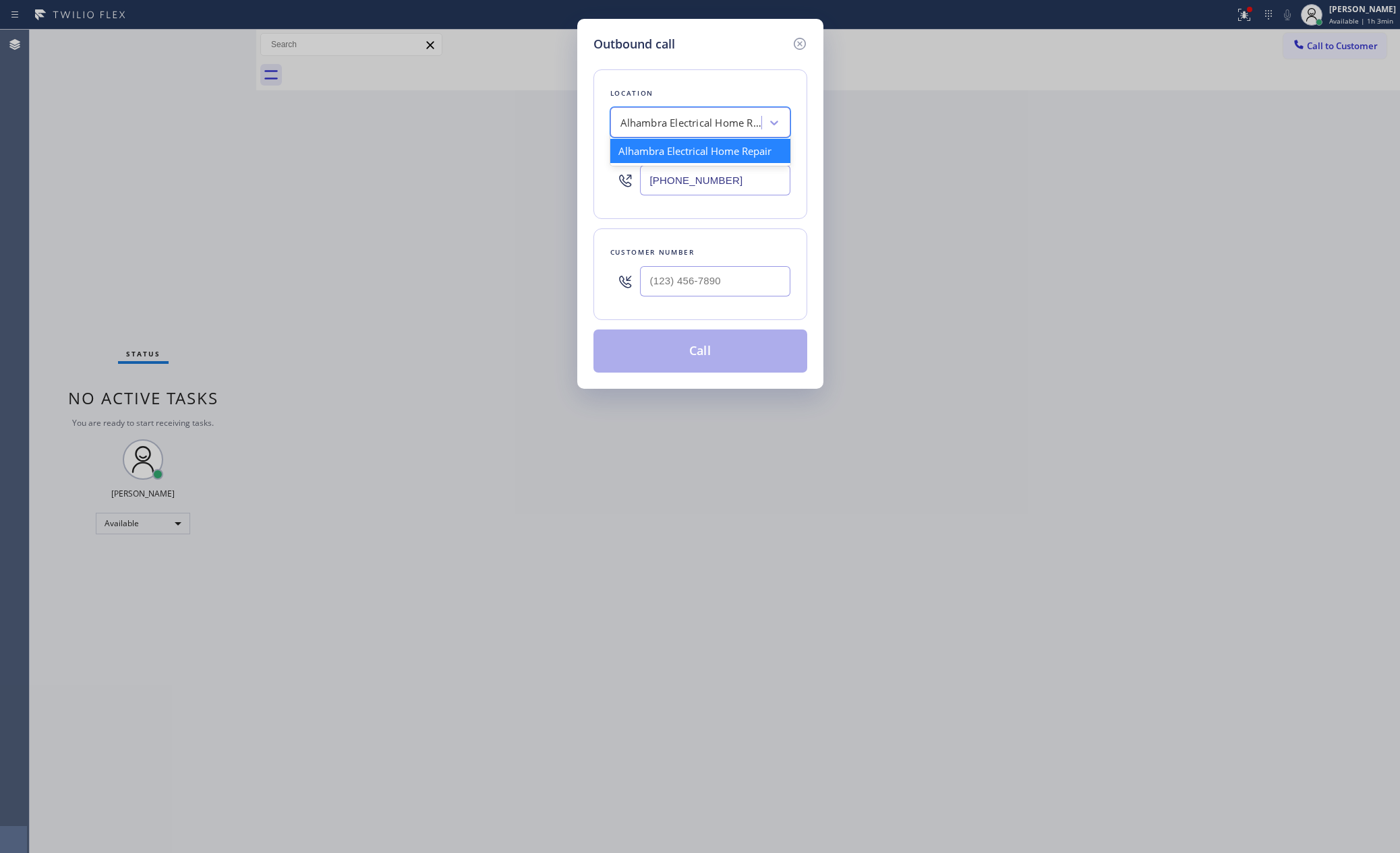
click at [720, 126] on div "Alhambra Electrical Home Repair" at bounding box center [690, 123] width 141 height 16
paste input "Sub Zero Refrigerator Repair [GEOGRAPHIC_DATA]"
type input "Sub Zero Refrigerator Repair [GEOGRAPHIC_DATA]"
click at [724, 154] on div "Sub Zero Refrigerator Repair [GEOGRAPHIC_DATA]" at bounding box center [700, 158] width 180 height 38
type input "[PHONE_NUMBER]"
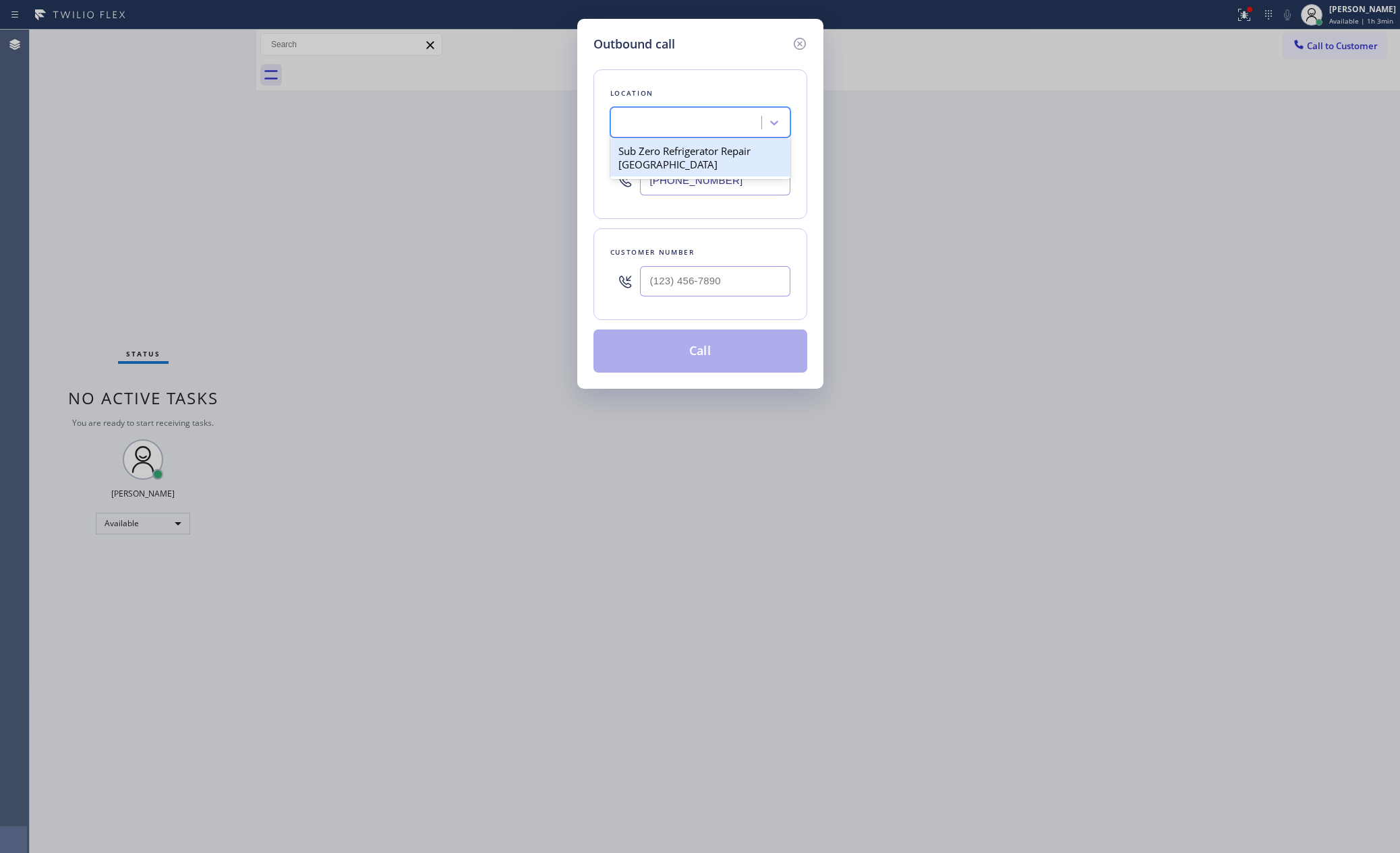
scroll to position [0, 1]
click at [779, 277] on input "(___) ___-____" at bounding box center [716, 281] width 151 height 30
paste input "773) 203-5178"
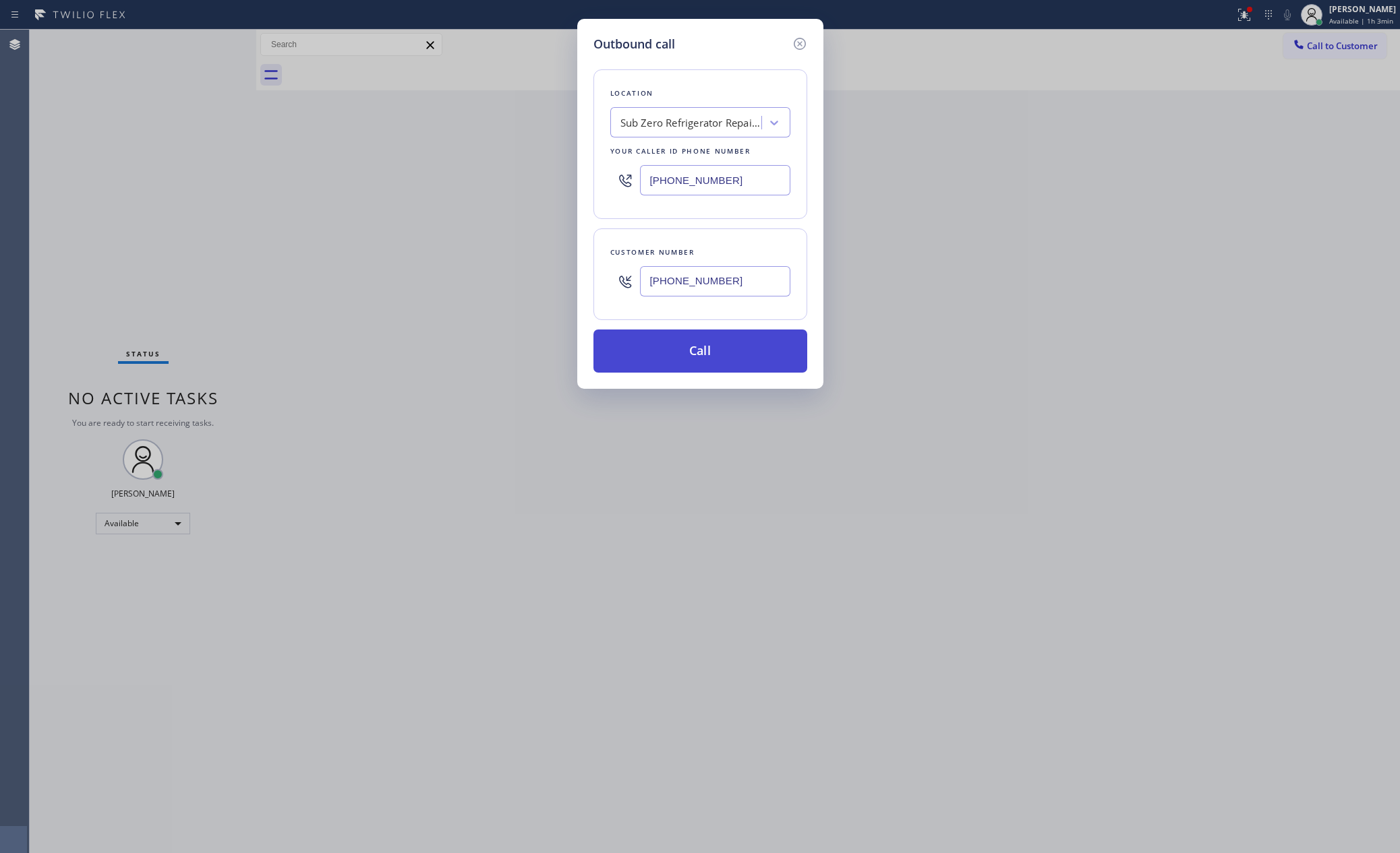
type input "[PHONE_NUMBER]"
click at [736, 360] on button "Call" at bounding box center [700, 352] width 214 height 43
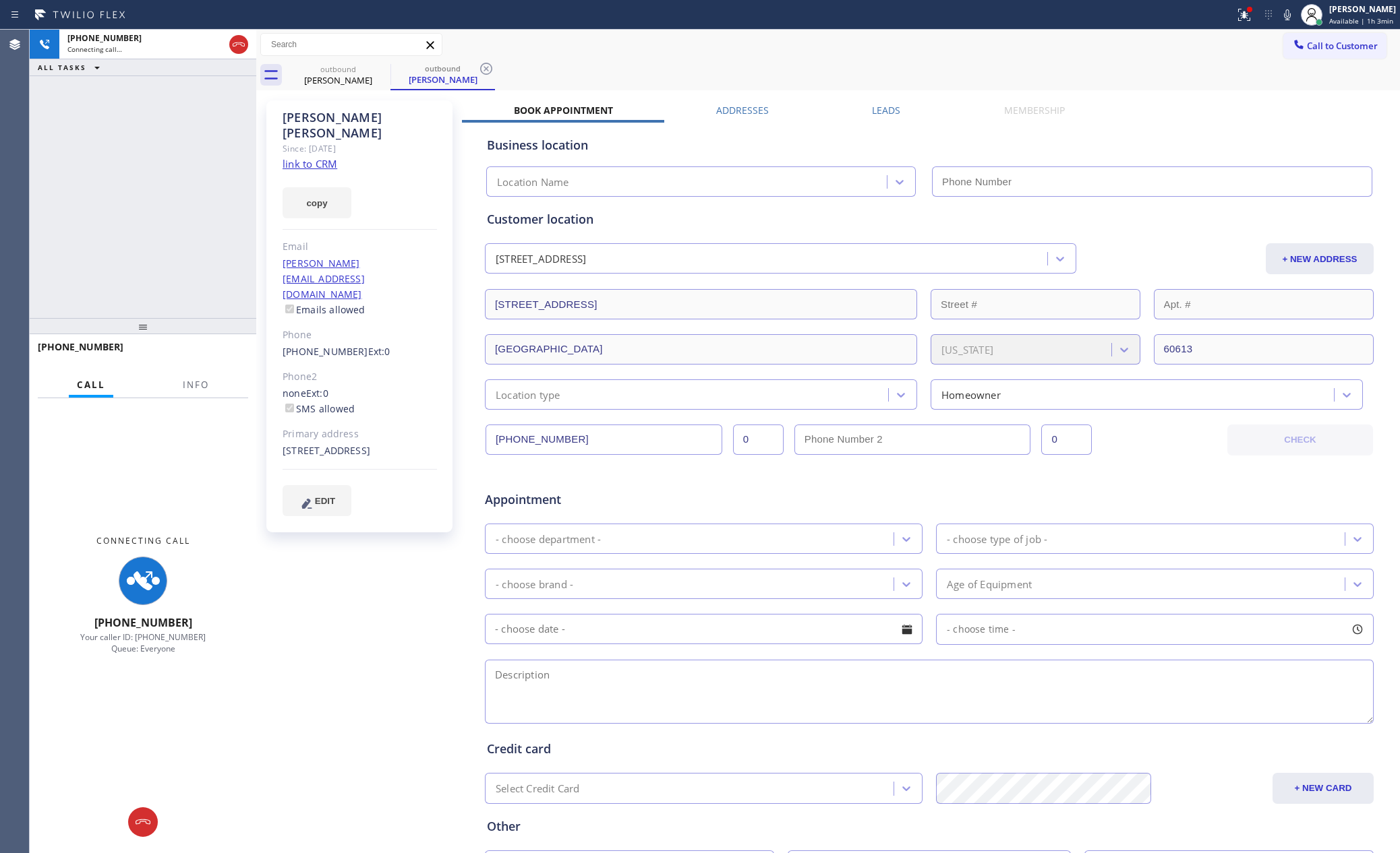
type input "[PHONE_NUMBER]"
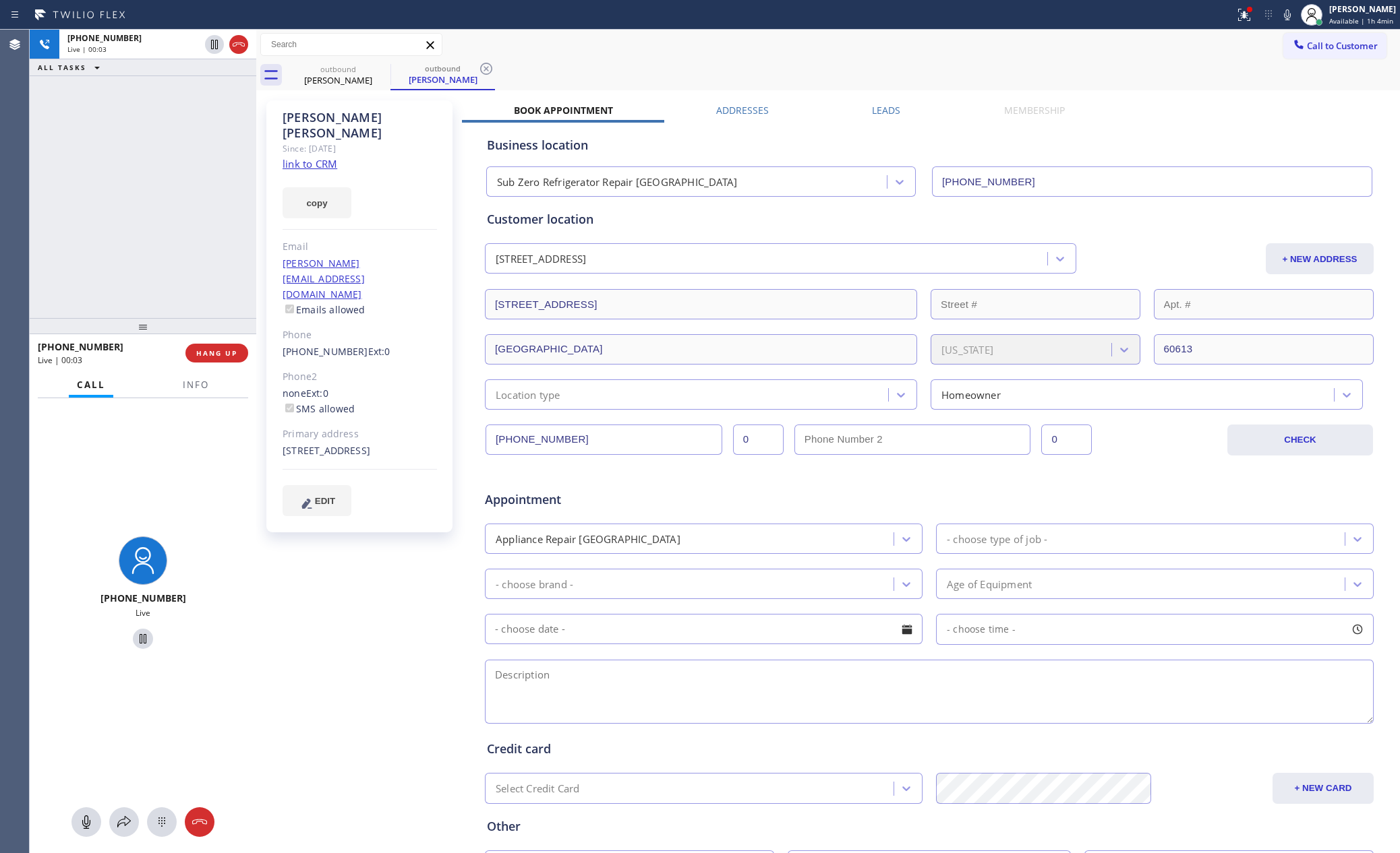
click at [813, 55] on div "Call to Customer Outbound call Location Sub Zero Refrigerator Repair [GEOGRAPHI…" at bounding box center [828, 44] width 1144 height 23
click at [815, 62] on div "outbound [PERSON_NAME] outbound [PERSON_NAME]" at bounding box center [843, 74] width 1114 height 30
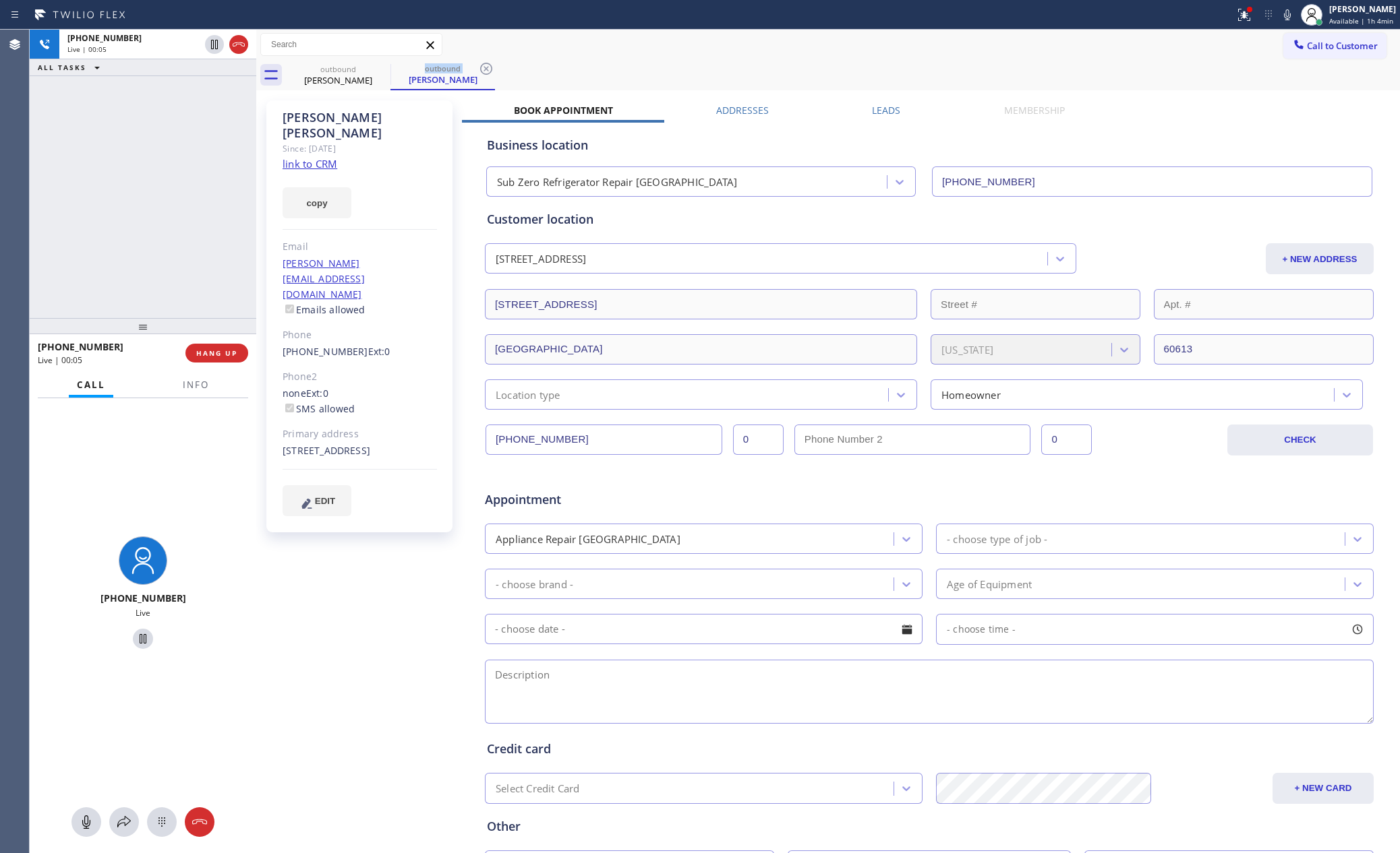
click at [815, 62] on div "outbound [PERSON_NAME] outbound [PERSON_NAME]" at bounding box center [843, 74] width 1114 height 30
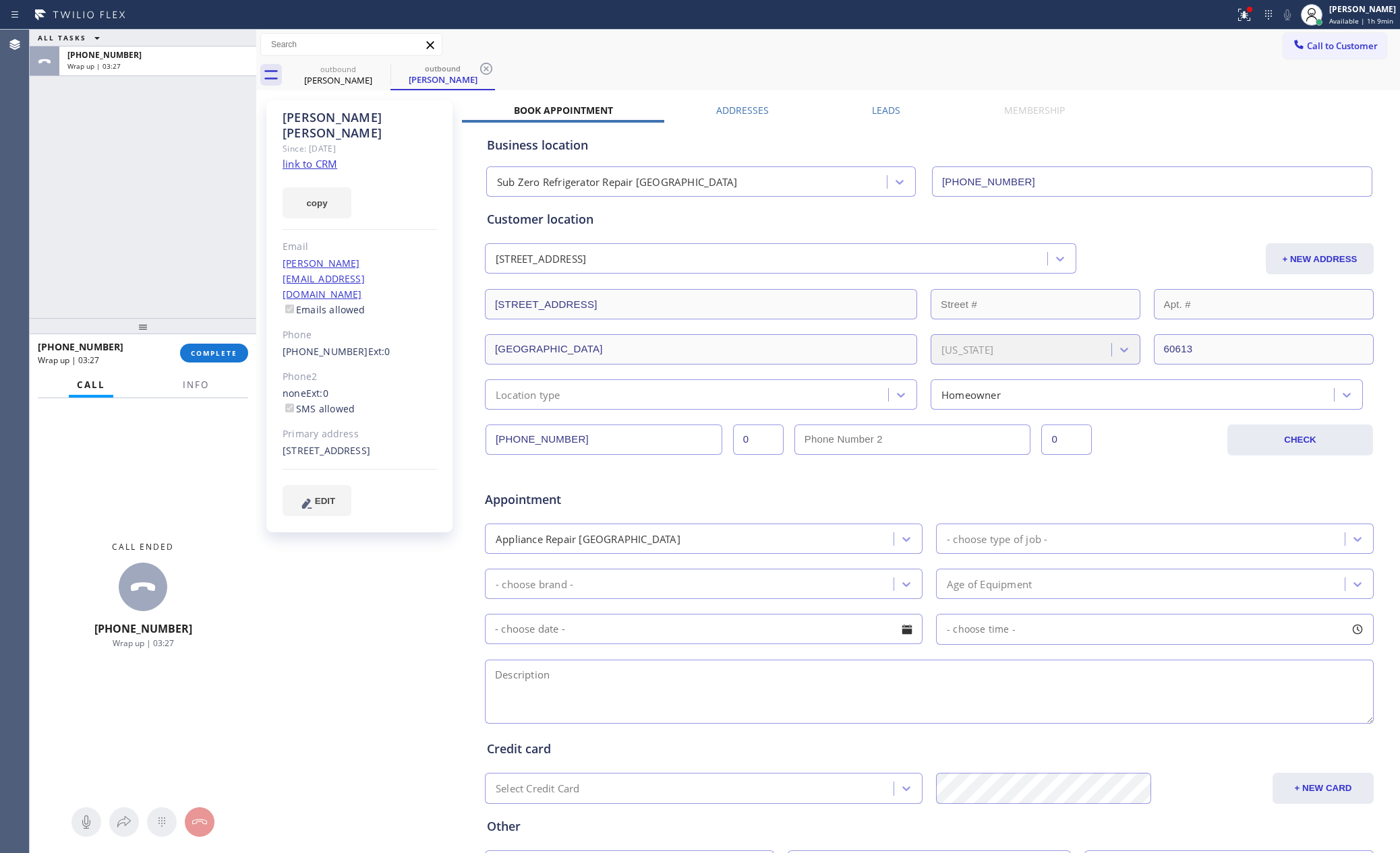
drag, startPoint x: 44, startPoint y: 211, endPoint x: 80, endPoint y: 239, distance: 45.6
click at [72, 230] on div "ALL TASKS ALL TASKS ACTIVE TASKS TASKS IN WRAP UP [PHONE_NUMBER] Wrap up | 03:27" at bounding box center [143, 173] width 227 height 288
click at [205, 345] on button "COMPLETE" at bounding box center [214, 353] width 68 height 19
click at [197, 205] on div "ALL TASKS ALL TASKS ACTIVE TASKS TASKS IN WRAP UP [PHONE_NUMBER] Wrap up | 03:28" at bounding box center [143, 173] width 227 height 288
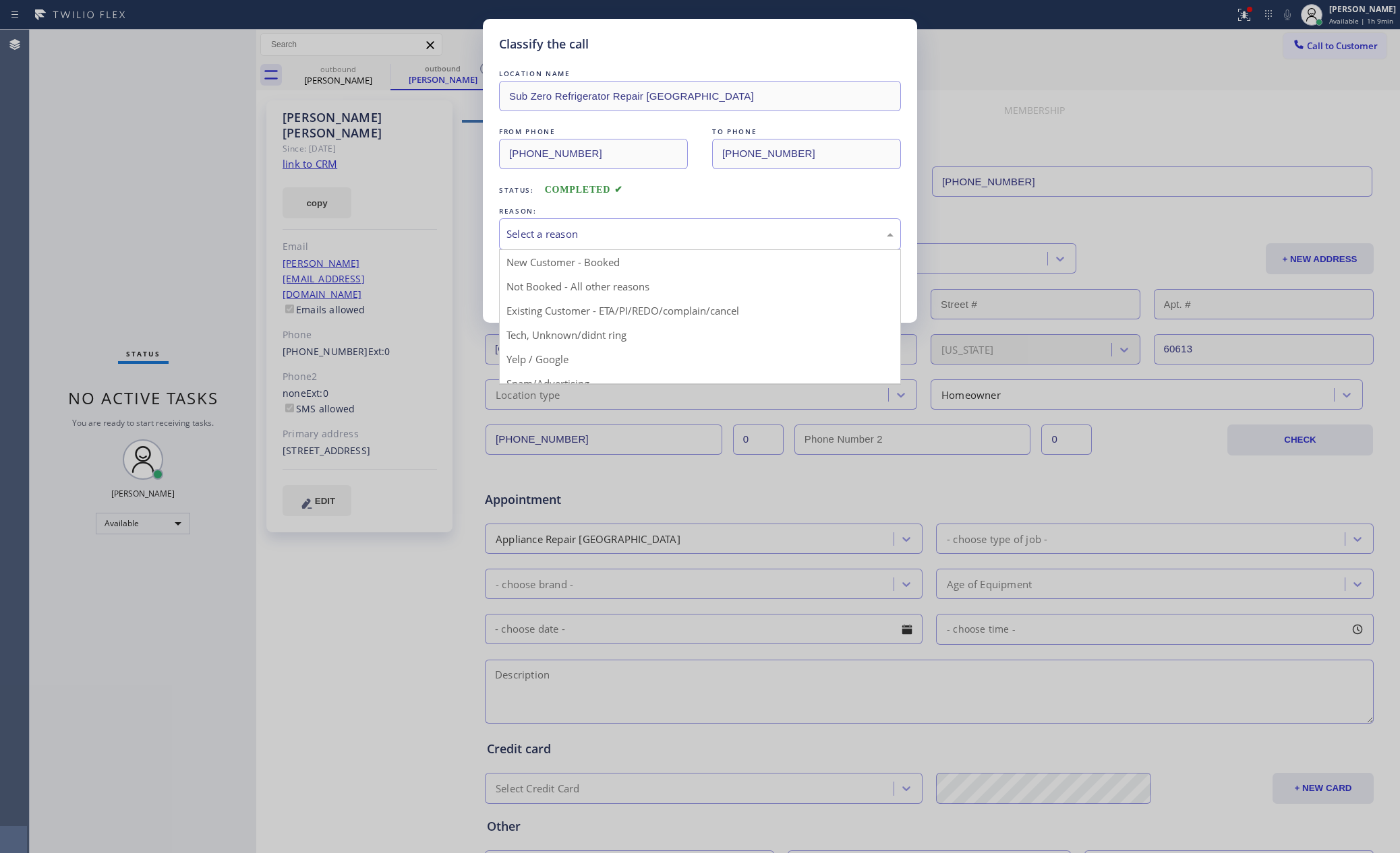
click at [619, 236] on div "Select a reason" at bounding box center [700, 235] width 387 height 16
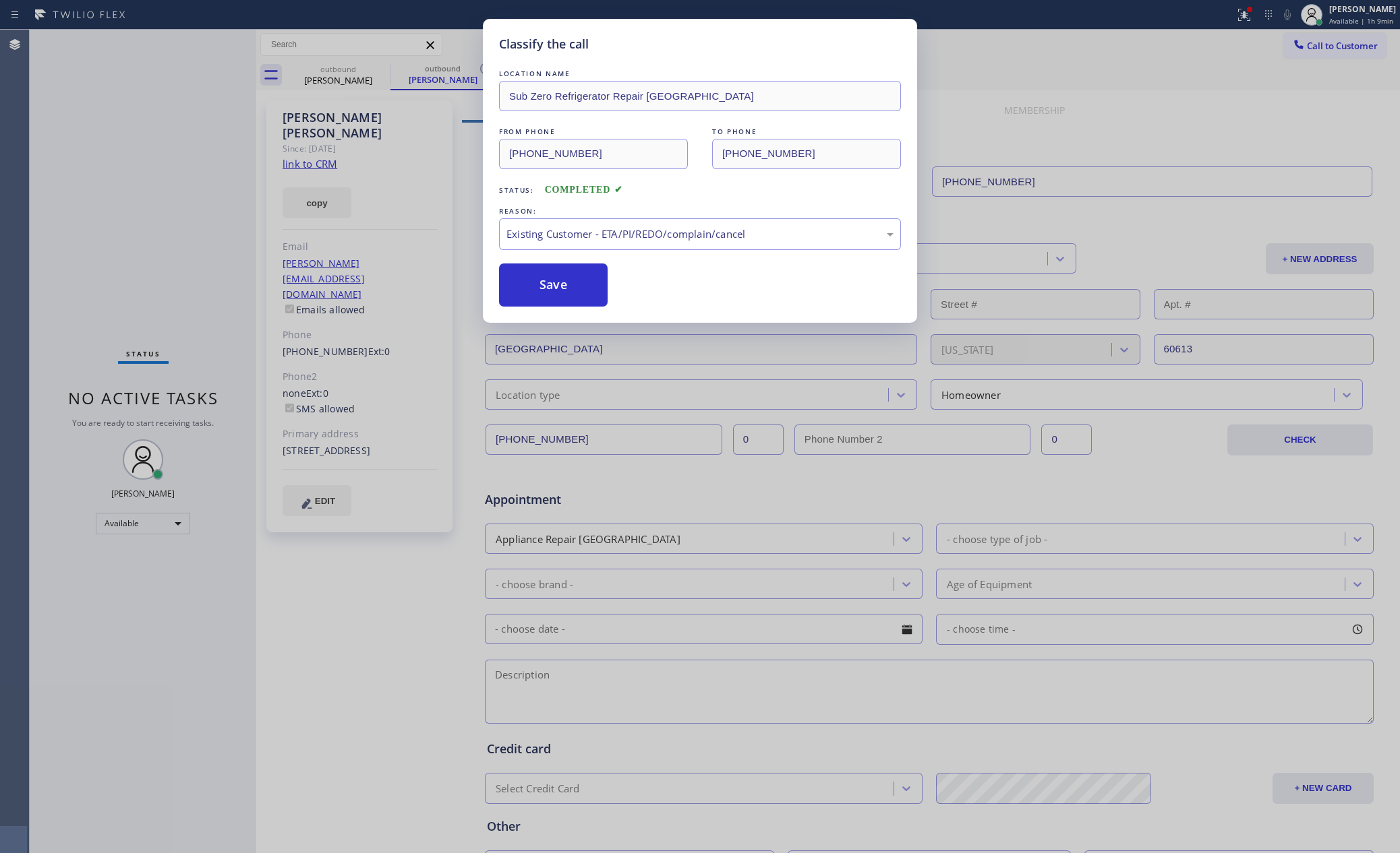
click at [558, 314] on div "Classify the call LOCATION NAME Sub Zero Refrigerator Repair [GEOGRAPHIC_DATA] …" at bounding box center [699, 171] width 434 height 304
click at [555, 289] on button "Save" at bounding box center [553, 285] width 108 height 43
drag, startPoint x: 555, startPoint y: 289, endPoint x: 1383, endPoint y: 557, distance: 870.3
click at [558, 288] on button "Save" at bounding box center [553, 285] width 108 height 43
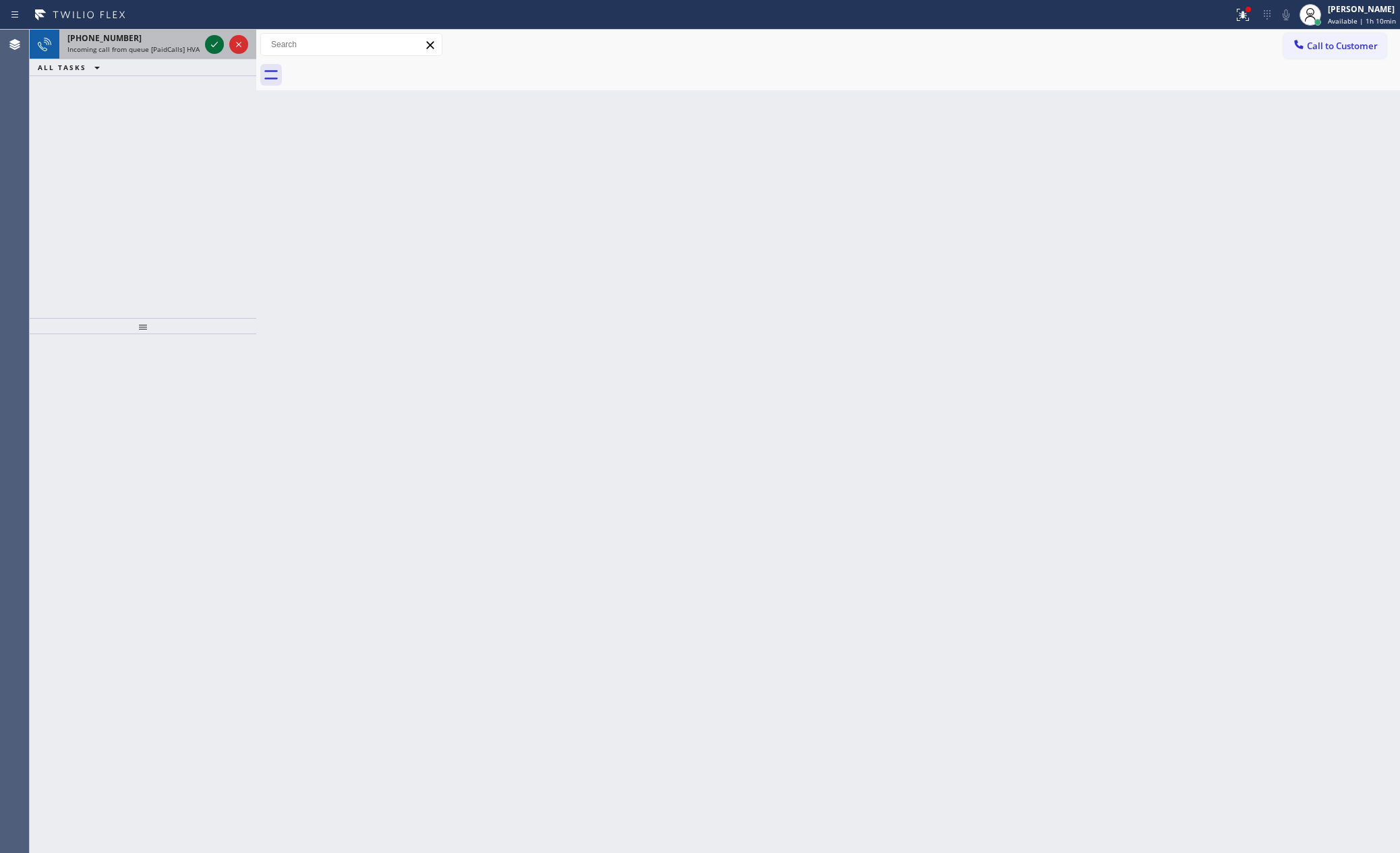
click at [211, 43] on icon at bounding box center [214, 44] width 16 height 16
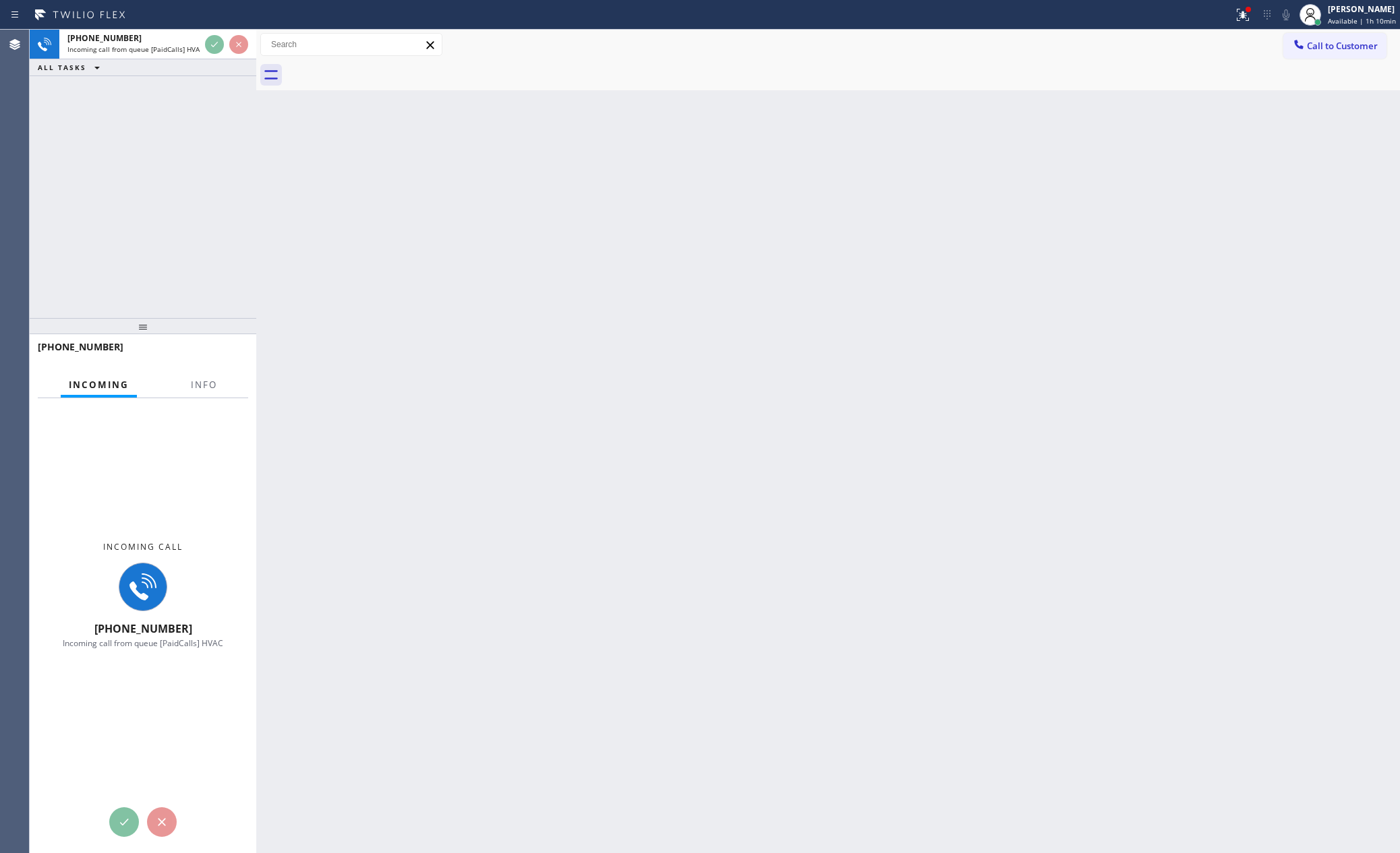
drag, startPoint x: 211, startPoint y: 201, endPoint x: 221, endPoint y: 210, distance: 13.5
click at [211, 201] on div "[PHONE_NUMBER] Incoming call from queue [PaidCalls] HVAC ALL TASKS ALL TASKS AC…" at bounding box center [143, 173] width 227 height 288
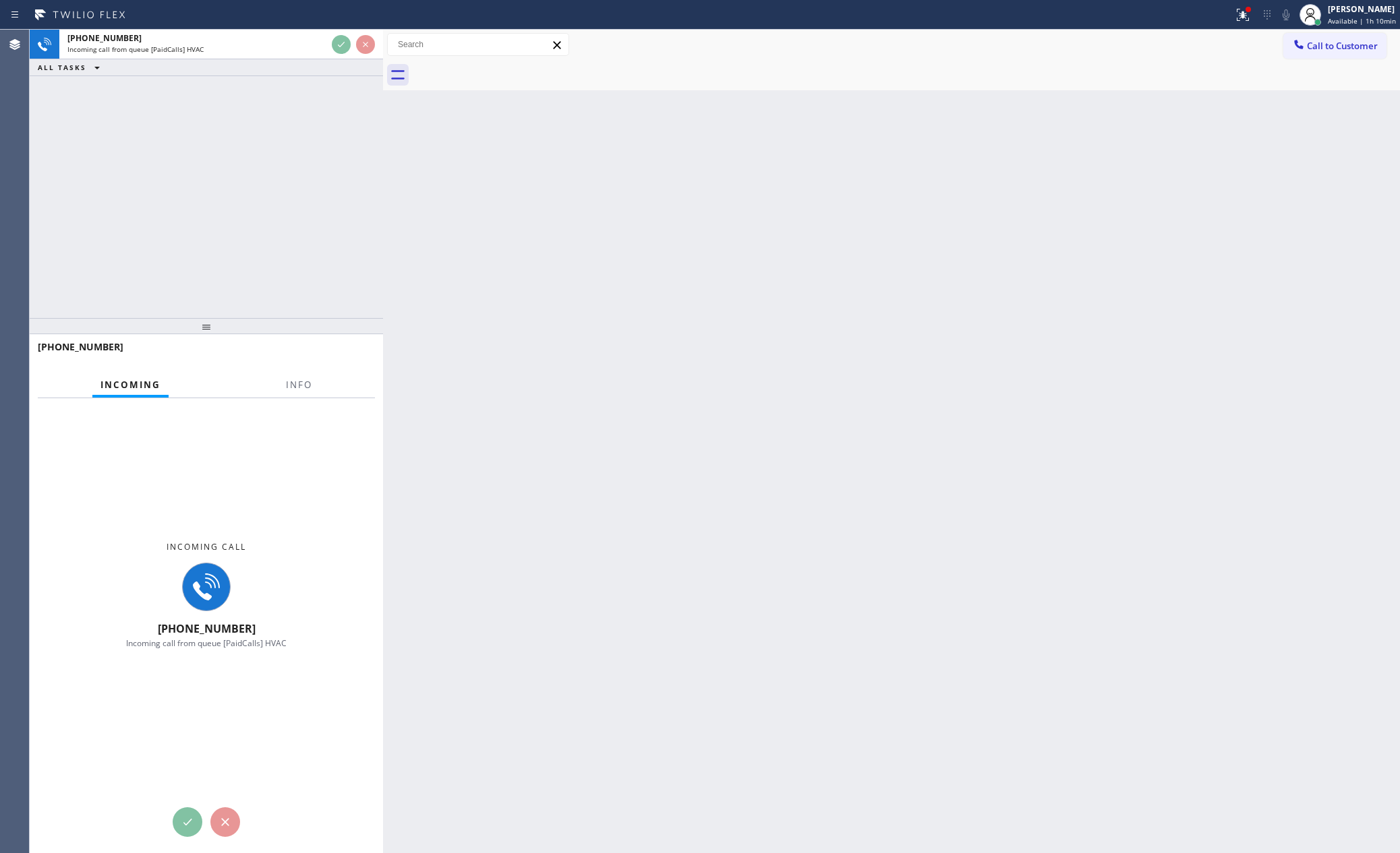
drag, startPoint x: 257, startPoint y: 184, endPoint x: 227, endPoint y: 217, distance: 44.6
click at [383, 184] on div at bounding box center [383, 441] width 0 height 824
click at [227, 217] on div "[PHONE_NUMBER] Incoming call from queue [PaidCalls] HVAC ALL TASKS ALL TASKS AC…" at bounding box center [208, 173] width 358 height 288
click at [219, 204] on div "[PHONE_NUMBER] Incoming call from queue [PaidCalls] HVAC ALL TASKS ALL TASKS AC…" at bounding box center [208, 173] width 358 height 288
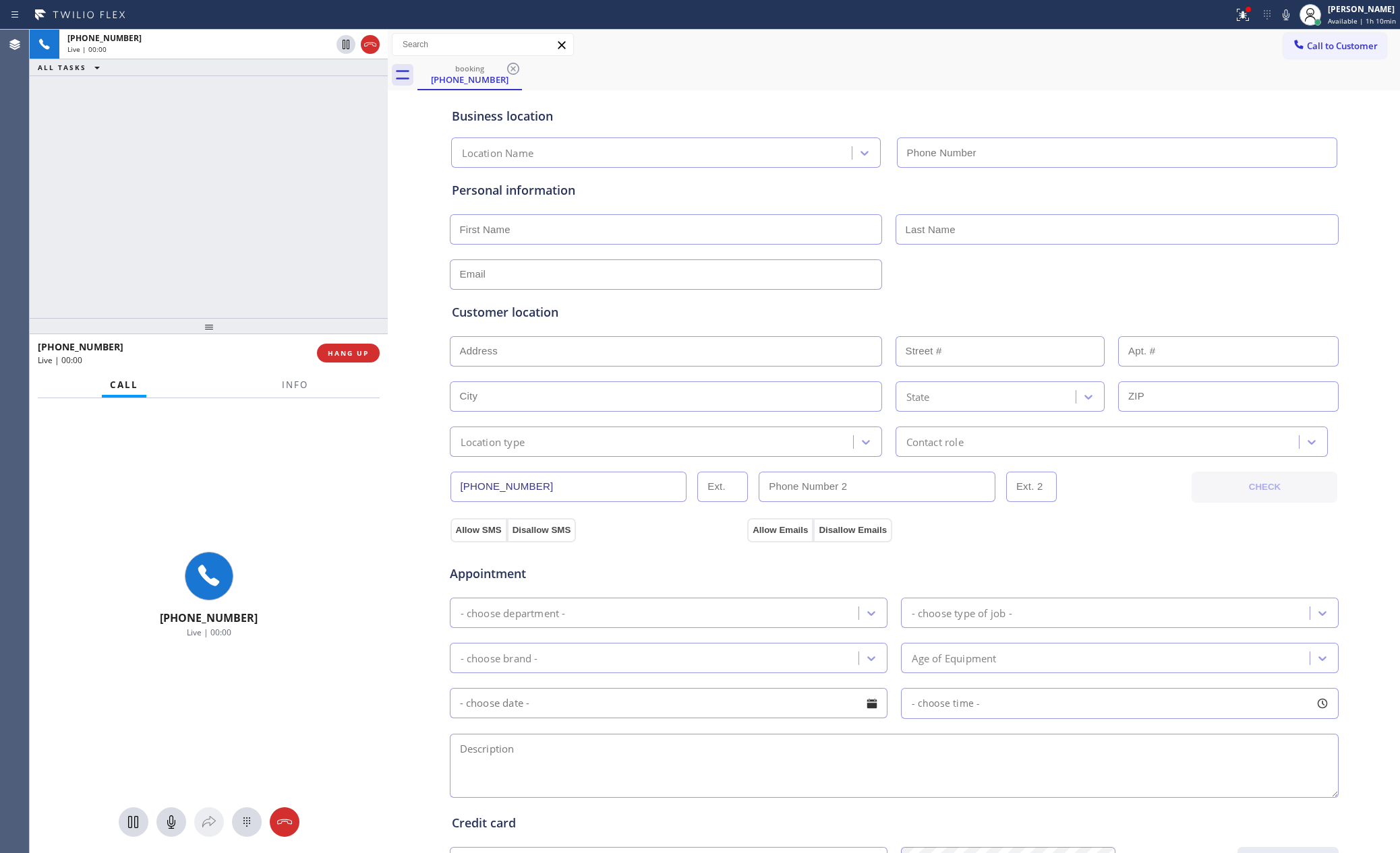
type input "[PHONE_NUMBER]"
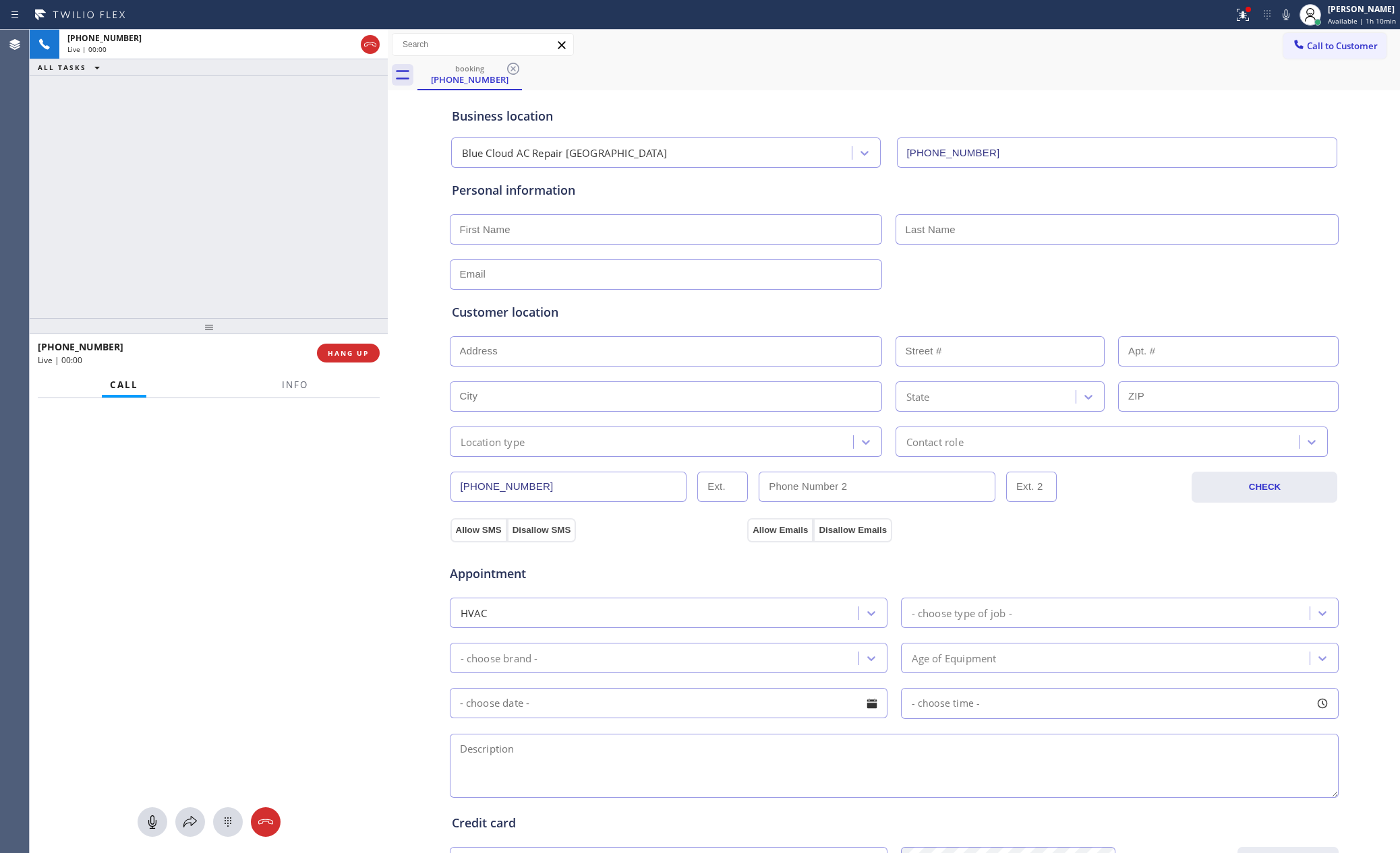
click at [219, 204] on div "[PHONE_NUMBER] Live | 00:00 ALL TASKS ALL TASKS ACTIVE TASKS TASKS IN WRAP UP" at bounding box center [208, 173] width 358 height 288
click at [219, 204] on div "[PHONE_NUMBER] Live | 00:01 ALL TASKS ALL TASKS ACTIVE TASKS TASKS IN WRAP UP" at bounding box center [208, 173] width 358 height 288
click at [219, 204] on div "[PHONE_NUMBER] Live | 00:02 ALL TASKS ALL TASKS ACTIVE TASKS TASKS IN WRAP UP" at bounding box center [208, 173] width 358 height 288
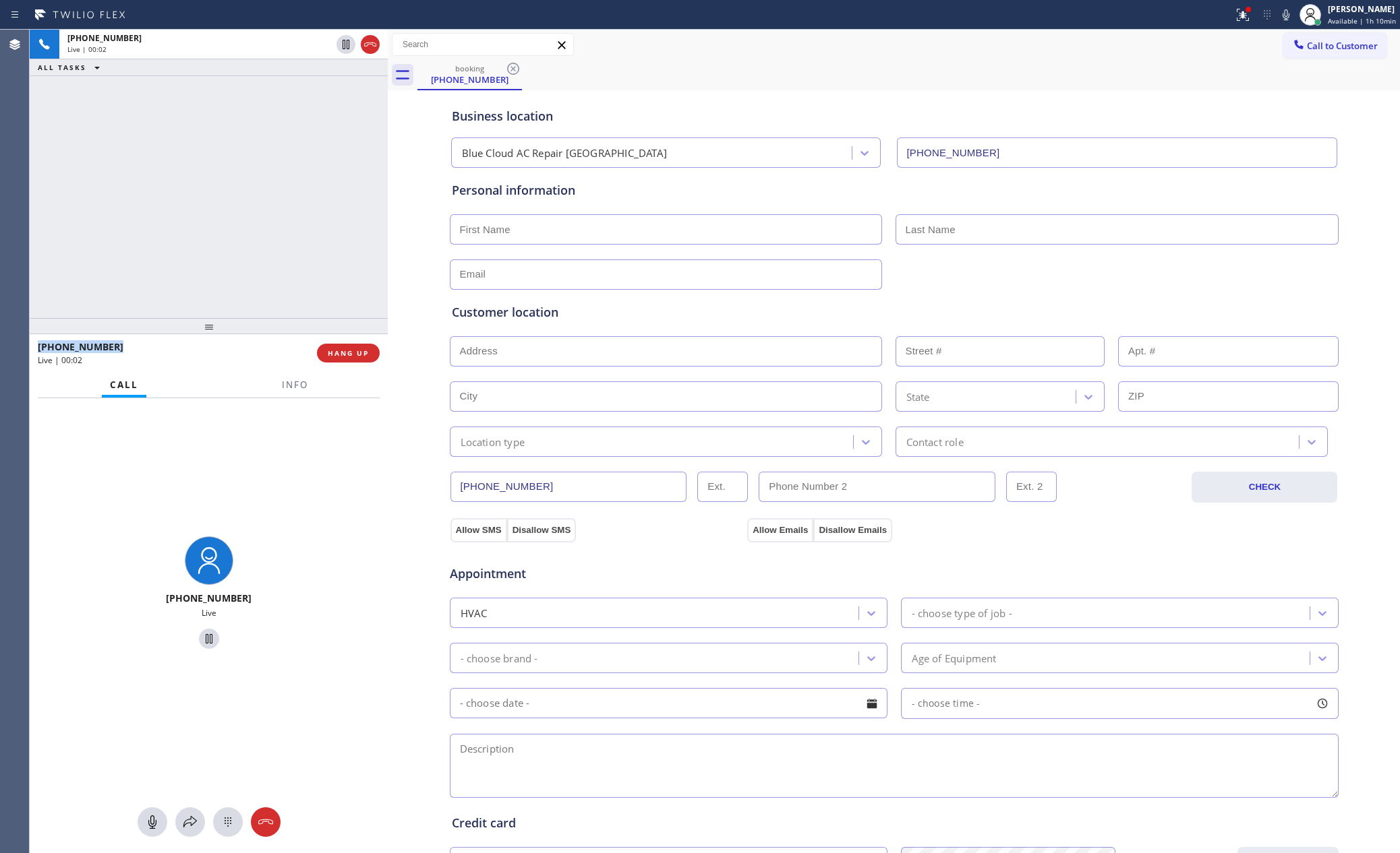
click at [219, 204] on div "[PHONE_NUMBER] Live | 00:02 ALL TASKS ALL TASKS ACTIVE TASKS TASKS IN WRAP UP" at bounding box center [208, 173] width 358 height 288
drag, startPoint x: 354, startPoint y: 350, endPoint x: 294, endPoint y: 225, distance: 138.7
click at [354, 350] on span "HANG UP" at bounding box center [347, 352] width 41 height 10
click at [294, 140] on div "[PHONE_NUMBER] Live | 00:12 ALL TASKS ALL TASKS ACTIVE TASKS TASKS IN WRAP UP" at bounding box center [208, 173] width 358 height 288
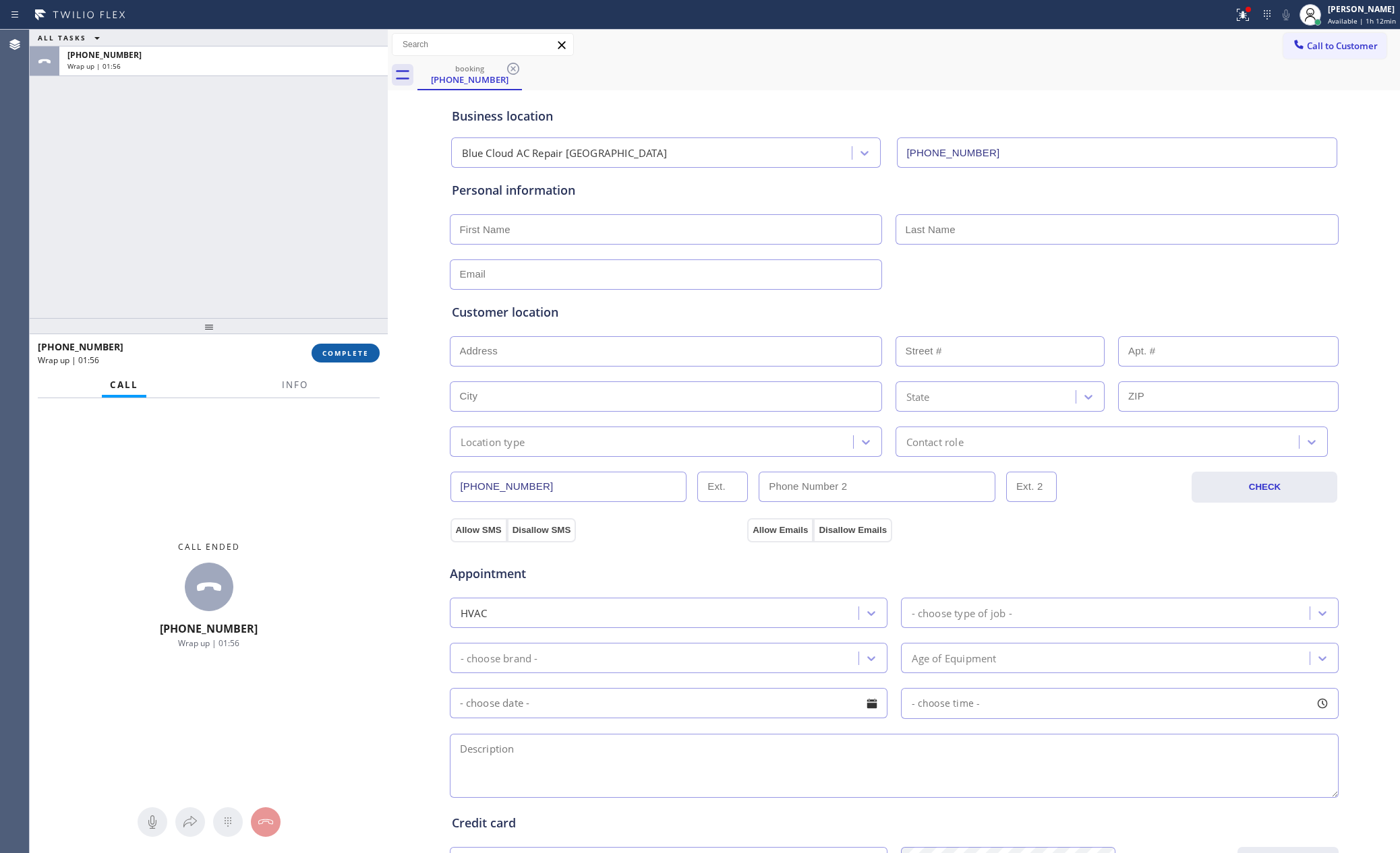
click at [369, 352] on button "COMPLETE" at bounding box center [346, 353] width 68 height 19
click at [300, 257] on div "ALL TASKS ALL TASKS ACTIVE TASKS TASKS IN WRAP UP [PHONE_NUMBER] Wrap up | 01:56" at bounding box center [208, 173] width 358 height 288
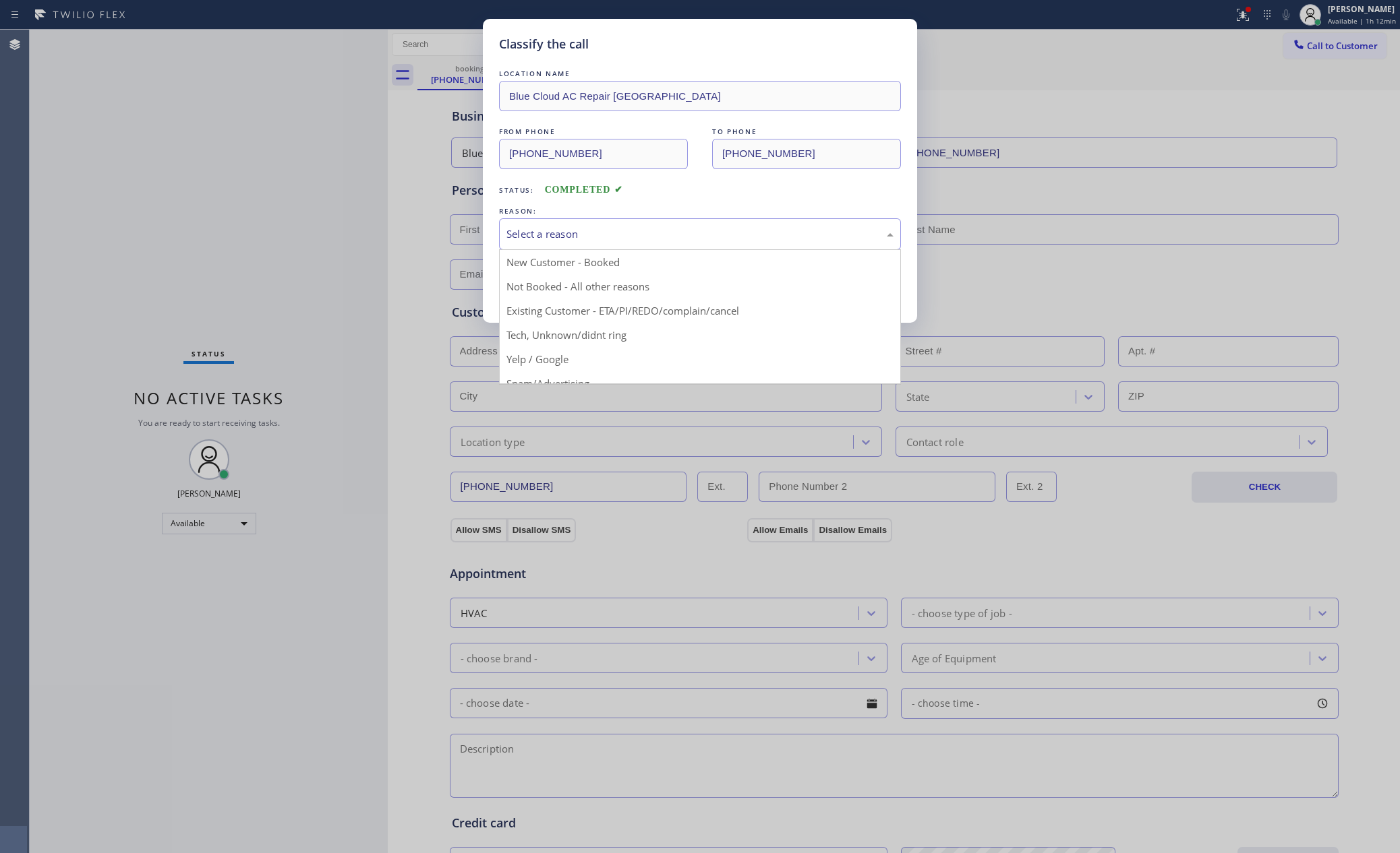
click at [550, 239] on div "Select a reason" at bounding box center [700, 235] width 387 height 16
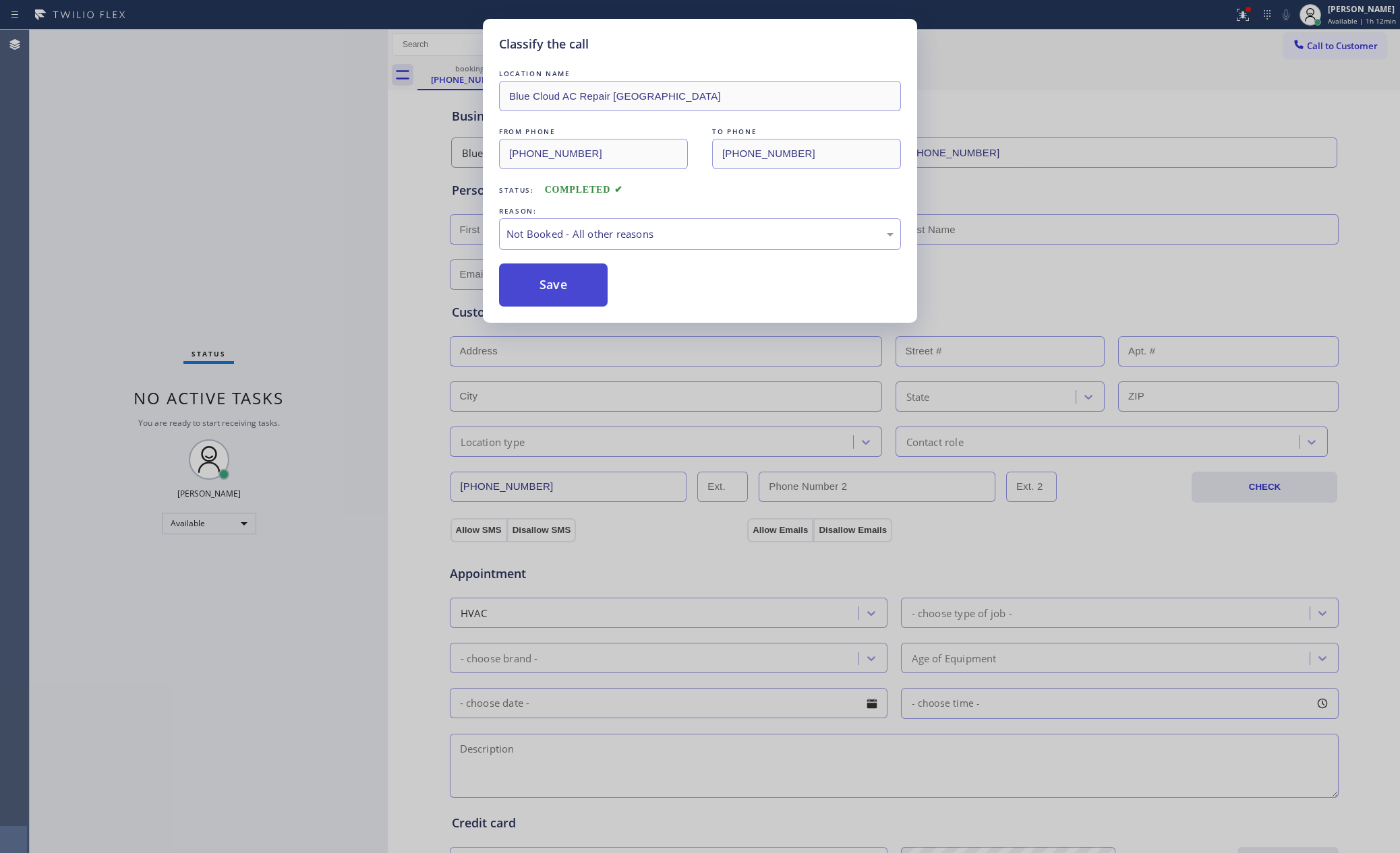
click at [554, 286] on button "Save" at bounding box center [553, 285] width 108 height 43
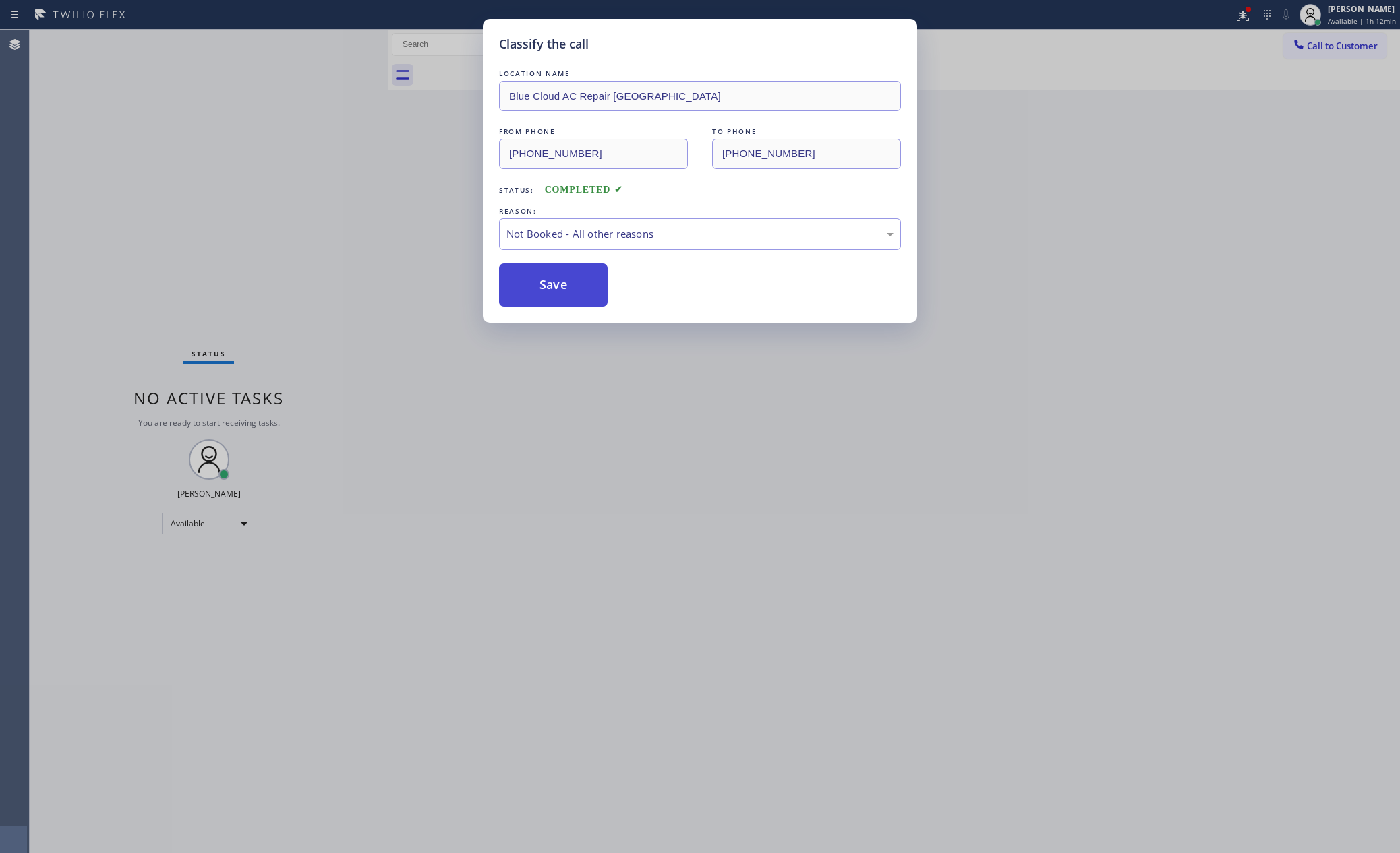
click at [553, 286] on button "Save" at bounding box center [553, 285] width 108 height 43
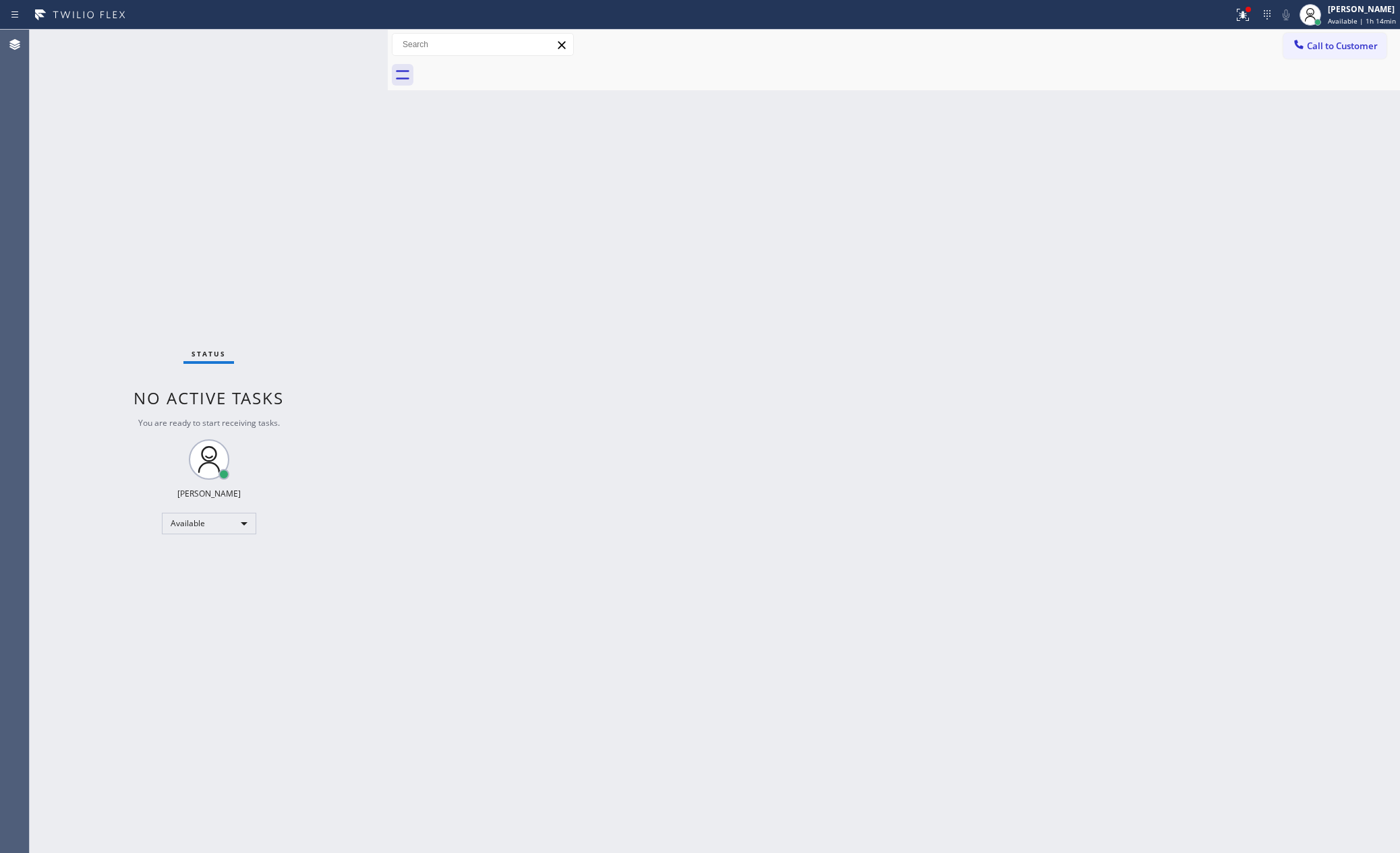
click at [682, 369] on div "Back to Dashboard Change Sender ID Customers Technicians Select a contact Outbo…" at bounding box center [894, 441] width 1012 height 824
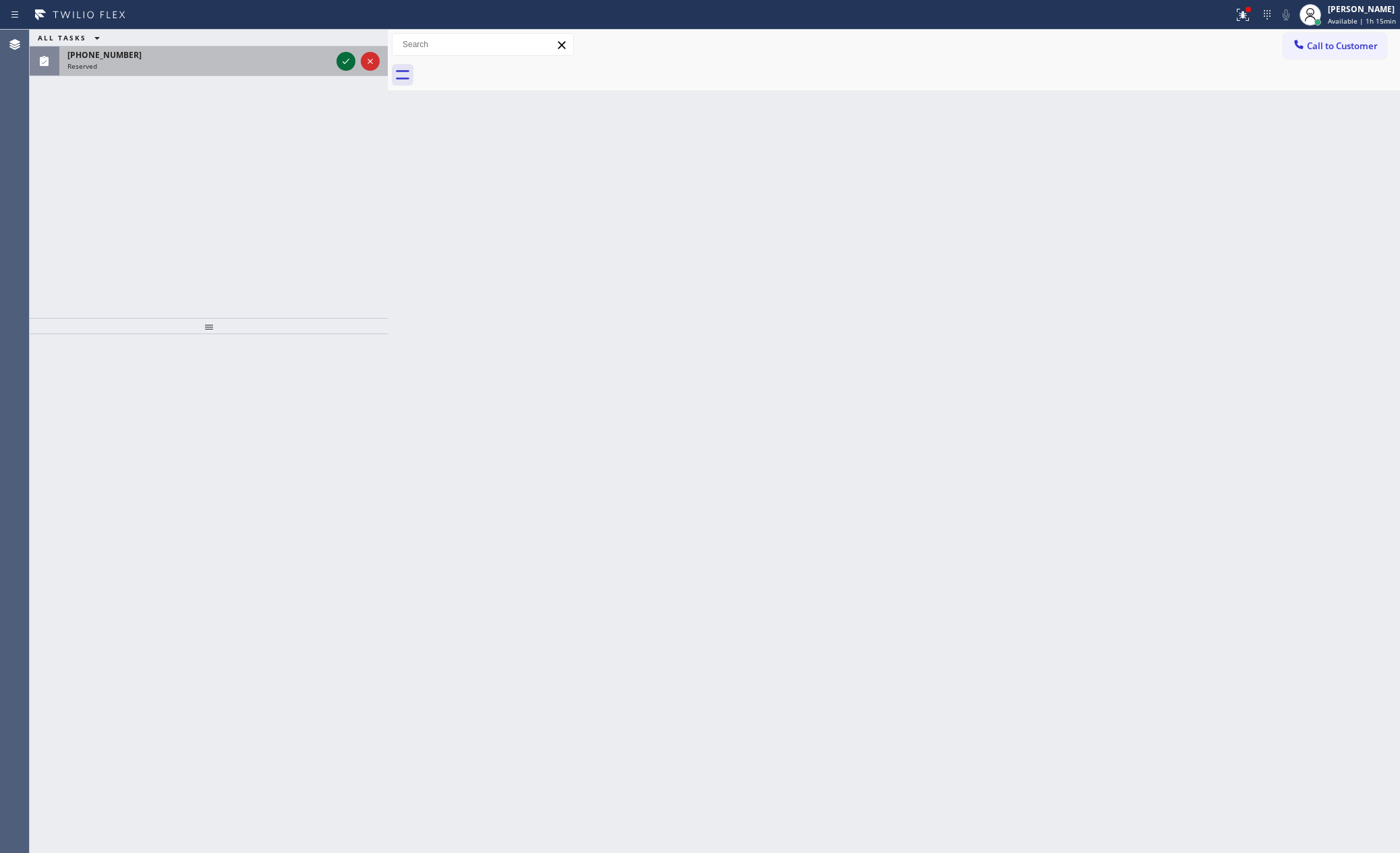
click at [345, 59] on icon at bounding box center [346, 61] width 16 height 16
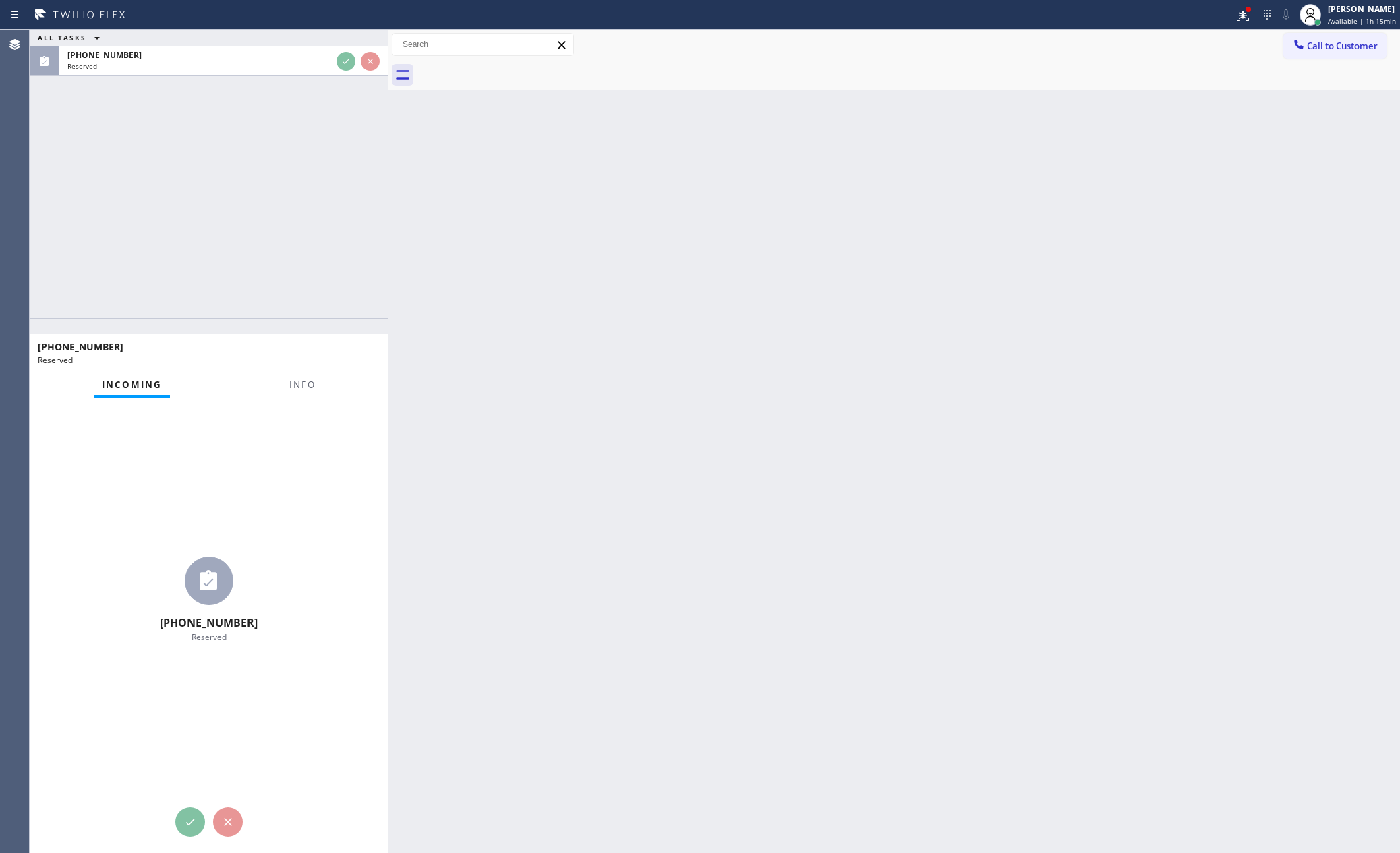
click at [285, 286] on div "ALL TASKS ALL TASKS ACTIVE TASKS TASKS IN WRAP UP [PHONE_NUMBER] Reserved" at bounding box center [208, 173] width 358 height 288
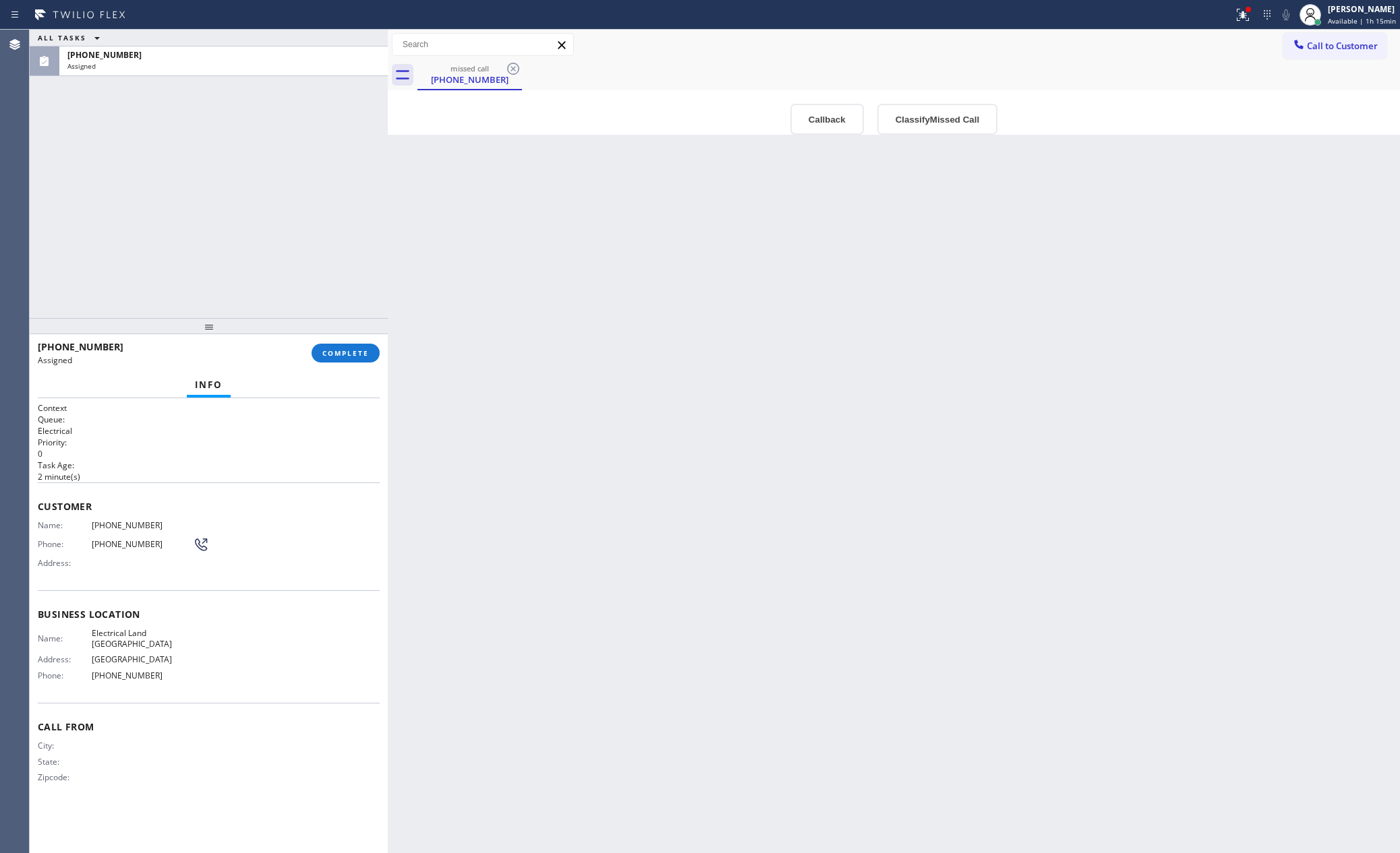
click at [265, 257] on div "ALL TASKS ALL TASKS ACTIVE TASKS TASKS IN WRAP UP [PHONE_NUMBER] Assigned" at bounding box center [208, 173] width 358 height 288
click at [923, 114] on button "Classify Missed Call" at bounding box center [937, 120] width 120 height 31
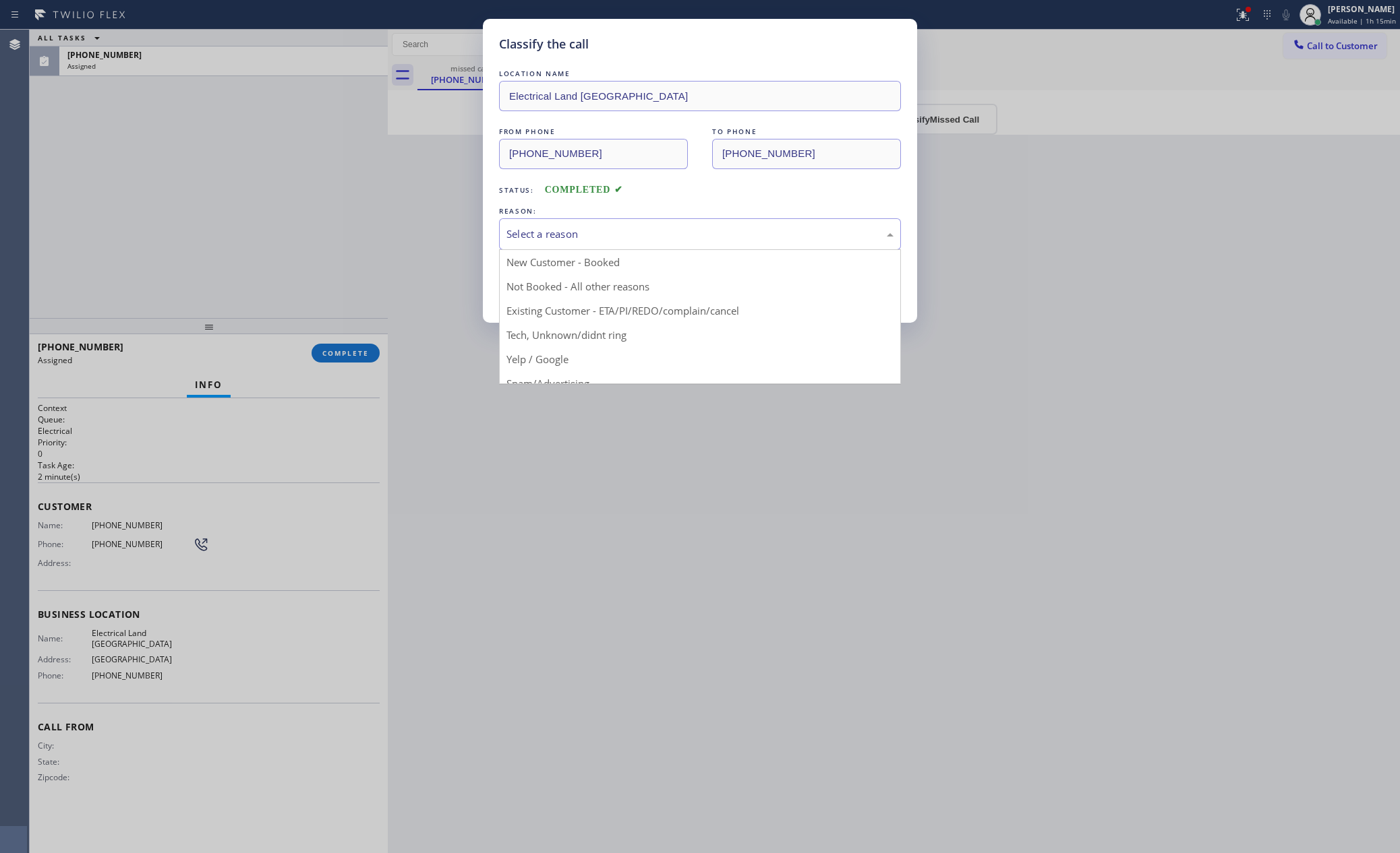
click at [694, 223] on div "Select a reason" at bounding box center [700, 234] width 402 height 32
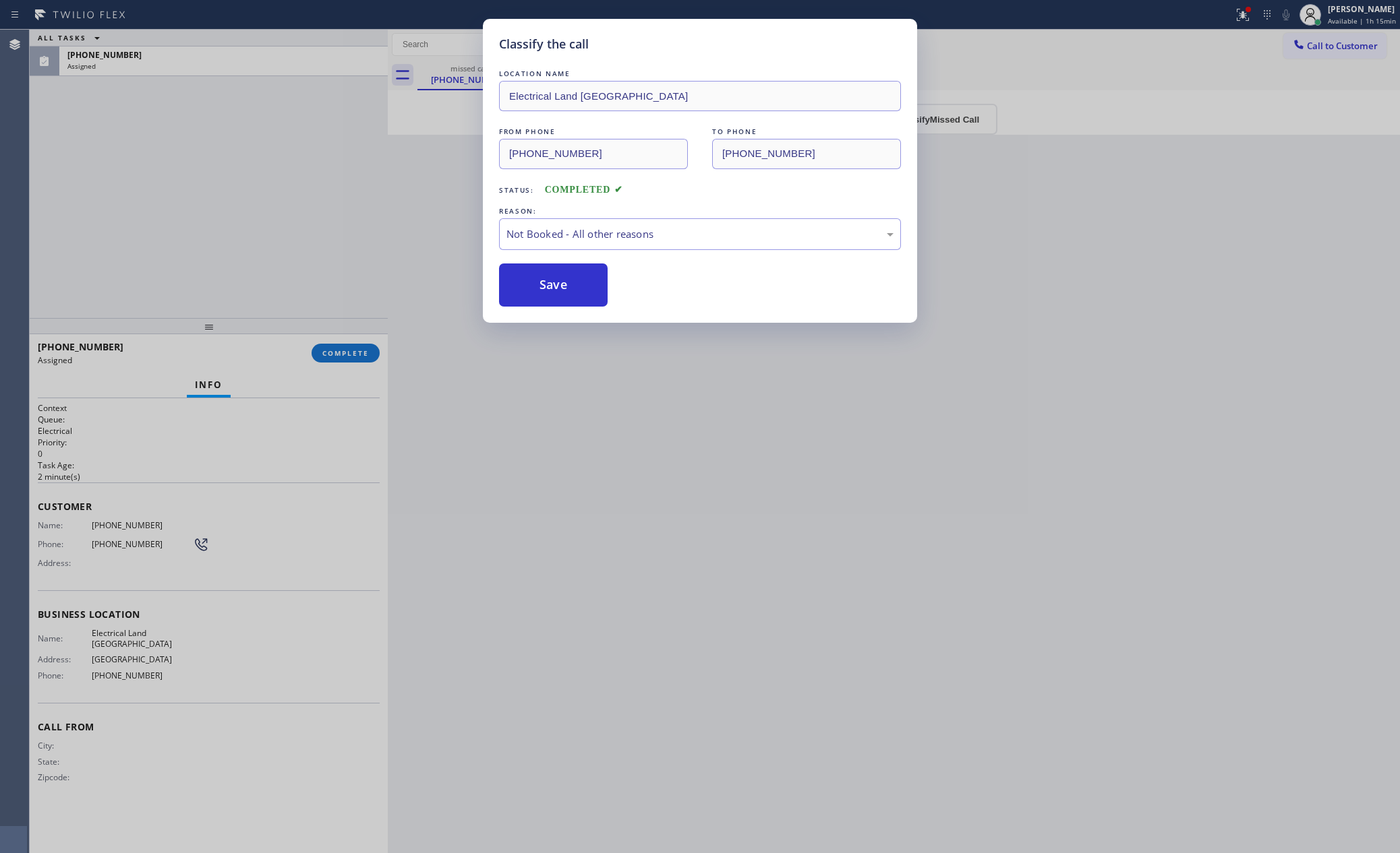
click at [542, 284] on button "Save" at bounding box center [553, 285] width 108 height 43
click at [250, 183] on div "Classify the call LOCATION NAME Electrical Land [GEOGRAPHIC_DATA] FROM PHONE [P…" at bounding box center [700, 426] width 1400 height 853
click at [215, 178] on div "ALL TASKS ALL TASKS ACTIVE TASKS TASKS IN WRAP UP [PHONE_NUMBER] Assigned" at bounding box center [208, 173] width 358 height 288
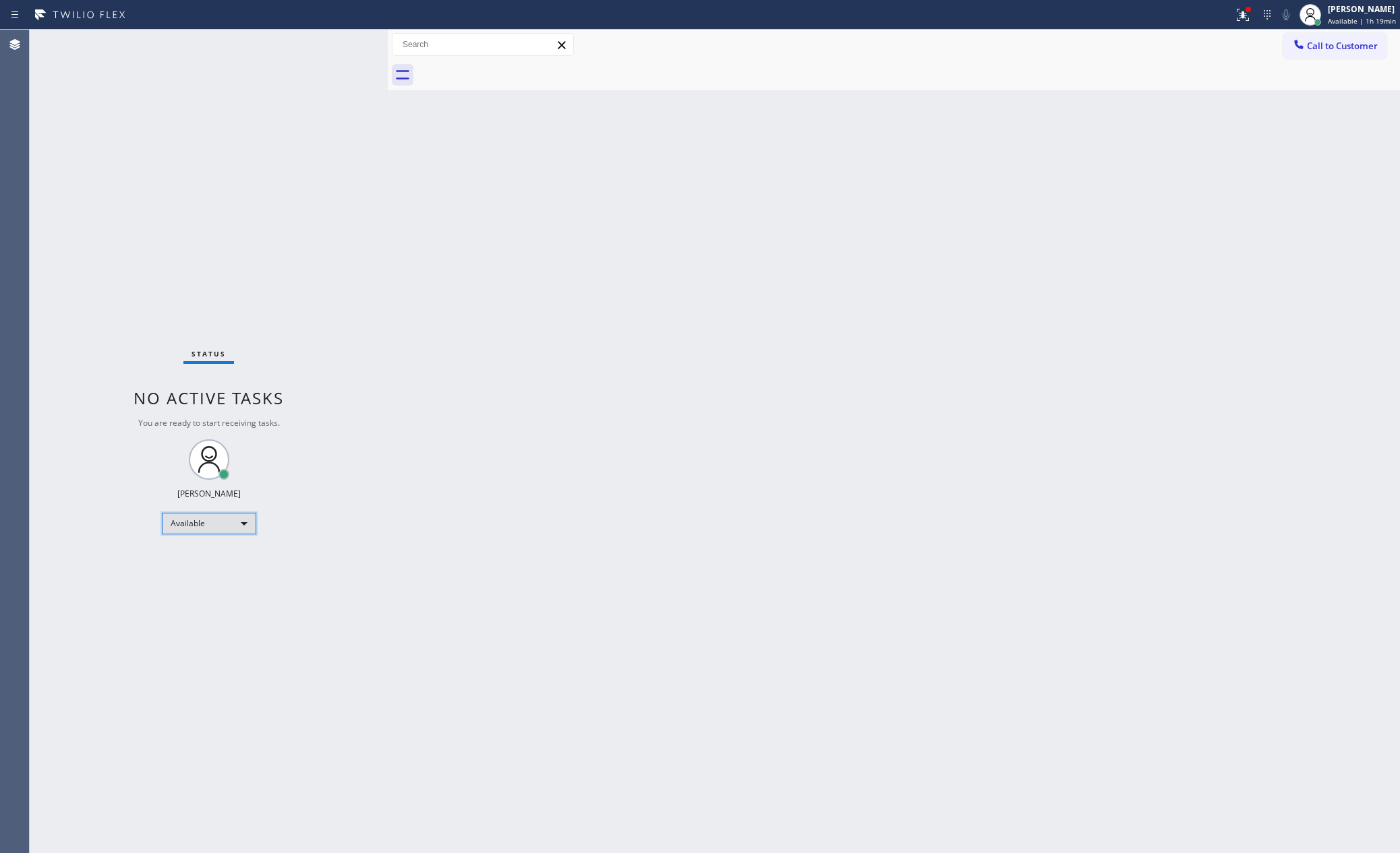
click at [197, 519] on div "Available" at bounding box center [209, 523] width 94 height 22
click at [206, 593] on li "Break" at bounding box center [207, 592] width 91 height 16
click at [813, 344] on div "Back to Dashboard Change Sender ID Customers Technicians Select a contact Outbo…" at bounding box center [894, 441] width 1012 height 824
click at [1131, 417] on div "Back to Dashboard Change Sender ID Customers Technicians Select a contact Outbo…" at bounding box center [894, 441] width 1012 height 824
click at [1117, 431] on div "Back to Dashboard Change Sender ID Customers Technicians Select a contact Outbo…" at bounding box center [894, 441] width 1012 height 824
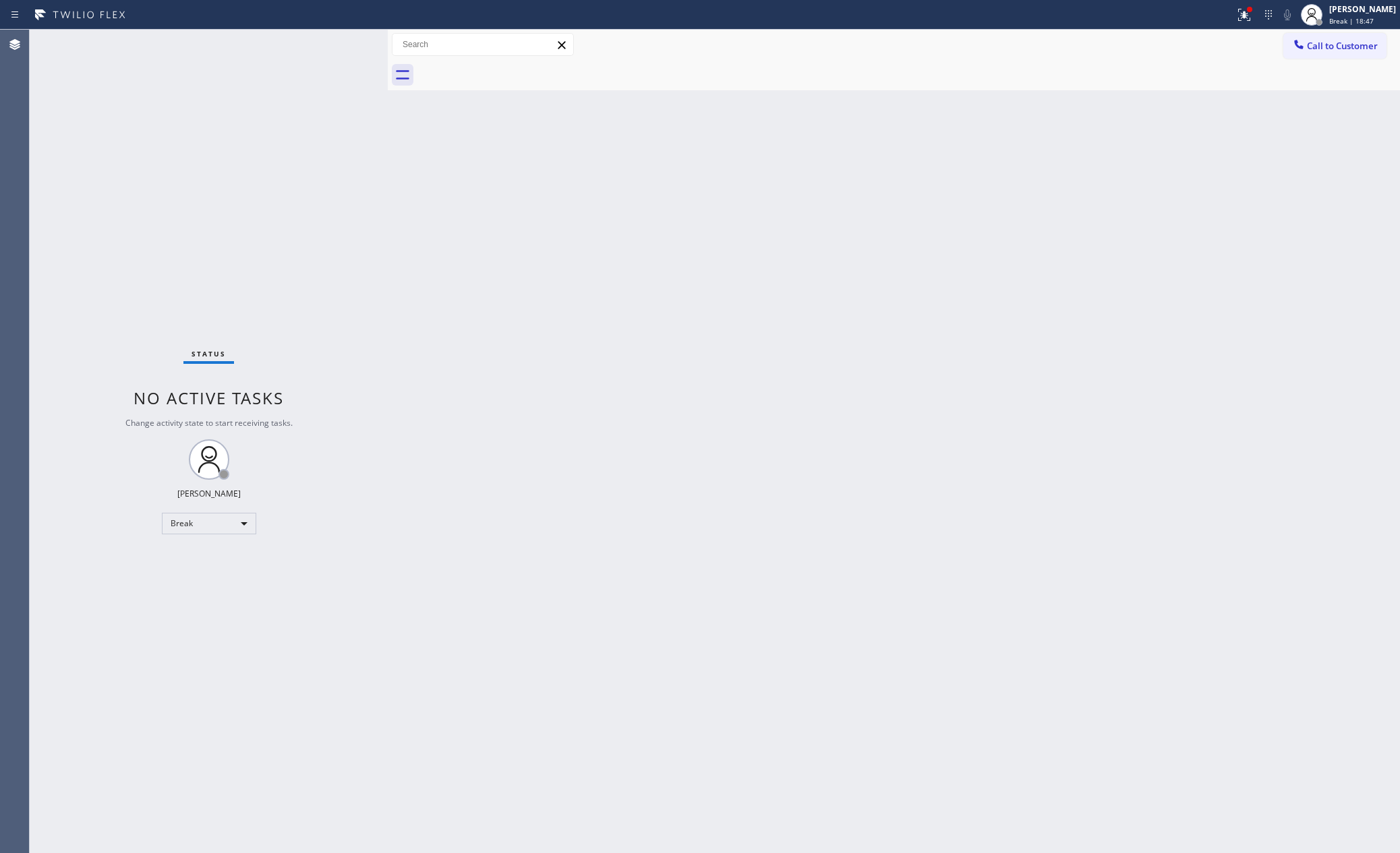
click at [525, 643] on div "Back to Dashboard Change Sender ID Customers Technicians Select a contact Outbo…" at bounding box center [894, 441] width 1012 height 824
click at [225, 519] on div "Break" at bounding box center [209, 523] width 94 height 22
click at [203, 561] on li "Available" at bounding box center [207, 559] width 91 height 16
drag, startPoint x: 824, startPoint y: 467, endPoint x: 1327, endPoint y: 807, distance: 607.1
click at [841, 491] on div "Back to Dashboard Change Sender ID Customers Technicians Select a contact Outbo…" at bounding box center [894, 441] width 1012 height 824
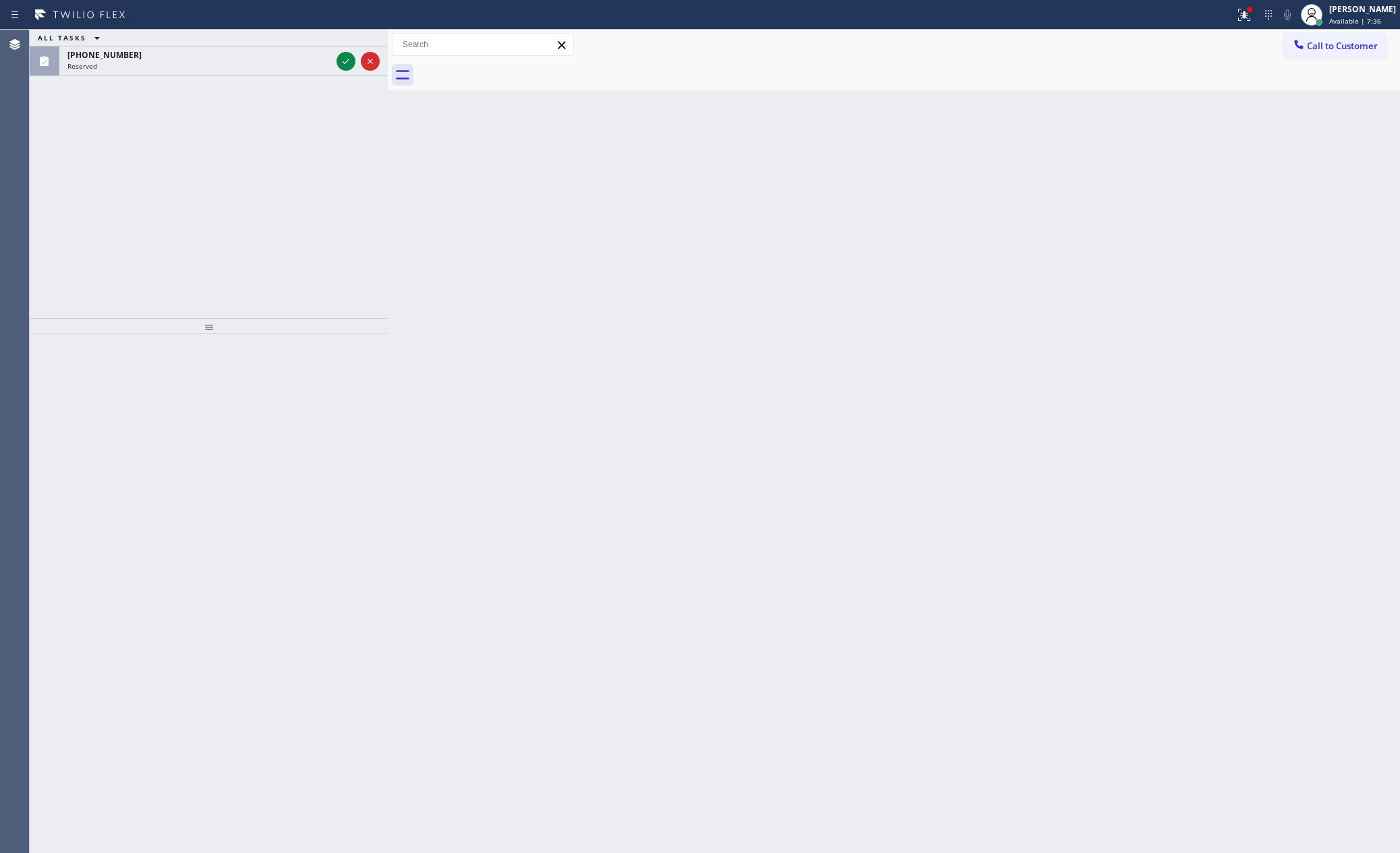
click at [765, 671] on div "Back to Dashboard Change Sender ID Customers Technicians Select a contact Outbo…" at bounding box center [894, 441] width 1012 height 824
click at [342, 63] on icon at bounding box center [346, 61] width 16 height 16
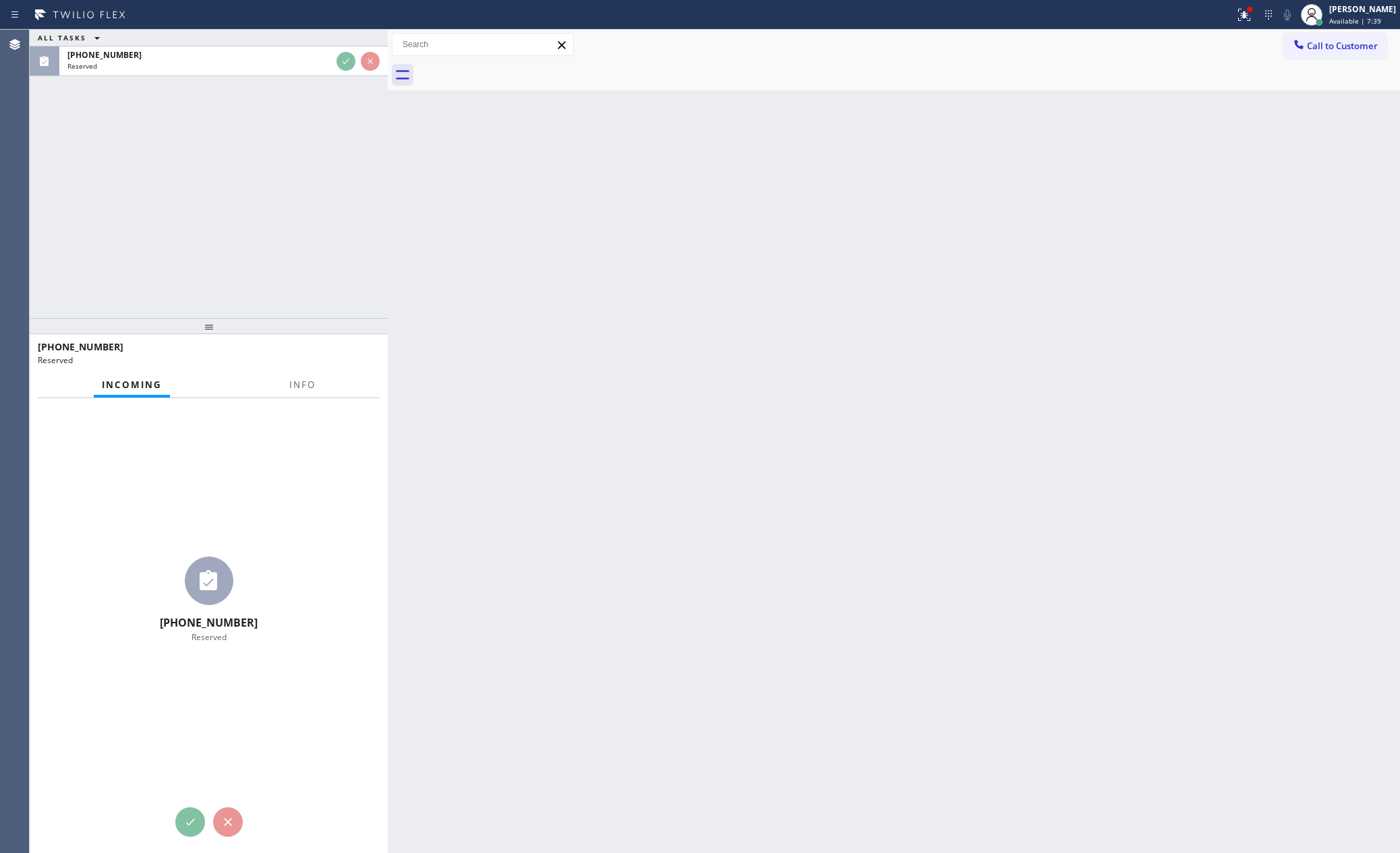
click at [334, 249] on div "ALL TASKS ALL TASKS ACTIVE TASKS TASKS IN WRAP UP [PHONE_NUMBER] Reserved" at bounding box center [208, 173] width 358 height 288
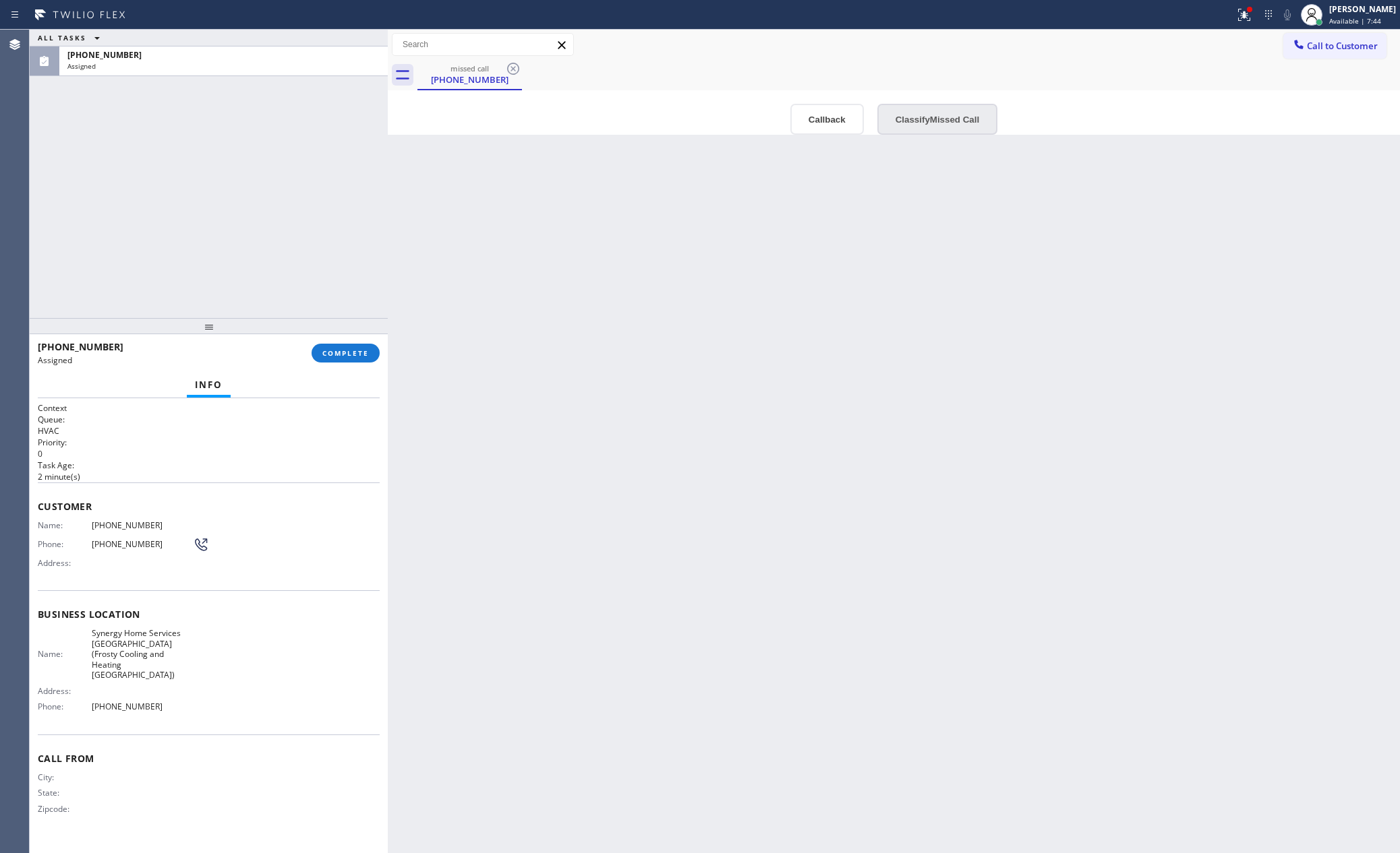
click at [935, 118] on button "Classify Missed Call" at bounding box center [937, 120] width 120 height 31
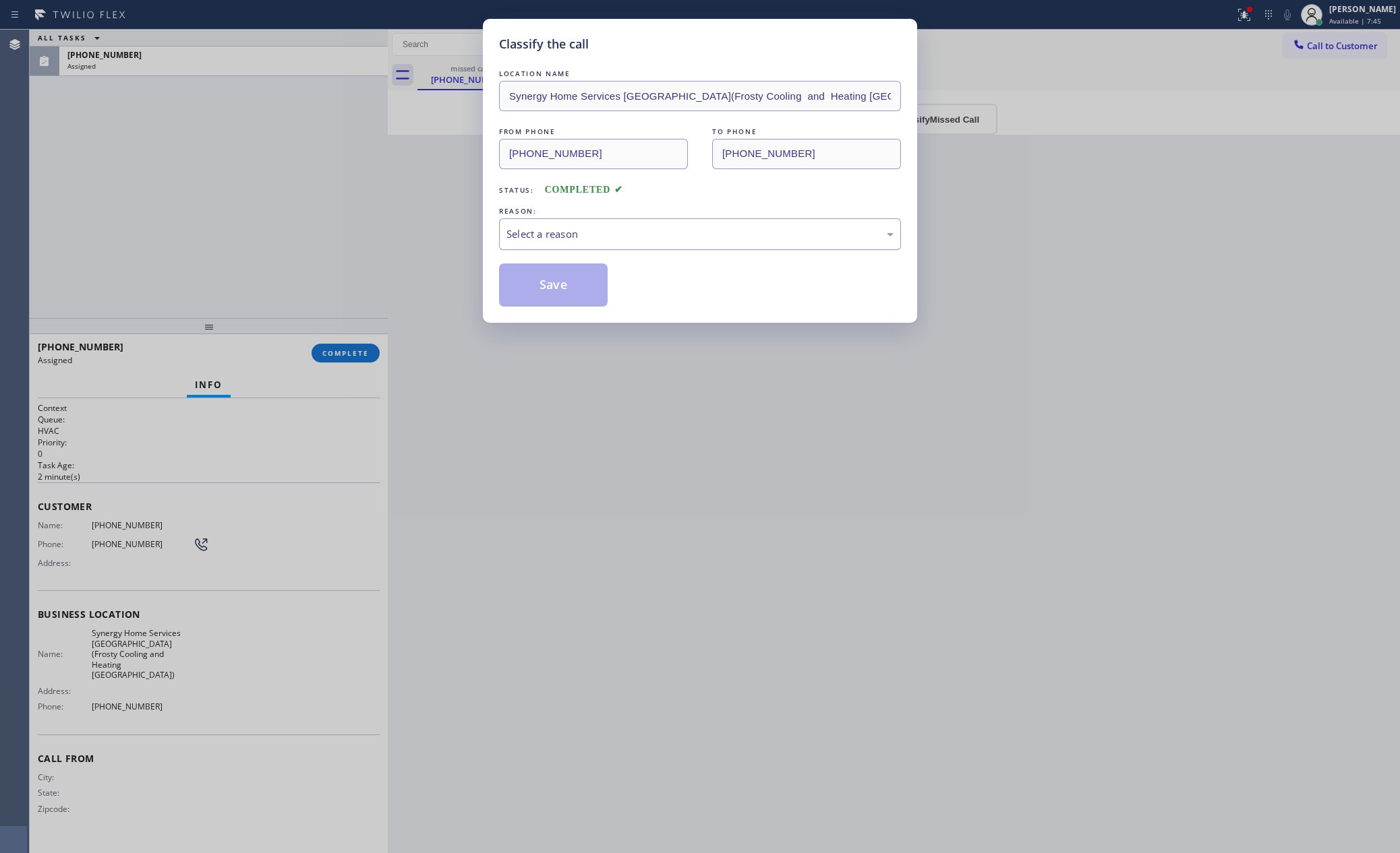
click at [723, 229] on div "Select a reason" at bounding box center [700, 235] width 387 height 16
click at [580, 288] on button "Save" at bounding box center [553, 285] width 108 height 43
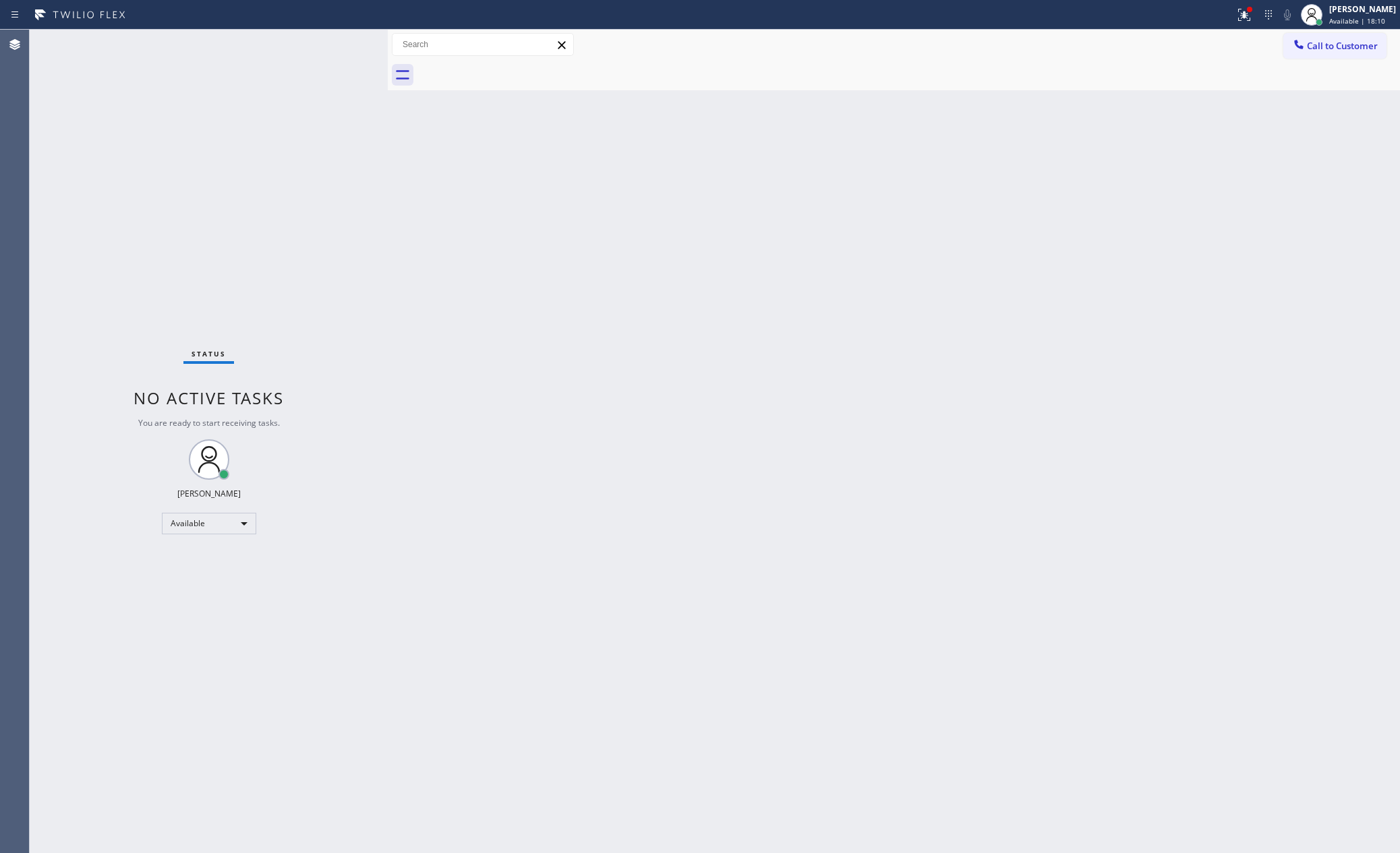
drag, startPoint x: 541, startPoint y: 611, endPoint x: 785, endPoint y: 473, distance: 280.3
click at [595, 601] on div "Back to Dashboard Change Sender ID Customers Technicians Select a contact Outbo…" at bounding box center [894, 441] width 1012 height 824
click at [1279, 53] on button "Call to Customer" at bounding box center [1334, 46] width 103 height 26
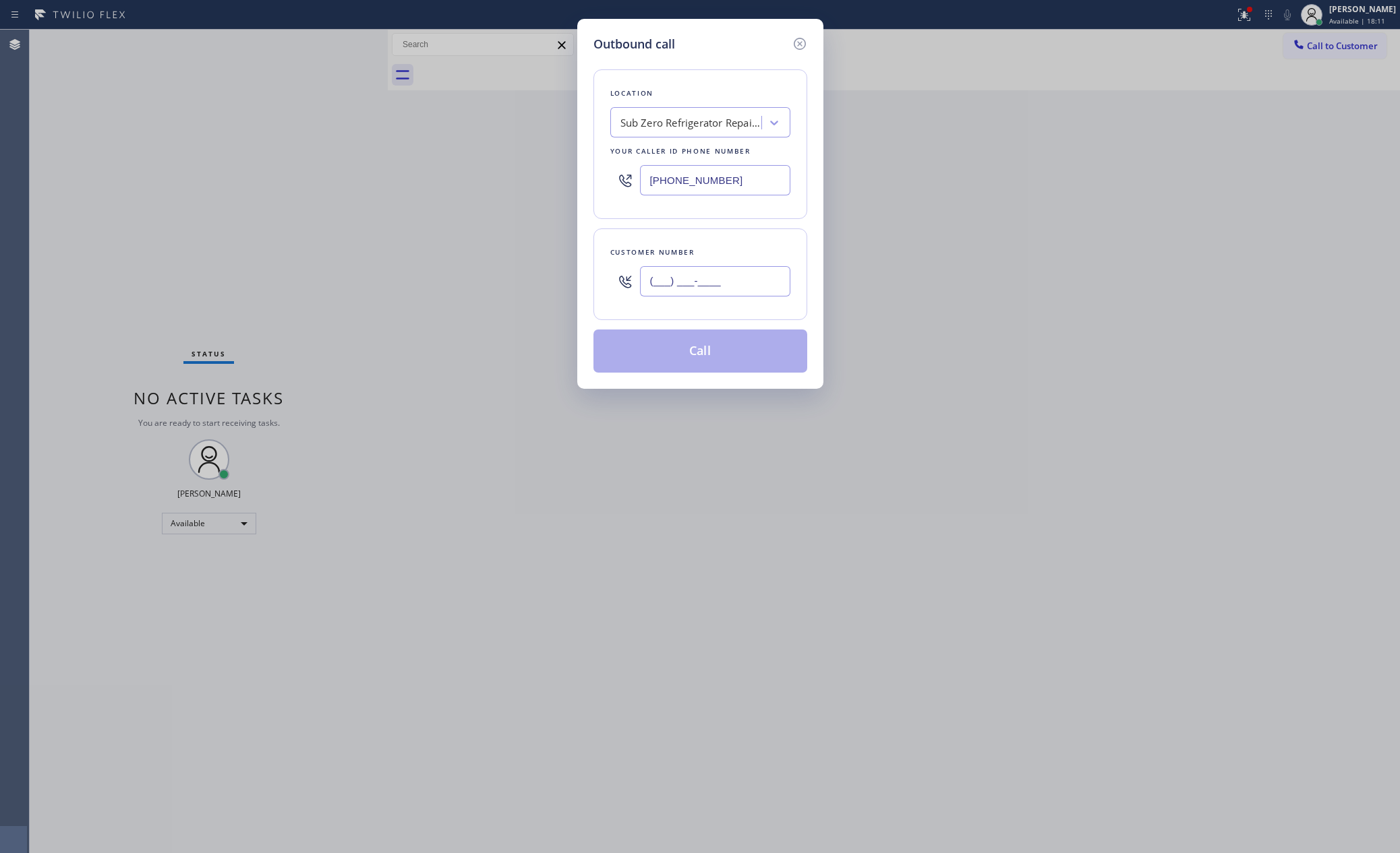
click at [781, 284] on input "(___) ___-____" at bounding box center [716, 281] width 151 height 30
type input "(___) ___-____"
click at [738, 267] on div at bounding box center [716, 281] width 151 height 44
click at [750, 288] on input "(___) ___-____" at bounding box center [716, 281] width 151 height 30
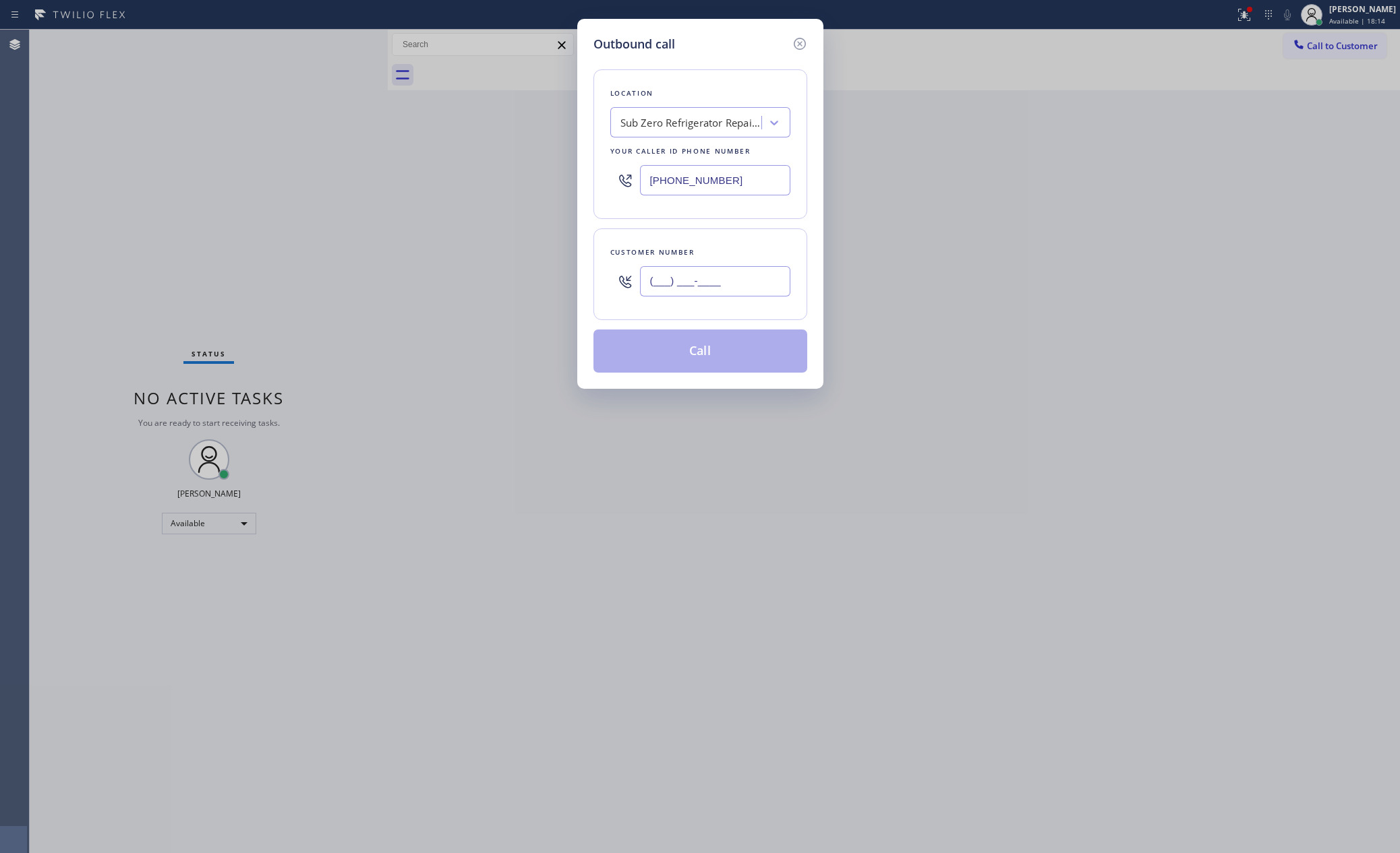
click at [751, 289] on input "(___) ___-____" at bounding box center [716, 281] width 151 height 30
paste input "8586"
click at [751, 289] on input "(___) ___-8586" at bounding box center [716, 281] width 151 height 30
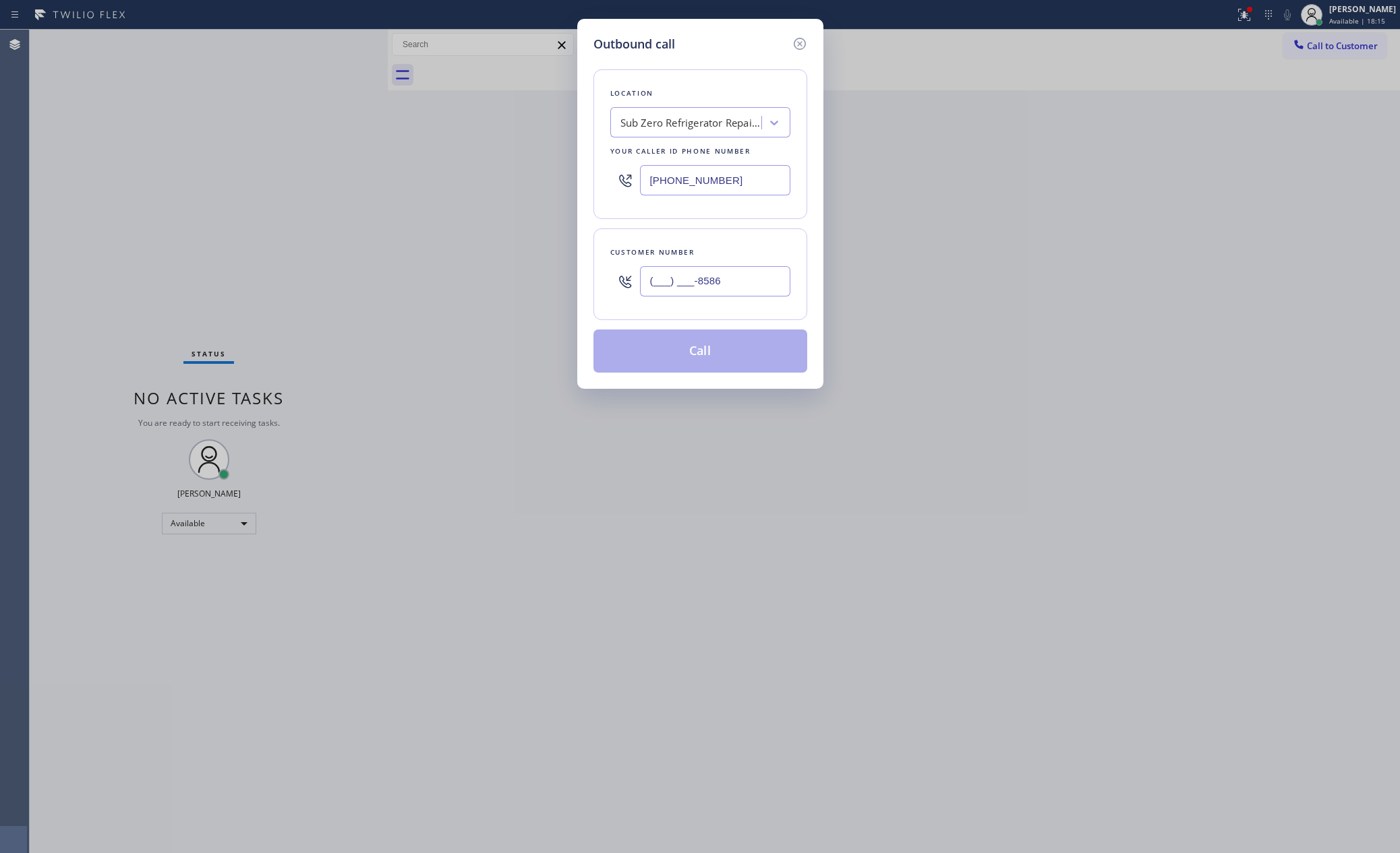
paste input "858) 699-1958"
click at [751, 289] on input "[PHONE_NUMBER]" at bounding box center [716, 281] width 151 height 30
type input "[PHONE_NUMBER]"
click at [731, 127] on div "Sub Zero Refrigerator Repair [GEOGRAPHIC_DATA]" at bounding box center [690, 123] width 141 height 16
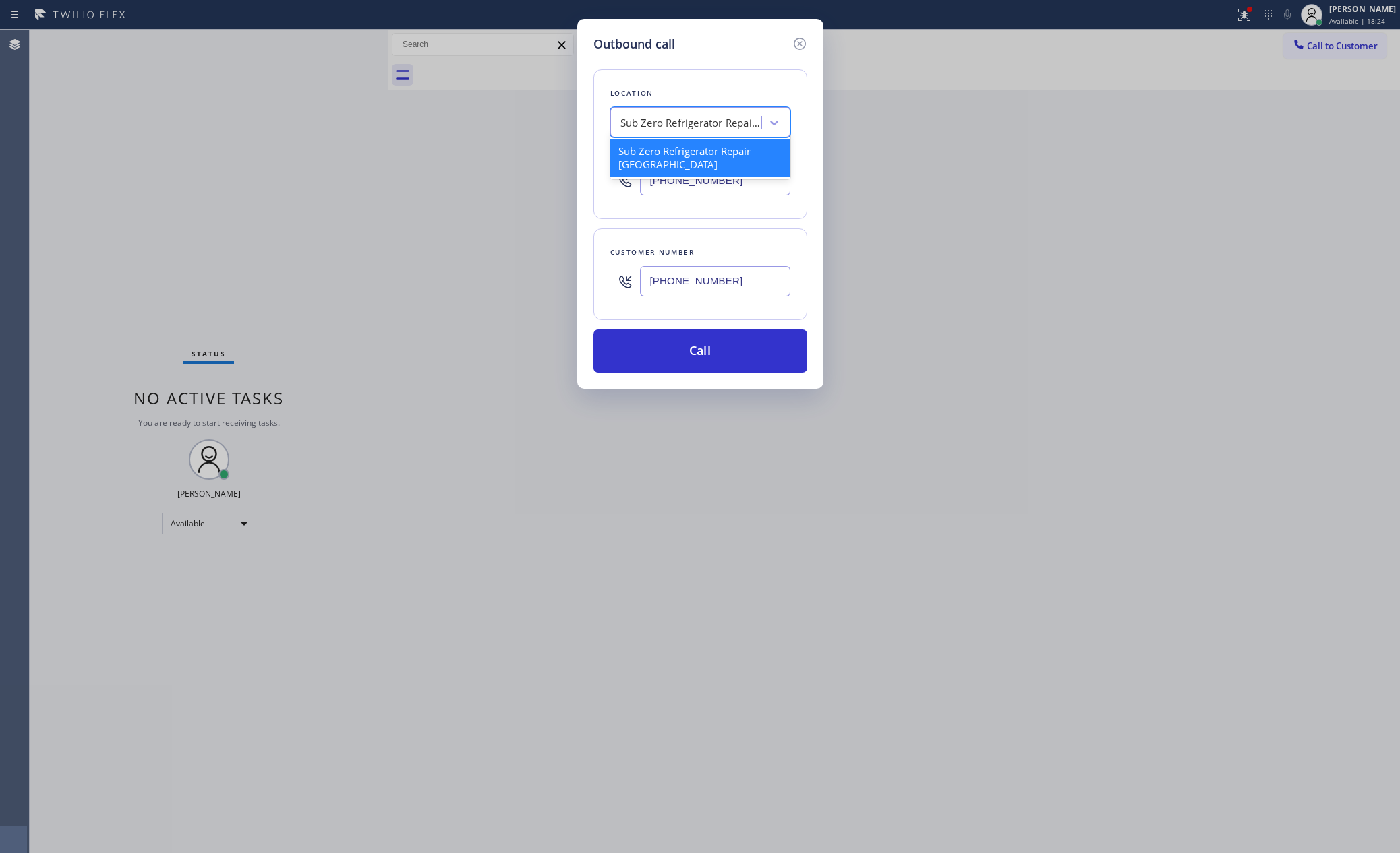
paste input "Sub Zero Appliance Repair (Google Ads [GEOGRAPHIC_DATA])"
type input "Sub Zero Appliance Repair (Google Ads [GEOGRAPHIC_DATA])"
click at [713, 160] on div "4B2.Paid Sub Zero Appliance Repair (Google Ads [GEOGRAPHIC_DATA])" at bounding box center [700, 164] width 180 height 51
type input "[PHONE_NUMBER]"
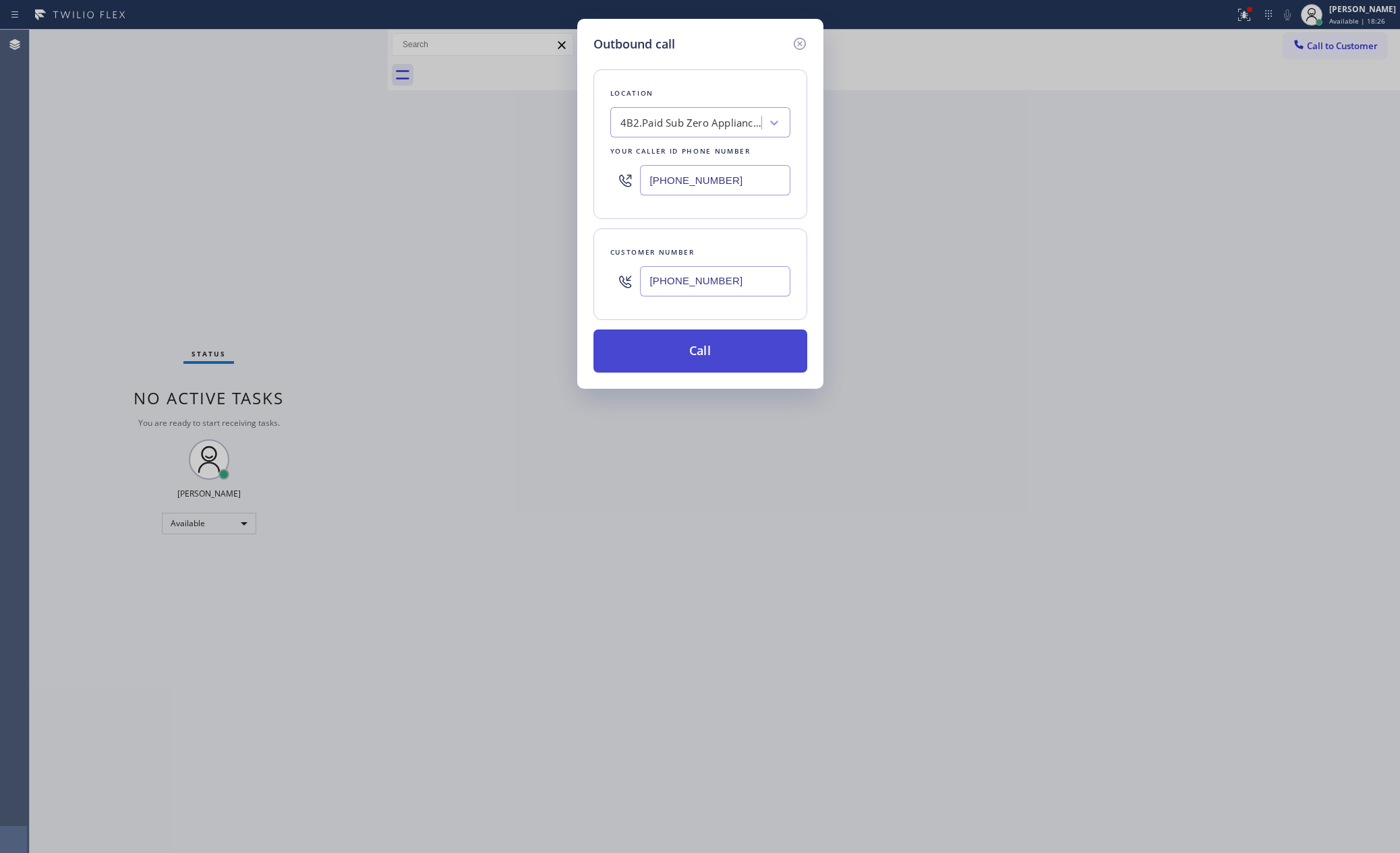
click at [662, 358] on button "Call" at bounding box center [700, 352] width 214 height 43
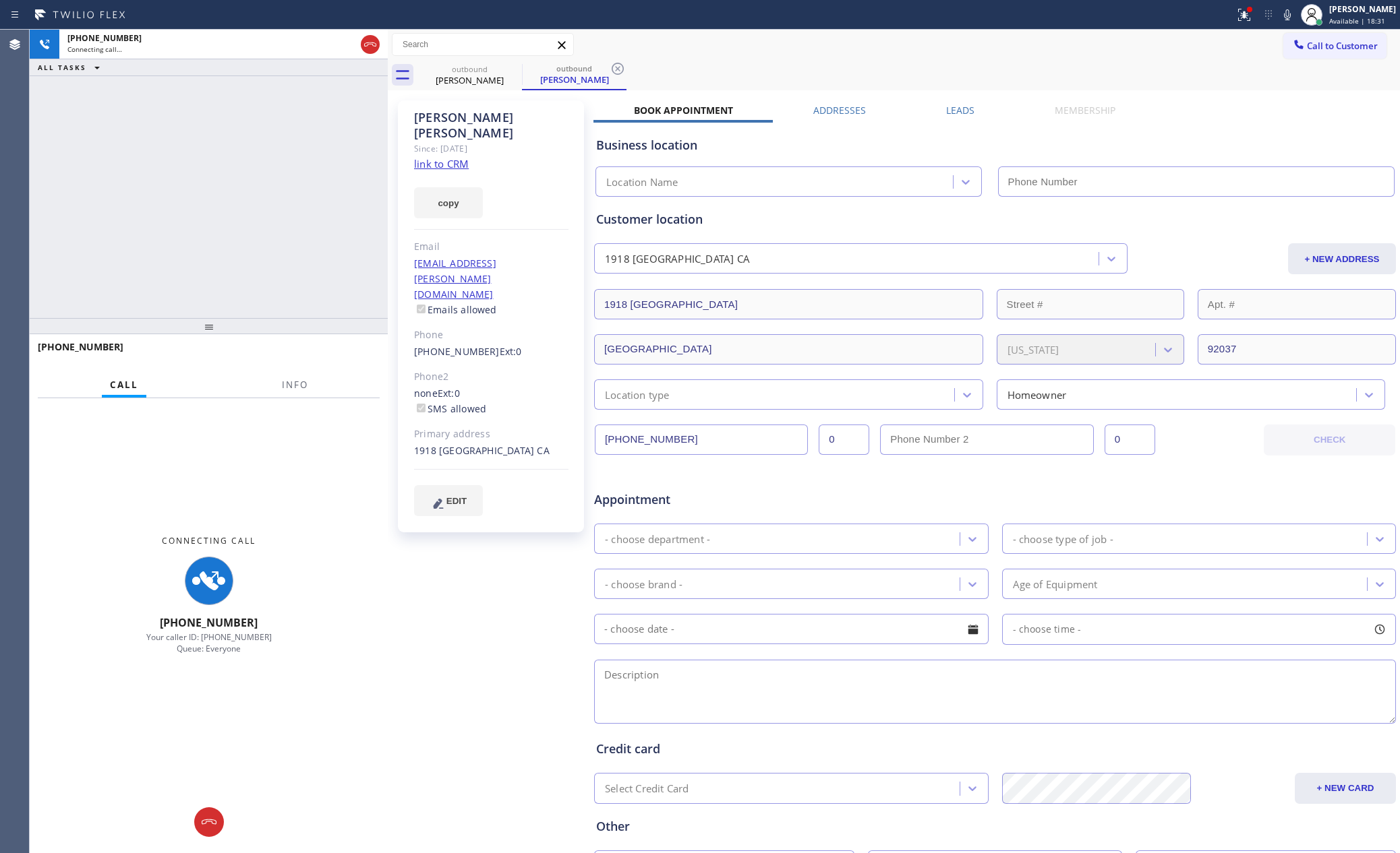
type input "[PHONE_NUMBER]"
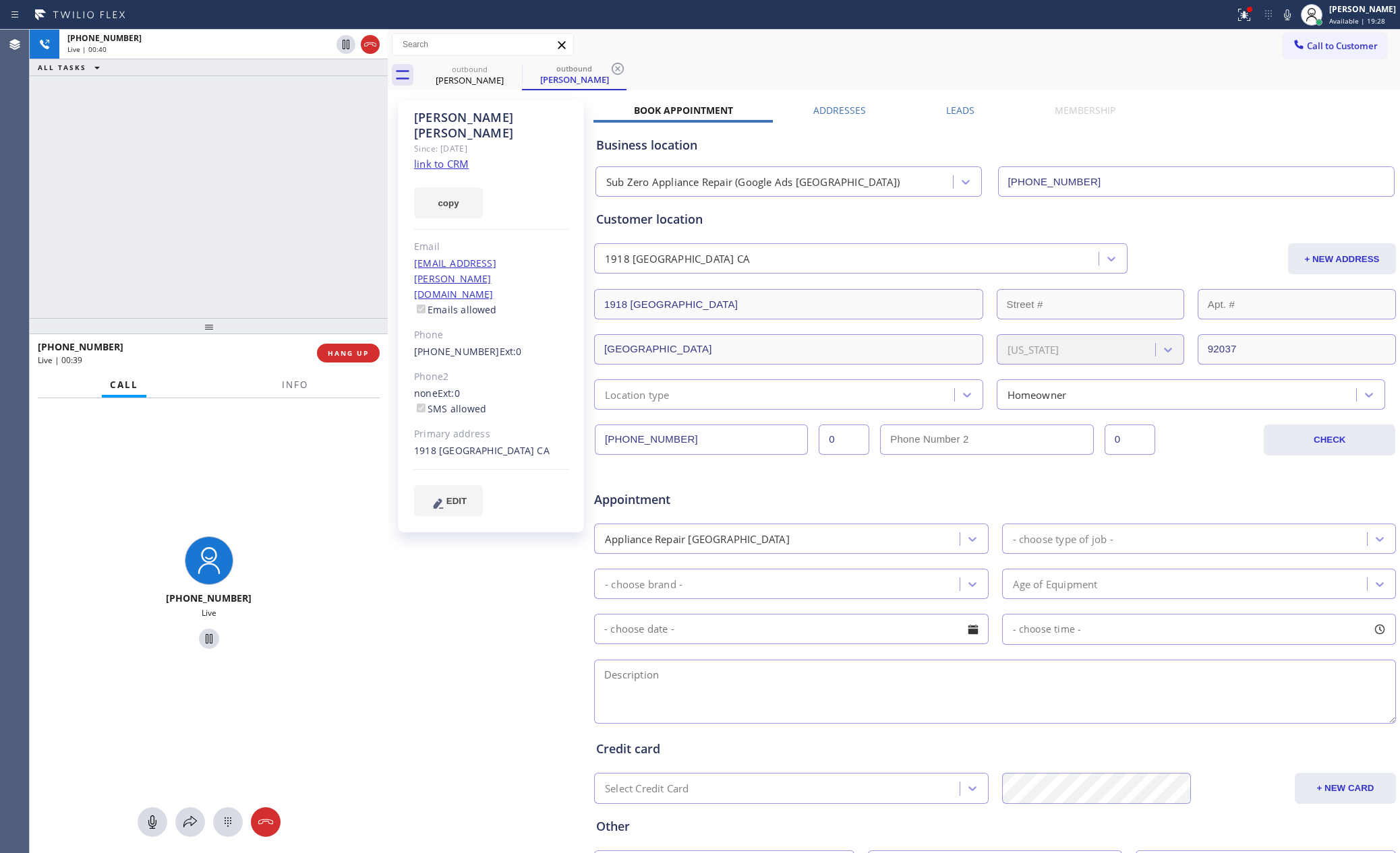
click at [204, 198] on div "[PHONE_NUMBER] Live | 00:40 ALL TASKS ALL TASKS ACTIVE TASKS TASKS IN WRAP UP" at bounding box center [208, 173] width 358 height 288
click at [207, 199] on div "[PHONE_NUMBER] Live | 00:40 ALL TASKS ALL TASKS ACTIVE TASKS TASKS IN WRAP UP" at bounding box center [208, 173] width 358 height 288
click at [215, 203] on div "[PHONE_NUMBER] Live | 00:40 ALL TASKS ALL TASKS ACTIVE TASKS TASKS IN WRAP UP" at bounding box center [208, 173] width 358 height 288
click at [217, 204] on div "[PHONE_NUMBER] Live | 00:40 ALL TASKS ALL TASKS ACTIVE TASKS TASKS IN WRAP UP" at bounding box center [208, 173] width 358 height 288
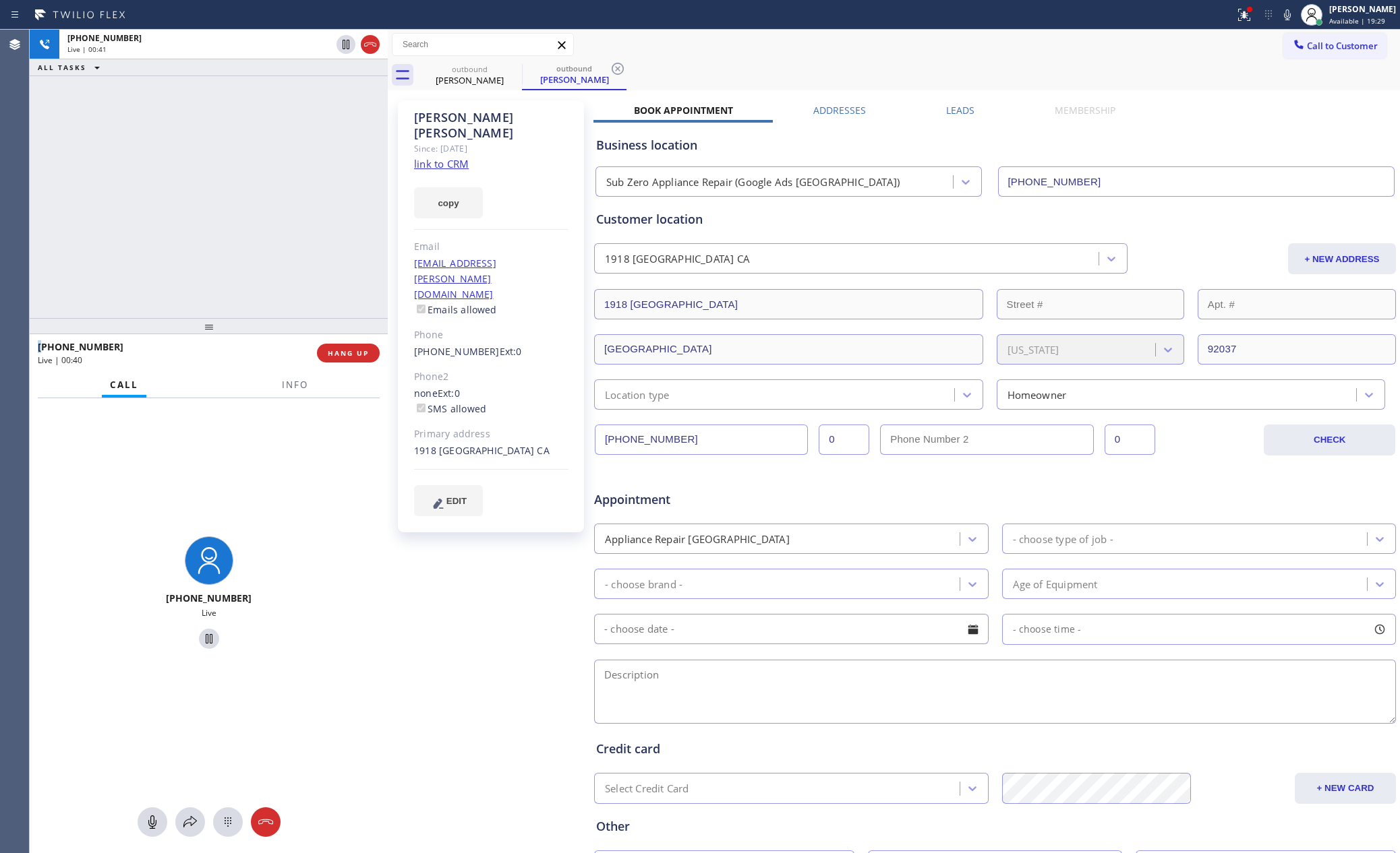
click at [217, 204] on div "[PHONE_NUMBER] Live | 00:41 ALL TASKS ALL TASKS ACTIVE TASKS TASKS IN WRAP UP" at bounding box center [208, 173] width 358 height 288
click at [218, 205] on div "[PHONE_NUMBER] Live | 00:41 ALL TASKS ALL TASKS ACTIVE TASKS TASKS IN WRAP UP" at bounding box center [208, 173] width 358 height 288
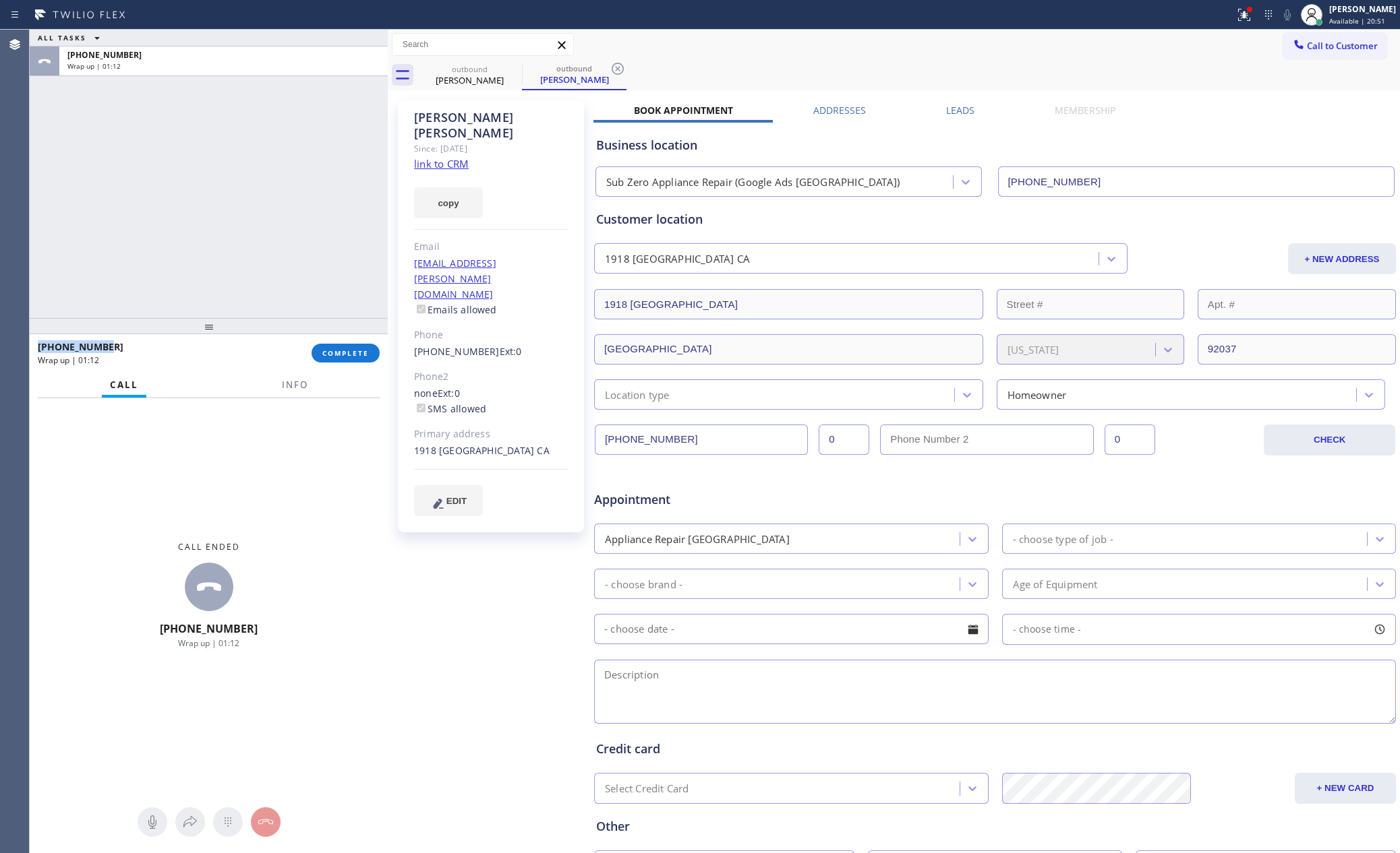
click at [328, 405] on div "ALL TASKS ALL TASKS ACTIVE TASKS TASKS IN WRAP UP [PHONE_NUMBER] Wrap up | 01:1…" at bounding box center [208, 441] width 358 height 824
click at [356, 351] on span "COMPLETE" at bounding box center [346, 352] width 47 height 10
click at [297, 112] on div "ALL TASKS ALL TASKS ACTIVE TASKS TASKS IN WRAP UP [PHONE_NUMBER] Wrap up | 01:13" at bounding box center [208, 173] width 358 height 288
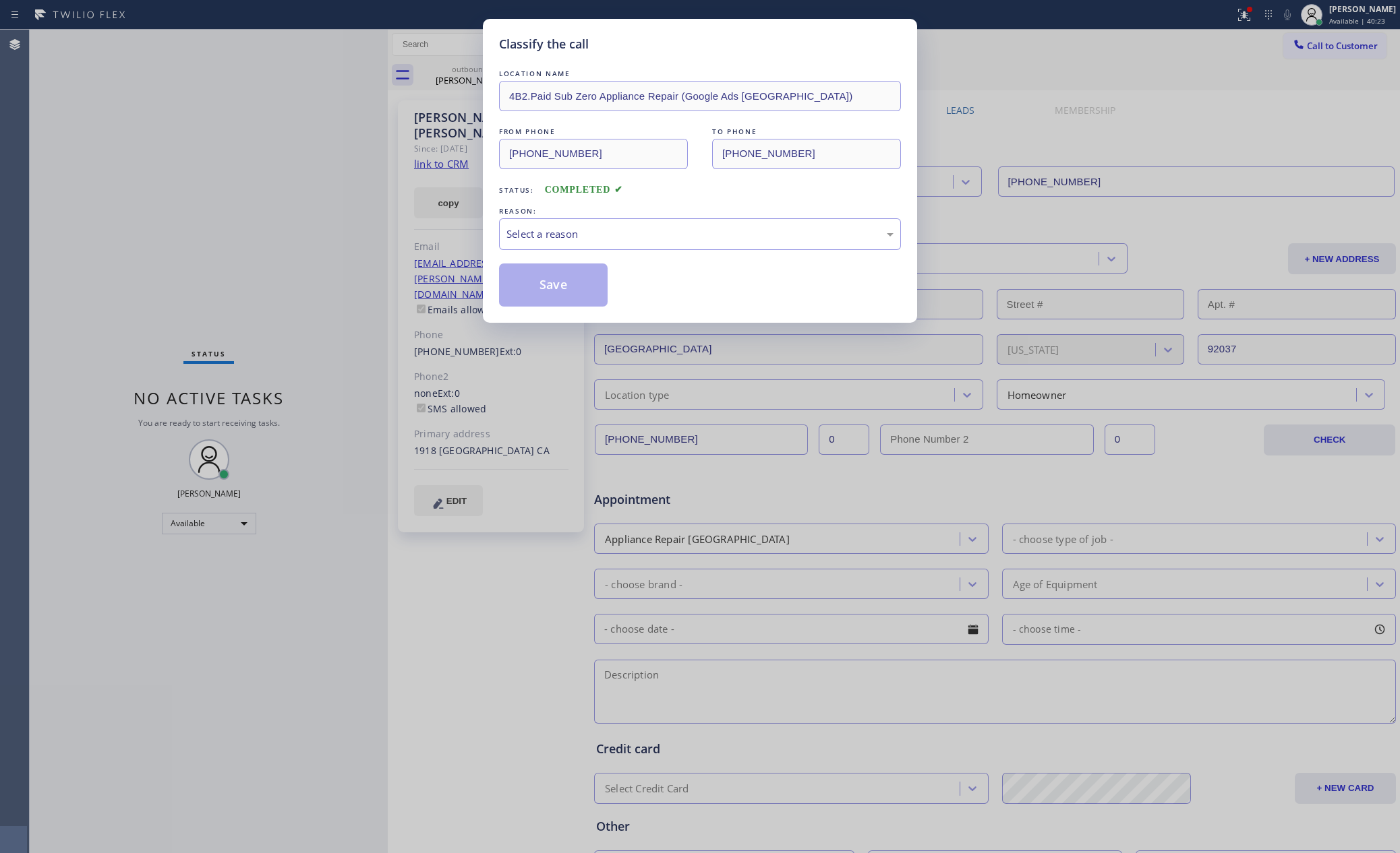
drag, startPoint x: 309, startPoint y: 300, endPoint x: 535, endPoint y: 288, distance: 226.3
click at [409, 294] on div "Classify the call LOCATION NAME 4B2.Paid Sub Zero Appliance Repair (Google Ads …" at bounding box center [700, 426] width 1400 height 853
click at [565, 237] on div "Select a reason" at bounding box center [700, 235] width 387 height 16
click at [553, 283] on button "Save" at bounding box center [553, 285] width 108 height 43
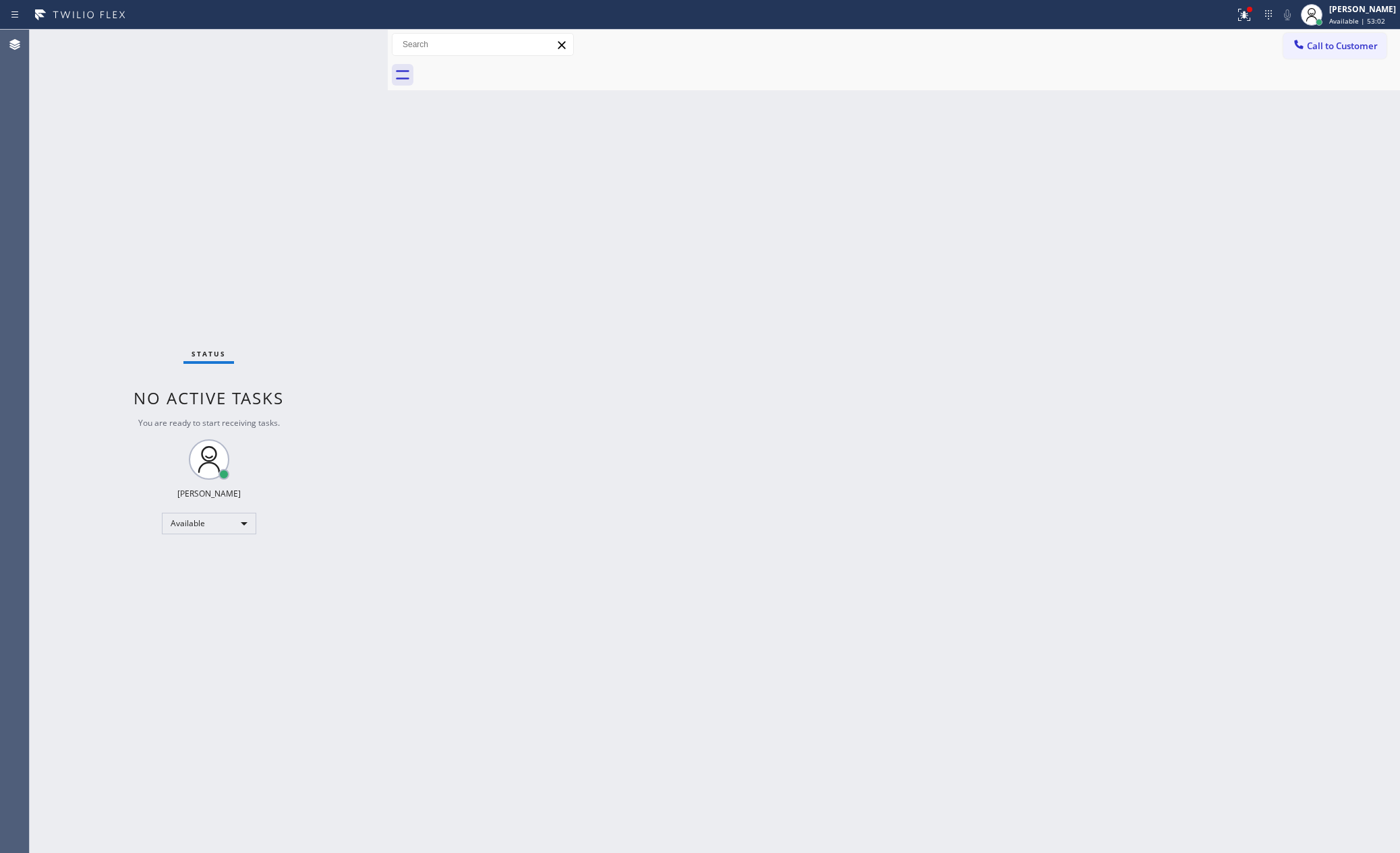
drag, startPoint x: 1163, startPoint y: 463, endPoint x: 1397, endPoint y: 643, distance: 295.2
click at [1166, 464] on div "Back to Dashboard Change Sender ID Customers Technicians Select a contact Outbo…" at bounding box center [894, 441] width 1012 height 824
drag, startPoint x: 561, startPoint y: 387, endPoint x: 692, endPoint y: 9, distance: 400.1
click at [580, 333] on div "Back to Dashboard Change Sender ID Customers Technicians Select a contact Outbo…" at bounding box center [894, 441] width 1012 height 824
drag, startPoint x: 777, startPoint y: 647, endPoint x: 800, endPoint y: 631, distance: 28.0
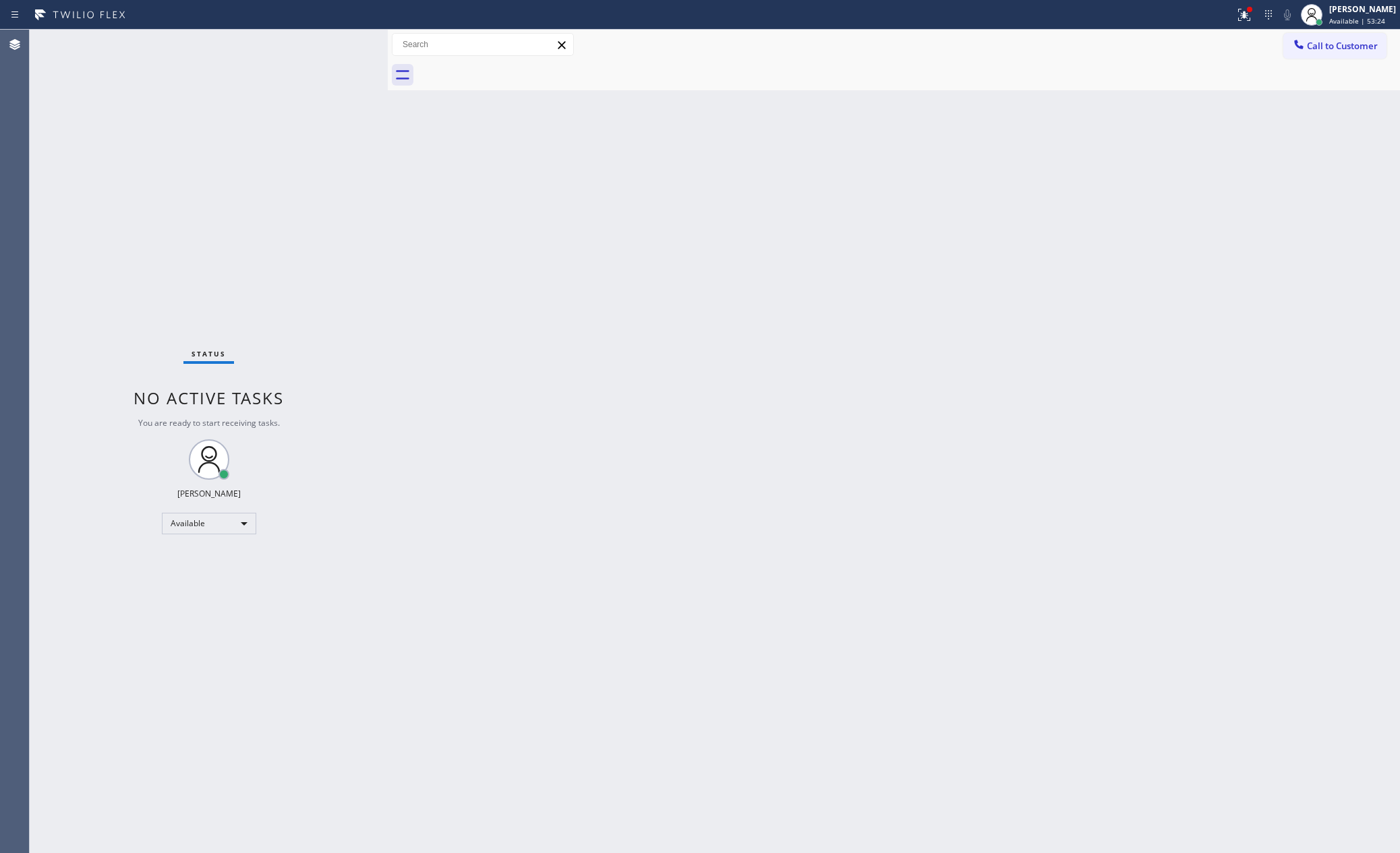
click at [781, 646] on div "Back to Dashboard Change Sender ID Customers Technicians Select a contact Outbo…" at bounding box center [894, 441] width 1012 height 824
drag, startPoint x: 476, startPoint y: 391, endPoint x: 632, endPoint y: 398, distance: 156.2
click at [528, 421] on div "Back to Dashboard Change Sender ID Customers Technicians Select a contact Outbo…" at bounding box center [894, 441] width 1012 height 824
drag, startPoint x: 779, startPoint y: 508, endPoint x: 1014, endPoint y: 502, distance: 235.1
click at [962, 513] on div "Back to Dashboard Change Sender ID Customers Technicians Select a contact Outbo…" at bounding box center [894, 441] width 1012 height 824
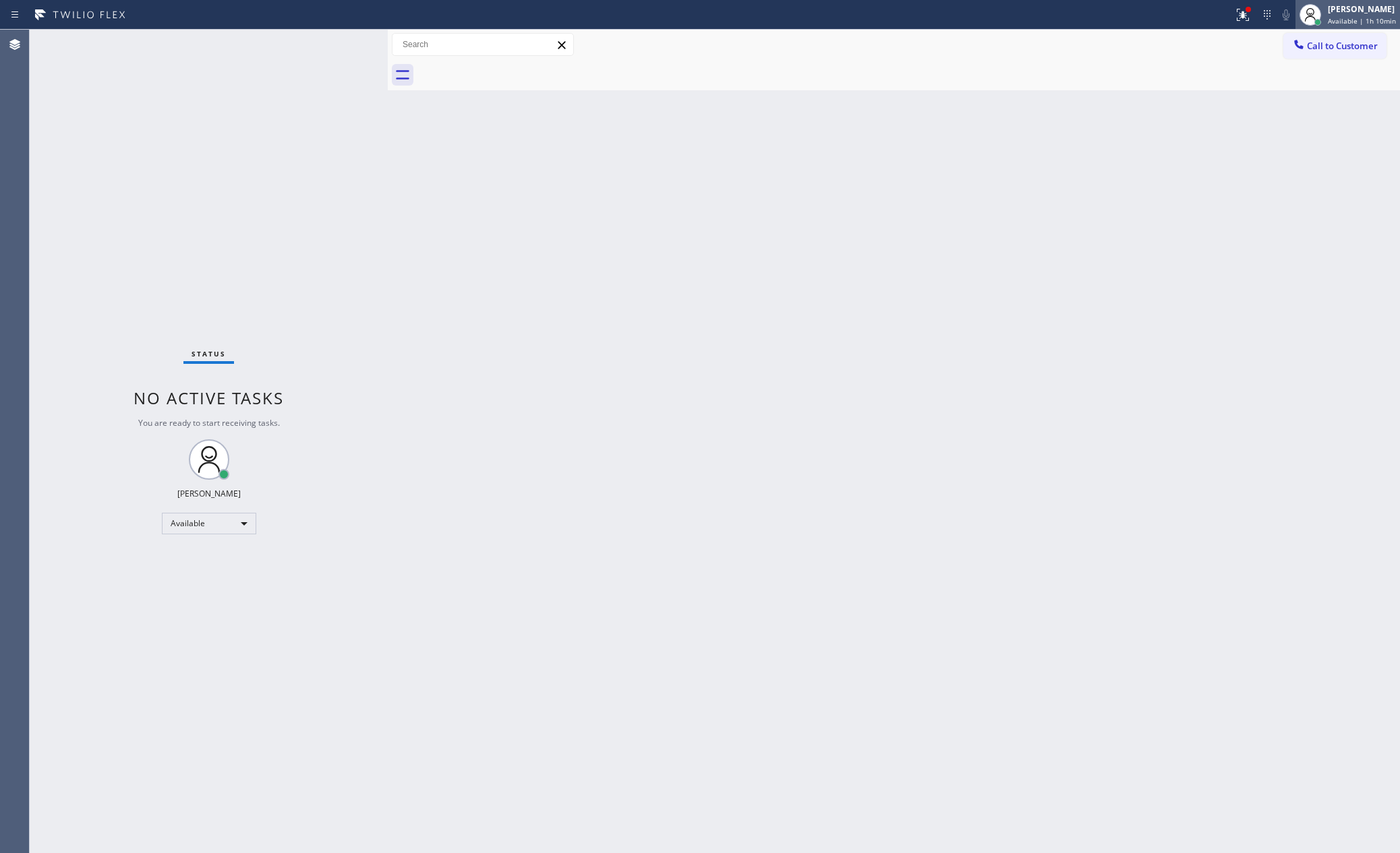
click at [1279, 23] on span "Available | 1h 10min" at bounding box center [1362, 21] width 68 height 10
drag, startPoint x: 893, startPoint y: 171, endPoint x: 1371, endPoint y: 97, distance: 483.7
click at [932, 169] on div "Back to Dashboard Change Sender ID Customers Technicians Select a contact Outbo…" at bounding box center [894, 441] width 1012 height 824
click at [1279, 47] on span "Call to Customer" at bounding box center [1342, 46] width 71 height 12
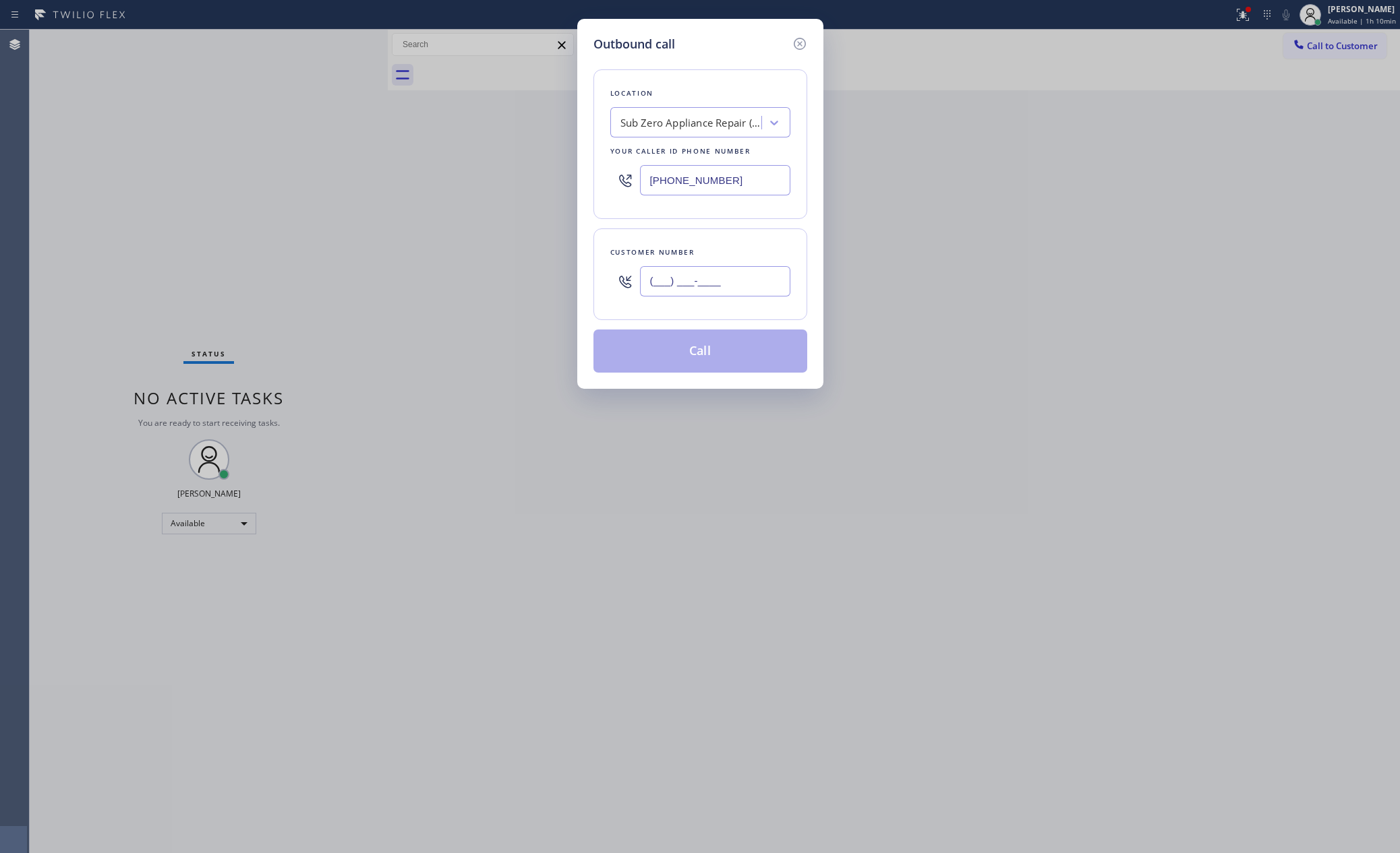
click at [716, 268] on input "(___) ___-____" at bounding box center [716, 281] width 151 height 30
paste input "949) 874-6418"
type input "[PHONE_NUMBER]"
click at [1121, 275] on div "Outbound call Location Sub Zero Appliance Repair (Google Ads [GEOGRAPHIC_DATA])…" at bounding box center [700, 426] width 1400 height 853
click at [795, 44] on icon at bounding box center [800, 43] width 16 height 16
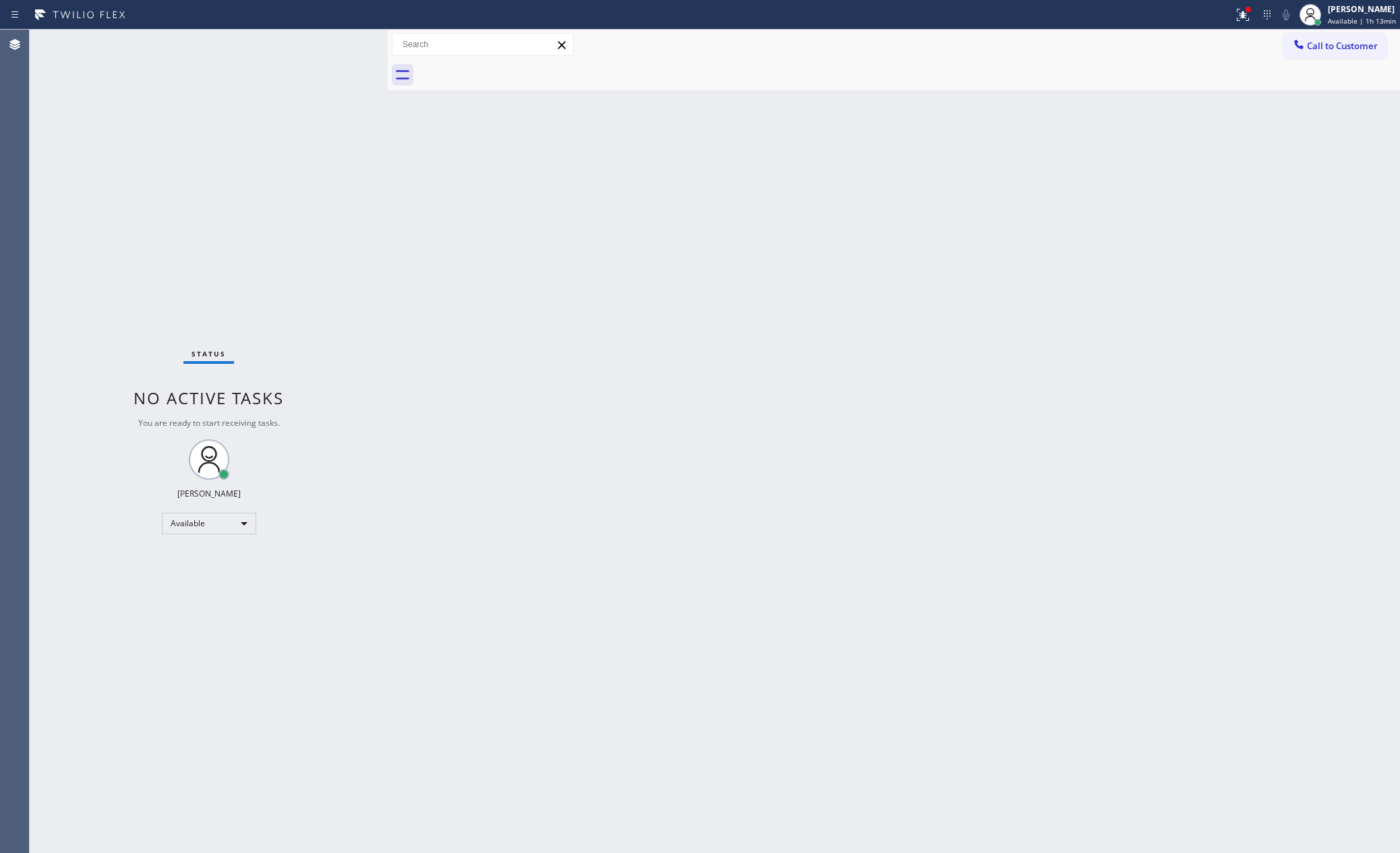
click at [1050, 392] on div "Back to Dashboard Change Sender ID Customers Technicians Select a contact Outbo…" at bounding box center [894, 441] width 1012 height 824
drag, startPoint x: 273, startPoint y: 171, endPoint x: 310, endPoint y: 132, distance: 53.8
click at [301, 142] on div "ALL TASKS ALL TASKS ACTIVE TASKS TASKS IN WRAP UP [PHONE_NUMBER] Reserved" at bounding box center [208, 173] width 358 height 288
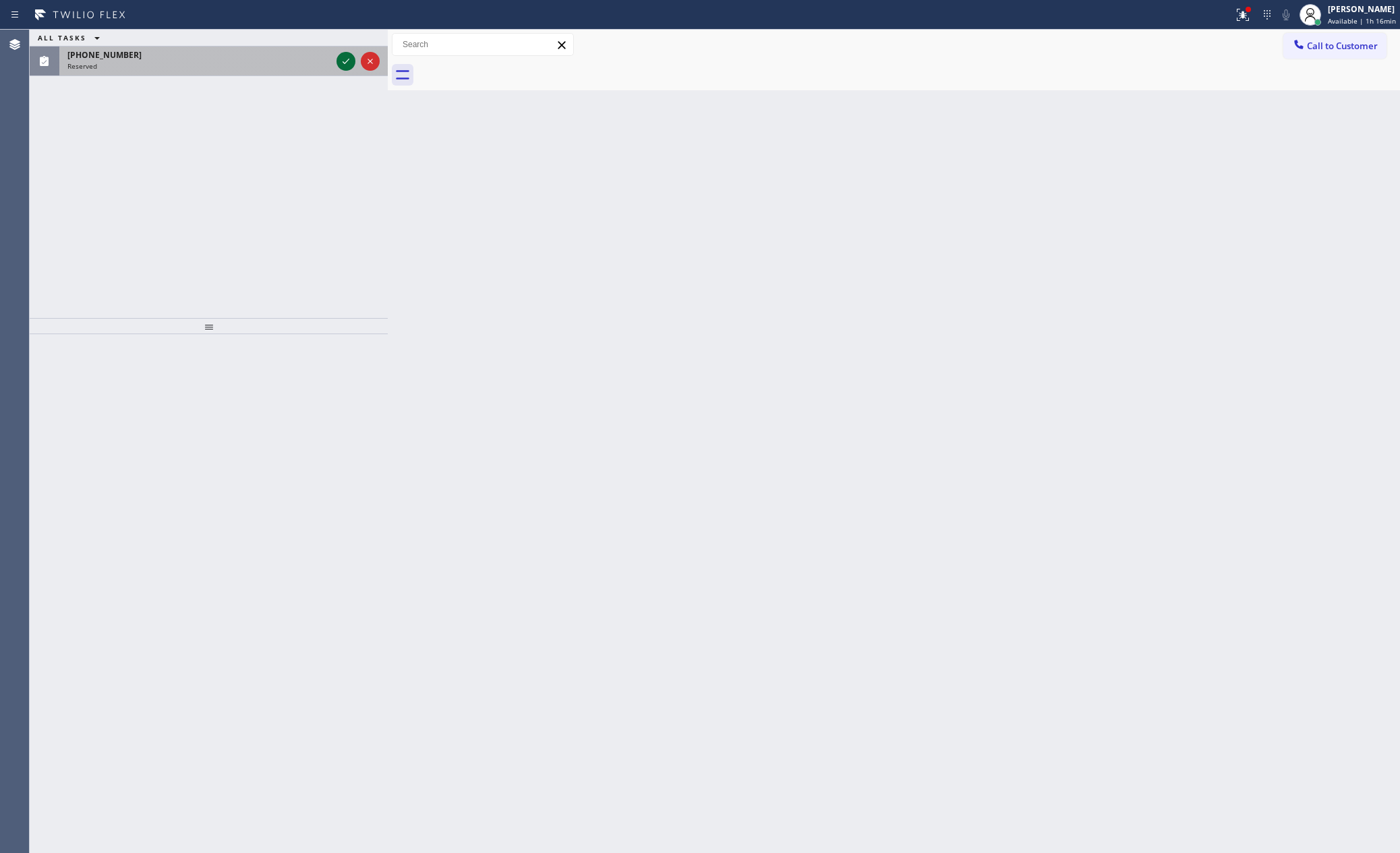
click at [345, 63] on icon at bounding box center [346, 61] width 7 height 5
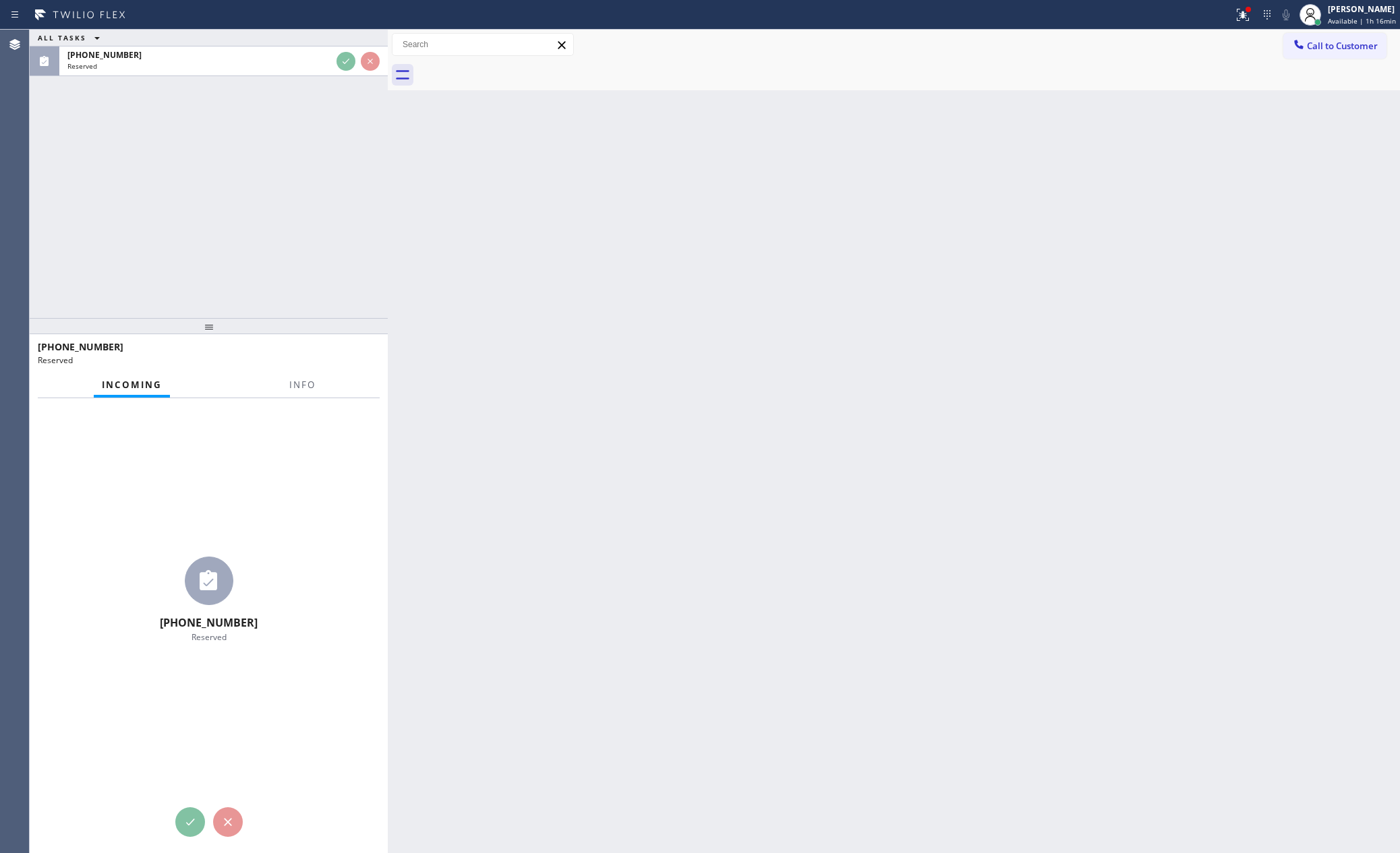
click at [334, 195] on div "ALL TASKS ALL TASKS ACTIVE TASKS TASKS IN WRAP UP [PHONE_NUMBER] Reserved" at bounding box center [208, 173] width 358 height 288
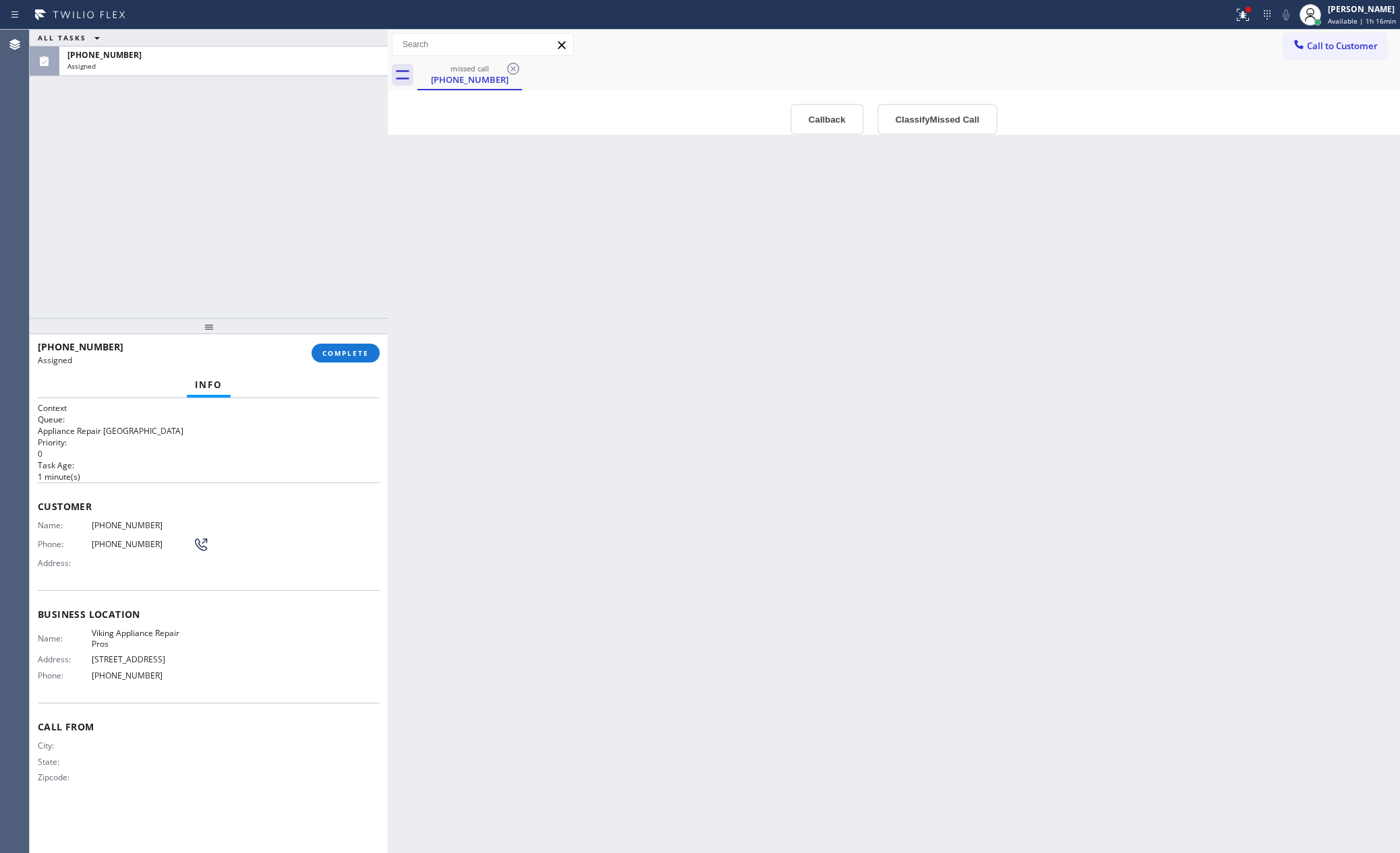
drag, startPoint x: 334, startPoint y: 197, endPoint x: 929, endPoint y: 59, distance: 610.8
click at [488, 203] on div "ALL TASKS ALL TASKS ACTIVE TASKS TASKS IN WRAP UP [PHONE_NUMBER] Assigned [PHON…" at bounding box center [715, 441] width 1371 height 824
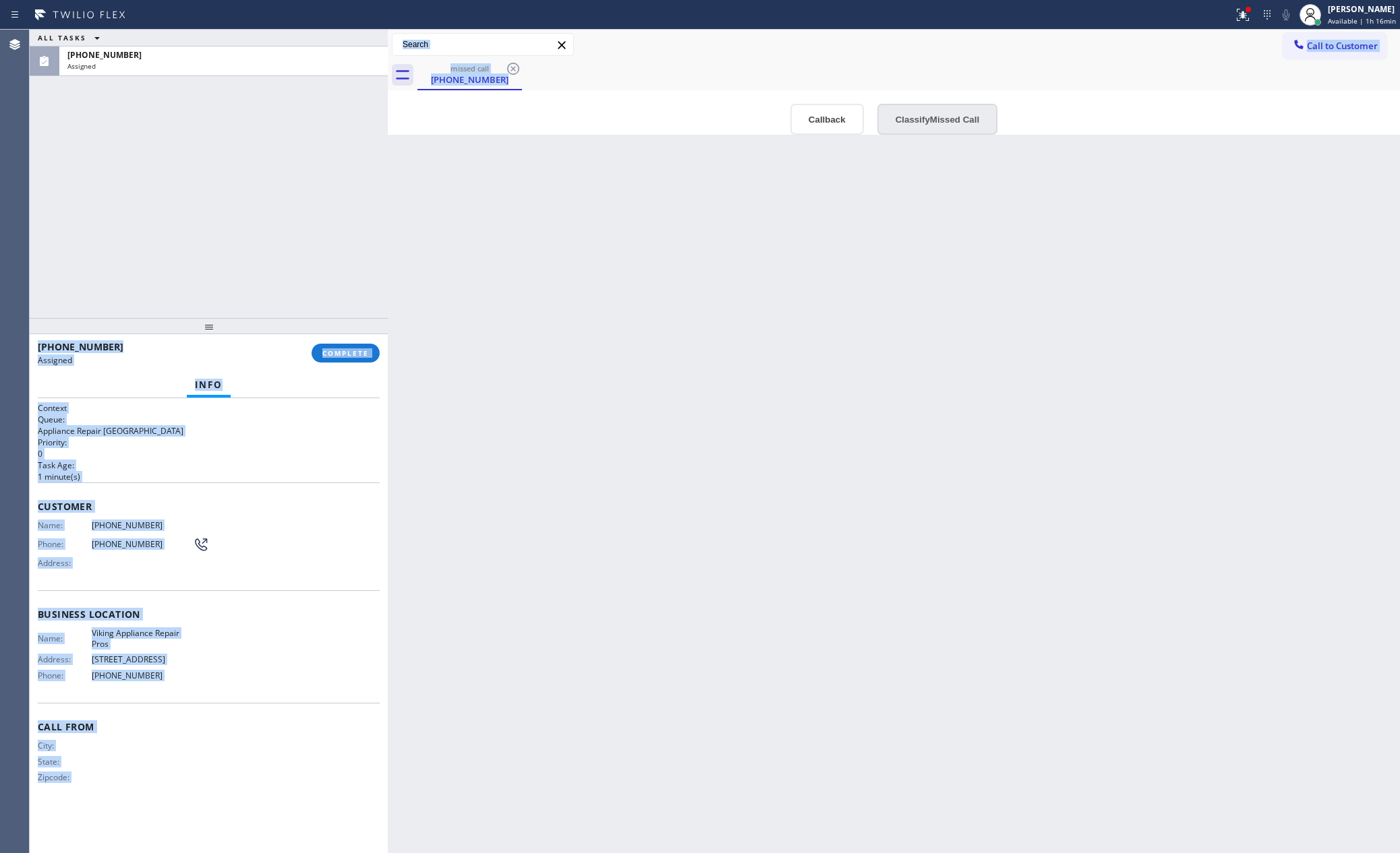
click at [924, 113] on button "Classify Missed Call" at bounding box center [937, 120] width 120 height 31
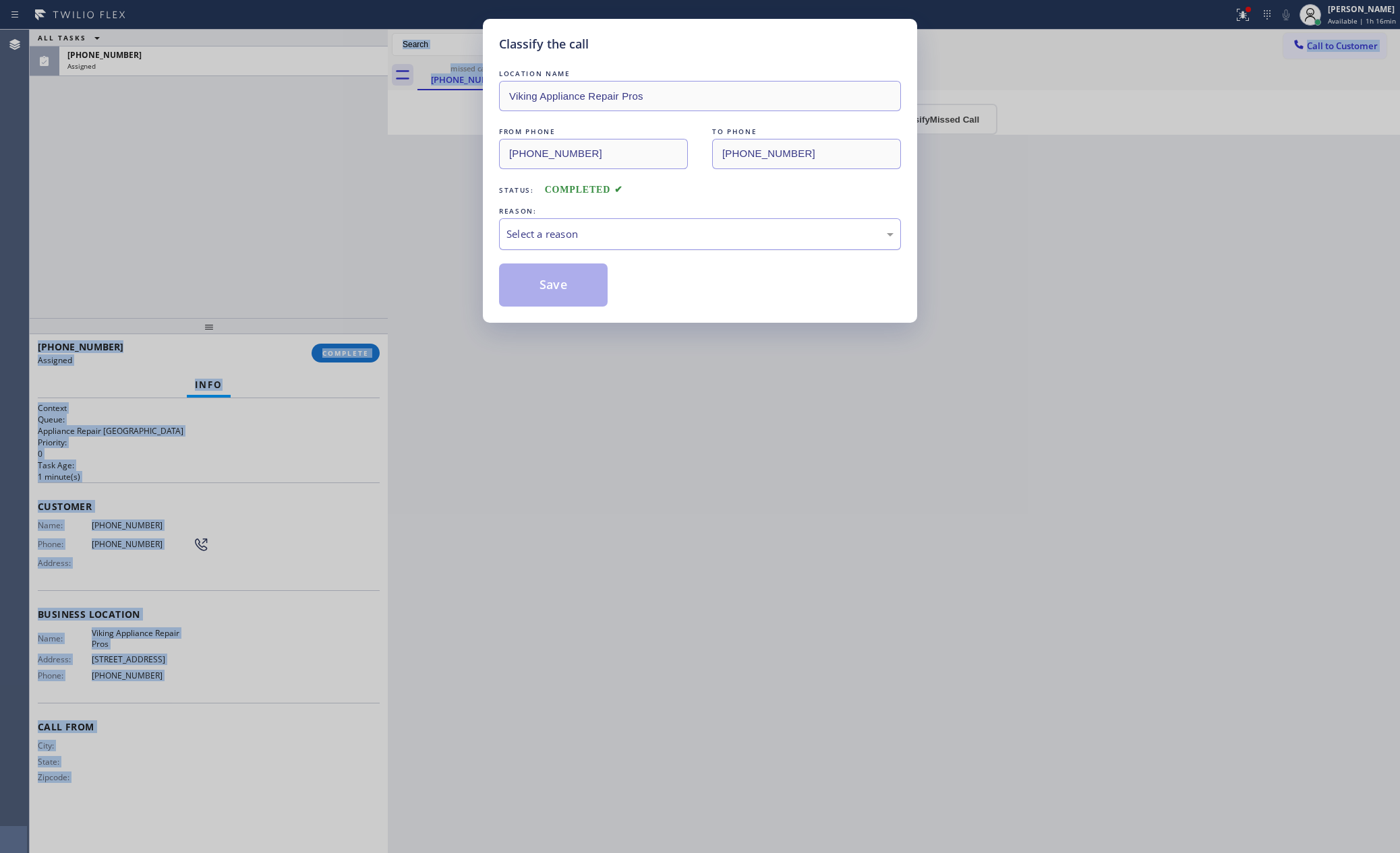
drag, startPoint x: 731, startPoint y: 239, endPoint x: 723, endPoint y: 243, distance: 8.9
click at [732, 239] on div "Select a reason" at bounding box center [700, 235] width 387 height 16
click at [555, 288] on button "Save" at bounding box center [553, 285] width 108 height 43
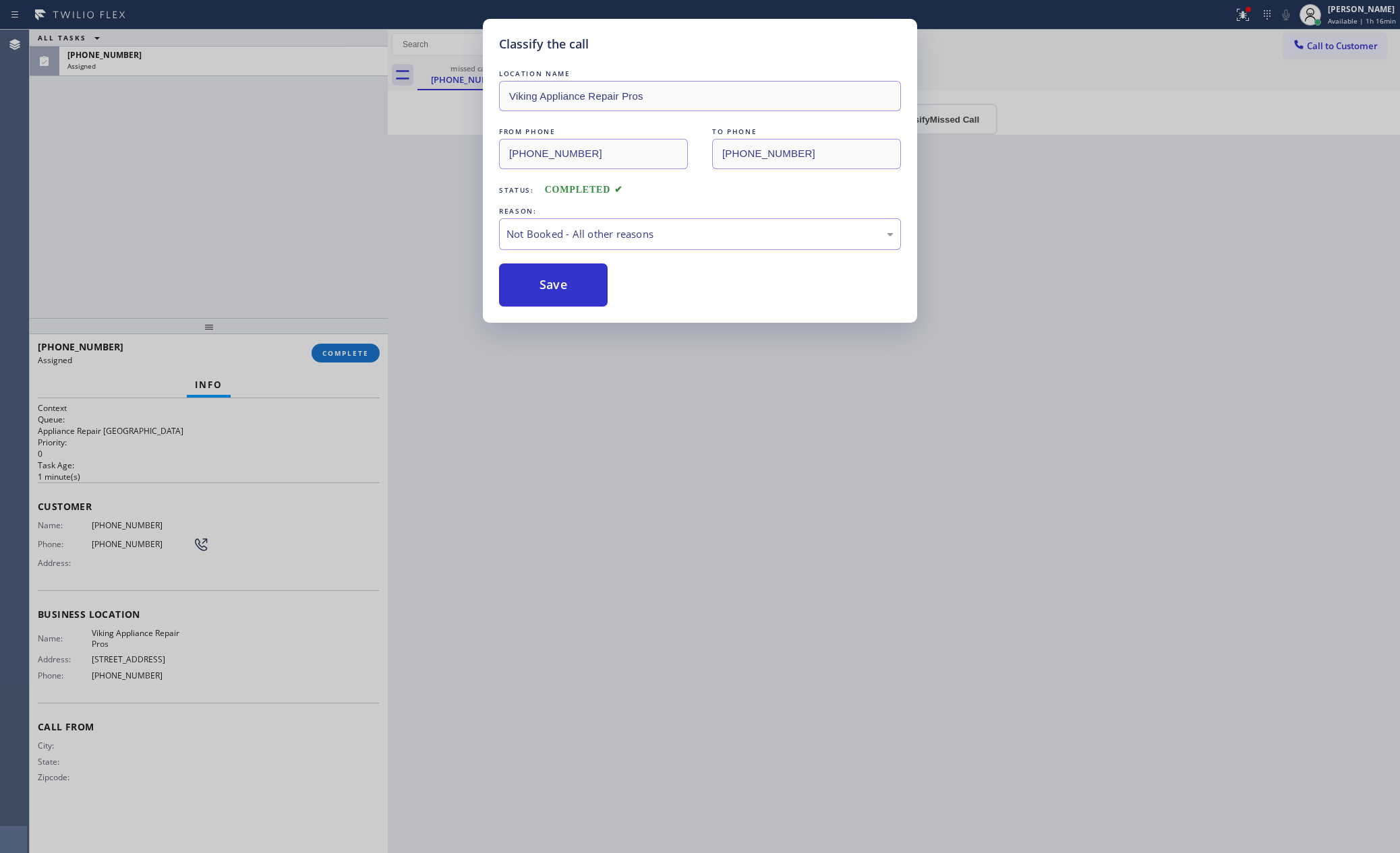
click at [97, 171] on div "Classify the call LOCATION NAME Viking Appliance Repair Pros FROM PHONE [PHONE_…" at bounding box center [700, 426] width 1400 height 853
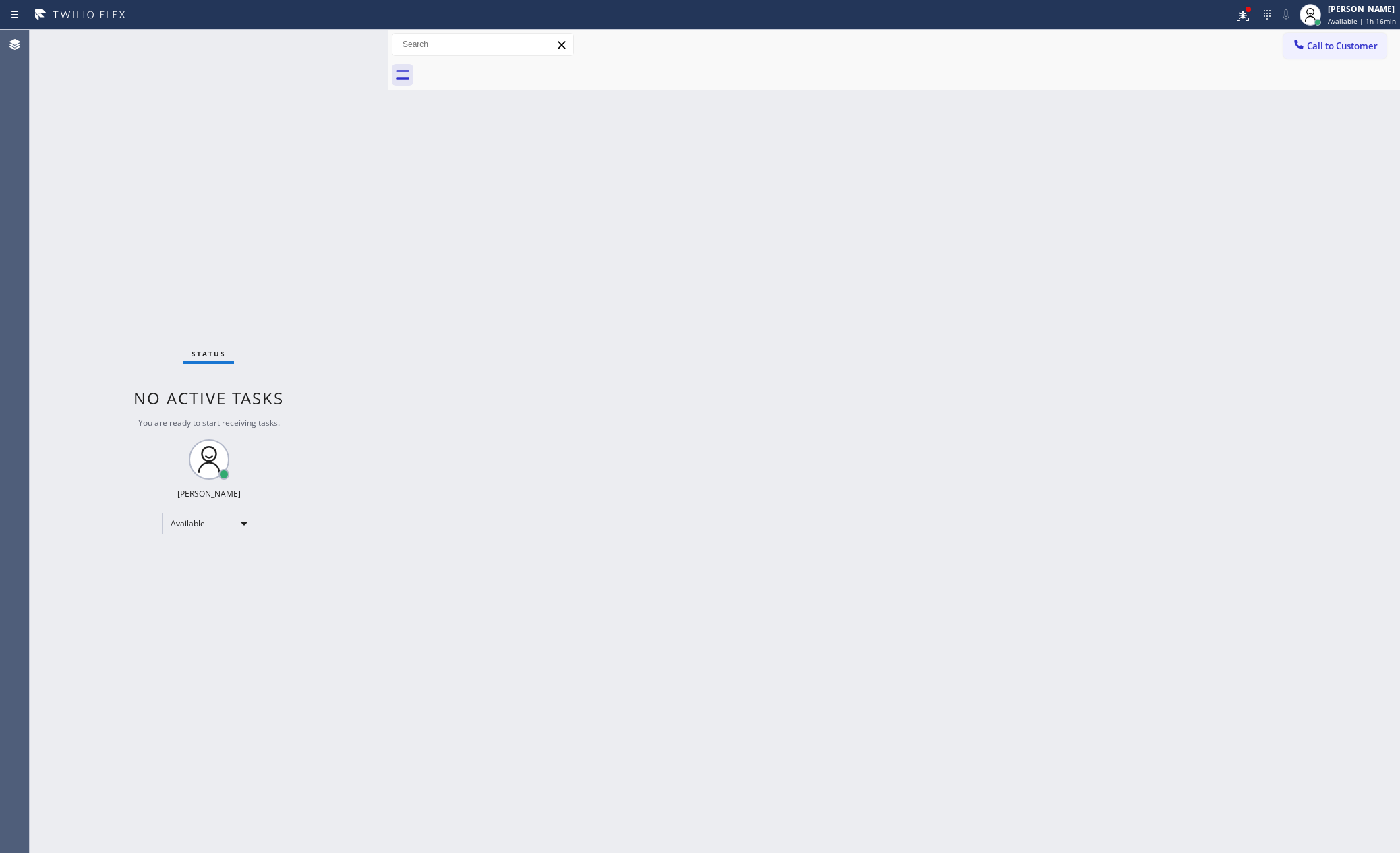
click at [97, 171] on div "Status No active tasks You are ready to start receiving tasks. [PERSON_NAME] Av…" at bounding box center [208, 441] width 358 height 824
click at [245, 288] on div "Status No active tasks You are ready to start receiving tasks. [PERSON_NAME] Av…" at bounding box center [208, 441] width 358 height 824
click at [458, 374] on div "Back to Dashboard Change Sender ID Customers Technicians Select a contact Outbo…" at bounding box center [894, 441] width 1012 height 824
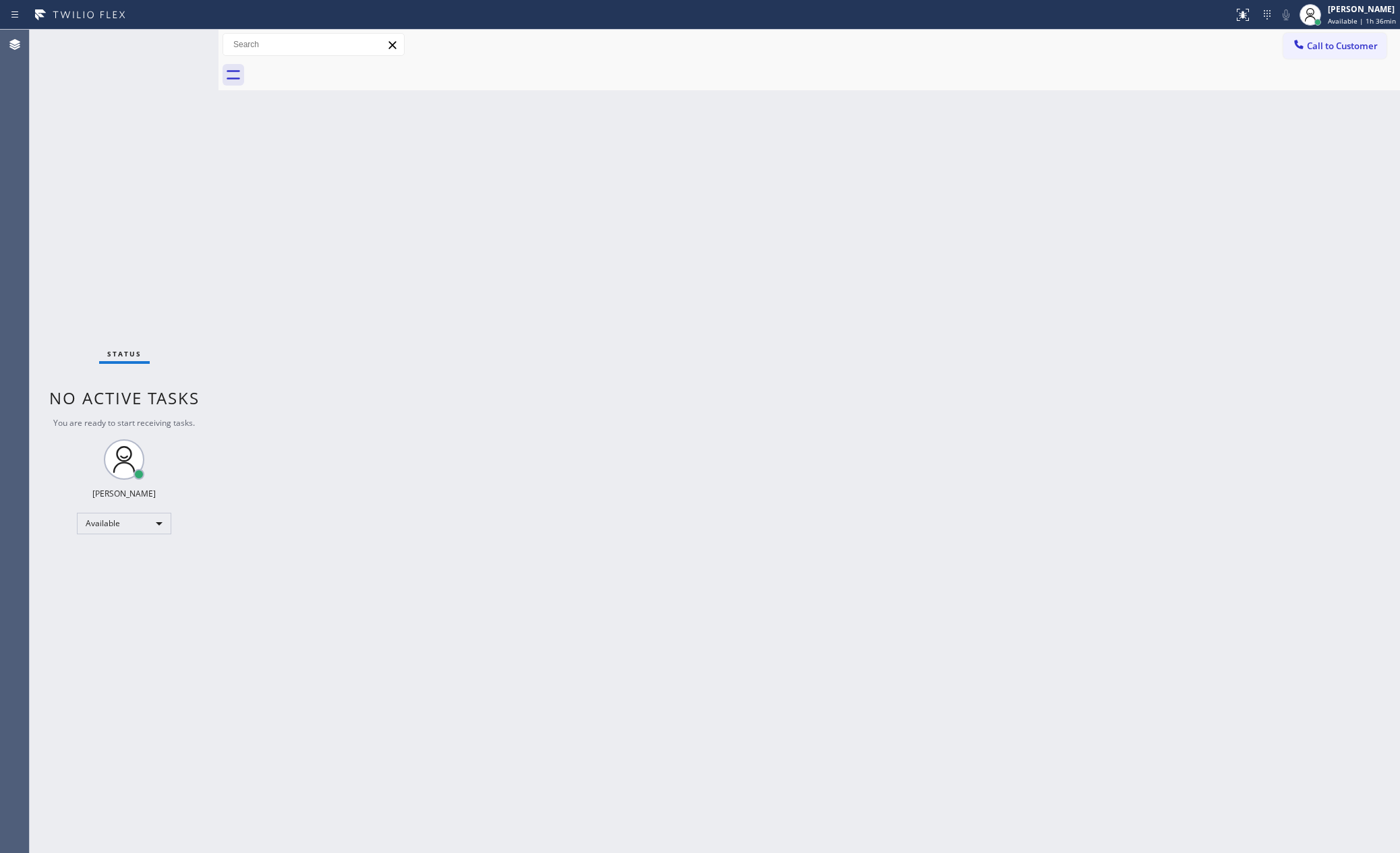
drag, startPoint x: 753, startPoint y: 464, endPoint x: 1354, endPoint y: 302, distance: 622.5
click at [1063, 409] on div "Back to Dashboard Change Sender ID Customers Technicians Select a contact Outbo…" at bounding box center [809, 441] width 1182 height 824
click at [1358, 12] on div "[PERSON_NAME]" at bounding box center [1362, 9] width 68 height 11
click at [1303, 47] on button "Offline" at bounding box center [1332, 54] width 135 height 17
click at [1353, 9] on div "[PERSON_NAME]" at bounding box center [1362, 9] width 67 height 11
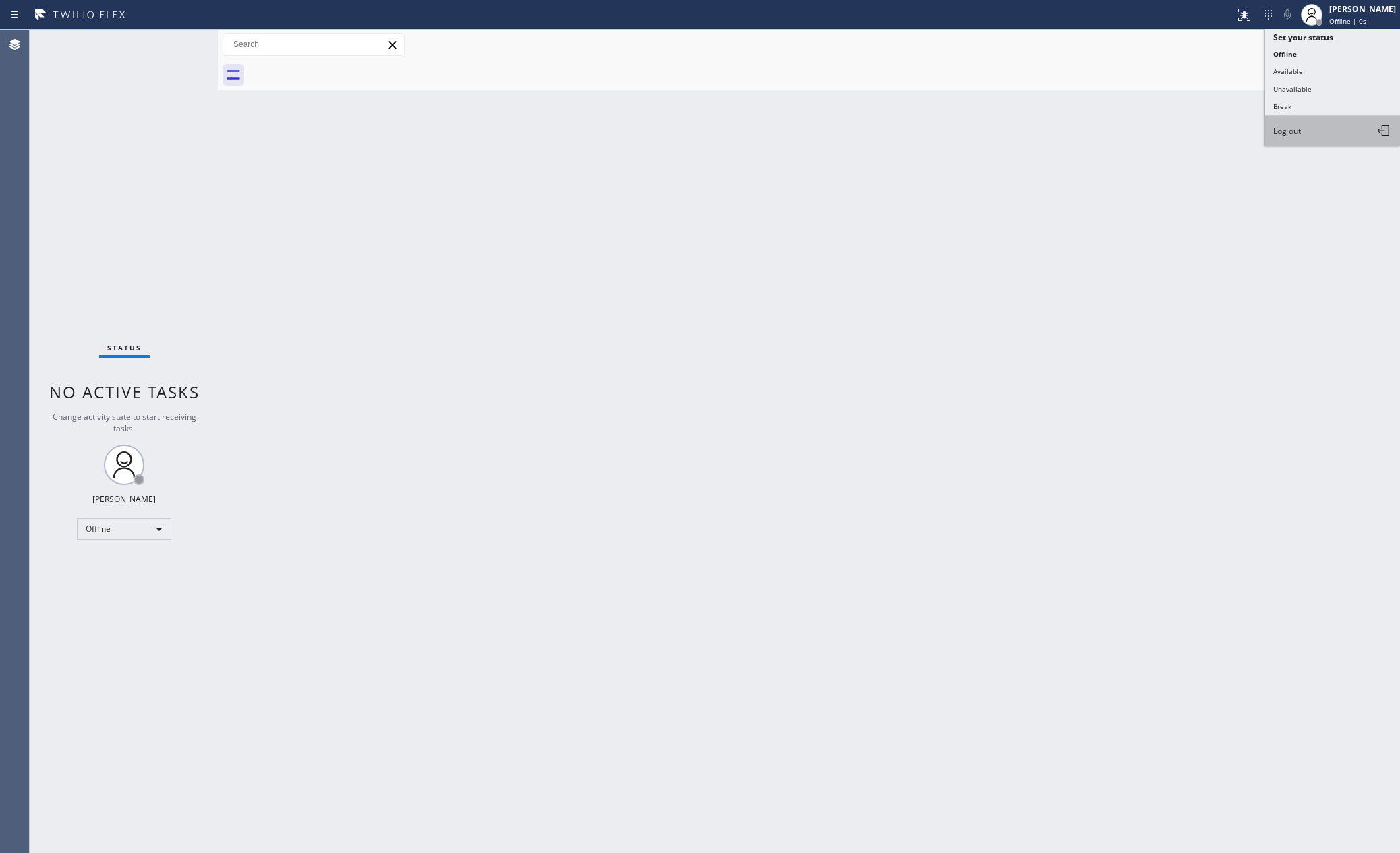
click at [1306, 129] on button "Log out" at bounding box center [1332, 131] width 135 height 29
click at [917, 285] on div "Back to Dashboard Change Sender ID Customers Technicians Select a contact Outbo…" at bounding box center [809, 441] width 1182 height 824
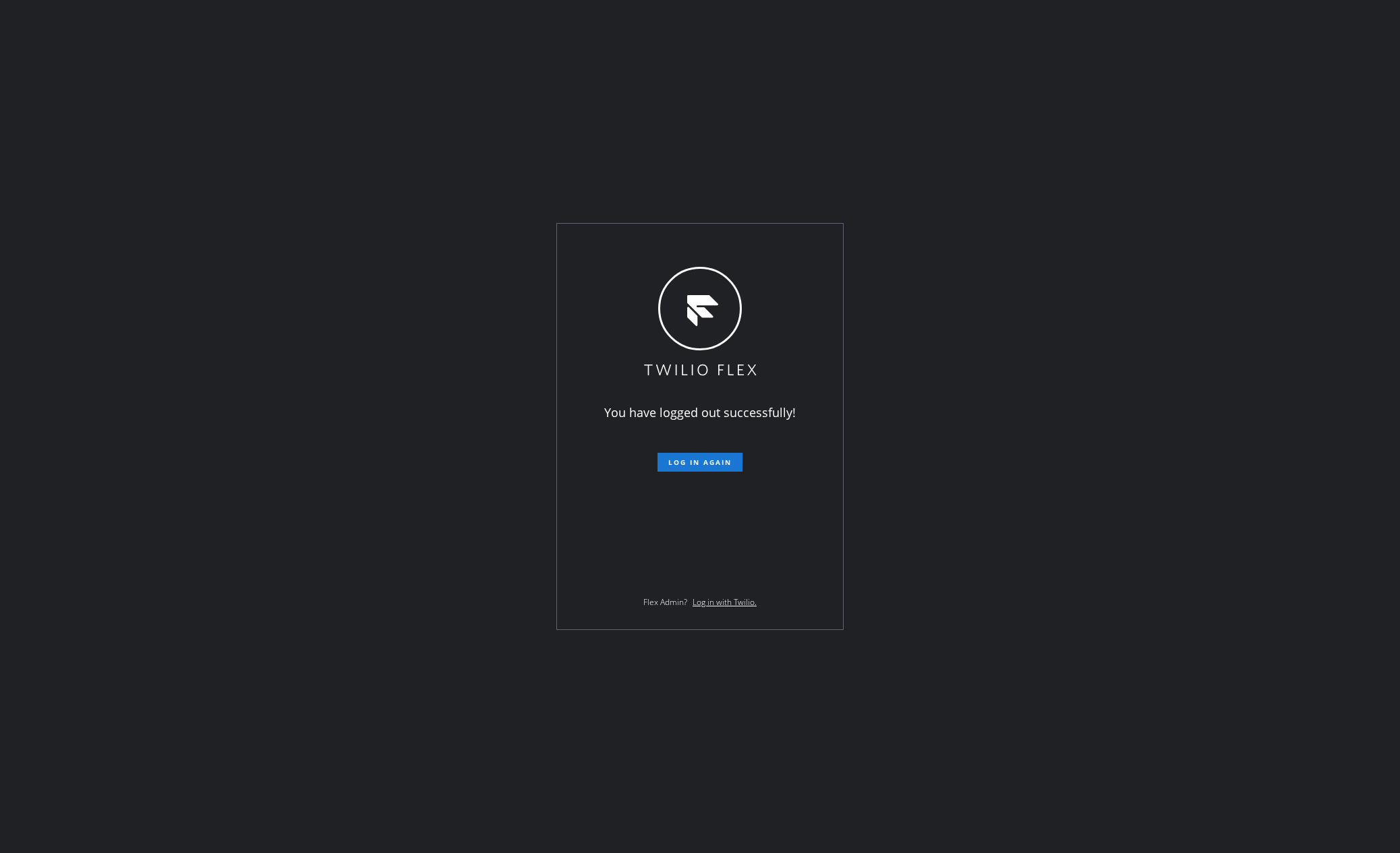
drag, startPoint x: 955, startPoint y: 471, endPoint x: 1044, endPoint y: 473, distance: 89.0
click at [1027, 480] on div "You have logged out successfully! Log in again Flex Admin? Log in with Twilio." at bounding box center [700, 426] width 1400 height 853
